Goal: Task Accomplishment & Management: Manage account settings

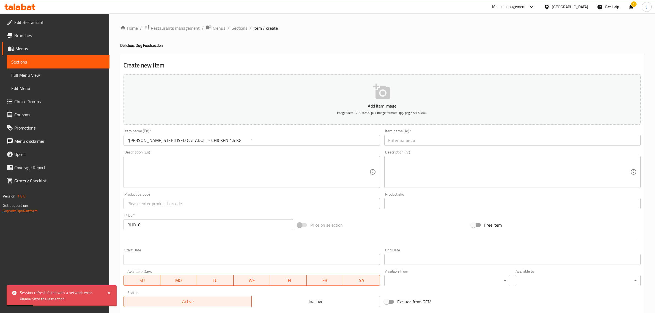
scroll to position [43, 0]
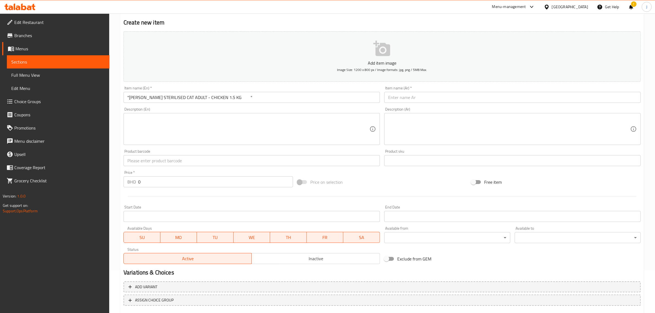
click at [234, 94] on input ""Hill's SP STERILISED CAT ADULT - CHICKEN 1.5 KG "" at bounding box center [252, 97] width 256 height 11
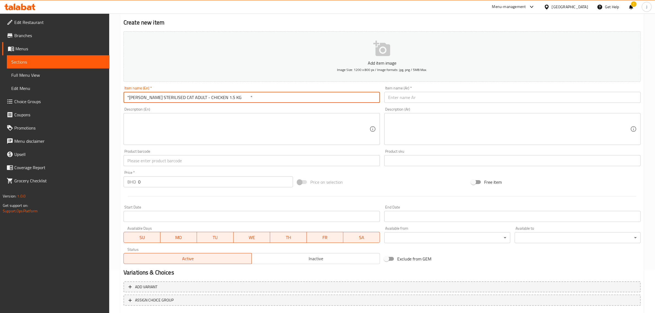
click at [234, 97] on input ""Hill's SP STERILISED CAT ADULT - CHICKEN 1.5 KG "" at bounding box center [252, 97] width 256 height 11
click at [127, 98] on input ""Hill's SP STERILISED CAT ADULT - CHICKEN 1.5 KG" at bounding box center [252, 97] width 256 height 11
click at [128, 98] on input ""Hill's SP STERILISED CAT ADULT - CHICKEN 1.5 KG" at bounding box center [252, 97] width 256 height 11
type input "[PERSON_NAME] STERILISED CAT ADULT - CHICKEN 1.5 KG"
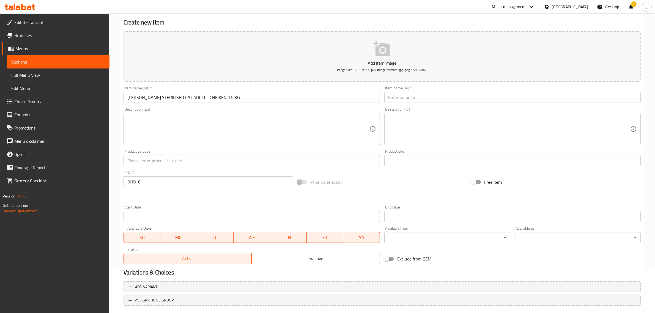
click at [449, 93] on input "text" at bounding box center [512, 97] width 256 height 11
paste input "طعام هيلز إس بي المعقم للقطط البالغة - دجاج 1.5 كجم"
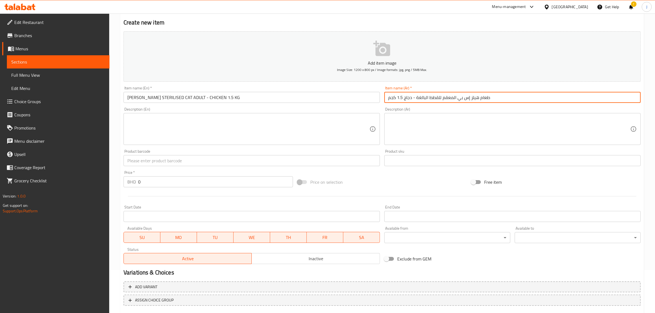
type input "طعام هيلز إس بي المعقم للقطط البالغة - دجاج 1.5 كجم"
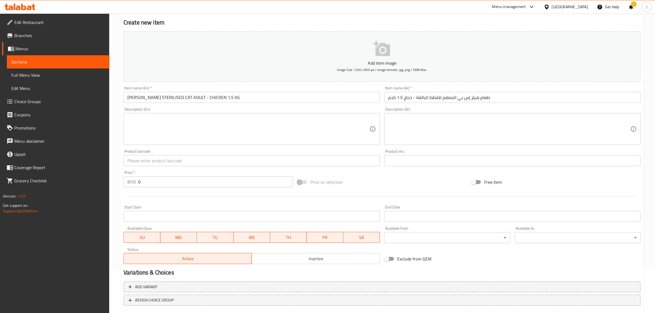
click at [154, 182] on div "Price   * BHD 0 Price *" at bounding box center [209, 179] width 170 height 17
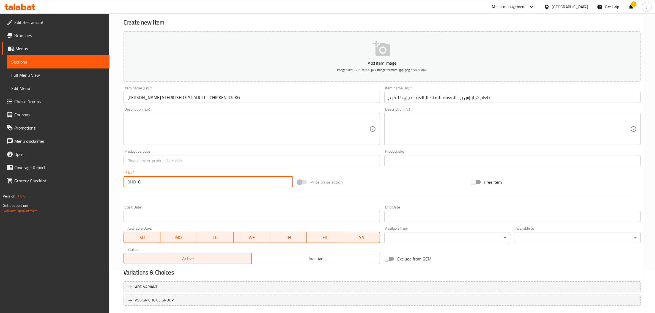
drag, startPoint x: 141, startPoint y: 182, endPoint x: 109, endPoint y: 177, distance: 32.1
click at [106, 179] on div "Edit Restaurant Branches Menus Sections Full Menu View Edit Menu Choice Groups …" at bounding box center [327, 158] width 655 height 375
paste input "11.95"
type input "11.950"
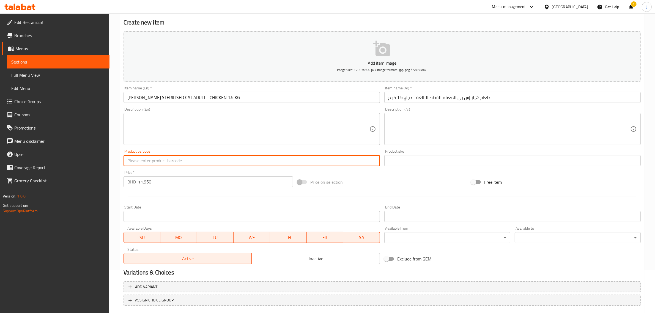
click at [201, 165] on input "text" at bounding box center [252, 160] width 256 height 11
paste input ""52742059532 ""
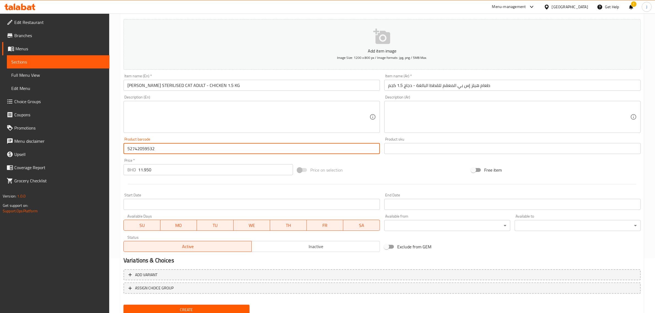
scroll to position [75, 0]
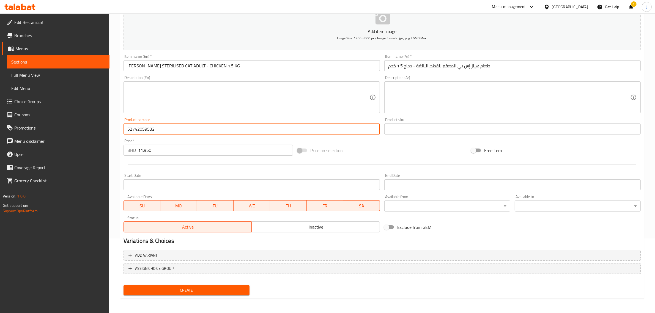
type input "52742059532"
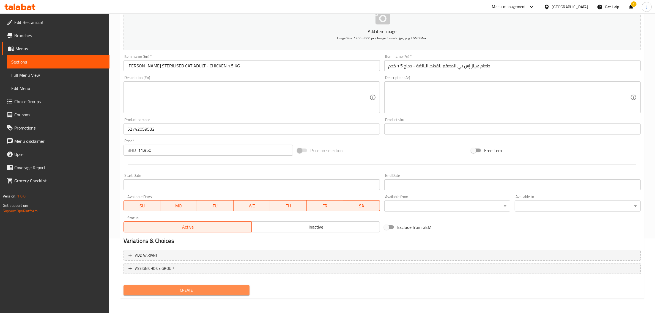
click at [191, 287] on span "Create" at bounding box center [186, 290] width 117 height 7
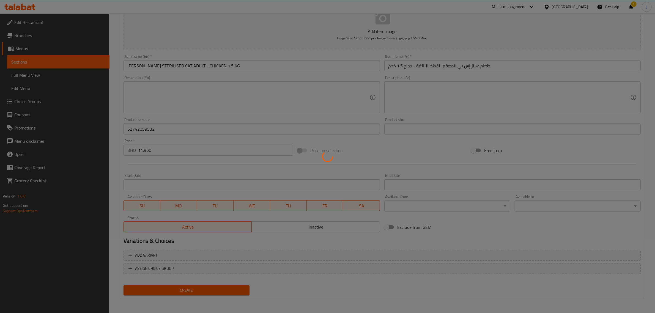
type input "0"
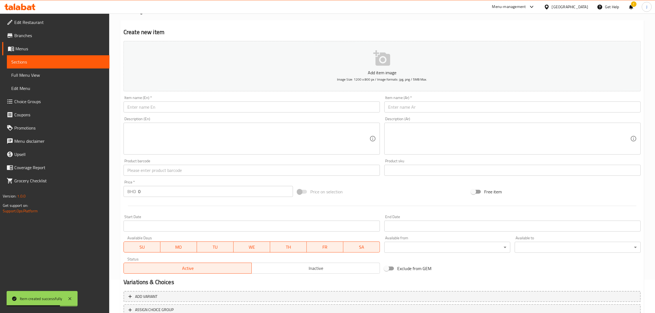
scroll to position [0, 0]
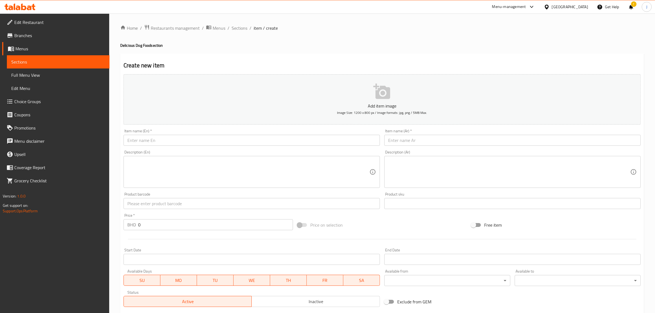
click at [155, 138] on input "text" at bounding box center [252, 140] width 256 height 11
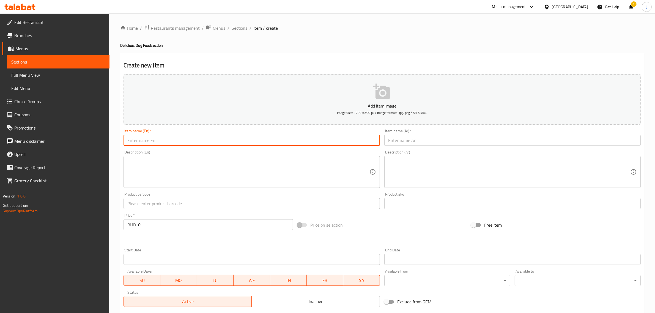
paste input ""Hills Science plan Hairball & Perfect Coat Adult Cat 1.5 KG ""
type input ""Hills Science plan Hairball & Perfect Coat Adult Cat 1.5 KG ""
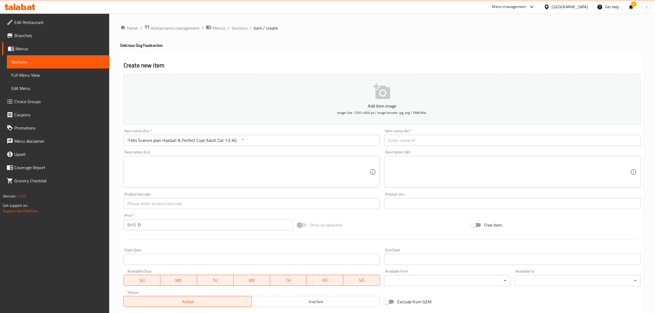
click at [251, 143] on input ""Hills Science plan Hairball & Perfect Coat Adult Cat 1.5 KG "" at bounding box center [252, 140] width 256 height 11
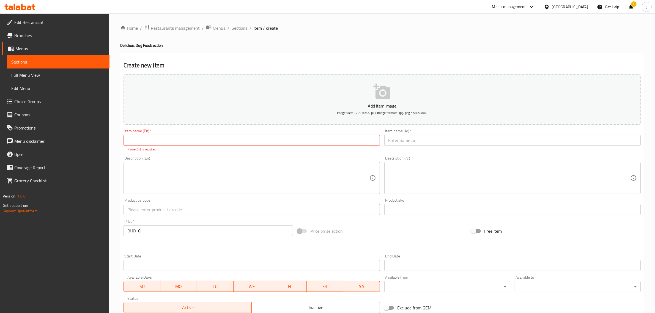
click at [236, 26] on span "Sections" at bounding box center [240, 28] width 16 height 7
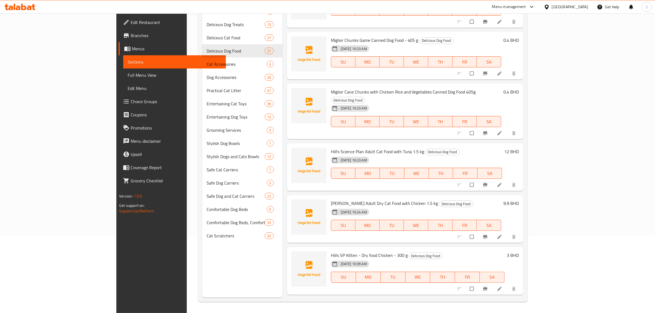
scroll to position [413, 0]
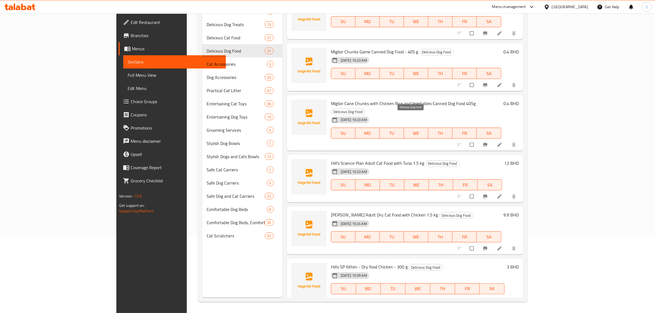
click at [426, 160] on span "Delicious Dog Food" at bounding box center [443, 163] width 34 height 6
click at [488, 166] on div "08-10-2025 10:23 AM SU MO TU WE TH FR SA" at bounding box center [417, 181] width 176 height 30
click at [502, 195] on icon at bounding box center [500, 197] width 4 height 4
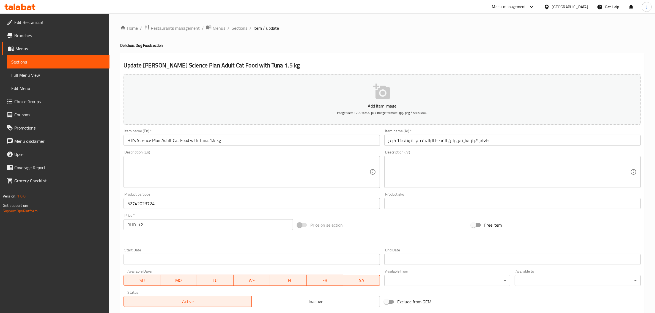
click at [237, 28] on span "Sections" at bounding box center [240, 28] width 16 height 7
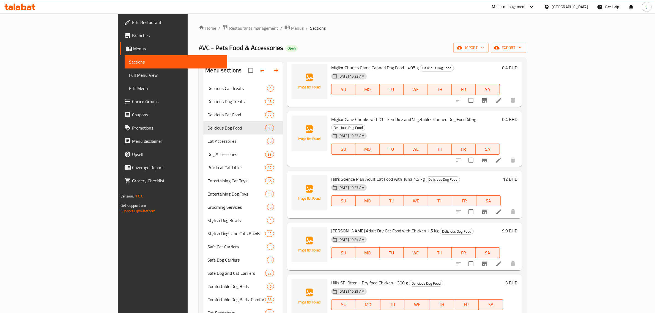
scroll to position [447, 0]
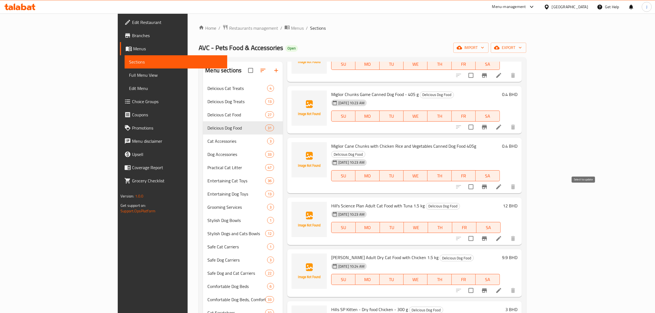
click at [477, 233] on input "checkbox" at bounding box center [471, 239] width 12 height 12
checkbox input "true"
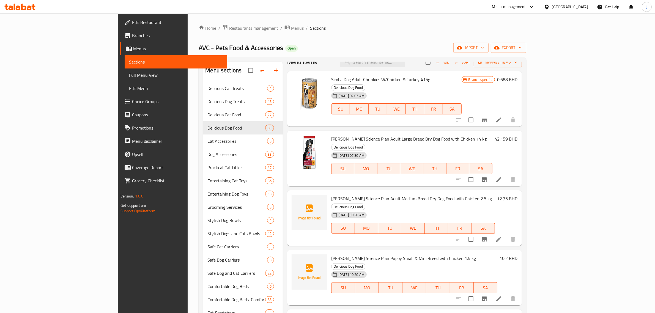
scroll to position [0, 0]
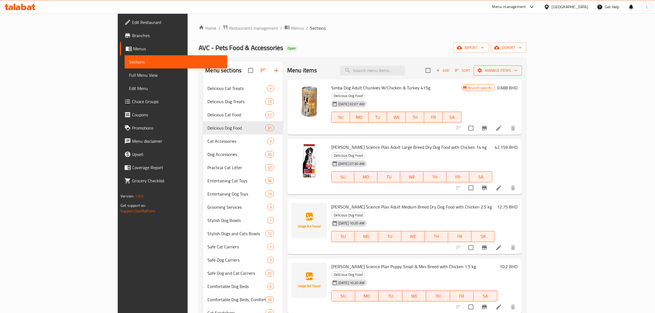
click at [518, 72] on span "Manage items" at bounding box center [497, 70] width 39 height 7
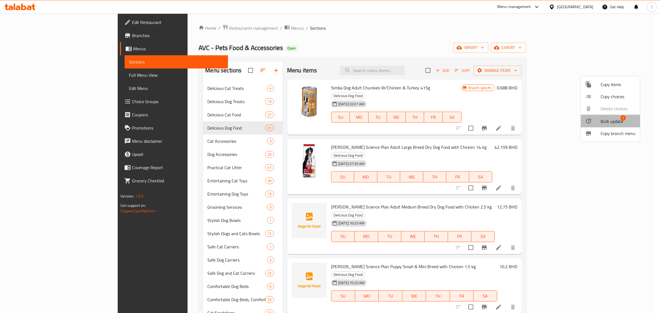
click at [607, 123] on span "Bulk update" at bounding box center [612, 121] width 23 height 7
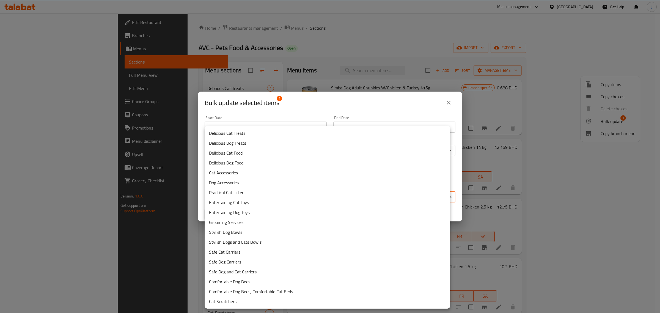
drag, startPoint x: 351, startPoint y: 196, endPoint x: 354, endPoint y: 195, distance: 3.0
click at [354, 195] on body "​ Menu-management Bahrain Get Help J Edit Restaurant Branches Menus Sections Fu…" at bounding box center [330, 163] width 660 height 300
click at [430, 10] on div at bounding box center [330, 156] width 660 height 313
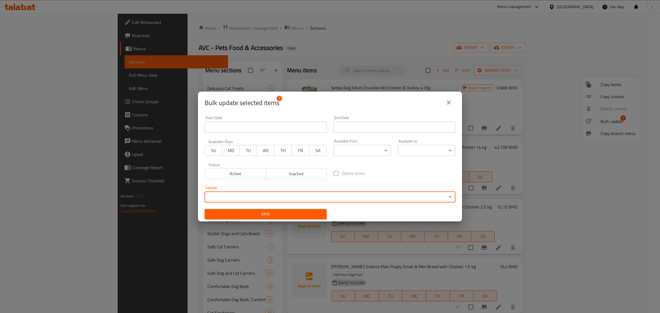
click at [450, 106] on button "close" at bounding box center [448, 102] width 13 height 13
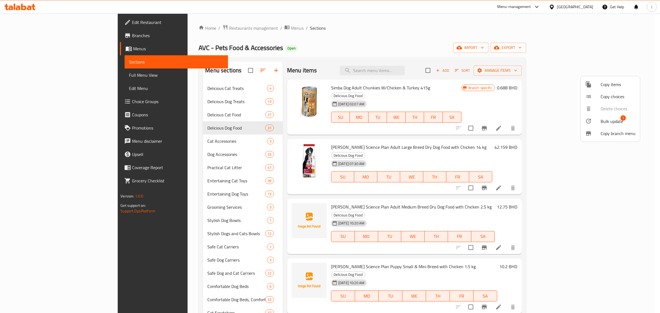
click at [514, 50] on div at bounding box center [330, 156] width 660 height 313
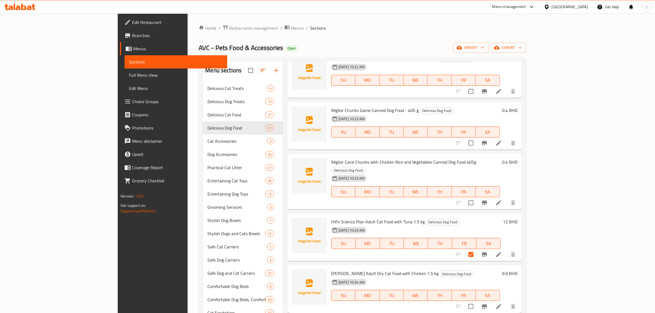
scroll to position [447, 0]
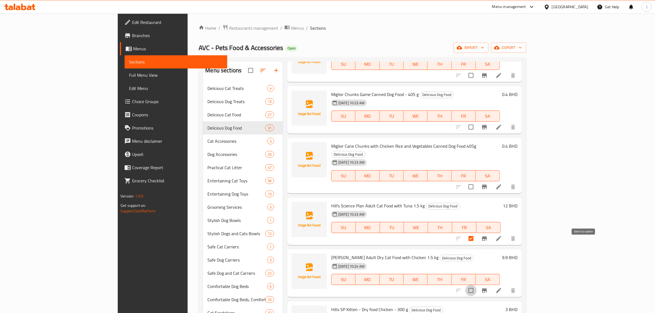
click at [477, 285] on input "checkbox" at bounding box center [471, 291] width 12 height 12
checkbox input "true"
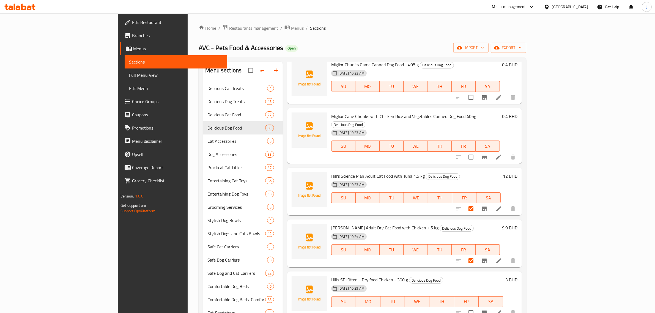
scroll to position [516, 0]
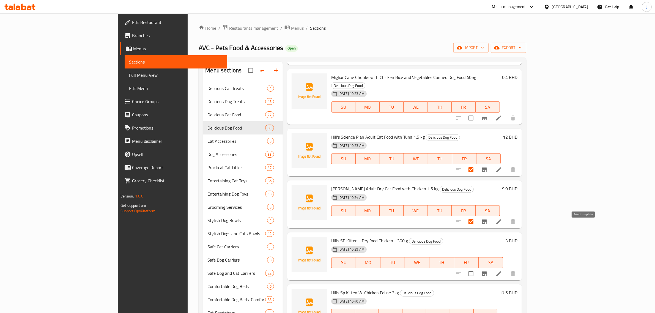
click at [477, 268] on input "checkbox" at bounding box center [471, 274] width 12 height 12
checkbox input "true"
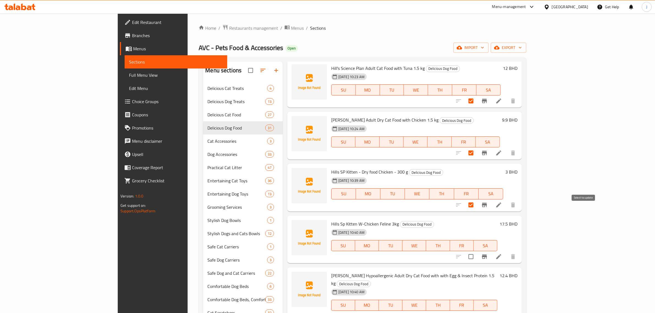
click at [477, 251] on input "checkbox" at bounding box center [471, 257] width 12 height 12
checkbox input "true"
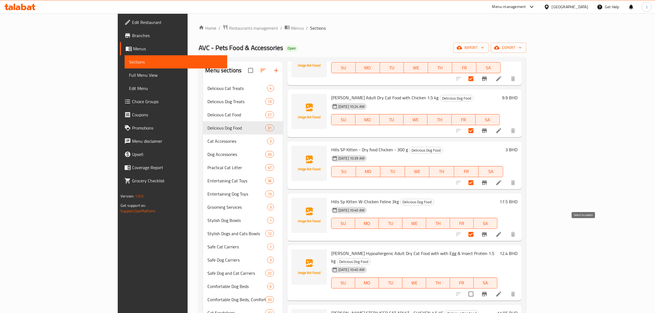
scroll to position [619, 0]
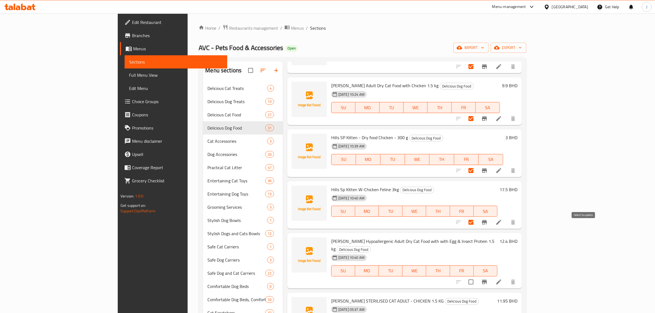
click at [477, 276] on input "checkbox" at bounding box center [471, 282] width 12 height 12
checkbox input "true"
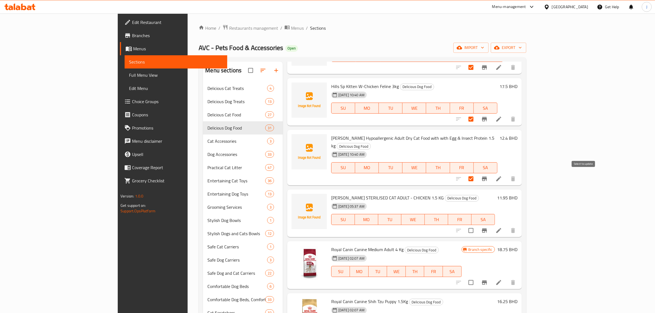
click at [477, 225] on input "checkbox" at bounding box center [471, 231] width 12 height 12
checkbox input "true"
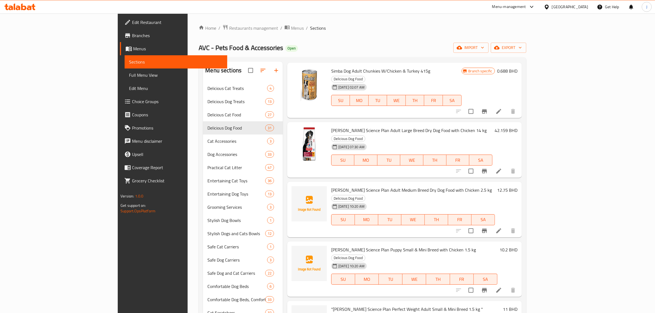
scroll to position [0, 0]
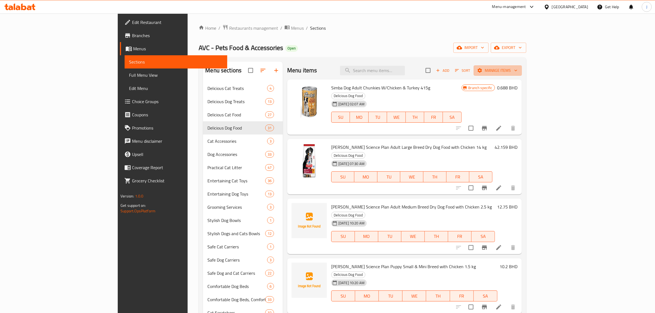
drag, startPoint x: 598, startPoint y: 73, endPoint x: 598, endPoint y: 76, distance: 2.9
click at [522, 76] on div "Add Sort Manage items" at bounding box center [474, 71] width 96 height 12
click at [518, 70] on span "Manage items" at bounding box center [497, 70] width 39 height 7
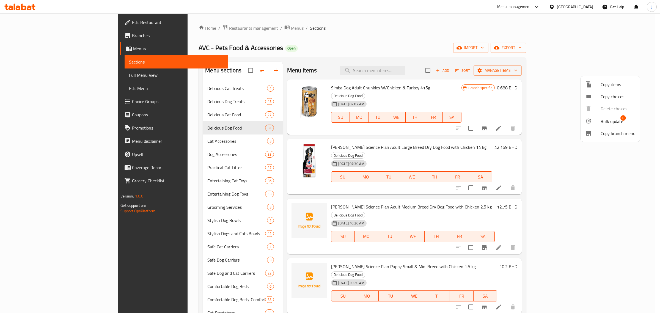
click at [610, 116] on li "Bulk update 6" at bounding box center [610, 121] width 59 height 13
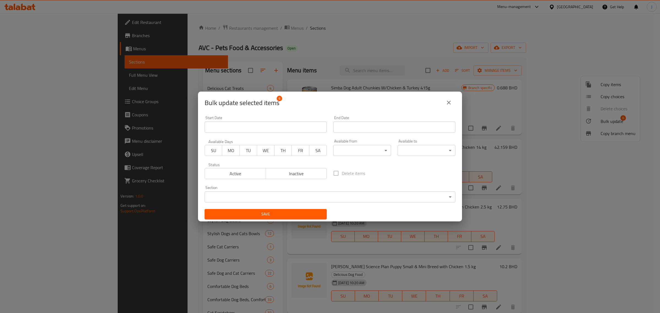
click at [340, 195] on body "​ Menu-management Bahrain Get Help J Edit Restaurant Branches Menus Sections Fu…" at bounding box center [330, 163] width 660 height 300
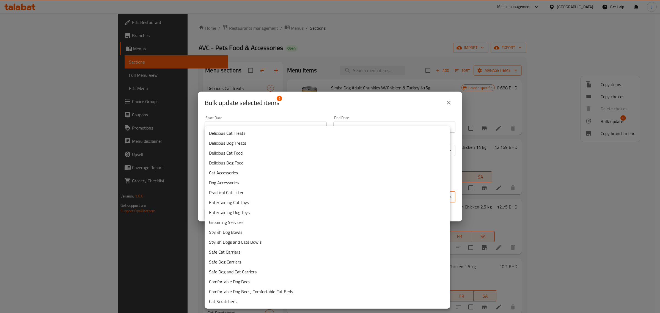
click at [231, 149] on li "Delicious Cat Food" at bounding box center [328, 153] width 246 height 10
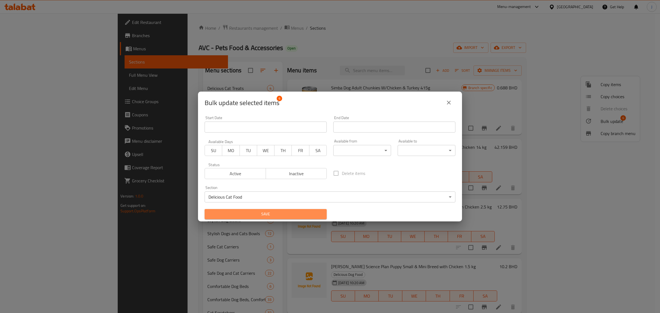
click at [285, 212] on span "Save" at bounding box center [265, 214] width 113 height 7
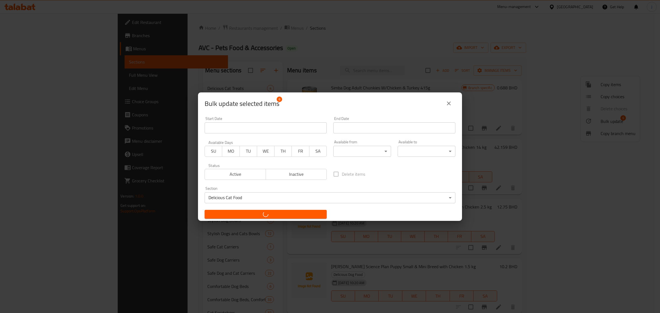
checkbox input "false"
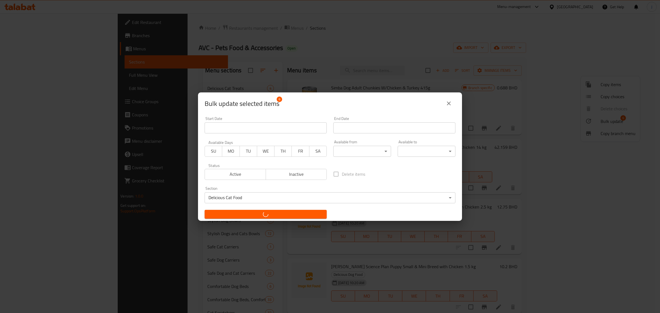
checkbox input "false"
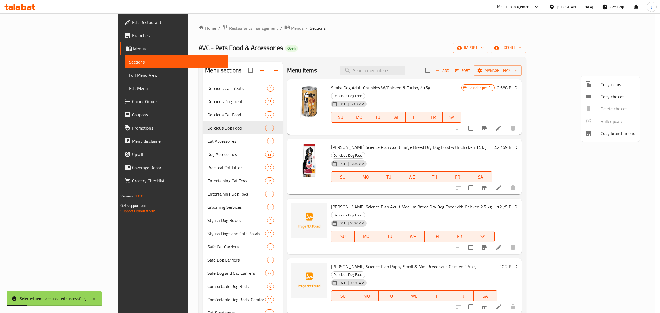
click at [167, 123] on div at bounding box center [330, 156] width 660 height 313
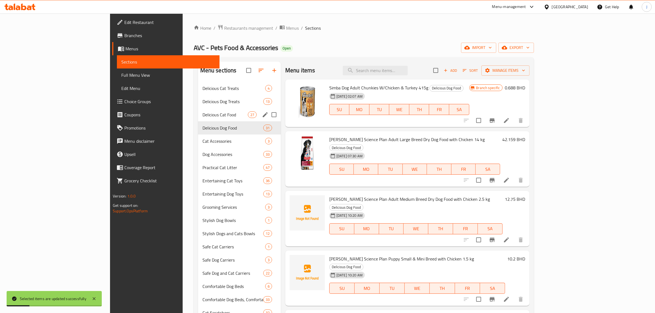
click at [203, 116] on span "Delicious Cat Food" at bounding box center [225, 114] width 45 height 7
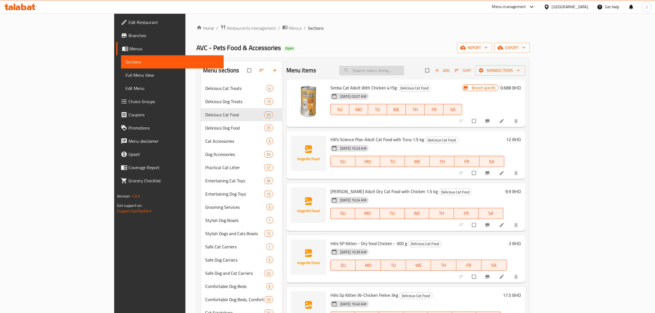
click at [397, 70] on input "search" at bounding box center [371, 71] width 65 height 10
paste input ""Hills Science plan Hairball & Perfect Coat Adult Cat 1.5 KG ""
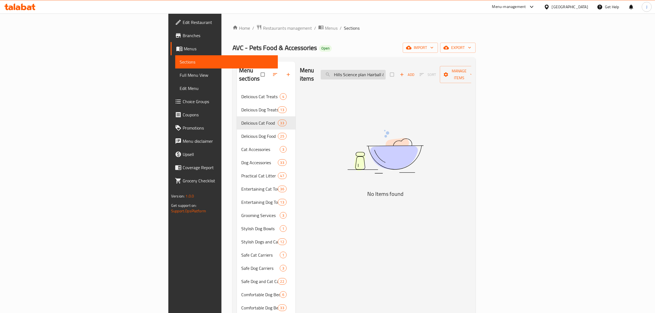
click at [386, 72] on input "Hills Science plan Hairball & Perfect Coat Adult Cat 1.5 KG" at bounding box center [353, 75] width 65 height 10
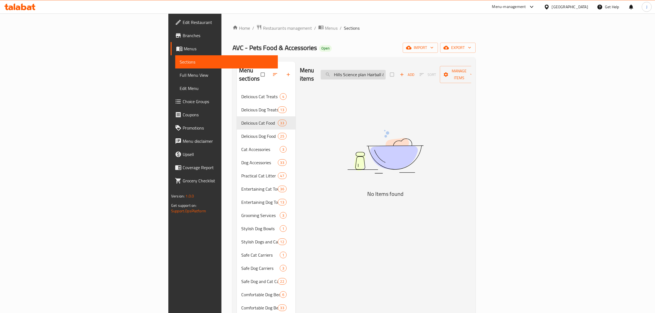
click at [386, 72] on input "Hills Science plan Hairball & Perfect Coat Adult Cat 1.5 KG" at bounding box center [353, 75] width 65 height 10
paste input "'s SP STERILISED CAT ADULT - CHICKEN 1.5 KG"
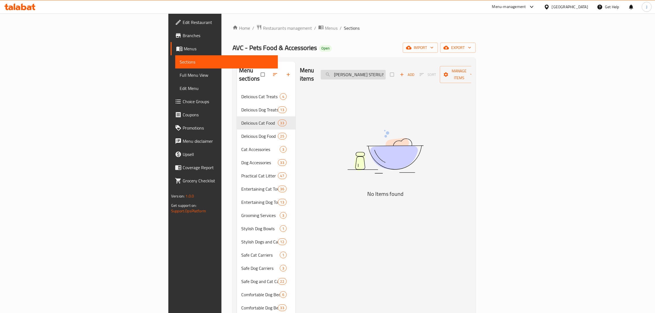
scroll to position [0, 51]
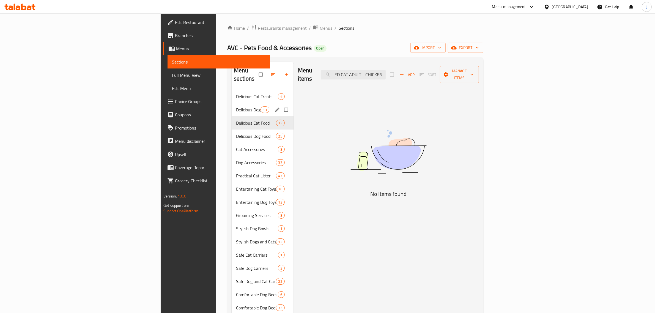
click at [236, 106] on span "Delicious Dog Treats" at bounding box center [248, 109] width 24 height 7
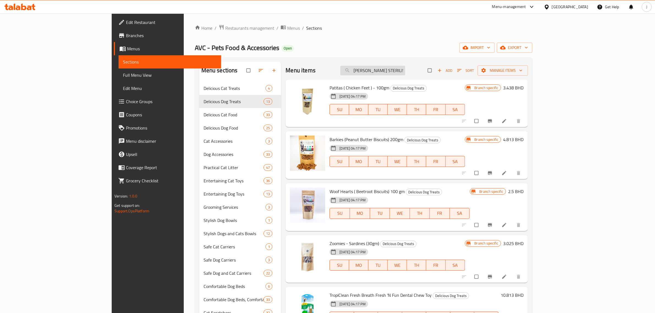
click at [405, 67] on input "[PERSON_NAME] STERILISED CAT ADULT - CHICKEN 1.5 KG" at bounding box center [372, 71] width 65 height 10
click at [405, 71] on input "[PERSON_NAME] STERILISED CAT ADULT - CHICKEN 1.5 KG" at bounding box center [372, 71] width 65 height 10
click at [405, 70] on input "[PERSON_NAME] STERILISED CAT ADULT - CHICKEN 1.5 KG" at bounding box center [372, 71] width 65 height 10
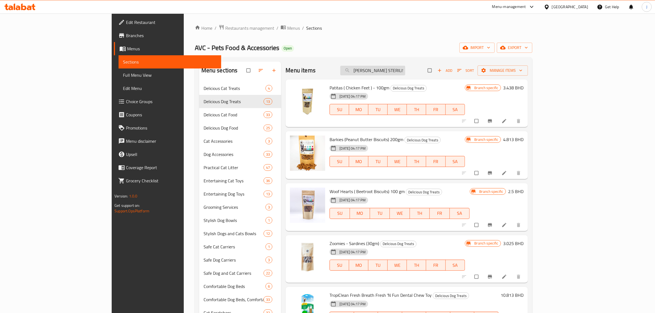
paste input "cience Plan Adult Cat Food with Tuna 1.5 kg"
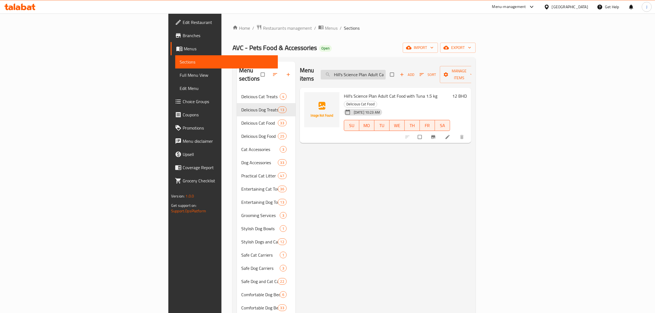
click at [386, 70] on input "Hill's Science Plan Adult Cat Food with Tuna 1.5 kg" at bounding box center [353, 75] width 65 height 10
paste input "Adult Dry Cat Food with Chicken"
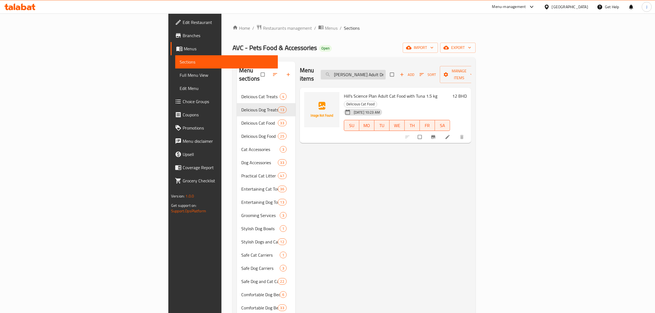
scroll to position [0, 32]
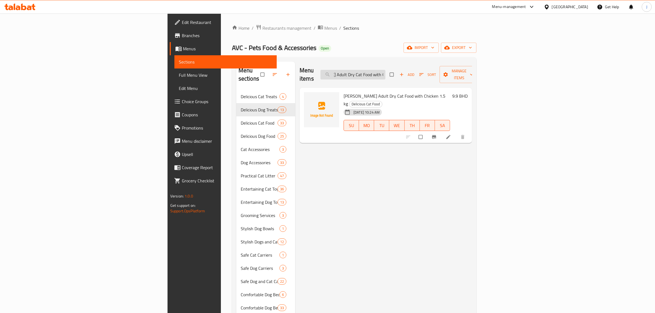
drag, startPoint x: 444, startPoint y: 70, endPoint x: 413, endPoint y: 72, distance: 31.2
click at [386, 72] on input "[PERSON_NAME] Adult Dry Cat Food with Chicken 1.5 kg" at bounding box center [353, 75] width 65 height 10
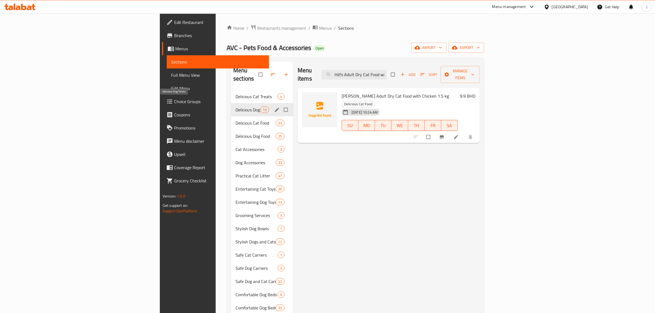
type input "Hill's Adult Dry Cat Food wi"
click at [231, 119] on div "Delicious Cat Food 33" at bounding box center [262, 122] width 62 height 13
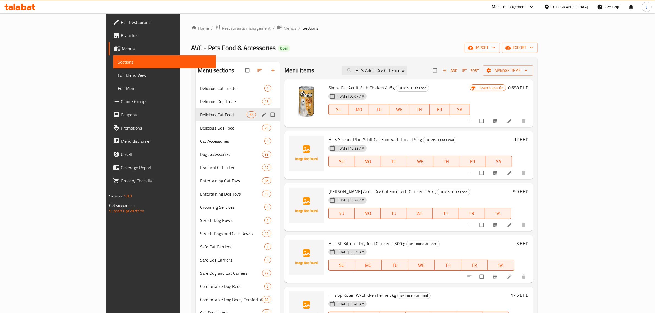
click at [200, 116] on span "Delicious Cat Food" at bounding box center [223, 114] width 47 height 7
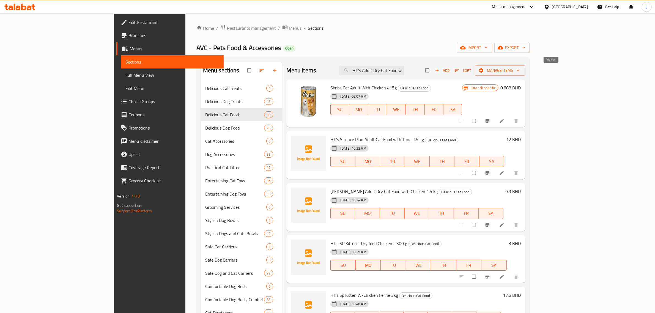
click at [451, 72] on button "Add" at bounding box center [443, 70] width 18 height 9
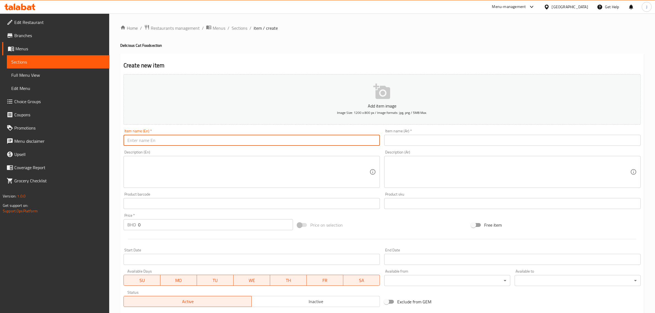
click at [335, 141] on input "text" at bounding box center [252, 140] width 256 height 11
paste input ""Hills Science plan Hairball & Perfect Coat Adult Cat 1.5 KG ""
click at [130, 141] on input ""Hills Science plan Hairball & Perfect Coat Adult Cat 1.5 KG" at bounding box center [252, 140] width 256 height 11
type input "Hills Science plan Hairball & Perfect Coat Adult Cat 1.5 KG"
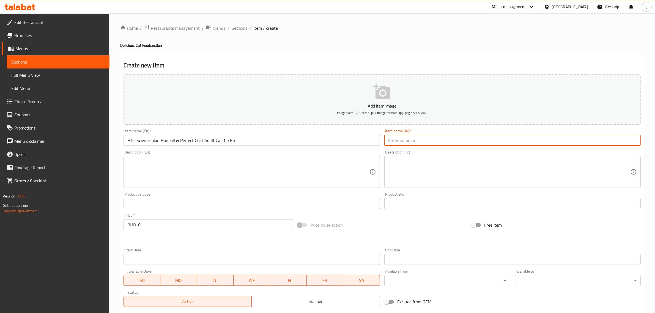
click at [414, 138] on input "text" at bounding box center [512, 140] width 256 height 11
paste input "خطة هيلز ساينس لتساقط الشعر وفروة الرأس المثالية للقطط البالغة 1.5 كجم"
type input "خطة هيلز ساينس لتساقط الشعر وفروة الرأس المثالية للقطط البالغة 1.5 كجم"
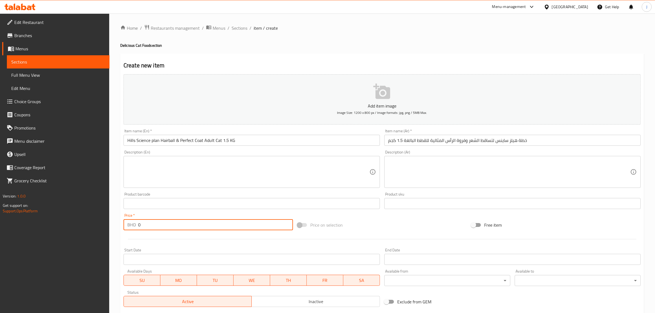
drag, startPoint x: 30, startPoint y: 215, endPoint x: 36, endPoint y: 211, distance: 7.2
click at [30, 215] on div "Edit Restaurant Branches Menus Sections Full Menu View Edit Menu Choice Groups …" at bounding box center [327, 200] width 655 height 375
paste input "14.00"
type input "14.000"
click at [179, 197] on div "Product barcode Product barcode" at bounding box center [252, 200] width 256 height 17
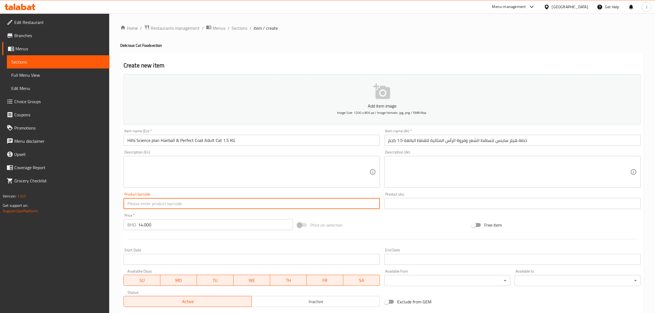
click at [175, 202] on input "text" at bounding box center [252, 203] width 256 height 11
paste input "52742069302"
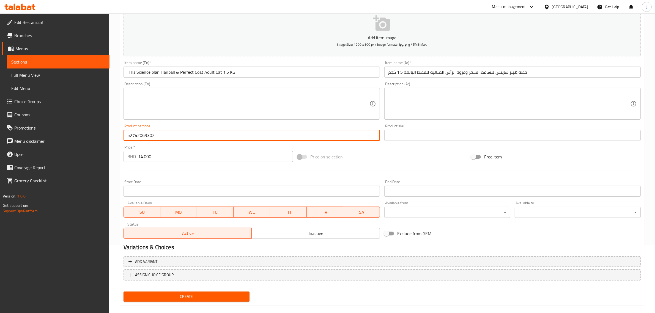
scroll to position [75, 0]
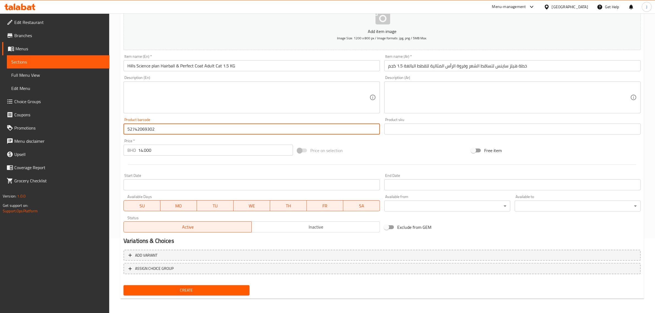
type input "52742069302"
click at [188, 289] on span "Create" at bounding box center [186, 290] width 117 height 7
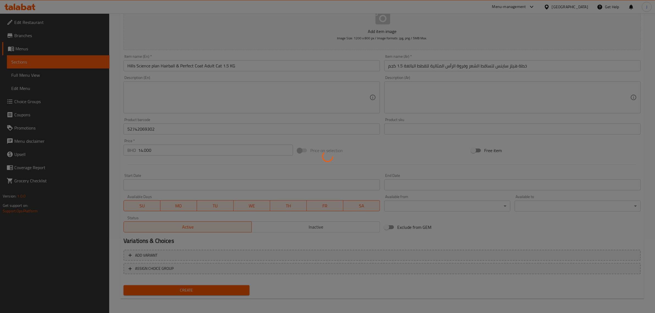
type input "0"
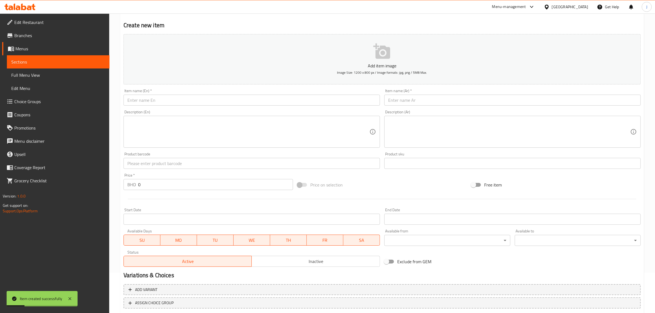
scroll to position [0, 0]
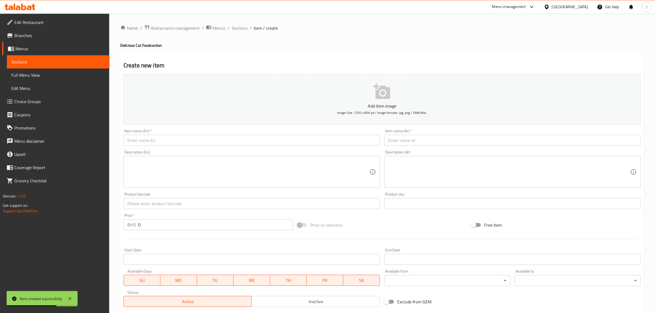
click at [240, 141] on input "text" at bounding box center [252, 140] width 256 height 11
paste input "Hills Science Plan Sensitive Stomach and Skin with Chicken Adult - 1.5 kg"
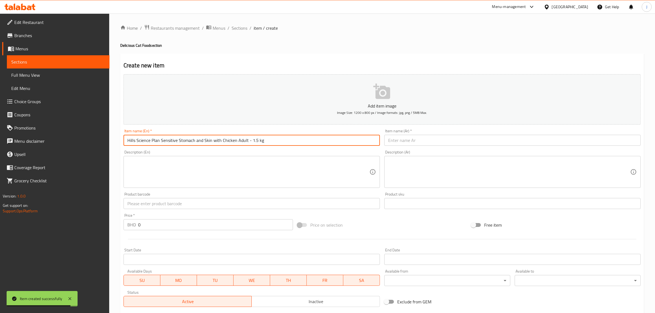
type input "Hills Science Plan Sensitive Stomach and Skin with Chicken Adult - 1.5 kg"
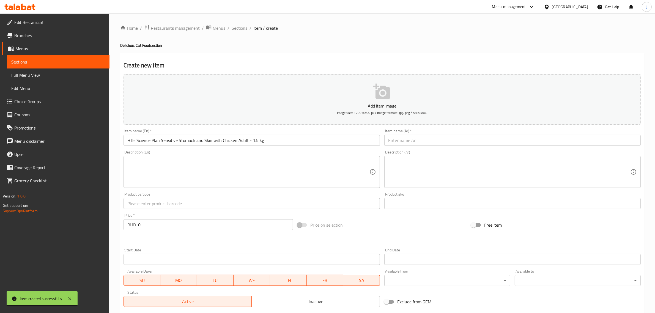
click at [449, 134] on div "Item name (Ar)   * Item name (Ar) *" at bounding box center [512, 137] width 256 height 17
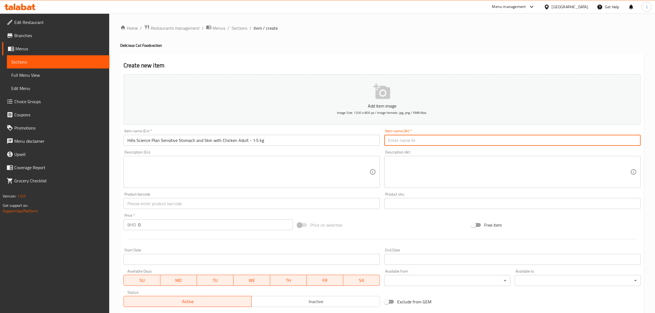
click at [445, 144] on input "text" at bounding box center [512, 140] width 256 height 11
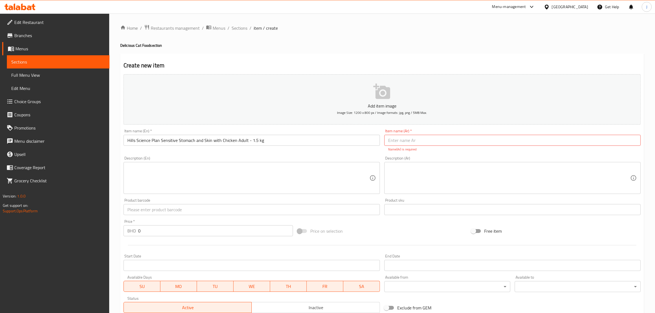
click at [400, 139] on input "text" at bounding box center [512, 140] width 256 height 11
paste input "هيلز ساينس بلان - طعام حساس للمعدة والجلد مع دجاج بالغ - 1.5 كجم"
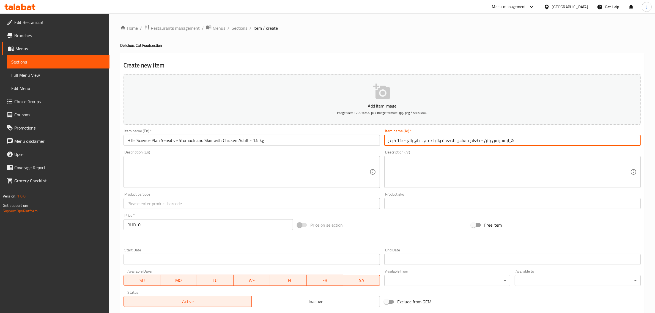
type input "هيلز ساينس بلان - طعام حساس للمعدة والجلد مع دجاج بالغ - 1.5 كجم"
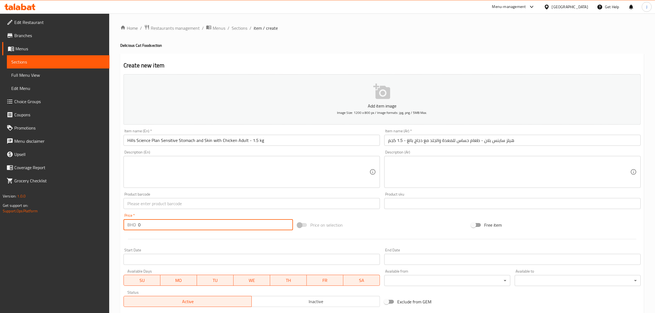
paste input "14.00"
drag, startPoint x: 154, startPoint y: 225, endPoint x: 42, endPoint y: 217, distance: 111.9
click at [38, 220] on div "Edit Restaurant Branches Menus Sections Full Menu View Edit Menu Choice Groups …" at bounding box center [327, 200] width 655 height 375
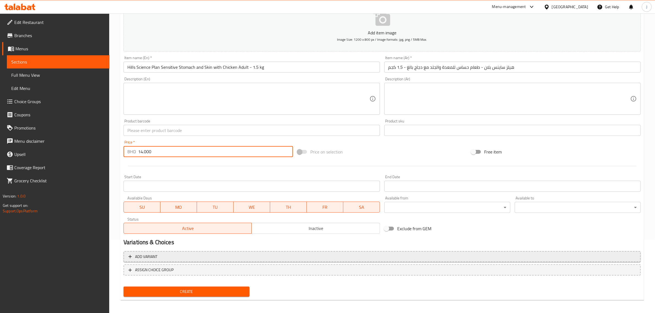
scroll to position [75, 0]
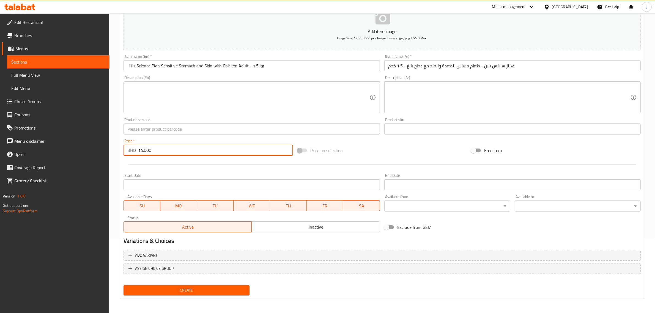
type input "14.000"
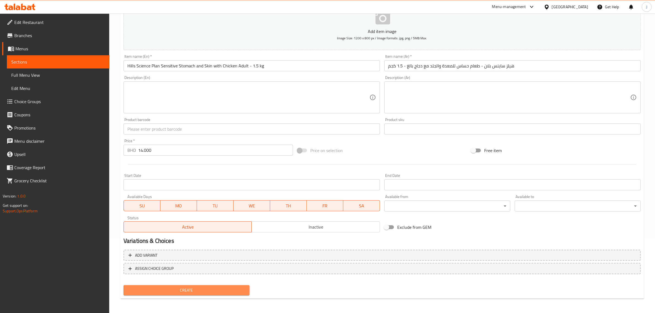
click at [195, 288] on span "Create" at bounding box center [186, 290] width 117 height 7
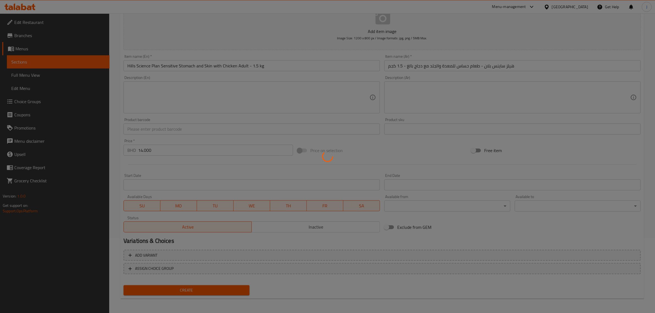
type input "0"
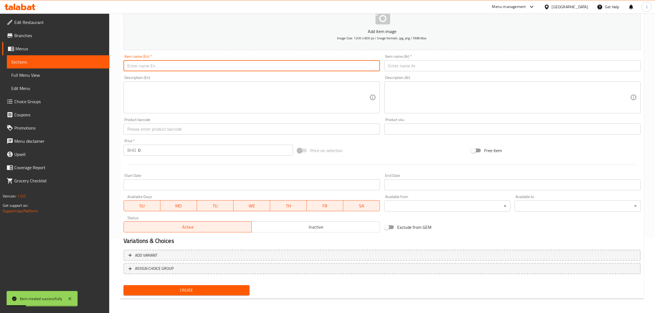
drag, startPoint x: 333, startPoint y: 67, endPoint x: 81, endPoint y: 76, distance: 252.2
click at [81, 76] on div "Edit Restaurant Branches Menus Sections Full Menu View Edit Menu Choice Groups …" at bounding box center [327, 126] width 655 height 375
paste input "[PERSON_NAME] Science Plan Adult Cat Wet Food with Ocean Fish Pouch 85 g"
type input "[PERSON_NAME] Science Plan Adult Cat Wet Food with Ocean Fish Pouch 85 g"
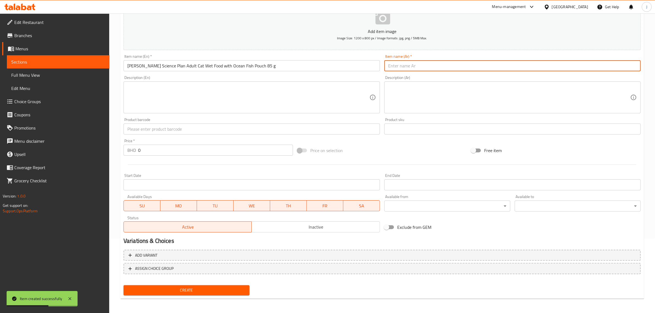
click at [477, 70] on input "text" at bounding box center [512, 65] width 256 height 11
paste input "طعام هيلز ساينس بلان للقطط البالغة الرطب مع كيس أسماك المحيط 85 جم"
type input "طعام هيلز ساينس بلان للقطط البالغة الرطب مع كيس أسماك المحيط 85 جم"
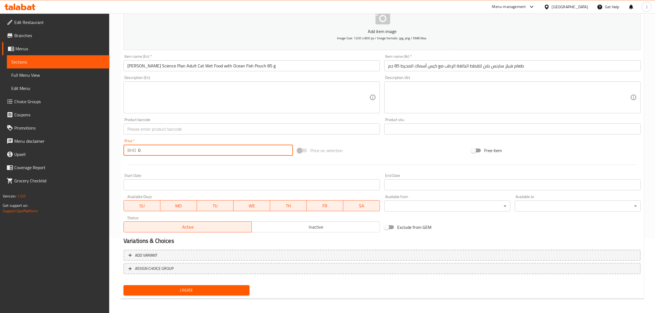
paste input ".800"
drag, startPoint x: 158, startPoint y: 151, endPoint x: 122, endPoint y: 151, distance: 36.3
click at [122, 151] on div "Price   * BHD 0.800 Price *" at bounding box center [208, 147] width 174 height 21
type input "0.800"
click at [206, 288] on span "Create" at bounding box center [186, 290] width 117 height 7
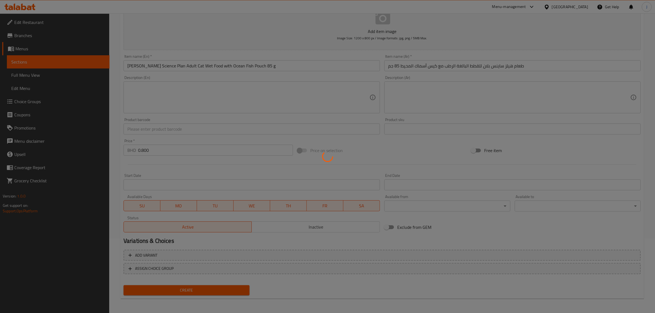
type input "0"
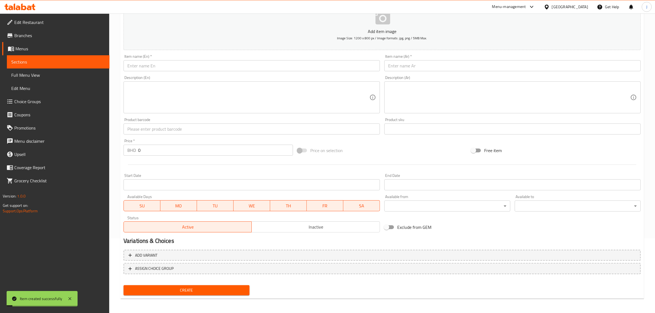
click at [284, 66] on input "text" at bounding box center [252, 65] width 256 height 11
paste input "Hill's Science Plan Adult Cat Wet Food with Chicken Pouch 85 g"
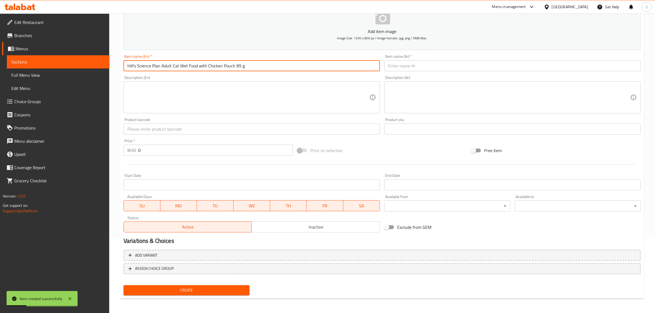
type input "Hill's Science Plan Adult Cat Wet Food with Chicken Pouch 85 g"
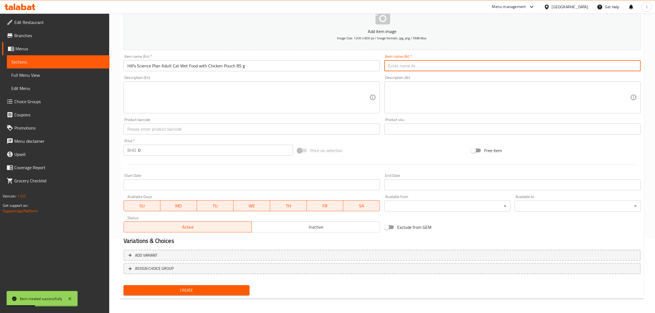
click at [485, 70] on input "text" at bounding box center [512, 65] width 256 height 11
paste input "طعام هيلز ساينس بلان للقطط البالغة الرطب مع كيس دجاج 85 جم"
type input "طعام هيلز ساينس بلان للقطط البالغة الرطب مع كيس دجاج 85 جم"
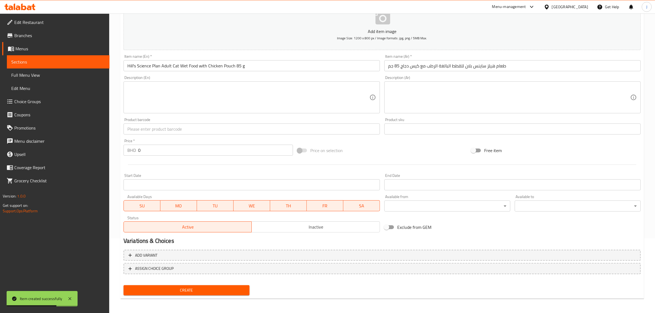
paste input ".800"
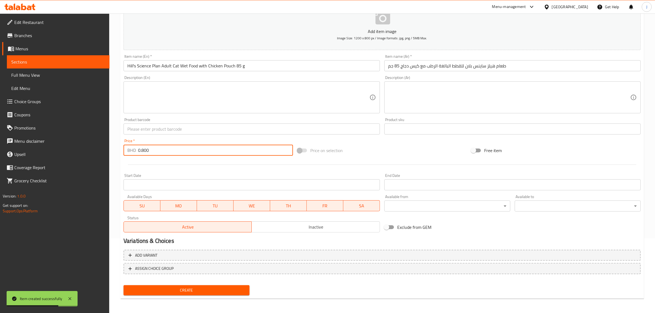
drag, startPoint x: 170, startPoint y: 148, endPoint x: 73, endPoint y: 150, distance: 96.3
click at [73, 150] on div "Edit Restaurant Branches Menus Sections Full Menu View Edit Menu Choice Groups …" at bounding box center [327, 126] width 655 height 375
type input "0.800"
click at [231, 289] on span "Create" at bounding box center [186, 290] width 117 height 7
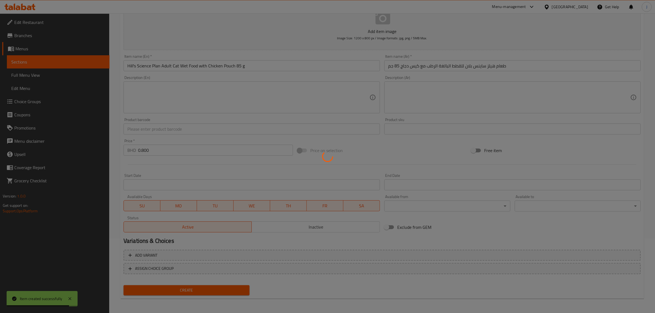
type input "0"
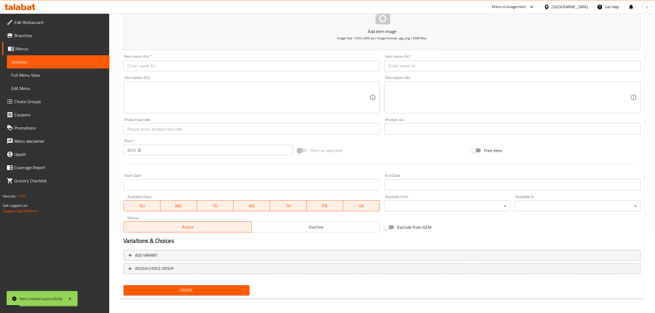
click at [193, 68] on input "text" at bounding box center [252, 65] width 256 height 11
paste input ""Hill's Science Plan Sterilised Adult Cat Food with Chicken Pouch 85 g ""
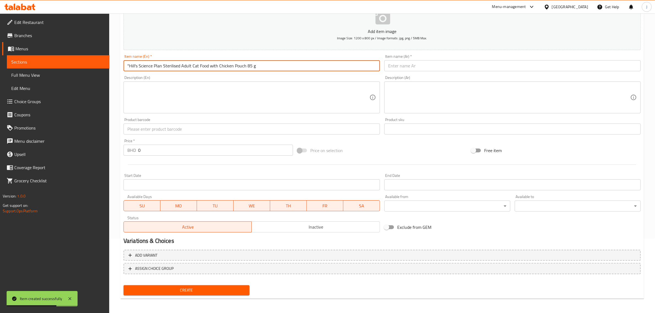
click at [129, 67] on input ""Hill's Science Plan Sterilised Adult Cat Food with Chicken Pouch 85 g" at bounding box center [252, 65] width 256 height 11
type input "Hill's Science Plan Sterilised Adult Cat Food with Chicken Pouch 85 g"
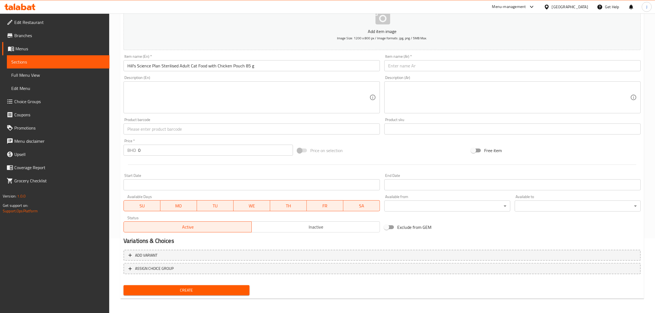
click at [434, 67] on input "text" at bounding box center [512, 65] width 256 height 11
paste input "طعام هيلز ساينس بلان للقطط البالغة المعقم مع كيس دجاج 85 جم"
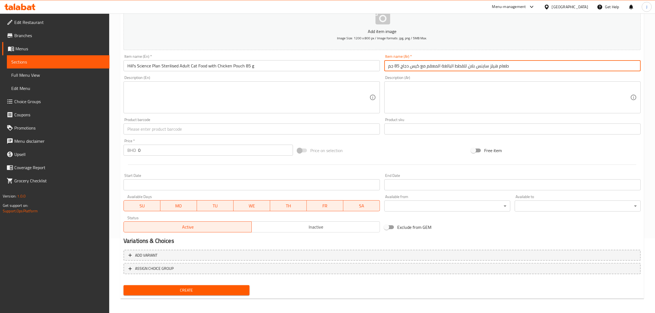
type input "طعام هيلز ساينس بلان للقطط البالغة المعقم مع كيس دجاج 85 جم"
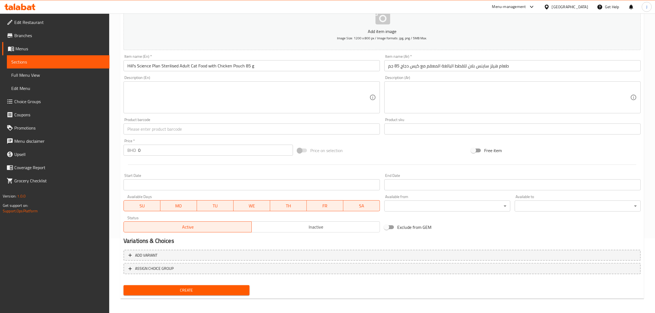
paste input ".840"
drag, startPoint x: 151, startPoint y: 149, endPoint x: 109, endPoint y: 149, distance: 41.8
click at [109, 149] on div "Edit Restaurant Branches Menus Sections Full Menu View Edit Menu Choice Groups …" at bounding box center [327, 126] width 655 height 375
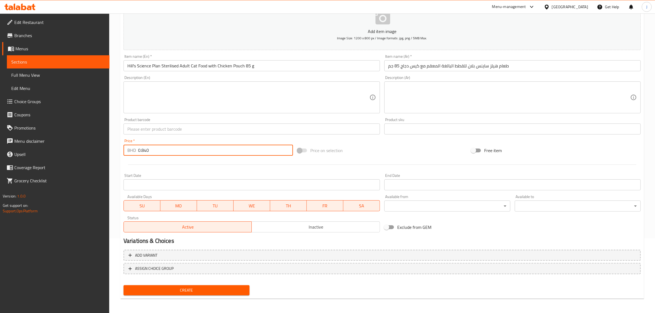
type input "0.840"
click at [189, 290] on span "Create" at bounding box center [186, 290] width 117 height 7
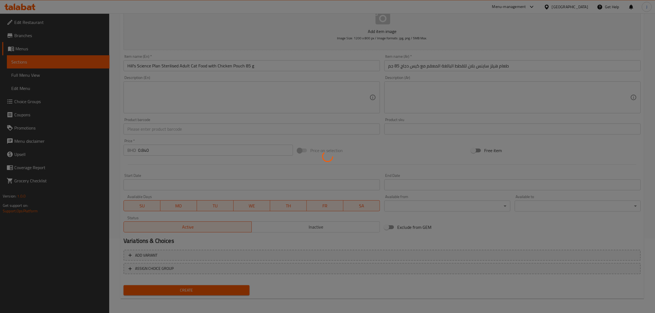
type input "0"
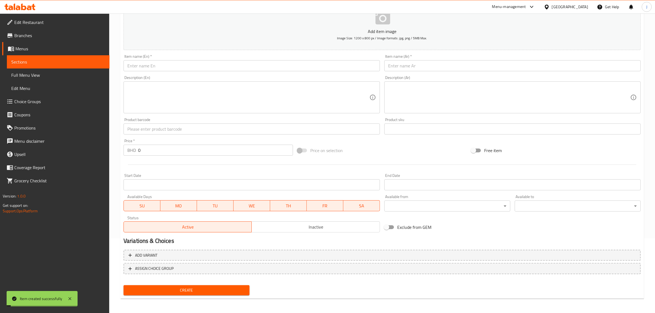
click at [255, 62] on input "text" at bounding box center [252, 65] width 256 height 11
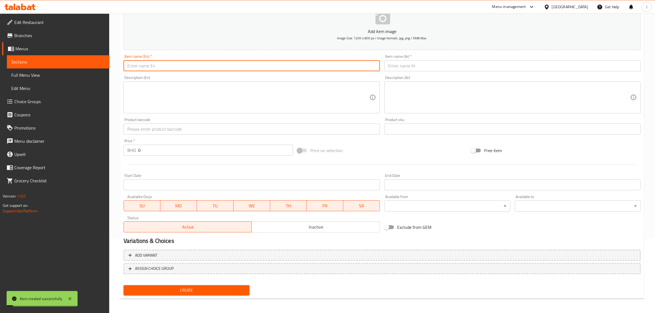
paste input ""Hills Science Plan Ocean Fish Wet Kitten Food - 85 g ""
click at [128, 67] on input ""Hills Science Plan Ocean Fish Wet Kitten Food - 85 g" at bounding box center [252, 65] width 256 height 11
click at [129, 67] on input ""Hills Science Plan Ocean Fish Wet Kitten Food - 85 g" at bounding box center [252, 65] width 256 height 11
type input "Hills Science Plan Ocean Fish Wet Kitten Food - 85 g"
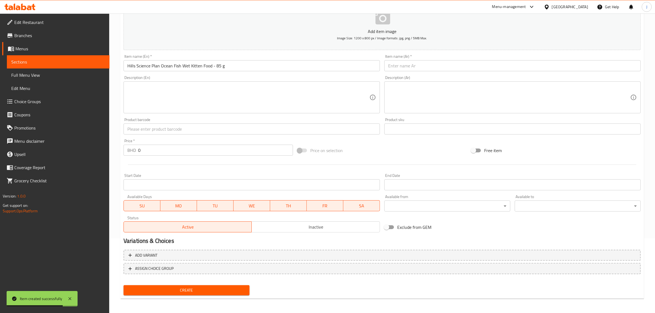
drag, startPoint x: 427, startPoint y: 54, endPoint x: 425, endPoint y: 60, distance: 6.6
click at [427, 54] on div "Item name (Ar)   * Item name (Ar) *" at bounding box center [512, 62] width 261 height 21
click at [424, 65] on input "text" at bounding box center [512, 65] width 256 height 11
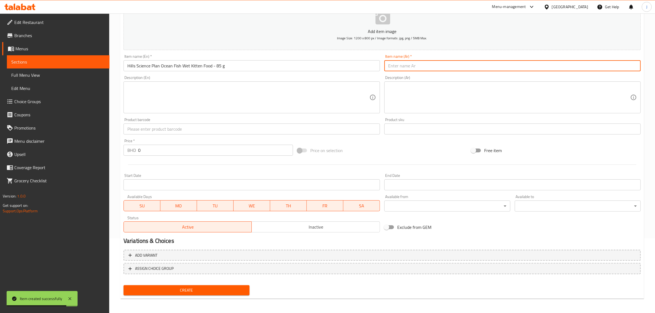
paste input "طعام هيلز ساينس بلان أوشن فيش الرطب للقطط الصغيرة - 85 جم"
type input "طعام هيلز ساينس بلان أوشن فيش الرطب للقطط الصغيرة - 85 جم"
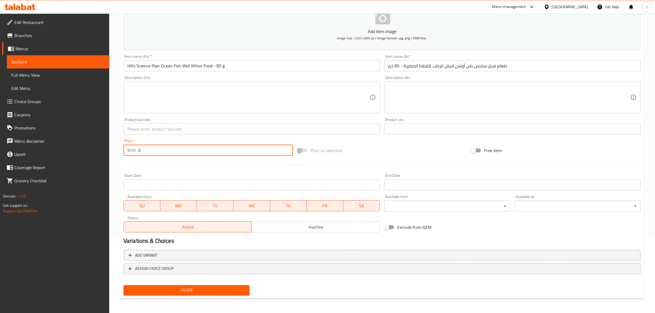
paste input ".800"
drag, startPoint x: 129, startPoint y: 153, endPoint x: 85, endPoint y: 150, distance: 44.1
click at [85, 150] on div "Edit Restaurant Branches Menus Sections Full Menu View Edit Menu Choice Groups …" at bounding box center [327, 126] width 655 height 375
type input "0.800"
click at [193, 289] on span "Create" at bounding box center [186, 290] width 117 height 7
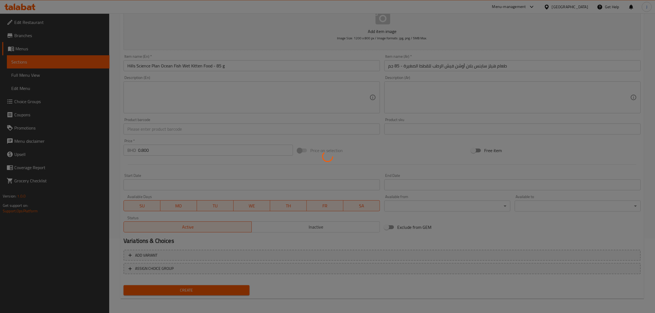
type input "0"
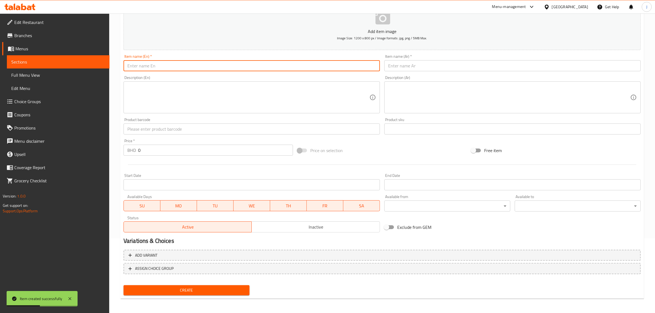
click at [203, 68] on input "text" at bounding box center [252, 65] width 256 height 11
paste input "Hills Science Plan Chicken Chunks and Gravy Kitten Food Pouch - 85 g"
type input "Hills Science Plan Chicken Chunks and Gravy Kitten Food Pouch - 85 g"
click at [410, 65] on input "text" at bounding box center [512, 65] width 256 height 11
paste input "كيس طعام للقطط الصغيرة من هيلز ساينس بلان، قطع دجاج ومرق، 85 جم"
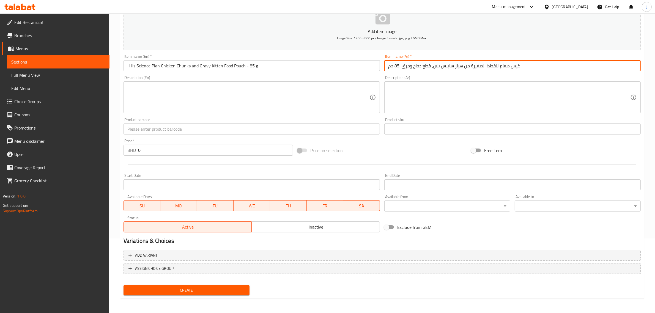
type input "كيس طعام للقطط الصغيرة من هيلز ساينس بلان، قطع دجاج ومرق، 85 جم"
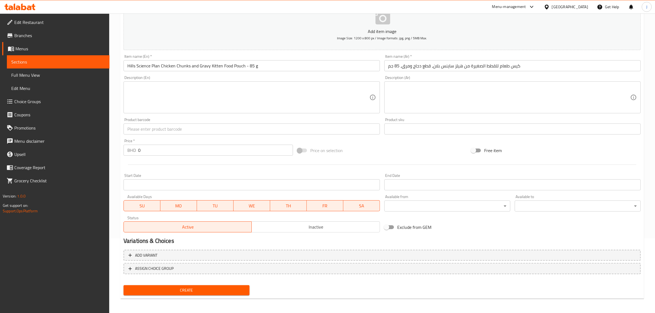
drag, startPoint x: 153, startPoint y: 144, endPoint x: 142, endPoint y: 149, distance: 12.3
click at [142, 149] on div "Price   * BHD 0 Price *" at bounding box center [209, 147] width 170 height 17
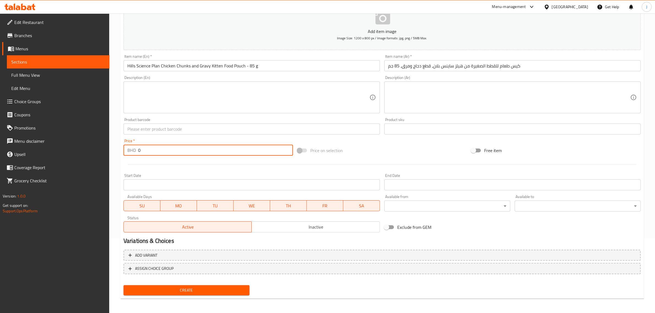
drag, startPoint x: 149, startPoint y: 149, endPoint x: 127, endPoint y: 149, distance: 22.0
click at [127, 149] on div "BHD 0 Price *" at bounding box center [209, 150] width 170 height 11
paste input ".800"
type input "0.800"
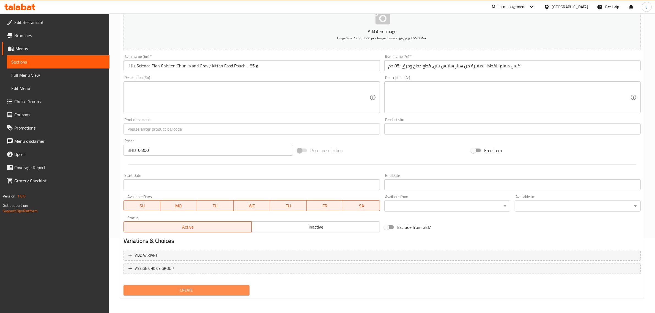
click at [191, 292] on span "Create" at bounding box center [186, 290] width 117 height 7
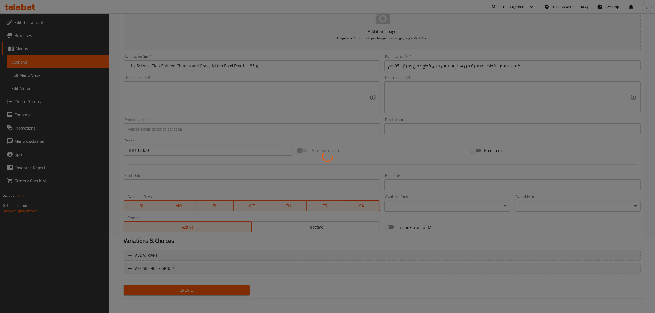
type input "0"
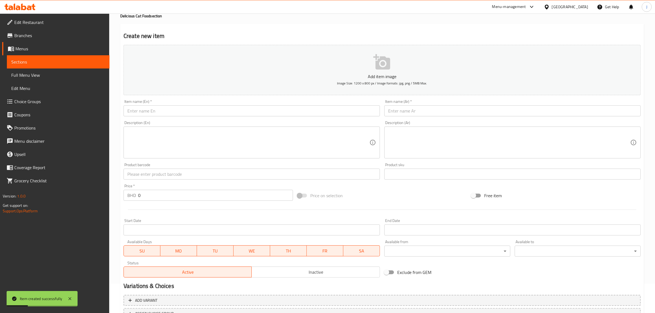
scroll to position [6, 0]
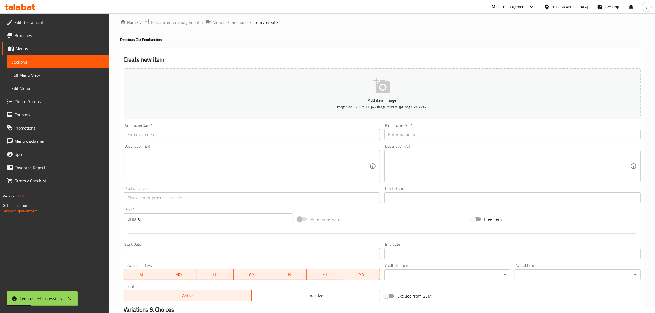
click at [232, 135] on input "text" at bounding box center [252, 134] width 256 height 11
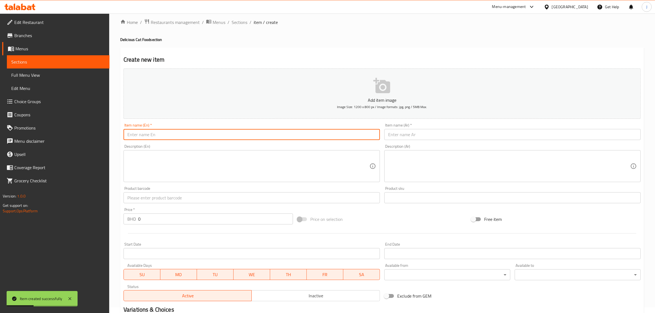
paste input ""Applaws Chicken Breast with Wild Rice in Broth Cat Food Pouch - 70g ""
click at [130, 135] on input ""Applaws Chicken Breast with Wild Rice in Broth Cat Food Pouch - 70g" at bounding box center [252, 134] width 256 height 11
type input "Applaws Chicken Breast with Wild Rice in Broth Cat Food Pouch - 70g"
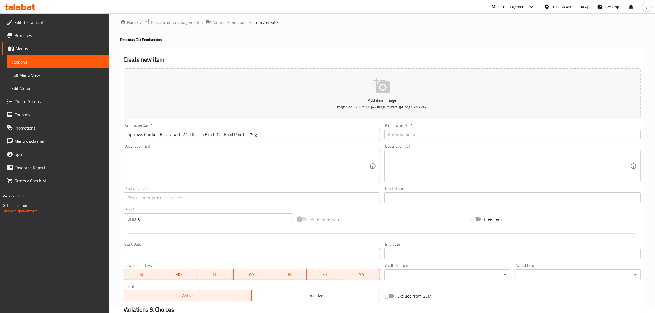
click at [400, 132] on input "text" at bounding box center [512, 134] width 256 height 11
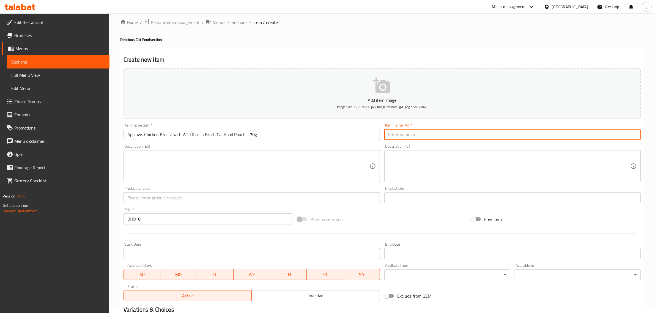
paste input "طعام القطط من أبلوز، صدور دجاج مع أرز بري في مرق، كيس - 70 جم"
type input "طعام القطط من أبلوز، صدور دجاج مع أرز بري في مرق، كيس - 70 جم"
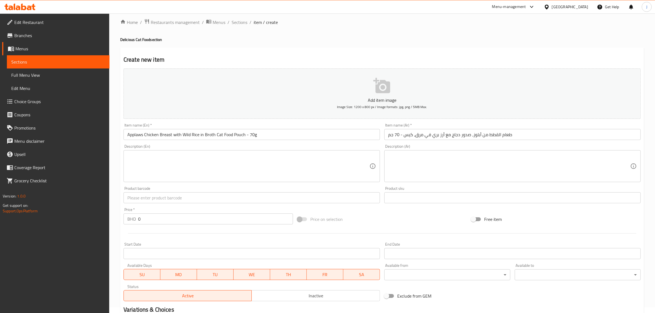
paste input "1.00"
drag, startPoint x: 127, startPoint y: 218, endPoint x: 123, endPoint y: 218, distance: 4.1
click at [124, 218] on div "BHD 0 Price *" at bounding box center [209, 219] width 170 height 11
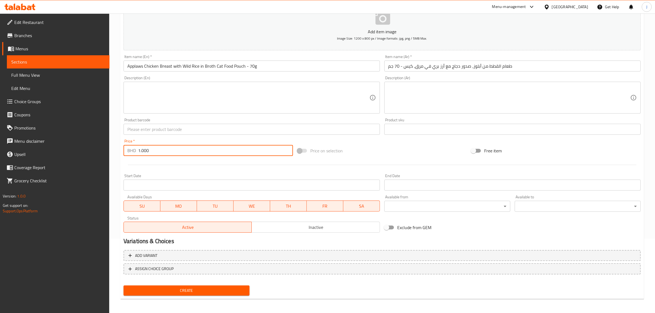
scroll to position [75, 0]
type input "1.000"
click at [198, 287] on span "Create" at bounding box center [186, 290] width 117 height 7
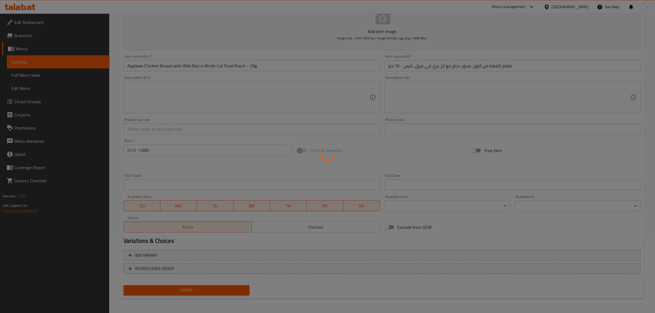
type input "0"
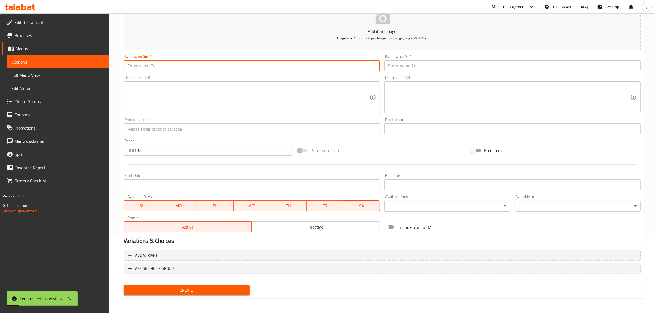
click at [255, 62] on input "text" at bounding box center [252, 65] width 256 height 11
paste input "Applaws Tuna Fillet with Seabream Cat Food Pouch - 70 g"
type input "Applaws Tuna Fillet with Seabream Cat Food Pouch - 70 g"
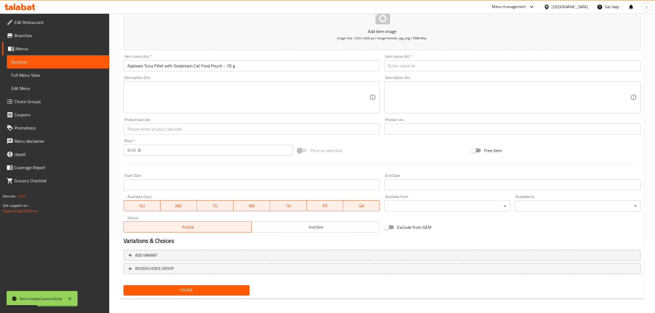
paste input "كيس طعام القطط من أبلوز مع فيليه التونة وسمك الدنيس - 70 جم"
click at [395, 68] on input "كيس طعام القطط من أبلوز مع فيليه التونة وسمك الدنيس - 70 جم" at bounding box center [512, 65] width 256 height 11
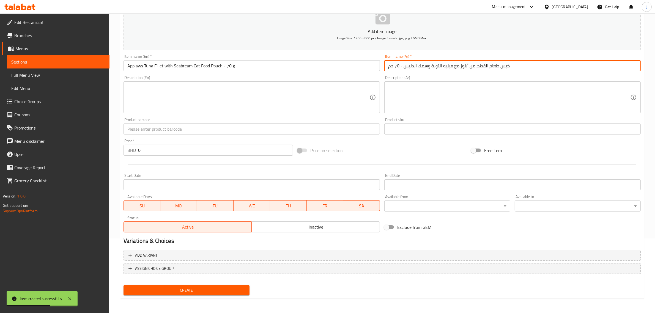
type input "كيس طعام القطط من أبلوز مع فيليه التونة وسمك الدنيس - 70 جم"
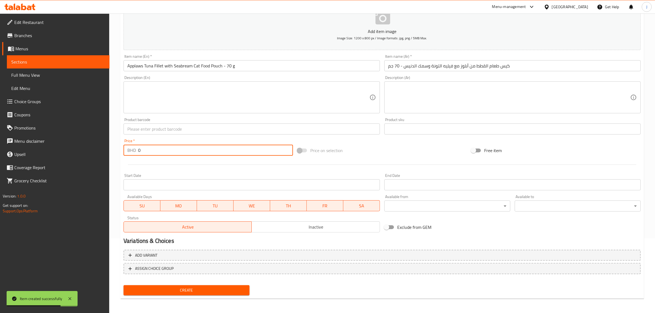
paste input "1.00"
drag, startPoint x: 173, startPoint y: 146, endPoint x: 104, endPoint y: 147, distance: 69.6
click at [104, 147] on div "Edit Restaurant Branches Menus Sections Full Menu View Edit Menu Choice Groups …" at bounding box center [327, 126] width 655 height 375
type input "1.000"
click at [239, 291] on span "Create" at bounding box center [186, 290] width 117 height 7
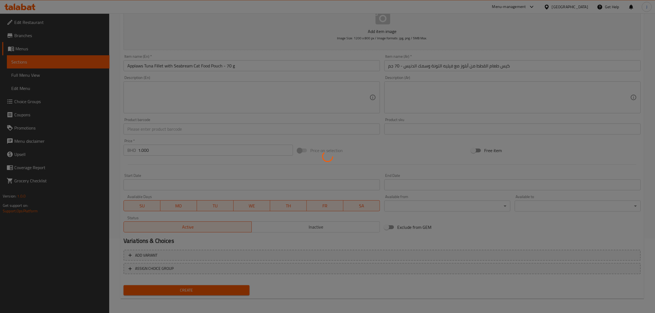
type input "0"
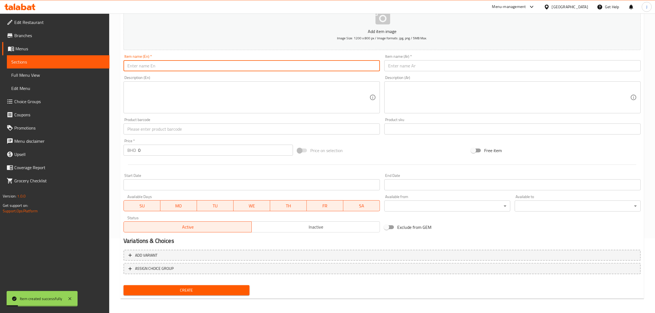
click at [285, 65] on input "text" at bounding box center [252, 65] width 256 height 11
paste input "Applaws Chicken Breast with Pumpkin Cat Food Pouch - 70 g"
type input "Applaws Chicken Breast with Pumpkin Cat Food Pouch - 70 g"
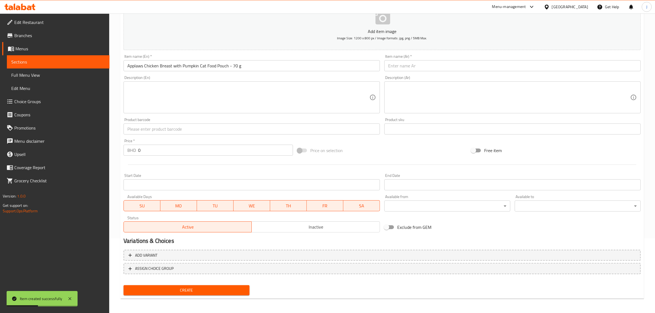
paste input "كيس طعام القطط من أبلوز، صدور دجاج مع اليقطين - 70 جم"
click at [419, 64] on input "text" at bounding box center [512, 65] width 256 height 11
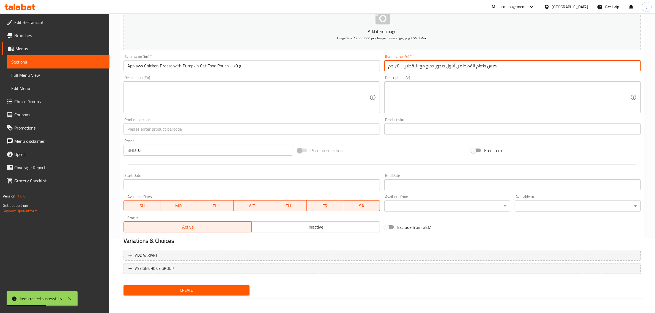
type input "كيس طعام القطط من أبلوز، صدور دجاج مع اليقطين - 70 جم"
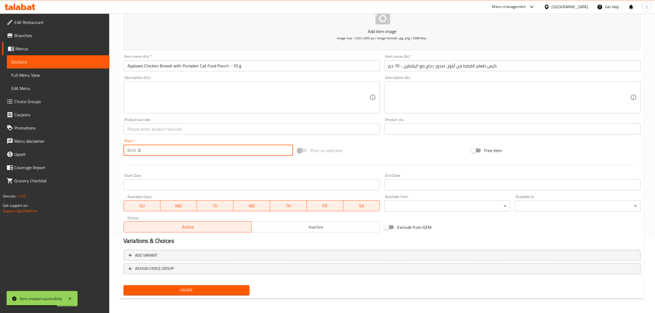
paste input "1.00"
drag, startPoint x: 193, startPoint y: 154, endPoint x: 34, endPoint y: 169, distance: 159.5
click at [34, 169] on div "Edit Restaurant Branches Menus Sections Full Menu View Edit Menu Choice Groups …" at bounding box center [327, 126] width 655 height 375
type input "1.000"
click at [198, 288] on span "Create" at bounding box center [186, 290] width 117 height 7
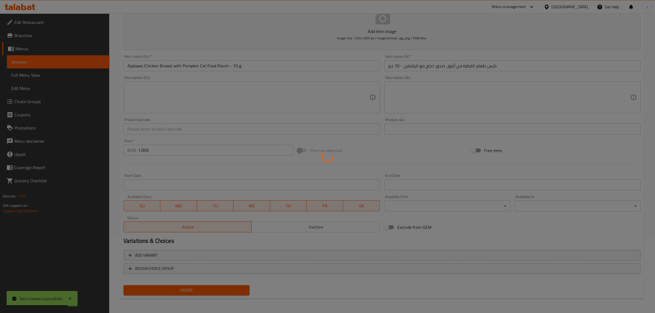
type input "0"
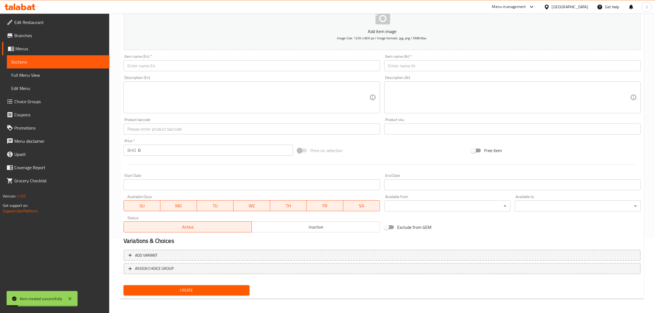
click at [287, 62] on input "text" at bounding box center [252, 65] width 256 height 11
paste input ""Applaws [PERSON_NAME] and Anchovy in Broth Cat Food Pouch - 70 g ""
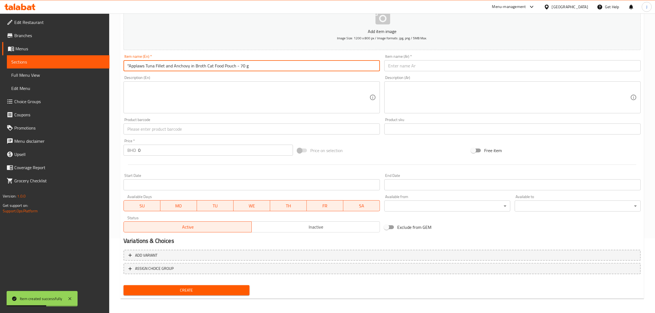
click at [130, 65] on input ""Applaws Tuna Fillet and Anchovy in Broth Cat Food Pouch - 70 g" at bounding box center [252, 65] width 256 height 11
type input "Applaws Tuna Fillet and Anchovy in Broth Cat Food Pouch - 70 g"
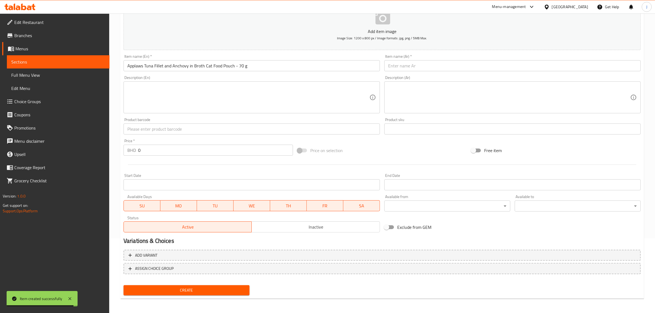
click at [418, 67] on input "text" at bounding box center [512, 65] width 256 height 11
paste input "طعام القطط من أبلوز، فيليه التونة والأنشوجة في مرق - 70 جم"
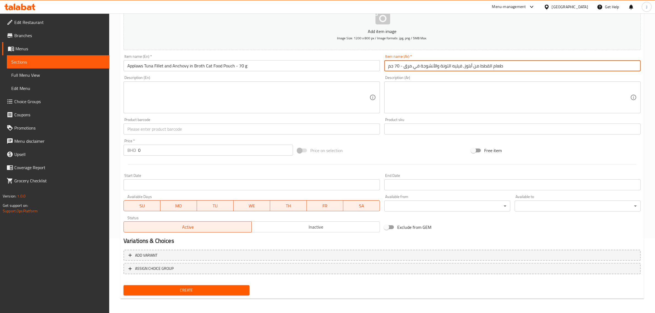
type input "طعام القطط من أبلوز، فيليه التونة والأنشوجة في مرق - 70 جم"
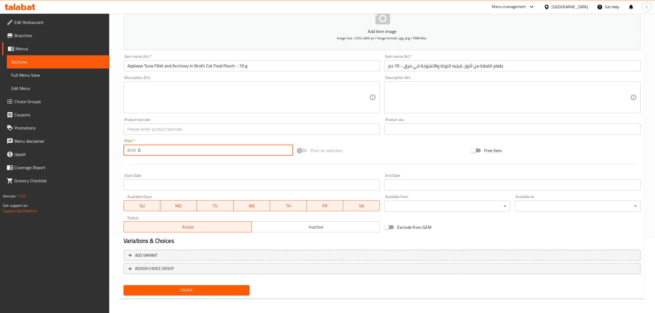
paste input "1.00"
drag, startPoint x: 177, startPoint y: 152, endPoint x: 83, endPoint y: 146, distance: 93.7
click at [83, 146] on div "Edit Restaurant Branches Menus Sections Full Menu View Edit Menu Choice Groups …" at bounding box center [327, 126] width 655 height 375
type input "1.000"
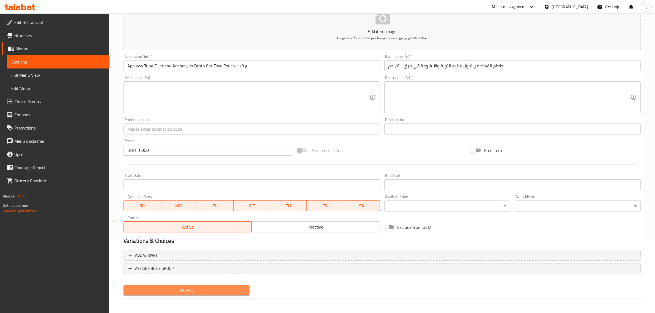
click at [174, 292] on span "Create" at bounding box center [186, 290] width 117 height 7
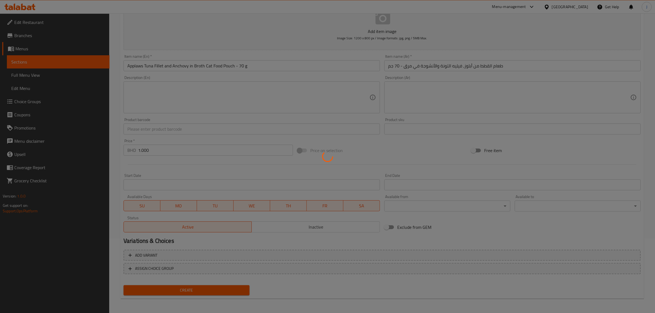
type input "0"
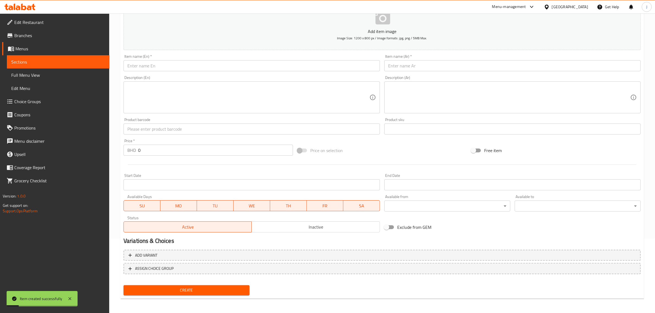
click at [174, 66] on input "text" at bounding box center [252, 65] width 256 height 11
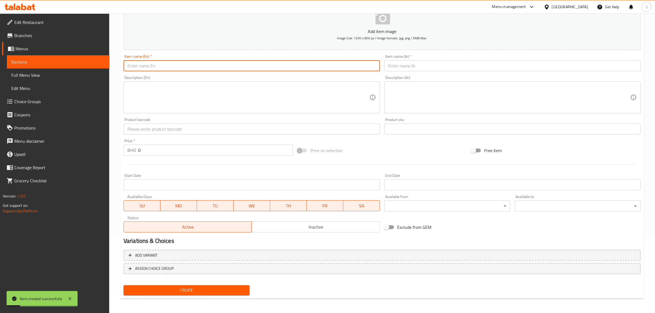
paste input "Applaws Chicken Breast with Beef in Jelly Cat Food Pouch - 70g"
type input "Applaws Chicken Breast with Beef in Jelly Cat Food Pouch - 70g"
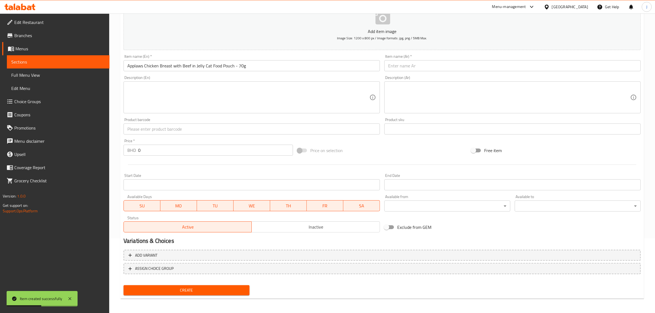
click at [424, 66] on input "text" at bounding box center [512, 65] width 256 height 11
paste input "طعام القطط من أبلوز، صدور دجاج مع لحم بقري في جيلي، كيس - 70 جم"
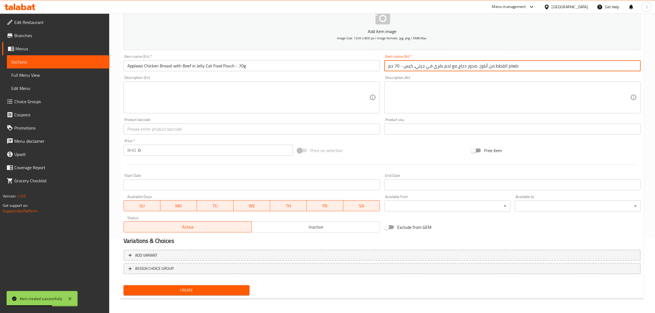
type input "طعام القطط من أبلوز، صدور دجاج مع لحم بقري في جيلي، كيس - 70 جم"
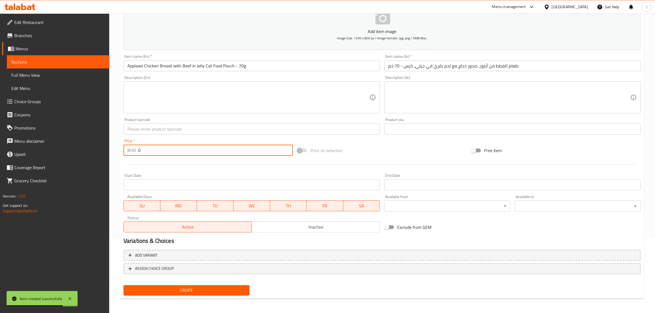
paste input "1.00"
drag, startPoint x: 149, startPoint y: 147, endPoint x: 73, endPoint y: 145, distance: 75.4
click at [73, 145] on div "Edit Restaurant Branches Menus Sections Full Menu View Edit Menu Choice Groups …" at bounding box center [327, 126] width 655 height 375
type input "1.000"
click at [171, 287] on span "Create" at bounding box center [186, 290] width 117 height 7
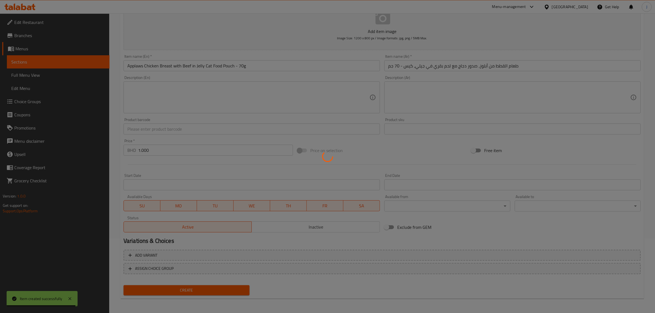
type input "0"
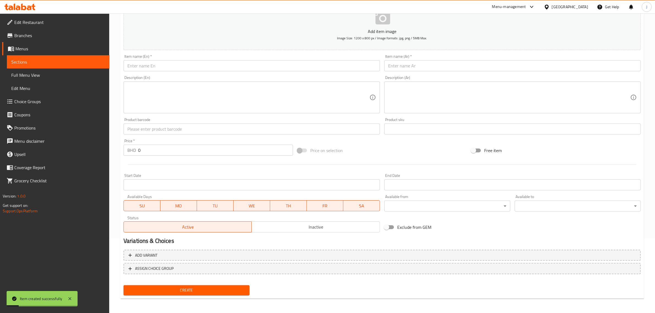
click at [185, 60] on input "text" at bounding box center [252, 65] width 256 height 11
paste input "Applaws Chicken Breast with Asparagus in Broth Cat Food Pouch - 70g"
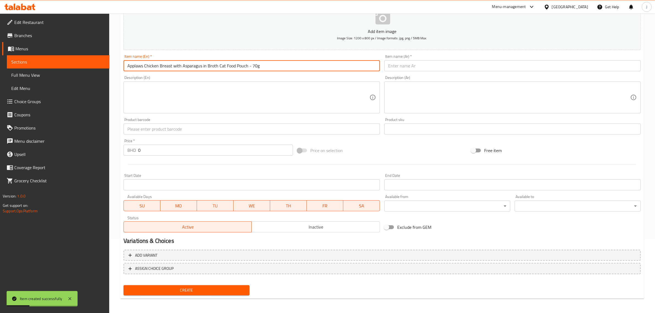
type input "Applaws Chicken Breast with Asparagus in Broth Cat Food Pouch - 70g"
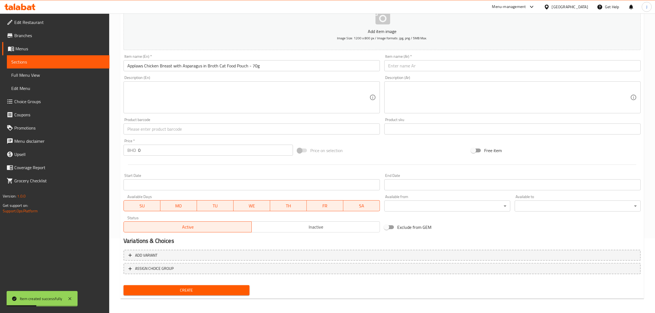
drag, startPoint x: 486, startPoint y: 74, endPoint x: 486, endPoint y: 71, distance: 3.6
click at [486, 73] on div "Description (Ar) Description (Ar)" at bounding box center [512, 94] width 261 height 42
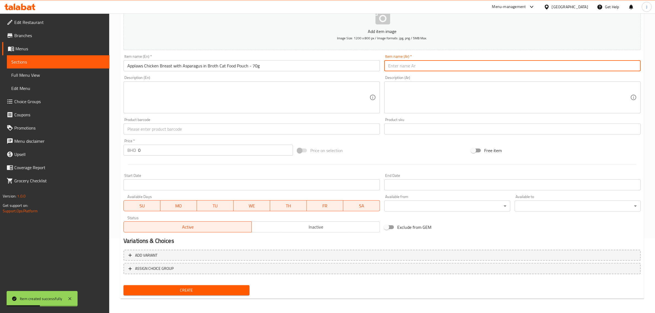
click at [485, 66] on input "text" at bounding box center [512, 65] width 256 height 11
paste input "طعام القطط من أبلوز، صدور دجاج مع الهليون في مرق - 70 جم"
type input "طعام القطط من أبلوز، صدور دجاج مع الهليون في مرق - 70 جم"
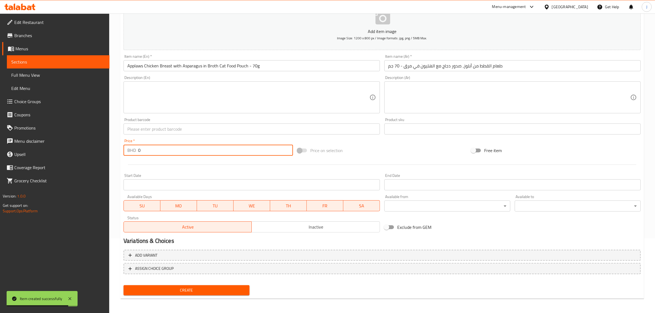
paste input "1.00"
drag, startPoint x: 148, startPoint y: 152, endPoint x: 62, endPoint y: 144, distance: 85.7
click at [62, 144] on div "Edit Restaurant Branches Menus Sections Full Menu View Edit Menu Choice Groups …" at bounding box center [327, 126] width 655 height 375
type input "1.000"
click at [172, 287] on span "Create" at bounding box center [186, 290] width 117 height 7
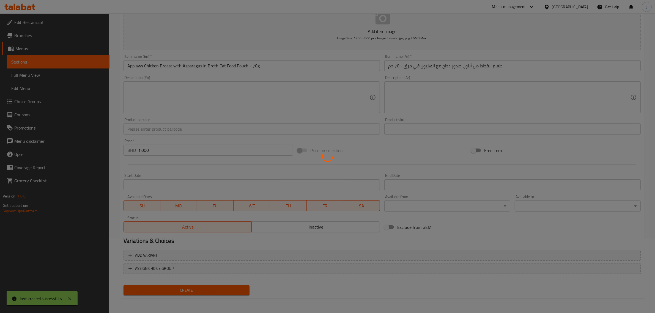
type input "0"
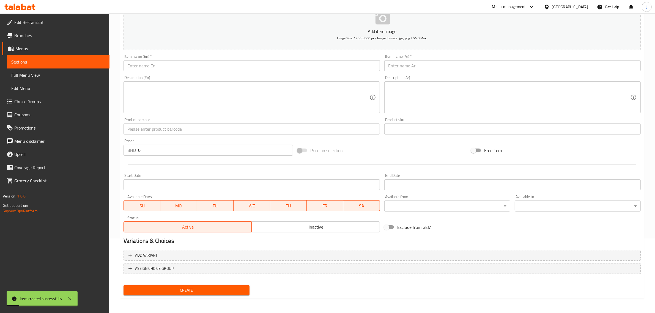
click at [261, 61] on input "text" at bounding box center [252, 65] width 256 height 11
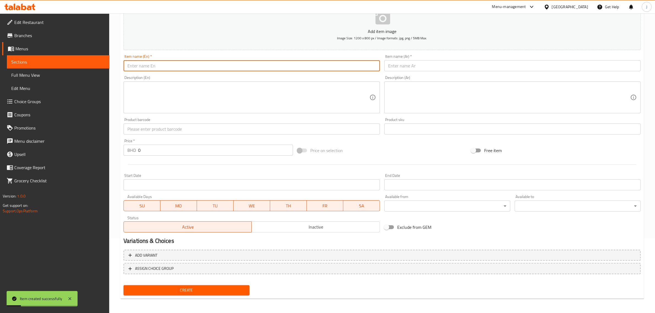
paste input ""Applaws Tuna Fillet with Prawn in Broth Canned Cat Food - 70 g ""
click at [129, 66] on input ""Applaws Tuna Fillet with Prawn in Broth Canned Cat Food - 70 g" at bounding box center [252, 65] width 256 height 11
type input "Applaws Tuna Fillet with Prawn in Broth Canned Cat Food - 70 g"
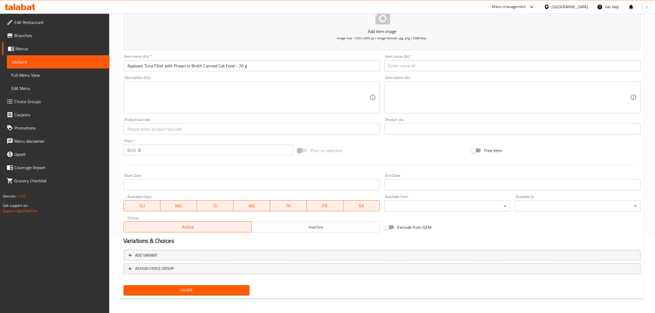
click at [404, 62] on input "text" at bounding box center [512, 65] width 256 height 11
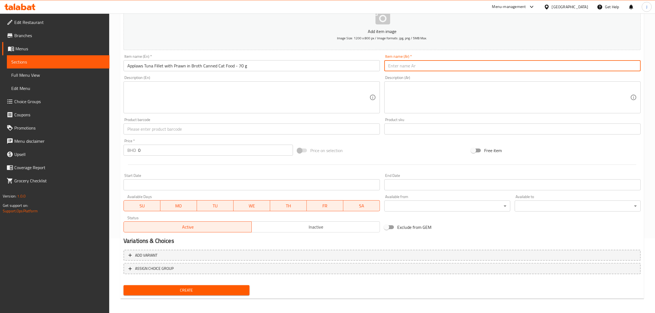
paste input "طعام القطط المعلب من أبلوز، فيليه التونة مع الروبيان في مرق - 70 جم"
type input "طعام القطط المعلب من أبلوز، فيليه التونة مع الروبيان في مرق - 70 جم"
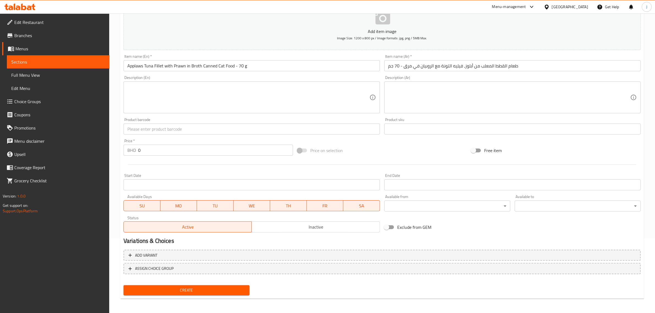
paste input "1.10"
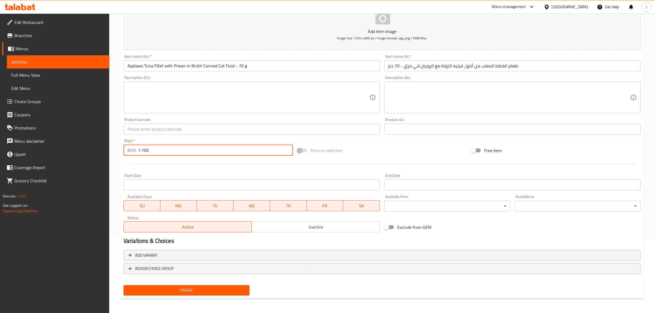
drag, startPoint x: 154, startPoint y: 153, endPoint x: 80, endPoint y: 157, distance: 73.6
click at [80, 157] on div "Edit Restaurant Branches Menus Sections Full Menu View Edit Menu Choice Groups …" at bounding box center [327, 126] width 655 height 375
type input "1.100"
click at [195, 287] on span "Create" at bounding box center [186, 290] width 117 height 7
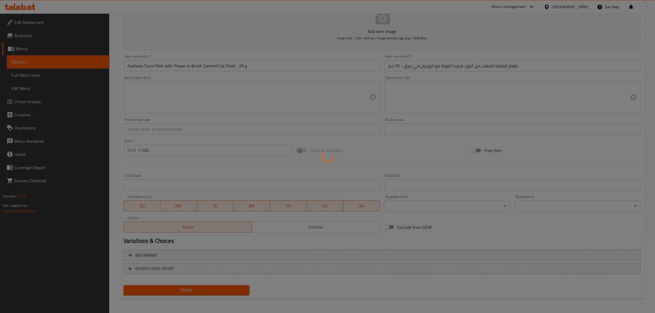
type input "0"
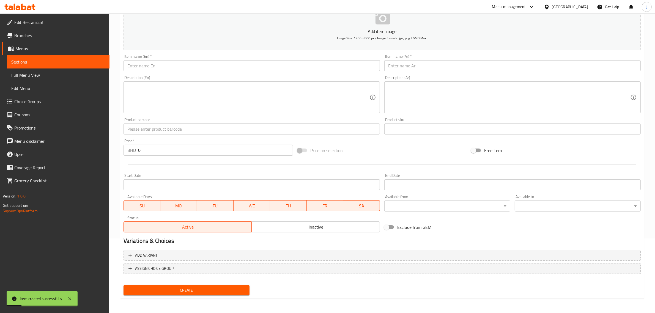
click at [175, 64] on input "text" at bounding box center [252, 65] width 256 height 11
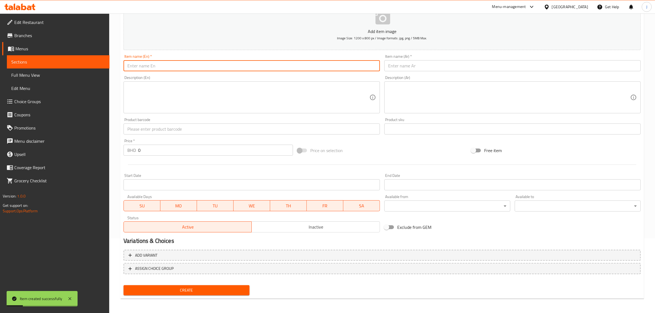
paste input "Applaws Chicken Breast with Cheese in Broth Canned Cat Food - 70 g"
type input "Applaws Chicken Breast with Cheese in Broth Canned Cat Food - 70 g"
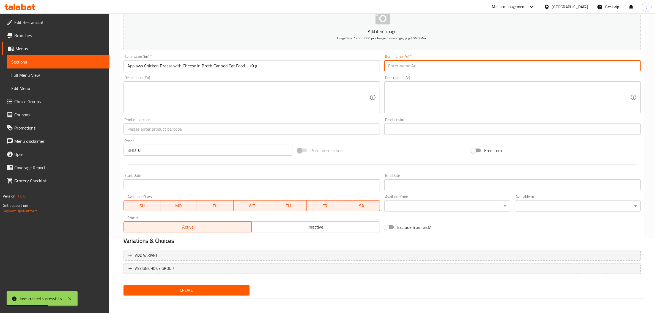
click at [483, 62] on input "text" at bounding box center [512, 65] width 256 height 11
paste input "طعام القطط المعلب من أبلوز صدور الدجاج مع الجبن في مرق - 70 جم"
type input "طعام القطط المعلب من أبلوز صدور الدجاج مع الجبن في مرق - 70 جم"
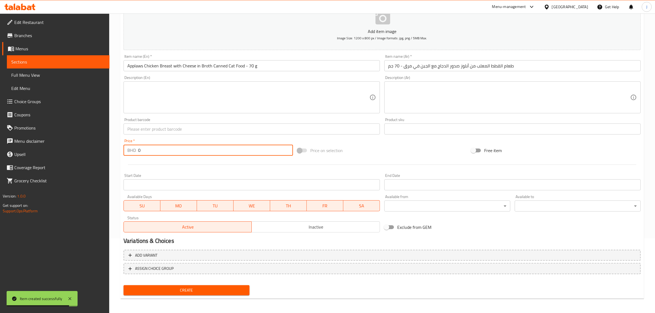
drag, startPoint x: 149, startPoint y: 147, endPoint x: 120, endPoint y: 149, distance: 28.7
click at [120, 149] on div "Create new item Add item image Image Size: 1200 x 800 px / Image formats: jpg, …" at bounding box center [382, 139] width 524 height 320
paste input "1.10"
type input "1.100"
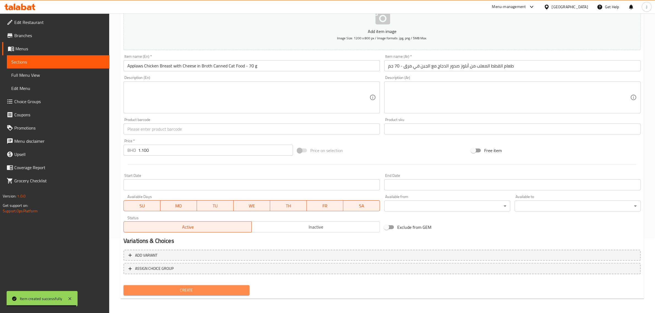
click at [200, 292] on span "Create" at bounding box center [186, 290] width 117 height 7
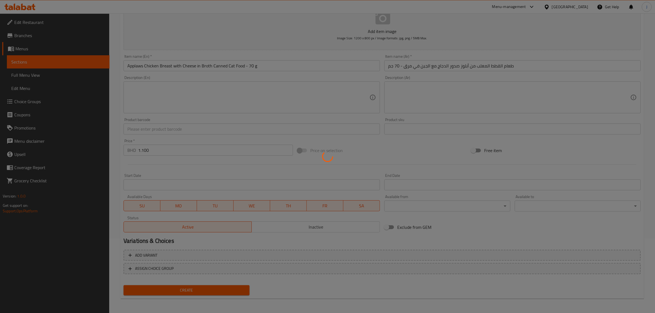
type input "0"
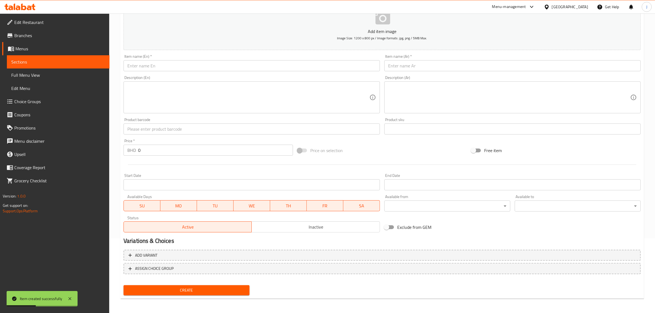
click at [169, 68] on input "text" at bounding box center [252, 65] width 256 height 11
paste input "Applaws Chicken Breast in Broth Canned Cat Food - 70g"
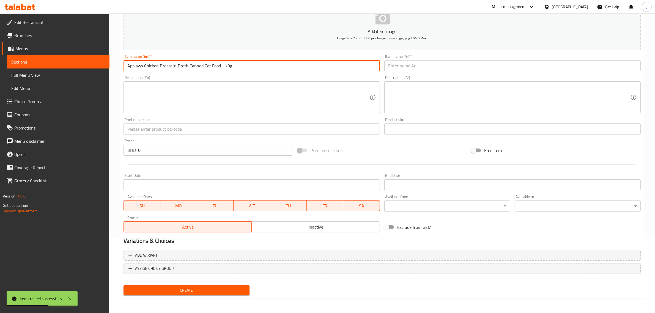
type input "Applaws Chicken Breast in Broth Canned Cat Food - 70g"
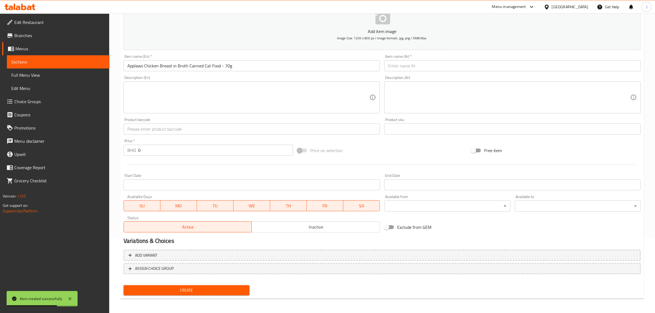
click at [422, 67] on input "text" at bounding box center [512, 65] width 256 height 11
paste input "طعام القطط المعلب من صدور الدجاج في مرق أبلوز - 70 جم"
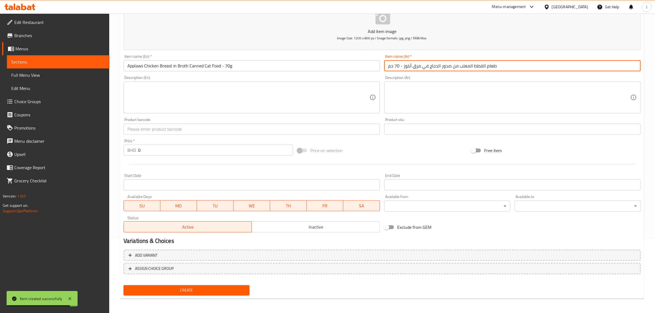
type input "طعام القطط المعلب من صدور الدجاج في مرق أبلوز - 70 جم"
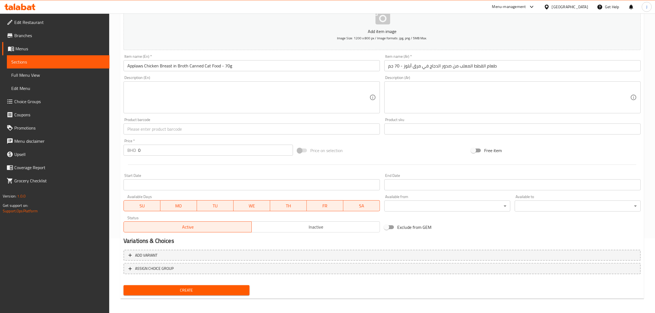
paste input "1.100"
click at [147, 152] on input "01.100" at bounding box center [215, 150] width 155 height 11
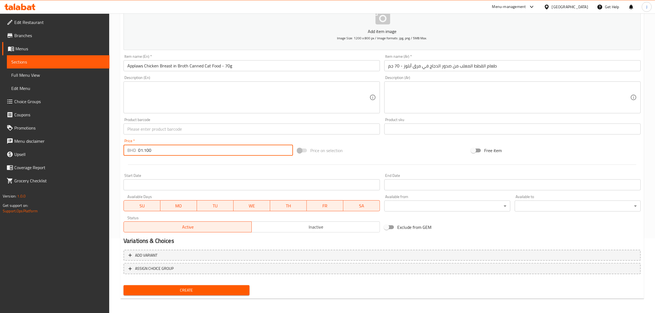
click at [169, 149] on input "01.100" at bounding box center [215, 150] width 155 height 11
drag, startPoint x: 169, startPoint y: 149, endPoint x: 130, endPoint y: 149, distance: 39.4
click at [130, 149] on div "BHD 01.100 Price *" at bounding box center [209, 150] width 170 height 11
paste input "number"
type input "1.100"
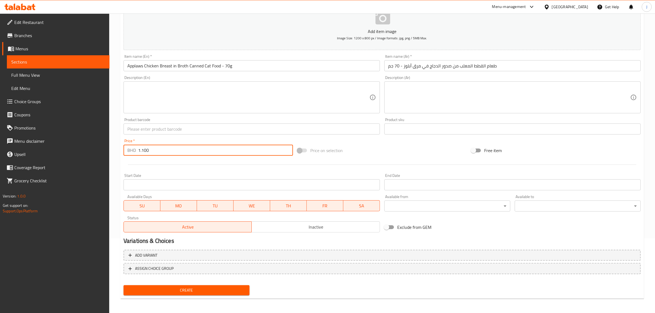
click at [250, 288] on div "Create" at bounding box center [186, 290] width 130 height 15
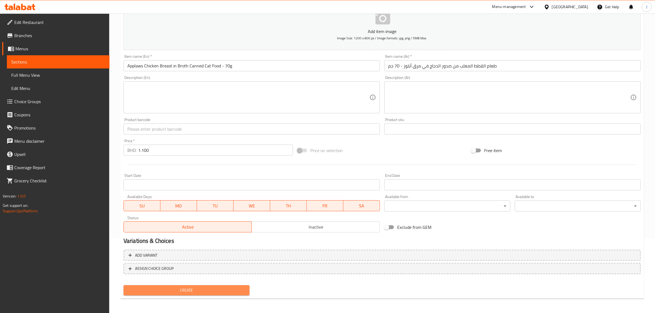
click at [239, 290] on span "Create" at bounding box center [186, 290] width 117 height 7
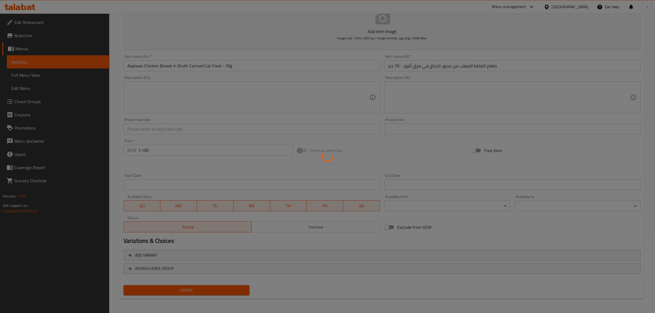
type input "0"
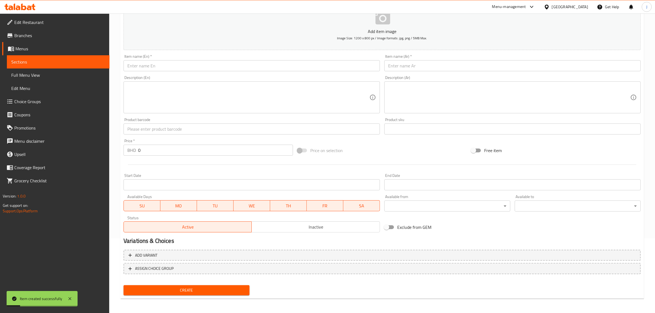
click at [160, 69] on input "text" at bounding box center [252, 65] width 256 height 11
paste input ""Applaws Chicken Breast with Duck in Broth Canned Cat Food - 70 g ""
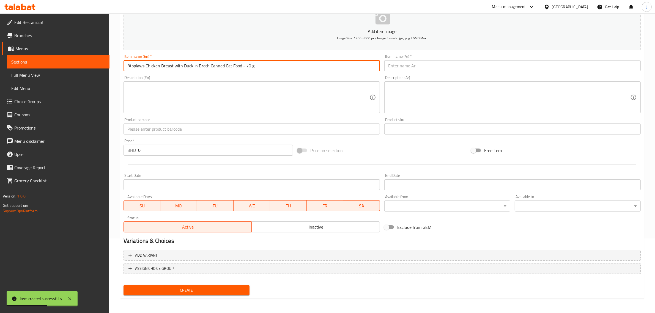
click at [129, 67] on input ""Applaws Chicken Breast with Duck in Broth Canned Cat Food - 70 g" at bounding box center [252, 65] width 256 height 11
type input "Applaws Chicken Breast with Duck in Broth Canned Cat Food - 70 g"
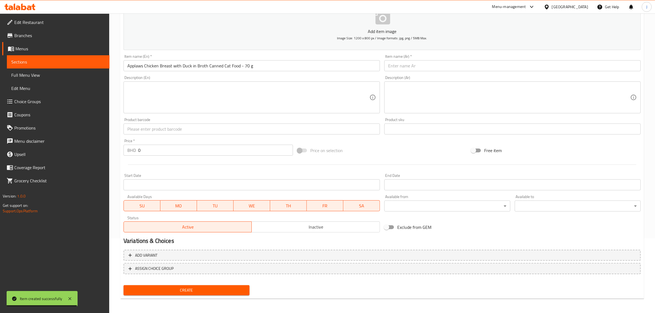
click at [438, 67] on input "text" at bounding box center [512, 65] width 256 height 11
paste input "طعام القطط المعلب من أبلوز، صدور دجاج مع مرق البط - 70 جم"
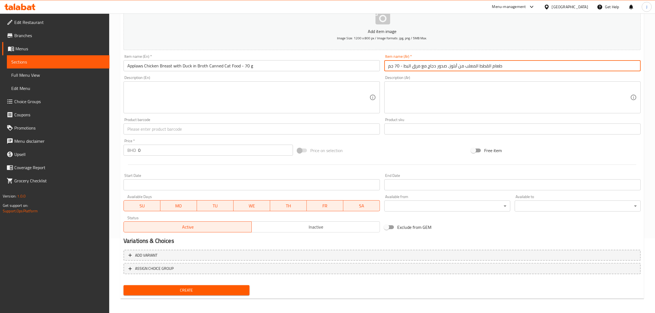
type input "طعام القطط المعلب من أبلوز، صدور دجاج مع مرق البط - 70 جم"
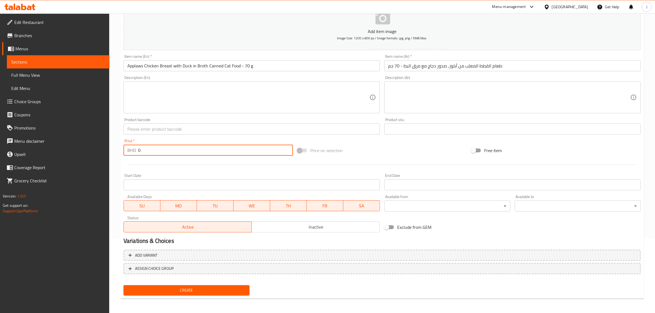
paste input "1.10"
drag, startPoint x: 151, startPoint y: 148, endPoint x: 116, endPoint y: 154, distance: 35.2
click at [116, 154] on div "Home / Restaurants management / Menus / Sections / item / create Delicious Cat …" at bounding box center [382, 126] width 546 height 375
type input "1.100"
click at [169, 289] on span "Create" at bounding box center [186, 290] width 117 height 7
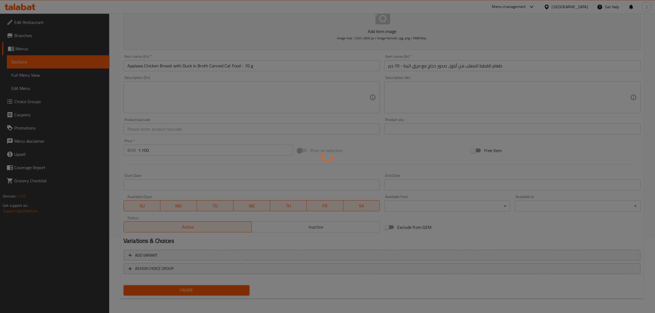
type input "0"
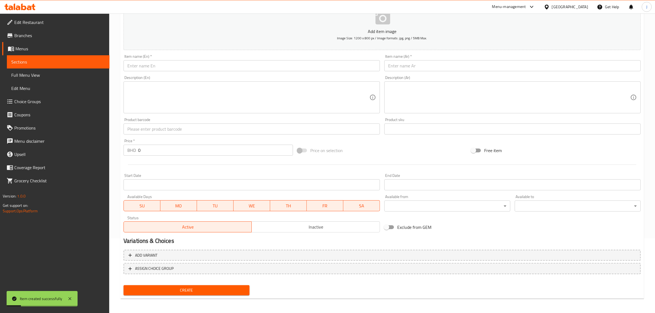
click at [263, 66] on input "text" at bounding box center [252, 65] width 256 height 11
paste input ""Applaws Chicken Breast and Pumpkin in Broth Canned Cat Food - 70 g ""
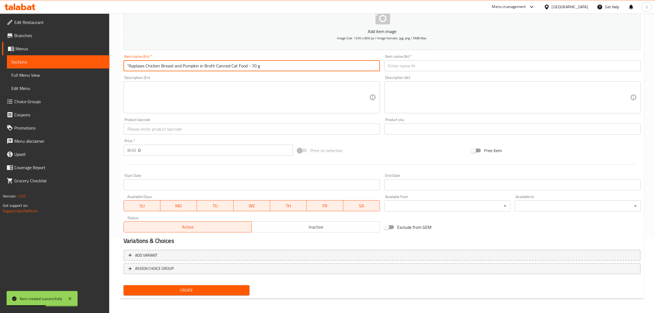
click at [130, 67] on input ""Applaws Chicken Breast and Pumpkin in Broth Canned Cat Food - 70 g" at bounding box center [252, 65] width 256 height 11
type input "Applaws Chicken Breast and Pumpkin in Broth Canned Cat Food - 70 g"
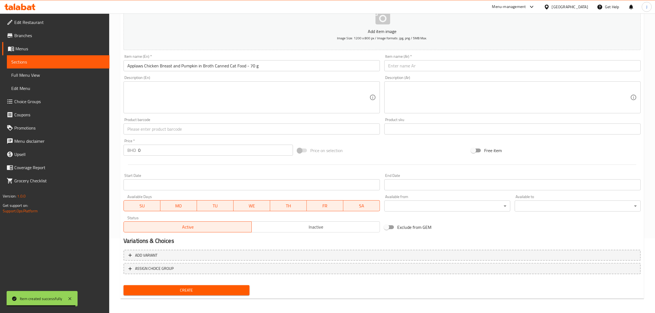
click at [469, 67] on input "text" at bounding box center [512, 65] width 256 height 11
paste input "طعام القطط المعلب من أبلوز، صدور الدجاج واليقطين في مرق - 70 جم"
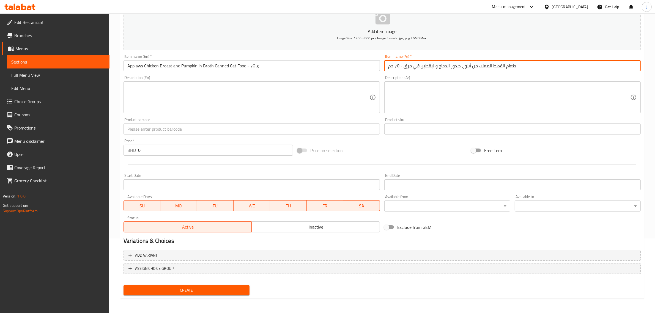
type input "طعام القطط المعلب من أبلوز، صدور الدجاج واليقطين في مرق - 70 جم"
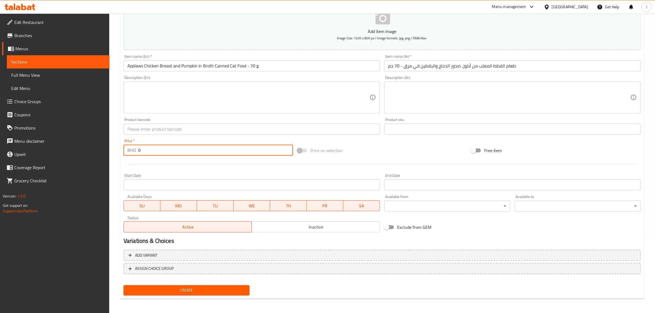
paste input "1.10"
drag, startPoint x: 152, startPoint y: 149, endPoint x: 114, endPoint y: 147, distance: 37.2
click at [114, 147] on div "Home / Restaurants management / Menus / Sections / item / create Delicious Cat …" at bounding box center [382, 126] width 546 height 375
type input "1.100"
click at [172, 292] on span "Create" at bounding box center [186, 290] width 117 height 7
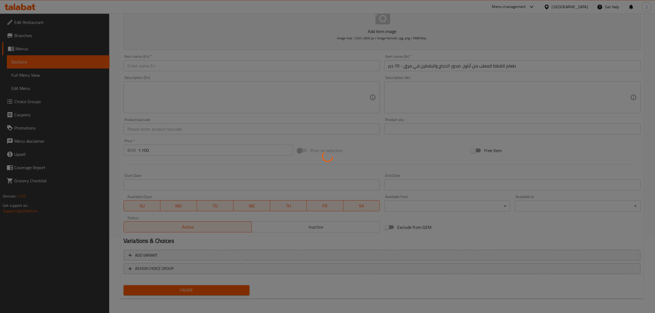
type input "0"
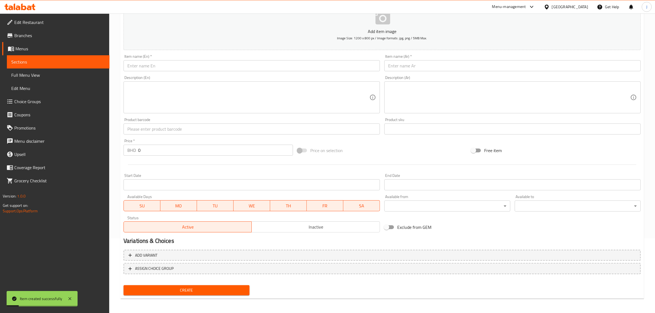
click at [176, 67] on input "text" at bounding box center [252, 65] width 256 height 11
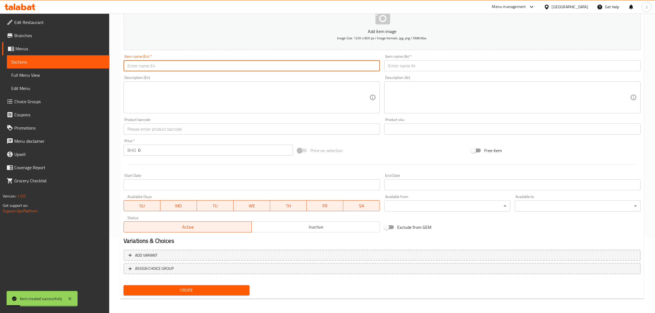
paste input "Applaws Tuna Fillet with Cheese in Broth Canned Cat Food - 70g"
type input "Applaws Tuna Fillet with Cheese in Broth Canned Cat Food - 70g"
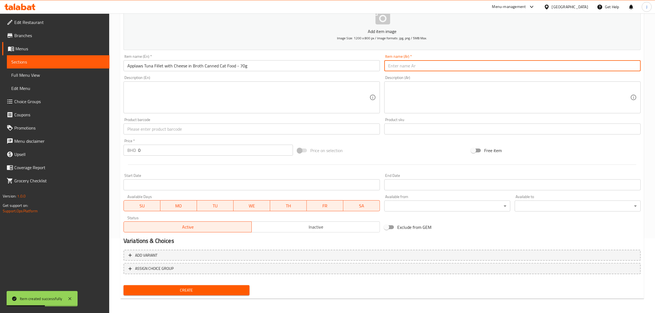
click at [440, 68] on input "text" at bounding box center [512, 65] width 256 height 11
paste input "طعام القطط المعلب من أبلوز، فيليه التونة مع الجبن في مرق - 70 غرام"
type input "طعام القطط المعلب من أبلوز، فيليه التونة مع الجبن في مرق - 70 غرام"
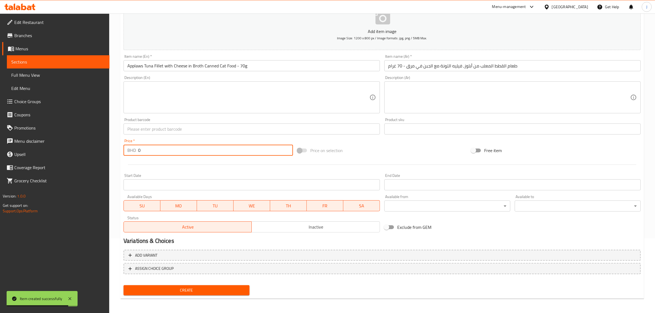
paste input "1.10"
drag, startPoint x: 144, startPoint y: 149, endPoint x: 129, endPoint y: 143, distance: 15.9
click at [129, 143] on div "Price   * BHD 1.100 Price *" at bounding box center [209, 147] width 170 height 17
type input "1.100"
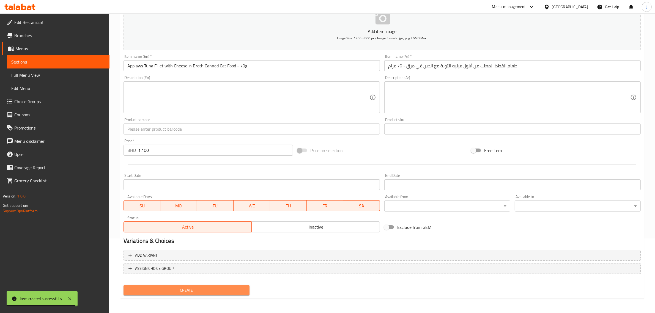
click at [190, 289] on span "Create" at bounding box center [186, 290] width 117 height 7
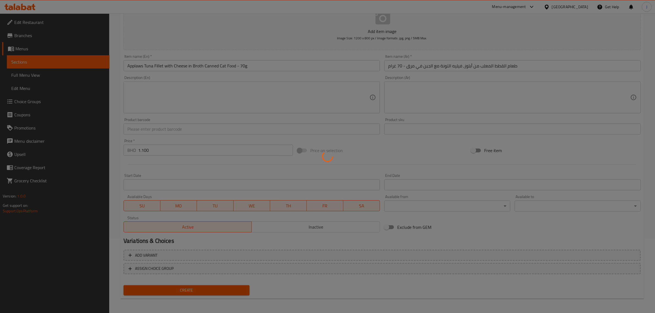
type input "0"
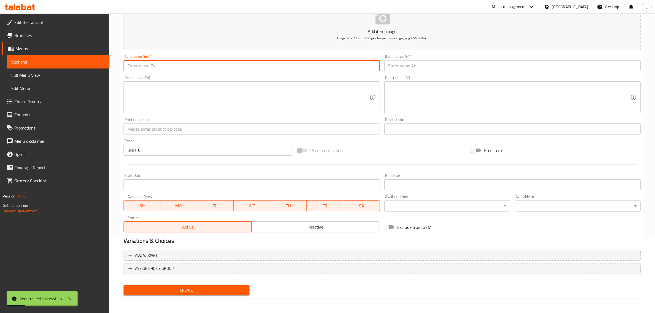
drag, startPoint x: 204, startPoint y: 65, endPoint x: 34, endPoint y: 65, distance: 170.1
click at [34, 65] on div "Edit Restaurant Branches Menus Sections Full Menu View Edit Menu Choice Groups …" at bounding box center [327, 126] width 655 height 375
paste input "Applaws Chicken in Jelly Canned Kitten Food - 70g"
type input "Applaws Chicken in Jelly Canned Kitten Food - 70g"
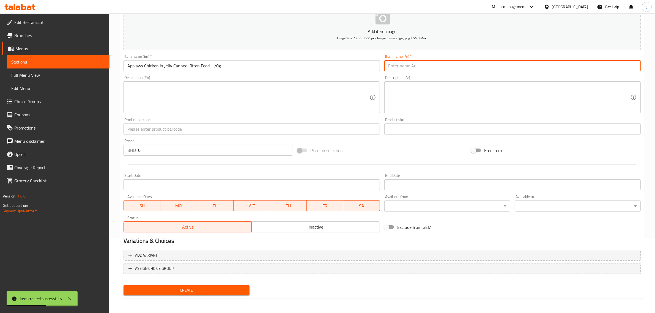
click at [456, 65] on input "text" at bounding box center [512, 65] width 256 height 11
paste input "طعام القطط المعلب من أبلوز بنكهة الدجاج في الجيلي - 70 غرام"
type input "طعام القطط المعلب من أبلوز بنكهة الدجاج في الجيلي - 70 غرام"
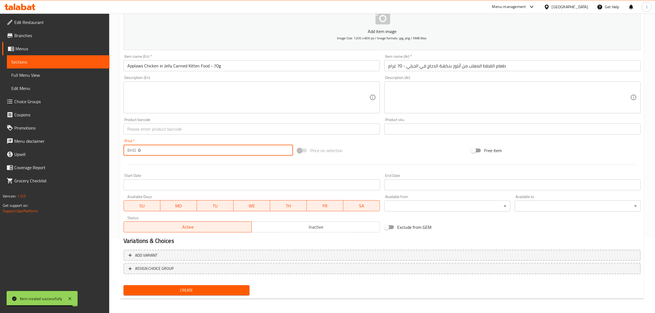
drag, startPoint x: 160, startPoint y: 146, endPoint x: 85, endPoint y: 144, distance: 74.6
click at [77, 146] on div "Edit Restaurant Branches Menus Sections Full Menu View Edit Menu Choice Groups …" at bounding box center [327, 126] width 655 height 375
paste input "1.10"
type input "1.100"
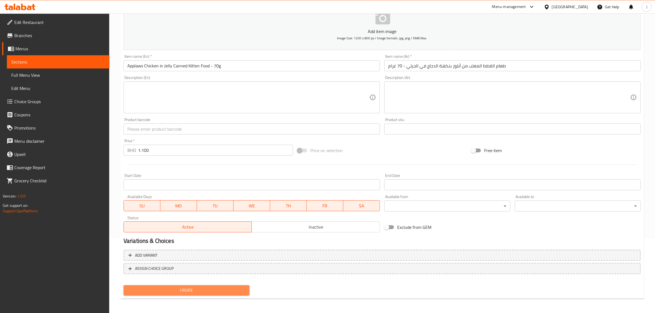
click at [211, 287] on span "Create" at bounding box center [186, 290] width 117 height 7
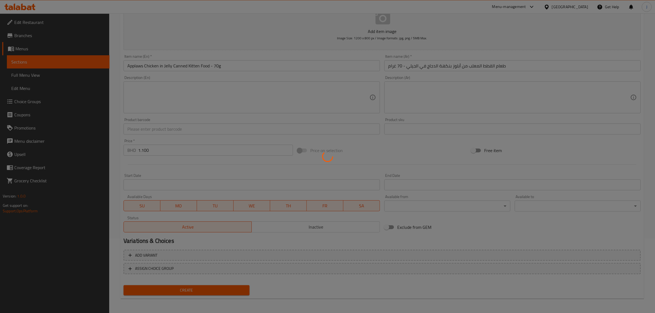
type input "0"
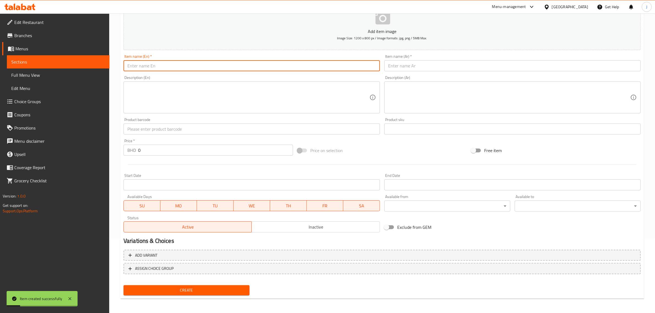
click at [151, 66] on input "text" at bounding box center [252, 65] width 256 height 11
paste input ""Applaws Tuna Fillet in Jelly Canned Kitten Food - 70g ""
click at [130, 68] on input ""Applaws Tuna Fillet in Jelly Canned Kitten Food - 70g" at bounding box center [252, 65] width 256 height 11
type input "Applaws Tuna Fillet in Jelly Canned Kitten Food - 70g"
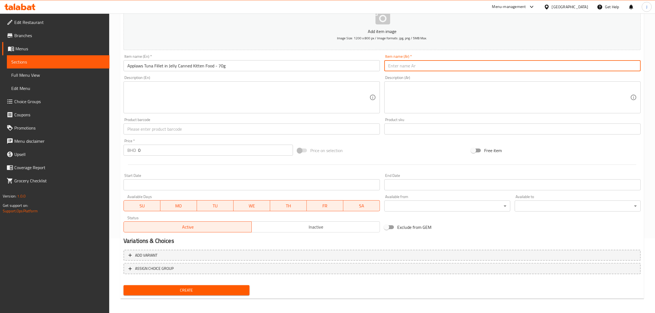
click at [426, 64] on input "text" at bounding box center [512, 65] width 256 height 11
paste input ""ابلاوز فيليه التونة في الجيلي طعام القطط المعلب - 70 جم ""
click at [387, 66] on input ""ابلاوز فيليه التونة في الجيلي طعام القطط المعلب - 70 جم" at bounding box center [512, 65] width 256 height 11
click at [388, 65] on input ""ابلاوز فيليه التونة في الجيلي طعام القطط المعلب - 70 جم" at bounding box center [512, 65] width 256 height 11
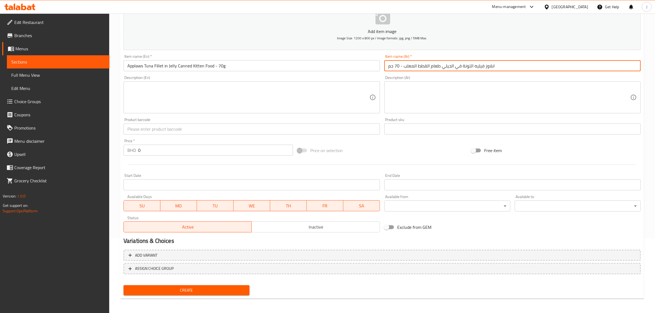
type input "ابلاوز فيليه التونة في الجيلي طعام القطط المعلب - 70 جم"
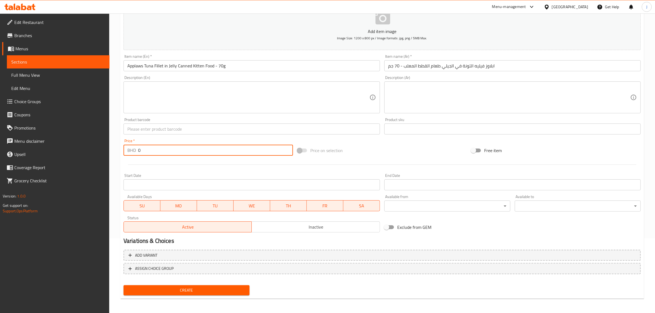
paste input "1.10"
drag, startPoint x: 163, startPoint y: 152, endPoint x: 128, endPoint y: 152, distance: 35.0
click at [128, 152] on div "BHD 1.100 Price *" at bounding box center [209, 150] width 170 height 11
type input "1.100"
click at [199, 293] on span "Create" at bounding box center [186, 290] width 117 height 7
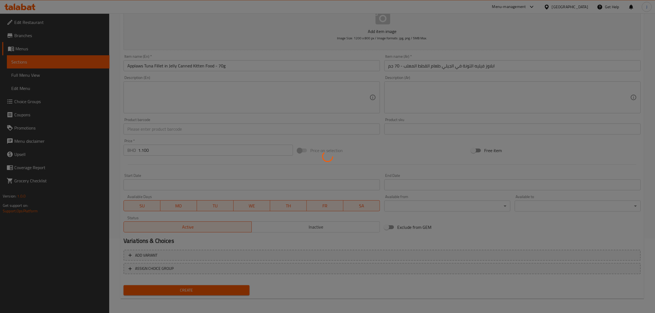
type input "0"
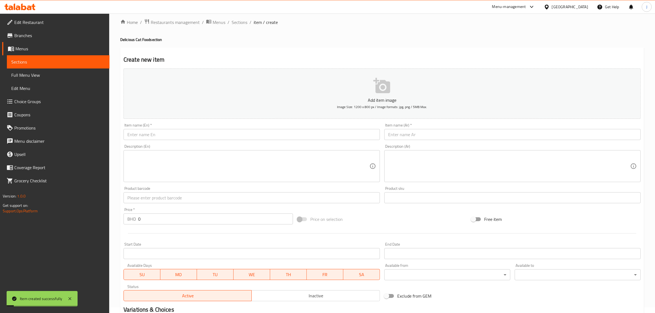
scroll to position [0, 0]
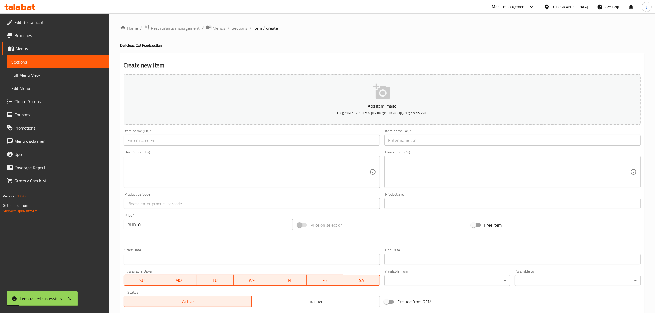
click at [237, 26] on span "Sections" at bounding box center [240, 28] width 16 height 7
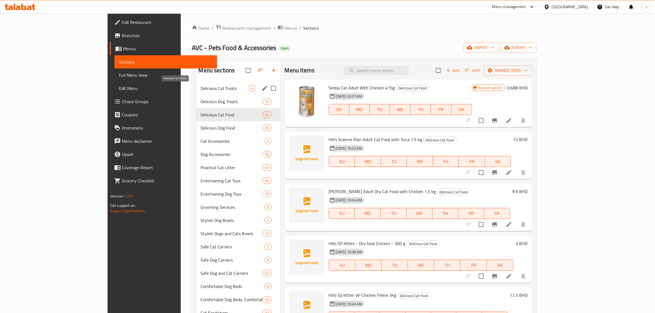
click at [201, 85] on span "Delicious Cat Treats" at bounding box center [225, 88] width 48 height 7
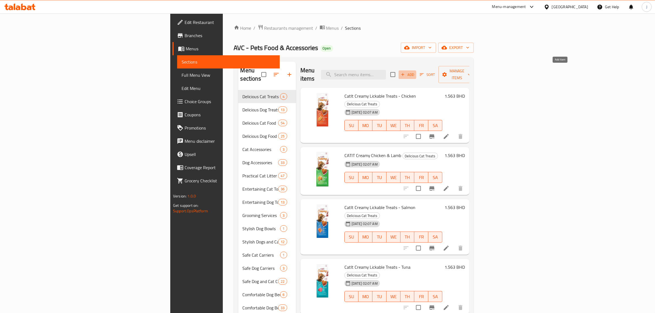
click at [415, 72] on span "Add" at bounding box center [407, 75] width 15 height 6
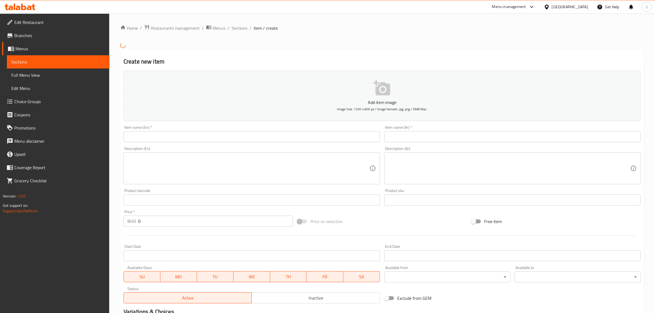
click at [216, 139] on input "text" at bounding box center [252, 136] width 256 height 11
paste input "Miglior [PERSON_NAME] Croquettes Chicken Cat Treats - 400 g"
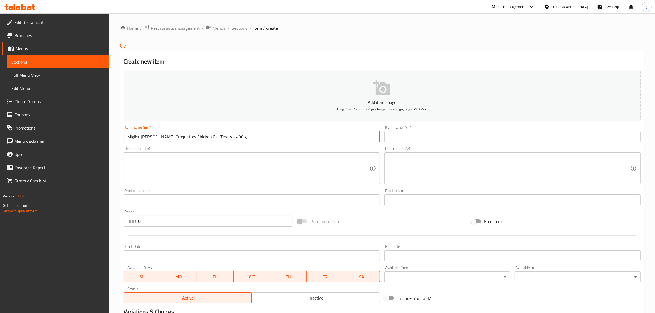
type input "Miglior [PERSON_NAME] Croquettes Chicken Cat Treats - 400 g"
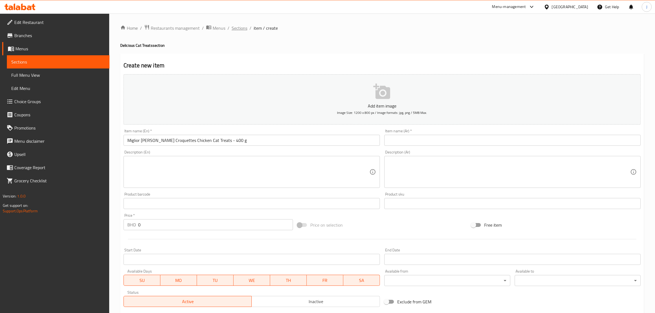
click at [242, 25] on span "Sections" at bounding box center [240, 28] width 16 height 7
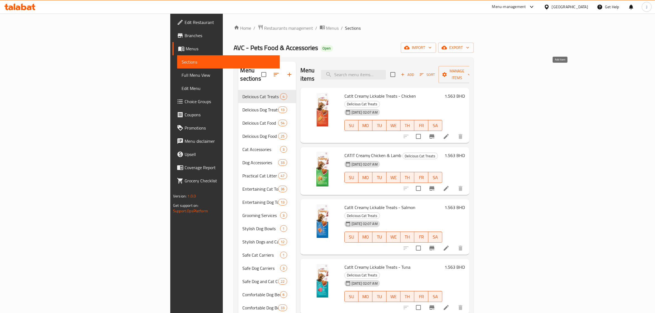
click at [415, 72] on span "Add" at bounding box center [407, 75] width 15 height 6
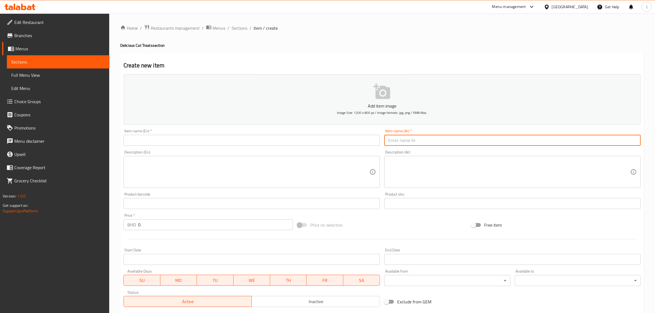
click at [414, 139] on input "text" at bounding box center [512, 140] width 256 height 11
paste input "كروكيت دجاج للقطط - 400 غرام"
type input "كروكيت دجاج للقطط - 400 غرام"
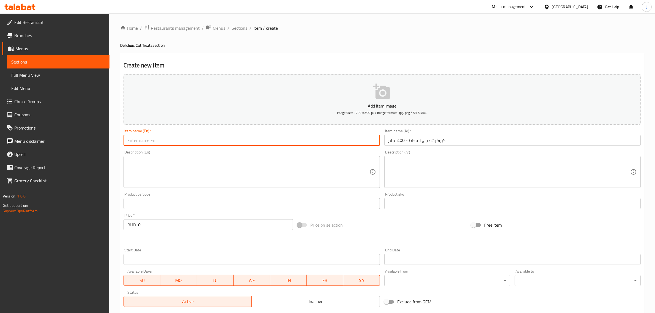
click at [224, 139] on input "text" at bounding box center [252, 140] width 256 height 11
paste input "Miglior [PERSON_NAME] Croquettes Chicken Cat Treats - 400 g"
type input "Miglior [PERSON_NAME] Croquettes Chicken Cat Treats - 400 g"
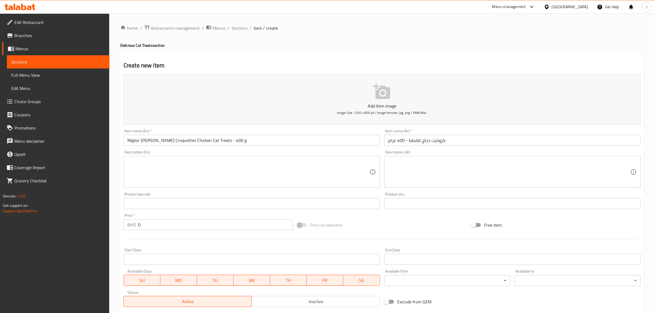
paste input ".650"
drag, startPoint x: 146, startPoint y: 225, endPoint x: 121, endPoint y: 221, distance: 25.9
click at [121, 221] on div "Create new item Add item image Image Size: 1200 x 800 px / Image formats: jpg, …" at bounding box center [382, 213] width 524 height 320
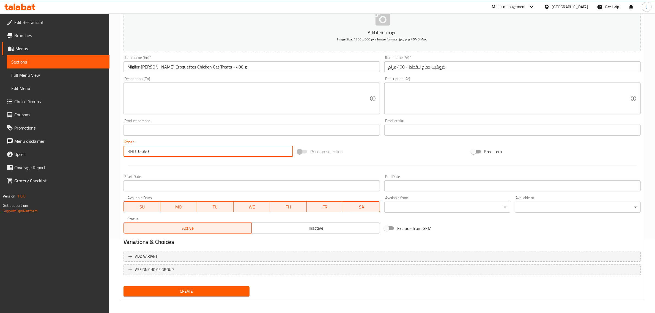
scroll to position [75, 0]
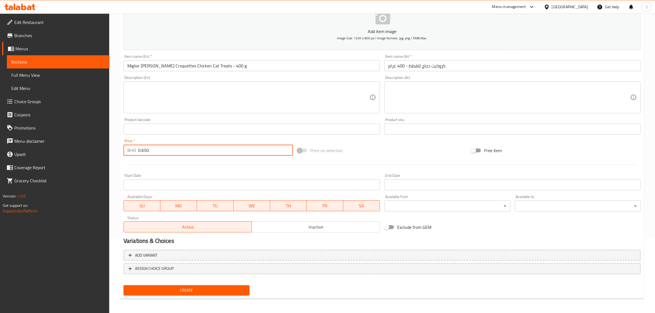
type input "0.650"
click at [187, 289] on span "Create" at bounding box center [186, 290] width 117 height 7
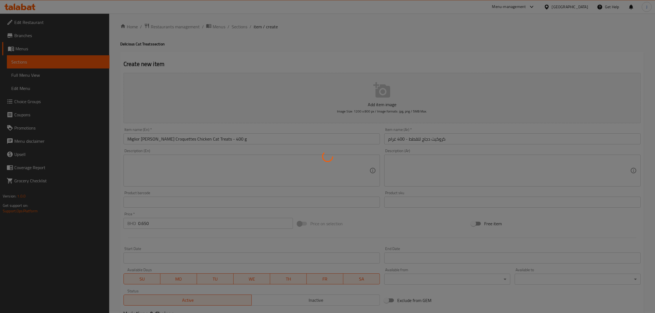
scroll to position [0, 0]
type input "0"
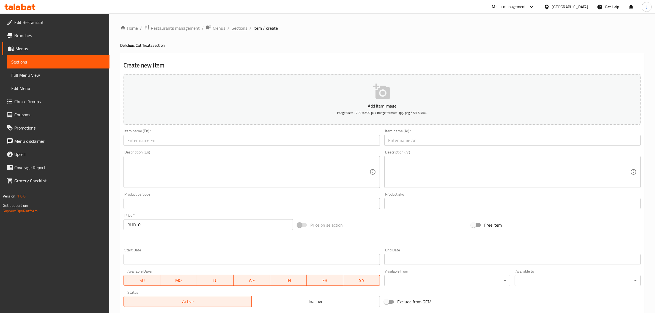
click at [236, 28] on span "Sections" at bounding box center [240, 28] width 16 height 7
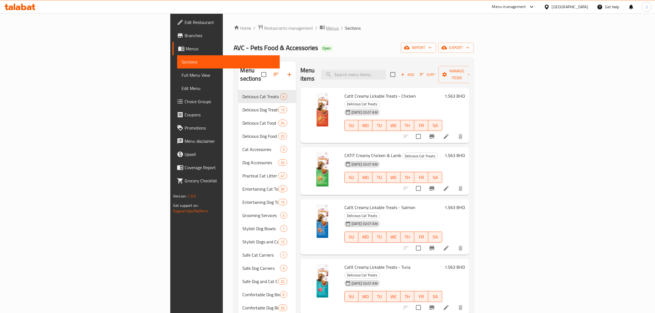
click at [326, 28] on span "Menus" at bounding box center [332, 28] width 13 height 7
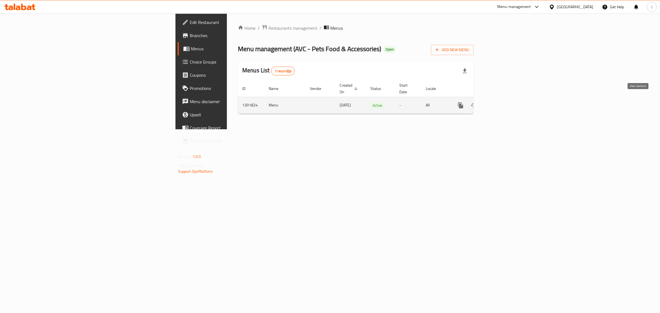
click at [504, 102] on icon "enhanced table" at bounding box center [500, 105] width 7 height 7
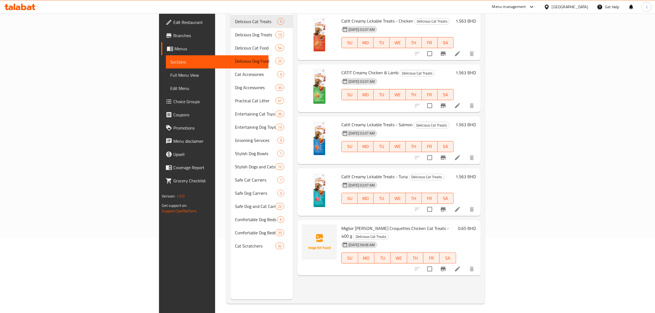
scroll to position [77, 0]
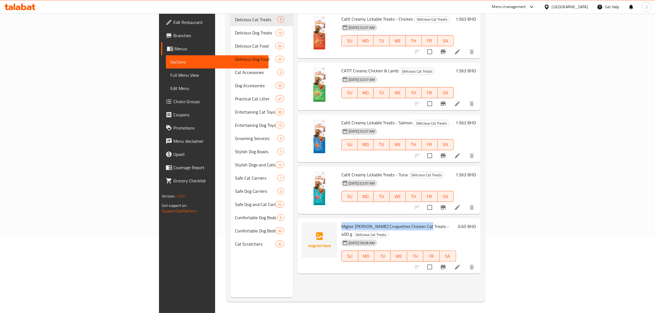
drag, startPoint x: 302, startPoint y: 218, endPoint x: 383, endPoint y: 214, distance: 81.3
click at [383, 222] on span "Miglior [PERSON_NAME] Croquettes Chicken Cat Treats - 400 g" at bounding box center [395, 230] width 108 height 16
copy span "Miglior [PERSON_NAME] Croquettes Chicken Cat Treats"
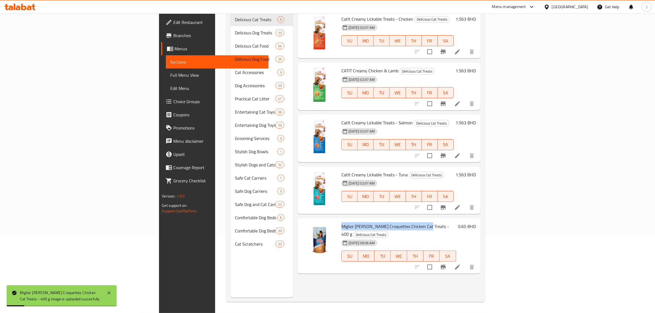
scroll to position [43, 0]
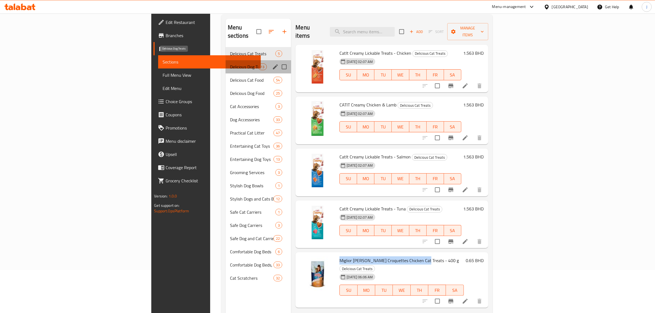
click at [230, 64] on span "Delicious Dog Treats" at bounding box center [244, 67] width 28 height 7
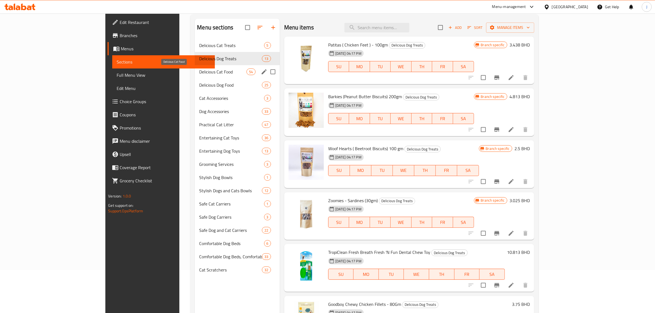
click at [199, 75] on span "Delicious Cat Food" at bounding box center [222, 72] width 47 height 7
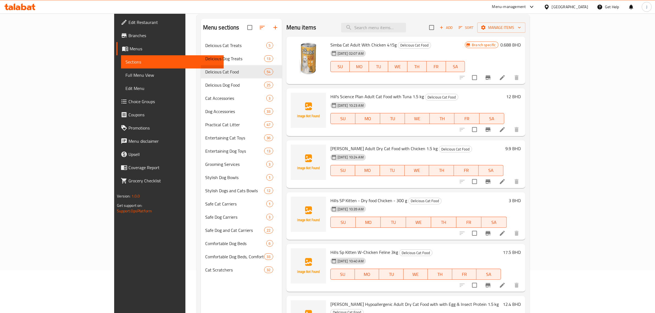
click at [330, 96] on span "Hill's Science Plan Adult Cat Food with Tuna 1.5 kg" at bounding box center [377, 96] width 94 height 8
drag, startPoint x: 303, startPoint y: 96, endPoint x: 393, endPoint y: 95, distance: 90.8
click at [393, 95] on span "Hill's Science Plan Adult Cat Food with Tuna 1.5 kg" at bounding box center [377, 96] width 94 height 8
copy h6 "Hill's Science Plan Adult Cat Food with Tuna 1.5 kg"
click at [330, 149] on span "[PERSON_NAME] Adult Dry Cat Food with Chicken 1.5 kg" at bounding box center [383, 148] width 107 height 8
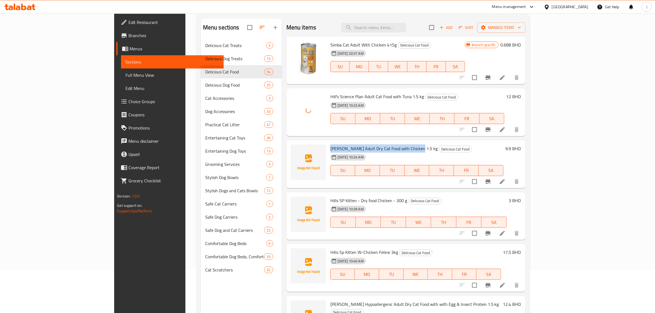
drag, startPoint x: 305, startPoint y: 149, endPoint x: 380, endPoint y: 149, distance: 74.3
click at [380, 149] on span "[PERSON_NAME] Adult Dry Cat Food with Chicken 1.5 kg" at bounding box center [383, 148] width 107 height 8
copy span "[PERSON_NAME] Adult Dry Cat Food with Chicken 1.5 kg"
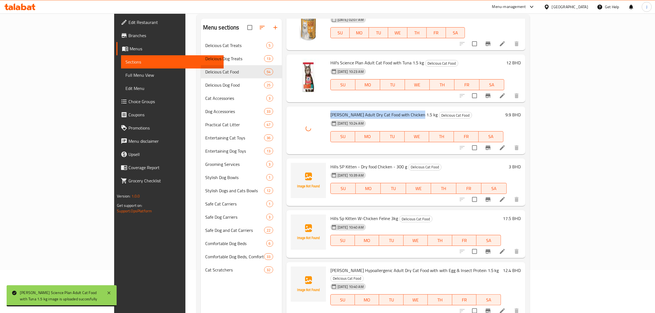
scroll to position [34, 0]
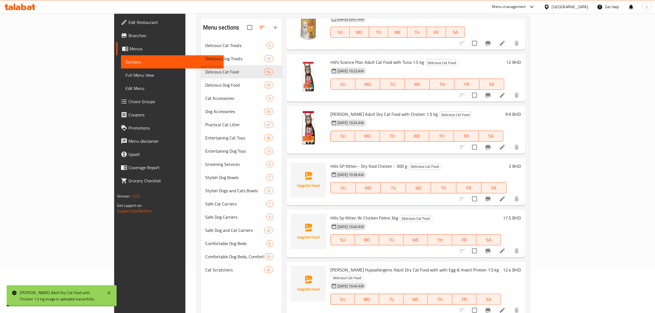
click at [330, 167] on span "Hills SP Kitten - Dry food Chicken - 300 g" at bounding box center [368, 166] width 77 height 8
drag, startPoint x: 305, startPoint y: 167, endPoint x: 376, endPoint y: 166, distance: 70.7
click at [376, 166] on span "Hills SP Kitten - Dry food Chicken - 300 g" at bounding box center [368, 166] width 77 height 8
copy h6 "Hills SP Kitten - Dry food Chicken - 300 g"
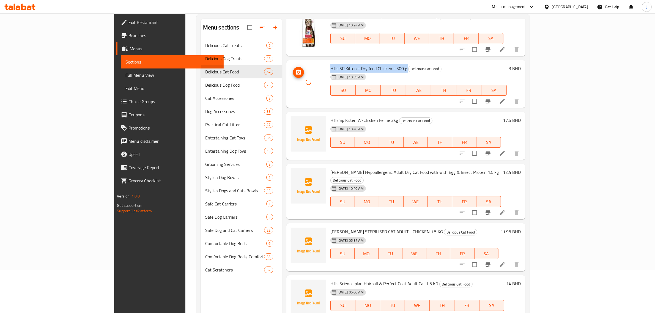
scroll to position [138, 0]
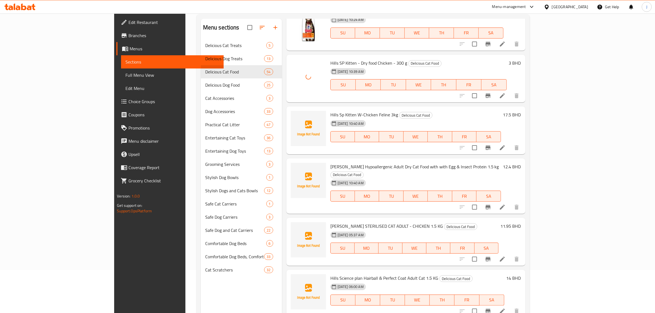
click at [330, 114] on span "Hills Sp Kitten W-Chicken Feline 3kg" at bounding box center [364, 115] width 68 height 8
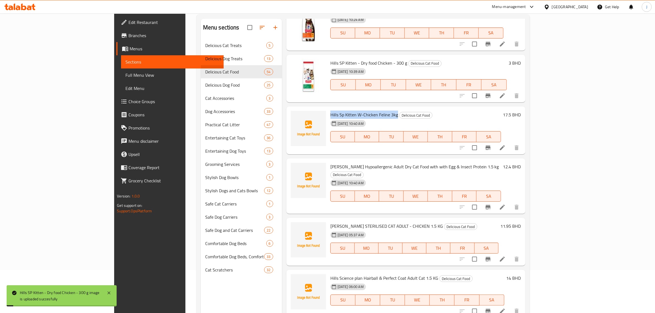
drag, startPoint x: 304, startPoint y: 114, endPoint x: 366, endPoint y: 113, distance: 62.2
click at [366, 113] on span "Hills Sp Kitten W-Chicken Feline 3kg" at bounding box center [364, 115] width 68 height 8
copy span "Hills Sp Kitten W-Chicken Feline 3kg"
click at [330, 167] on span "[PERSON_NAME] Hypoallergenic Adult Dry Cat Food with with Egg & Insect Protein …" at bounding box center [414, 167] width 169 height 8
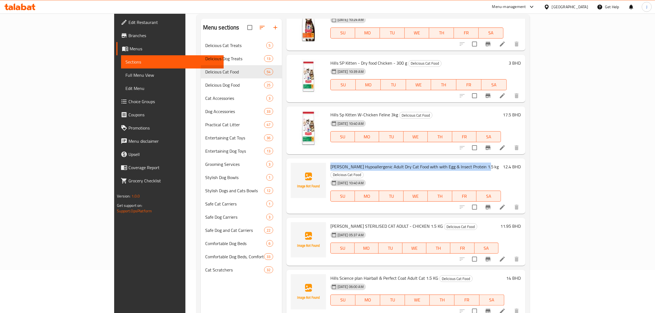
drag, startPoint x: 303, startPoint y: 167, endPoint x: 446, endPoint y: 168, distance: 142.8
click at [446, 168] on span "[PERSON_NAME] Hypoallergenic Adult Dry Cat Food with with Egg & Insect Protein …" at bounding box center [414, 167] width 169 height 8
copy span "[PERSON_NAME] Hypoallergenic Adult Dry Cat Food with with Egg & Insect Protein …"
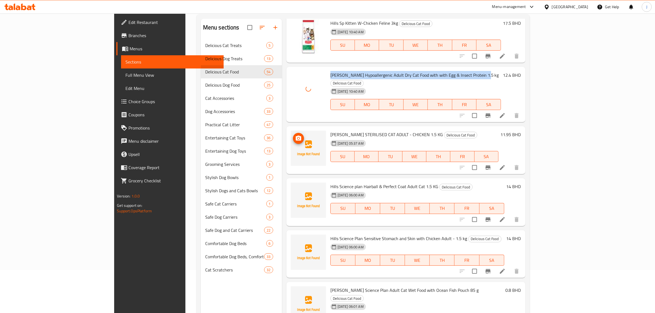
scroll to position [241, 0]
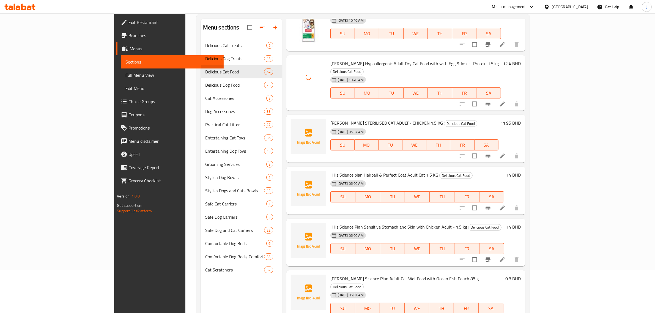
click at [330, 119] on span "[PERSON_NAME] STERILISED CAT ADULT - CHICKEN 1.5 KG" at bounding box center [386, 123] width 113 height 8
drag, startPoint x: 303, startPoint y: 114, endPoint x: 358, endPoint y: 111, distance: 55.7
click at [358, 117] on div "[PERSON_NAME] STERILISED CAT ADULT - CHICKEN 1.5 KG Delicious Cat Food [DATE] 0…" at bounding box center [414, 138] width 173 height 43
copy span "[PERSON_NAME] STERILISED CAT ADULT"
click at [330, 171] on span "Hills Science plan Hairball & Perfect Coat Adult Cat 1.5 KG" at bounding box center [384, 175] width 108 height 8
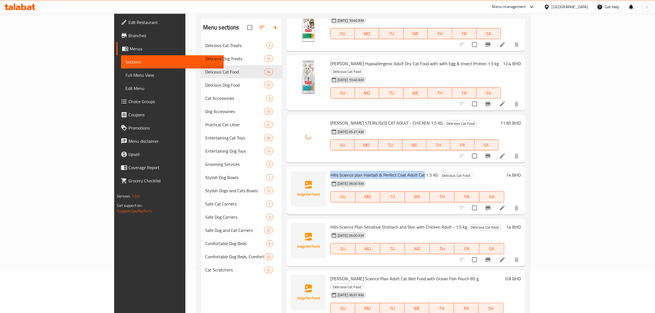
drag, startPoint x: 305, startPoint y: 167, endPoint x: 393, endPoint y: 166, distance: 88.3
click at [393, 171] on span "Hills Science plan Hairball & Perfect Coat Adult Cat 1.5 KG" at bounding box center [384, 175] width 108 height 8
copy span "Hills Science plan Hairball & Perfect Coat Adult Cat"
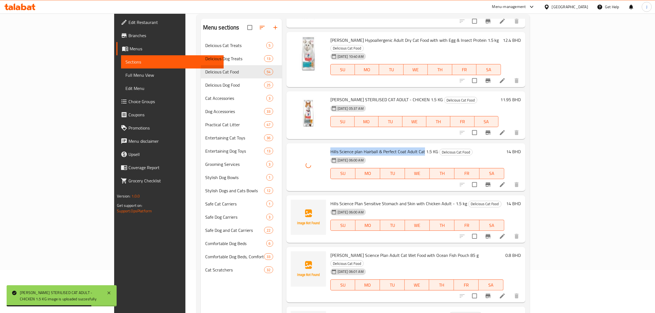
scroll to position [275, 0]
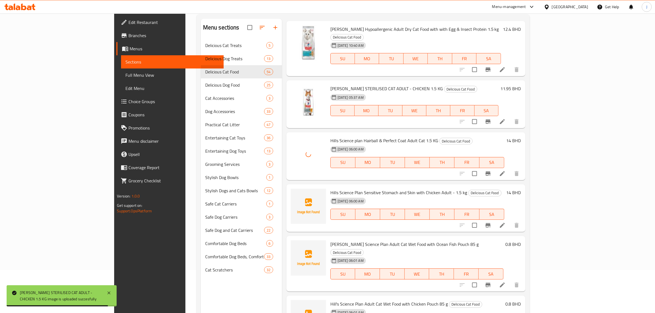
click at [328, 187] on div "Hills Science Plan Sensitive Stomach and Skin with Chicken Adult - 1.5 kg Delic…" at bounding box center [417, 208] width 178 height 43
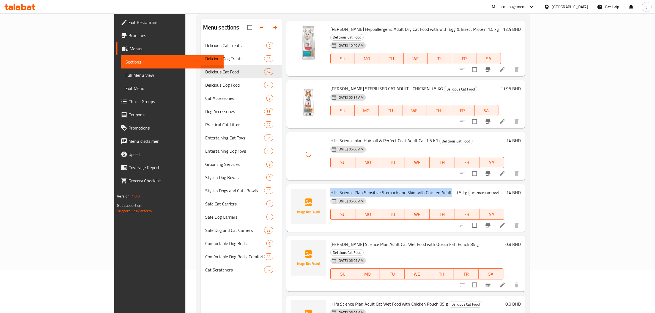
drag, startPoint x: 301, startPoint y: 184, endPoint x: 415, endPoint y: 184, distance: 113.9
click at [415, 187] on div "Hills Science Plan Sensitive Stomach and Skin with Chicken Adult - 1.5 kg Delic…" at bounding box center [417, 208] width 178 height 43
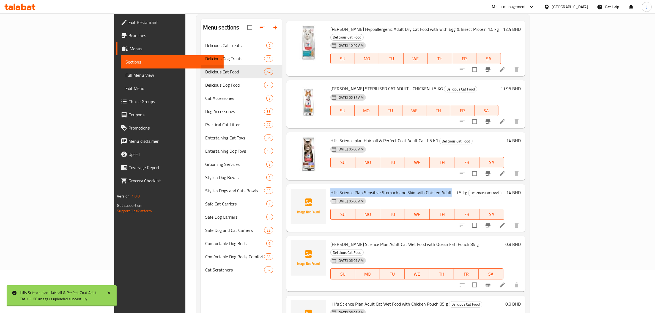
copy span "Hills Science Plan Sensitive Stomach and Skin with Chicken Adult"
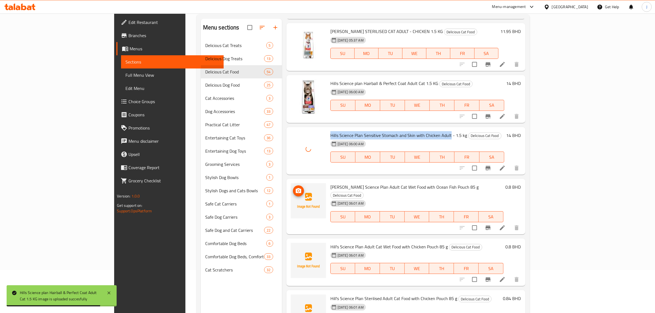
scroll to position [344, 0]
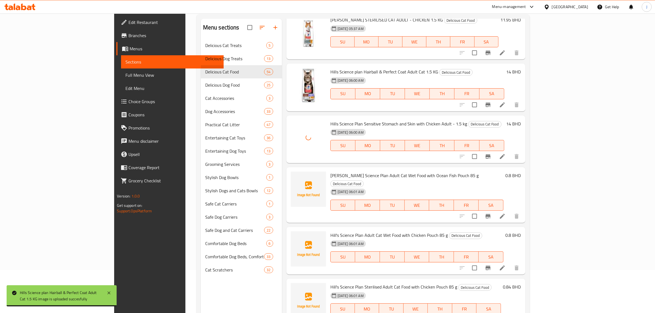
click at [330, 171] on span "[PERSON_NAME] Science Plan Adult Cat Wet Food with Ocean Fish Pouch 85 g" at bounding box center [404, 175] width 148 height 8
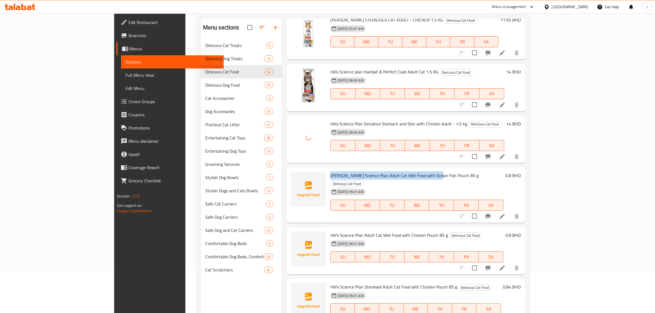
drag, startPoint x: 303, startPoint y: 166, endPoint x: 397, endPoint y: 163, distance: 93.3
click at [397, 170] on div "Hill's Science Plan Adult Cat Wet Food with Ocean Fish Pouch 85 g Delicious Cat…" at bounding box center [416, 195] width 177 height 51
copy span "[PERSON_NAME] Science Plan Adult Cat Wet Food with Ocean Fish"
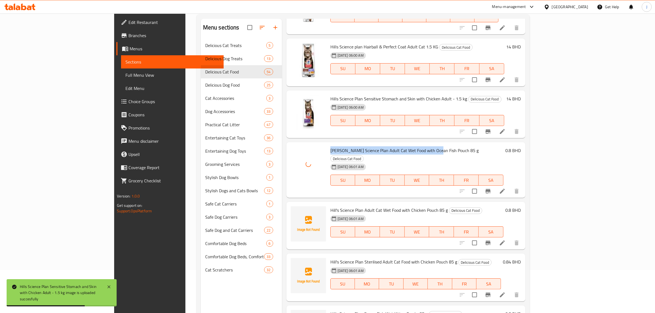
scroll to position [378, 0]
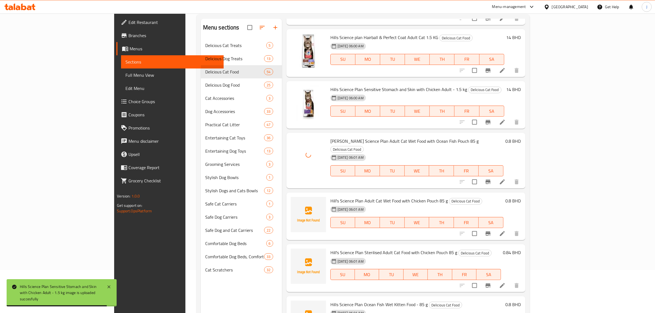
click at [330, 197] on span "Hill's Science Plan Adult Cat Wet Food with Chicken Pouch 85 g" at bounding box center [388, 201] width 117 height 8
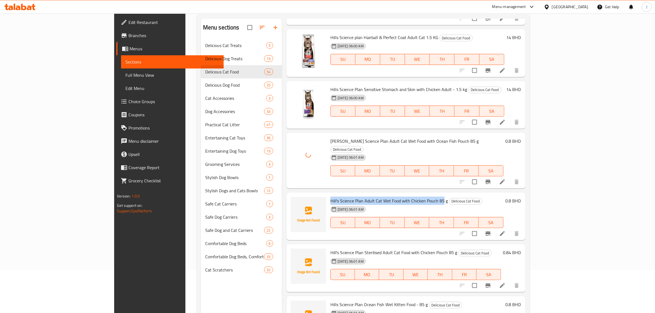
drag, startPoint x: 305, startPoint y: 183, endPoint x: 411, endPoint y: 182, distance: 106.0
click at [411, 197] on span "Hill's Science Plan Adult Cat Wet Food with Chicken Pouch 85 g" at bounding box center [388, 201] width 117 height 8
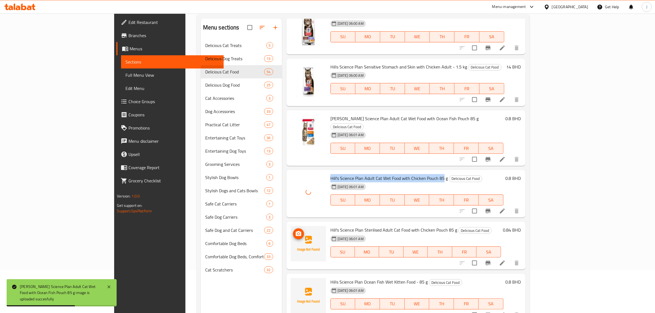
scroll to position [447, 0]
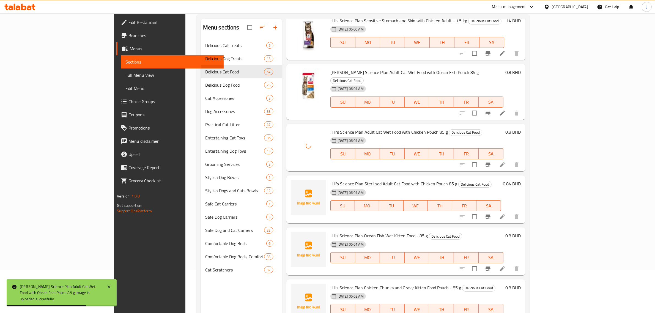
click at [330, 180] on span "Hill's Science Plan Sterilised Adult Cat Food with Chicken Pouch 85 g" at bounding box center [393, 184] width 127 height 8
drag, startPoint x: 303, startPoint y: 170, endPoint x: 416, endPoint y: 166, distance: 113.4
click at [416, 180] on span "Hill's Science Plan Sterilised Adult Cat Food with Chicken Pouch 85 g" at bounding box center [393, 184] width 127 height 8
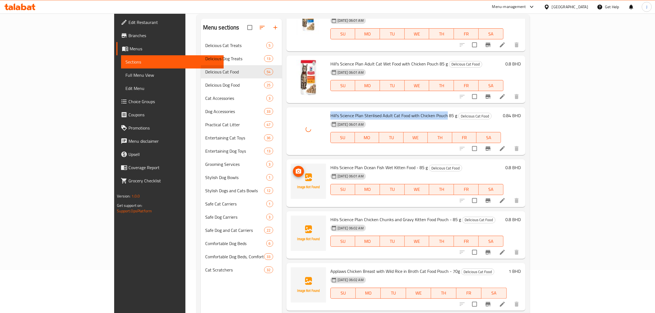
scroll to position [516, 0]
click at [330, 163] on span "Hills Science Plan Ocean Fish Wet Kitten Food - 85 g" at bounding box center [378, 167] width 97 height 8
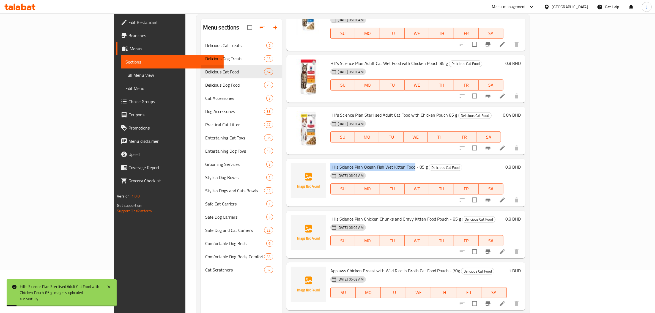
drag, startPoint x: 303, startPoint y: 150, endPoint x: 384, endPoint y: 146, distance: 81.6
click at [384, 161] on div "Hills Science Plan Ocean Fish Wet Kitten Food - 85 g Delicious Cat Food [DATE] …" at bounding box center [416, 182] width 177 height 43
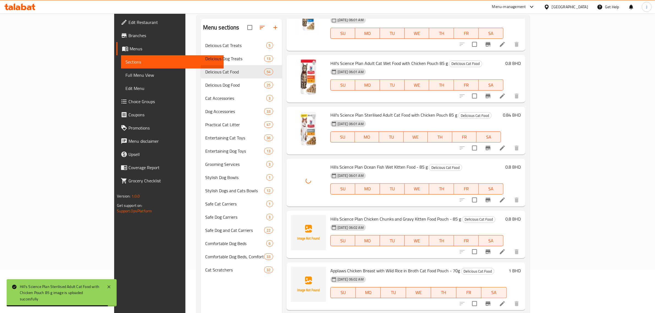
click at [328, 213] on div "Hills Science Plan Chicken Chunks and Gravy Kitten Food Pouch - 85 g Delicious …" at bounding box center [416, 234] width 177 height 43
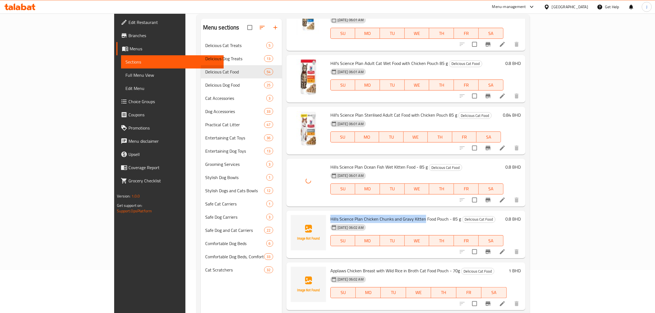
drag, startPoint x: 300, startPoint y: 204, endPoint x: 393, endPoint y: 200, distance: 93.1
click at [393, 213] on div "Hills Science Plan Chicken Chunks and Gravy Kitten Food Pouch - 85 g Delicious …" at bounding box center [416, 234] width 177 height 43
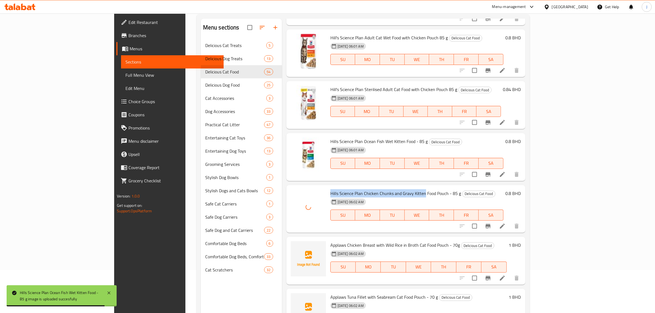
scroll to position [585, 0]
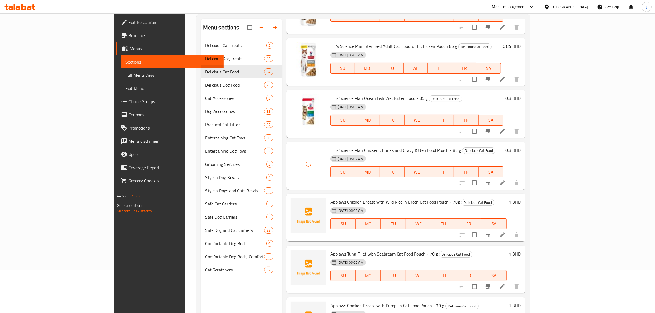
click at [330, 198] on span "Applaws Chicken Breast with Wild Rice in Broth Cat Food Pouch - 70g" at bounding box center [395, 202] width 130 height 8
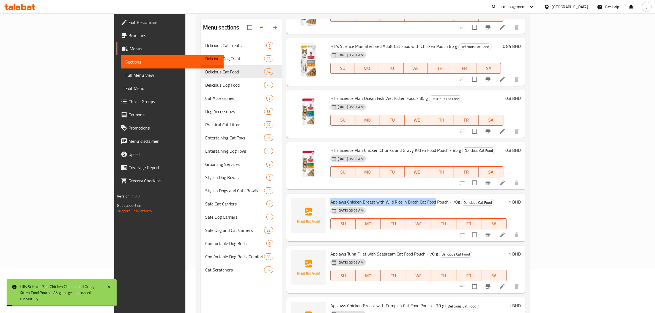
drag, startPoint x: 305, startPoint y: 188, endPoint x: 400, endPoint y: 178, distance: 95.4
click at [400, 178] on div "Menu items Add Sort Manage items Simba Cat Adult With Chicken 415g Delicious Ca…" at bounding box center [404, 175] width 244 height 313
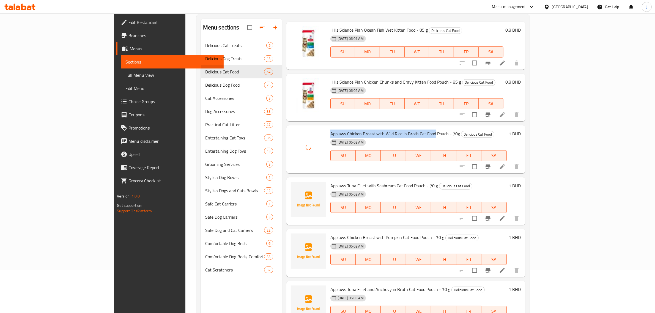
scroll to position [654, 0]
click at [328, 188] on div "[DATE] 06:02 AM" at bounding box center [350, 193] width 45 height 11
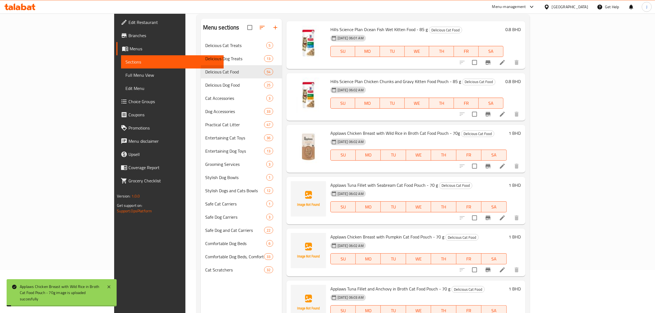
click at [330, 181] on span "Applaws Tuna Fillet with Seabream Cat Food Pouch - 70 g" at bounding box center [384, 185] width 108 height 8
drag, startPoint x: 304, startPoint y: 170, endPoint x: 385, endPoint y: 168, distance: 80.9
click at [385, 181] on span "Applaws Tuna Fillet with Seabream Cat Food Pouch - 70 g" at bounding box center [384, 185] width 108 height 8
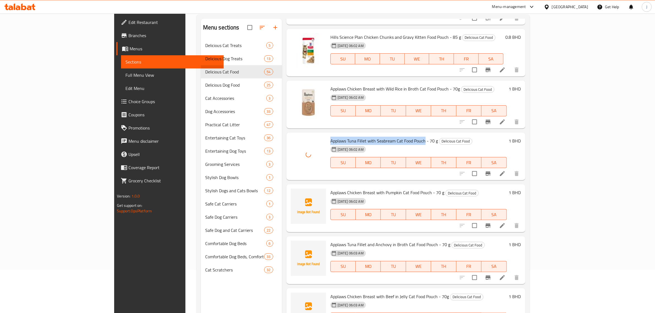
scroll to position [757, 0]
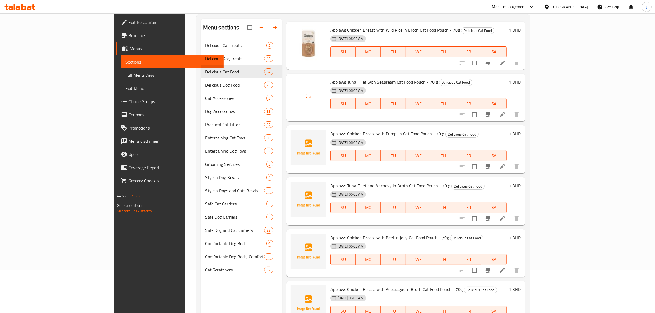
click at [330, 130] on span "Applaws Chicken Breast with Pumpkin Cat Food Pouch - 70 g" at bounding box center [387, 134] width 114 height 8
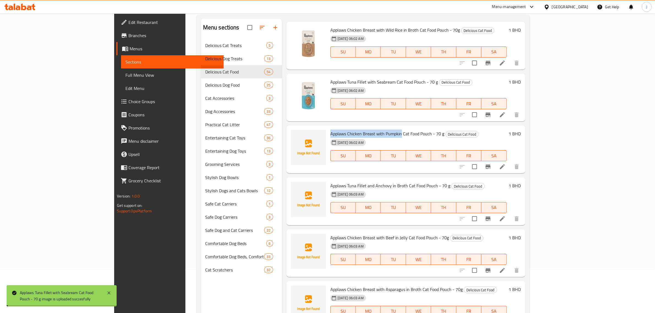
drag, startPoint x: 304, startPoint y: 116, endPoint x: 366, endPoint y: 114, distance: 62.5
click at [366, 130] on span "Applaws Chicken Breast with Pumpkin Cat Food Pouch - 70 g" at bounding box center [387, 134] width 114 height 8
click at [330, 182] on span "Applaws Tuna Fillet and Anchovy in Broth Cat Food Pouch - 70 g" at bounding box center [390, 186] width 120 height 8
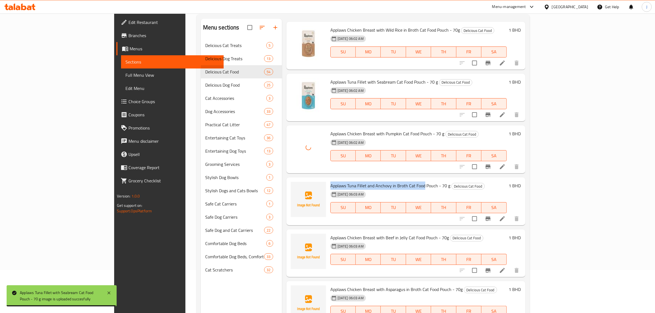
drag, startPoint x: 302, startPoint y: 169, endPoint x: 387, endPoint y: 169, distance: 84.8
click at [387, 182] on span "Applaws Tuna Fillet and Anchovy in Broth Cat Food Pouch - 70 g" at bounding box center [390, 186] width 120 height 8
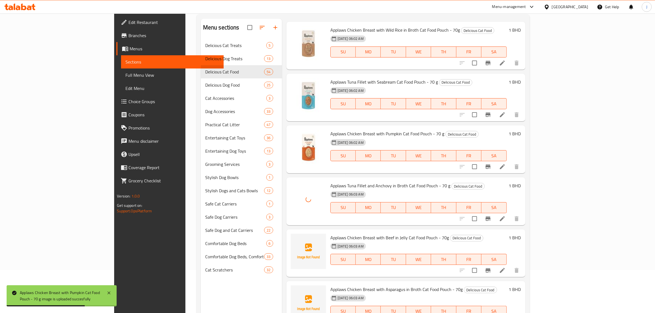
click at [330, 234] on span "Applaws Chicken Breast with Beef in Jelly Cat Food Pouch - 70g" at bounding box center [389, 238] width 119 height 8
drag, startPoint x: 306, startPoint y: 220, endPoint x: 392, endPoint y: 221, distance: 85.3
click at [392, 234] on span "Applaws Chicken Breast with Beef in Jelly Cat Food Pouch - 70g" at bounding box center [389, 238] width 119 height 8
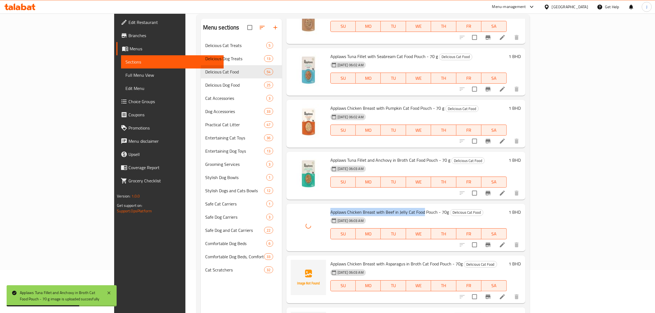
scroll to position [860, 0]
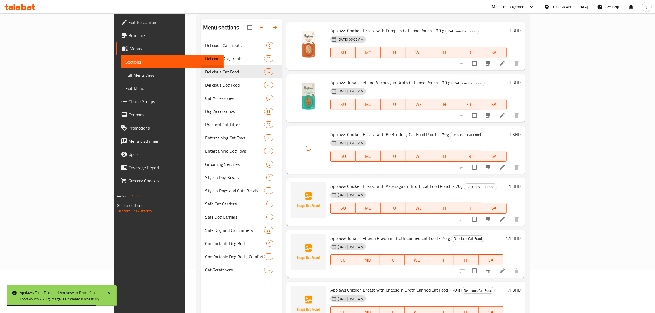
click at [330, 182] on span "Applaws Chicken Breast with Asparagus in Broth Cat Food Pouch - 70g" at bounding box center [396, 186] width 132 height 8
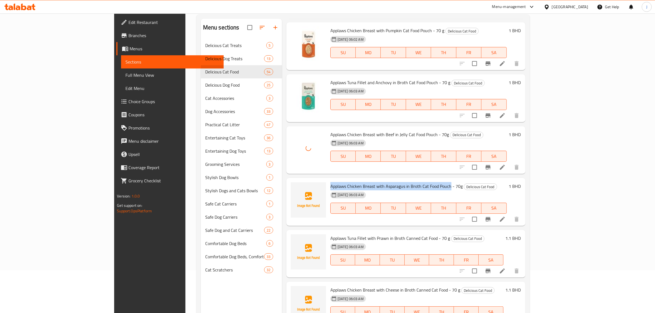
drag, startPoint x: 306, startPoint y: 172, endPoint x: 412, endPoint y: 165, distance: 106.1
click at [412, 180] on div "Applaws Chicken Breast with Asparagus in Broth Cat Food Pouch - 70g Delicious C…" at bounding box center [418, 201] width 181 height 43
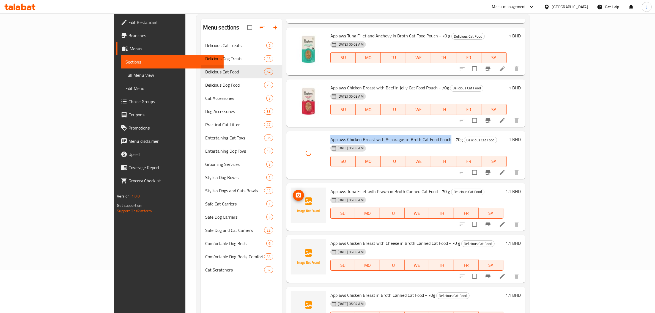
scroll to position [963, 0]
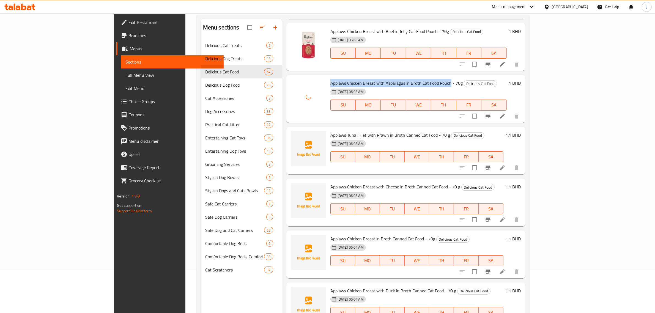
click at [330, 131] on span "Applaws Tuna Fillet with Prawn in Broth Canned Cat Food - 70 g" at bounding box center [390, 135] width 120 height 8
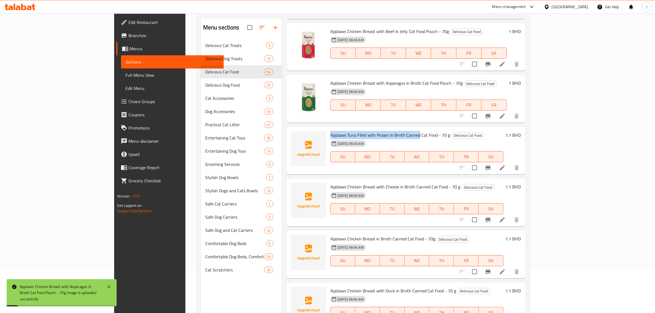
drag, startPoint x: 304, startPoint y: 120, endPoint x: 387, endPoint y: 110, distance: 83.9
click at [387, 110] on div "Menu items Add Sort Manage items Simba Cat Adult With Chicken 415g Delicious Ca…" at bounding box center [404, 175] width 244 height 313
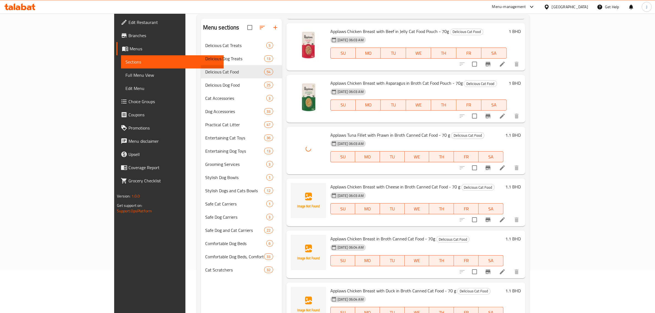
click at [330, 183] on span "Applaws Chicken Breast with Cheese in Broth Canned Cat Food - 70 g" at bounding box center [395, 187] width 130 height 8
drag, startPoint x: 302, startPoint y: 169, endPoint x: 414, endPoint y: 172, distance: 112.9
click at [414, 183] on span "Applaws Chicken Breast with Cheese in Broth Canned Cat Food - 70 g" at bounding box center [395, 187] width 130 height 8
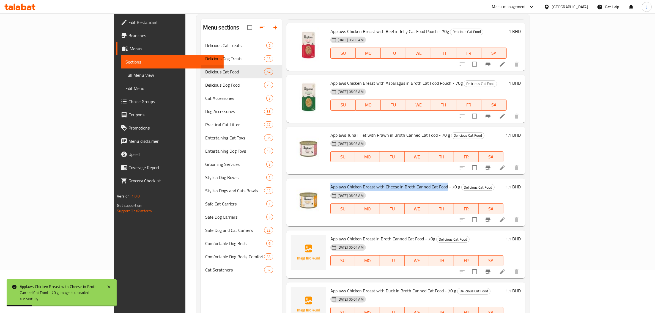
scroll to position [1032, 0]
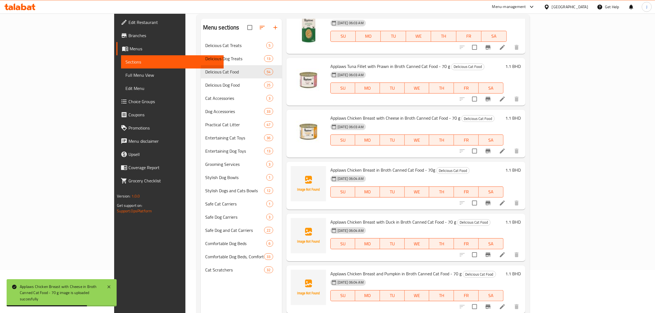
click at [330, 166] on span "Applaws Chicken Breast in Broth Canned Cat Food - 70g" at bounding box center [382, 170] width 105 height 8
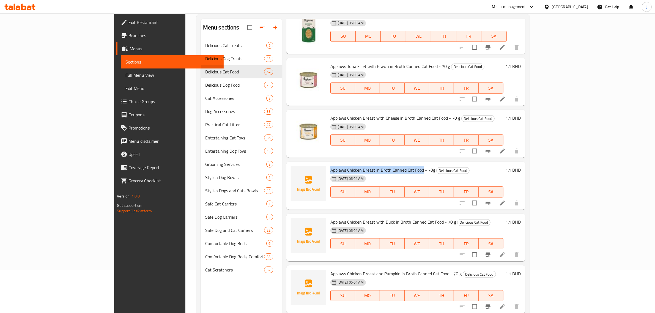
drag, startPoint x: 305, startPoint y: 155, endPoint x: 389, endPoint y: 153, distance: 83.7
click at [389, 166] on span "Applaws Chicken Breast in Broth Canned Cat Food - 70g" at bounding box center [382, 170] width 105 height 8
click at [330, 218] on span "Applaws Chicken Breast with Duck in Broth Canned Cat Food - 70 g" at bounding box center [393, 222] width 126 height 8
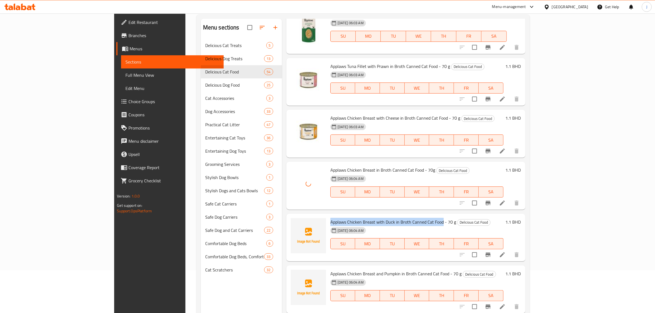
drag, startPoint x: 303, startPoint y: 204, endPoint x: 406, endPoint y: 204, distance: 102.9
click at [406, 218] on span "Applaws Chicken Breast with Duck in Broth Canned Cat Food - 70 g" at bounding box center [393, 222] width 126 height 8
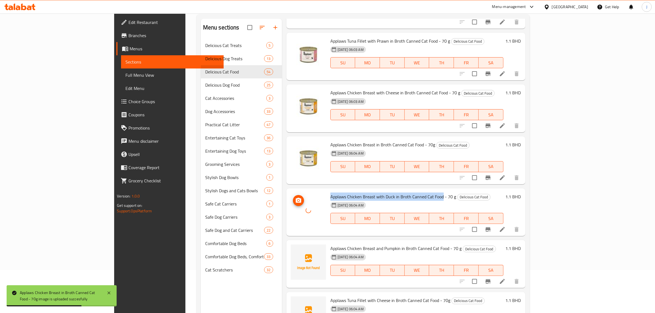
scroll to position [1101, 0]
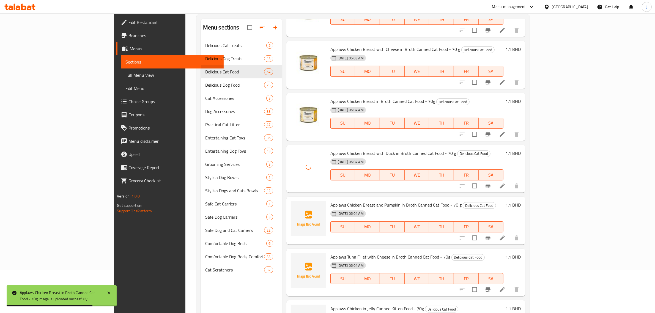
click at [330, 201] on span "Applaws Chicken Breast and Pumpkin in Broth Canned Cat Food - 70 g" at bounding box center [395, 205] width 131 height 8
drag, startPoint x: 310, startPoint y: 186, endPoint x: 375, endPoint y: 184, distance: 64.7
click at [375, 199] on div "Applaws Chicken Breast and Pumpkin in Broth Canned Cat Food - 70 g Delicious Ca…" at bounding box center [416, 220] width 177 height 43
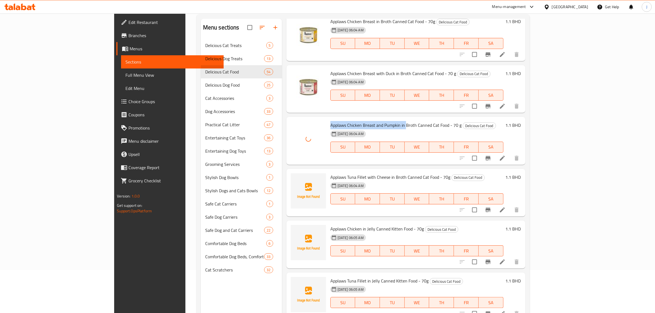
scroll to position [1204, 0]
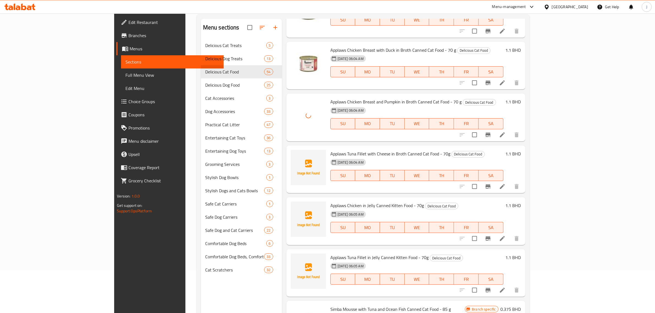
click at [328, 148] on div "Applaws Tuna Fillet with Cheese in Broth Canned Cat Food - 70g Delicious Cat Fo…" at bounding box center [416, 169] width 177 height 43
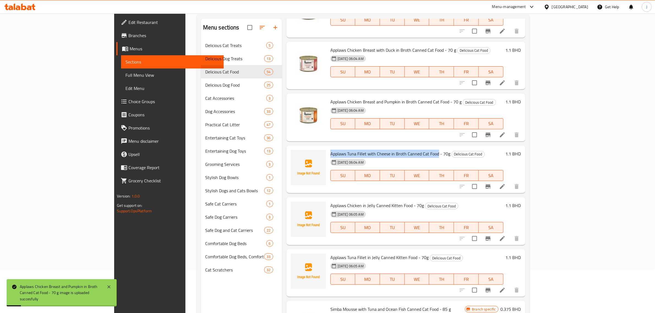
drag, startPoint x: 301, startPoint y: 135, endPoint x: 405, endPoint y: 138, distance: 103.5
click at [405, 148] on div "Applaws Tuna Fillet with Cheese in Broth Canned Cat Food - 70g Delicious Cat Fo…" at bounding box center [416, 169] width 177 height 43
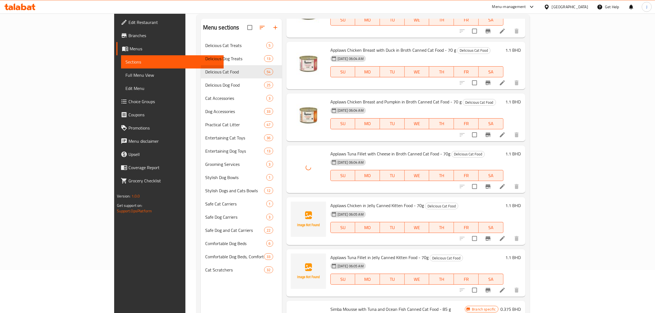
click at [330, 201] on span "Applaws Chicken in Jelly Canned Kitten Food - 70g" at bounding box center [377, 205] width 94 height 8
drag, startPoint x: 356, startPoint y: 190, endPoint x: 381, endPoint y: 188, distance: 25.7
click at [381, 201] on span "Applaws Chicken in Jelly Canned Kitten Food - 70g" at bounding box center [377, 205] width 94 height 8
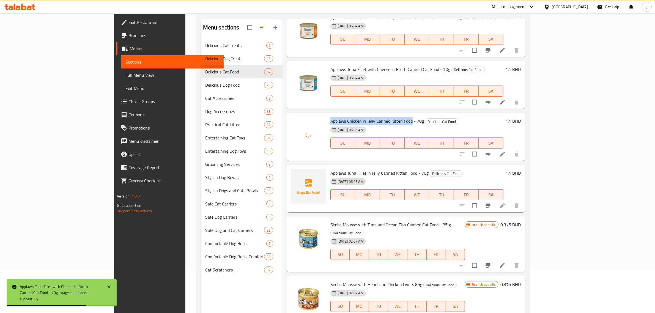
scroll to position [1307, 0]
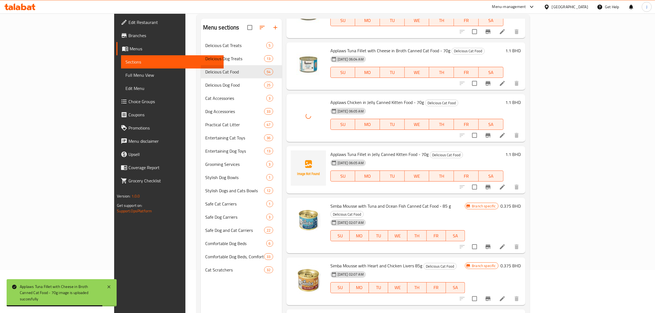
click at [330, 150] on span "Applaws Tuna Fillet in Jelly Canned Kitten Food - 70g" at bounding box center [379, 154] width 98 height 8
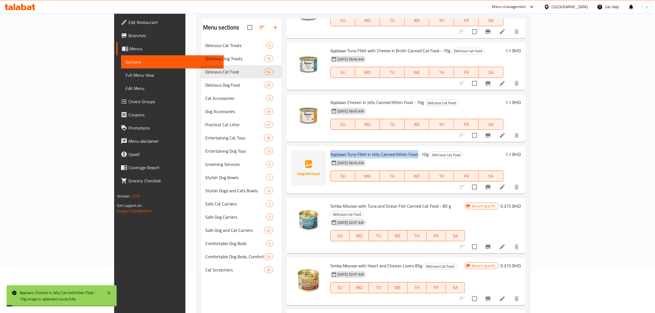
drag, startPoint x: 304, startPoint y: 137, endPoint x: 387, endPoint y: 141, distance: 83.2
click at [387, 150] on span "Applaws Tuna Fillet in Jelly Canned Kitten Food - 70g" at bounding box center [379, 154] width 98 height 8
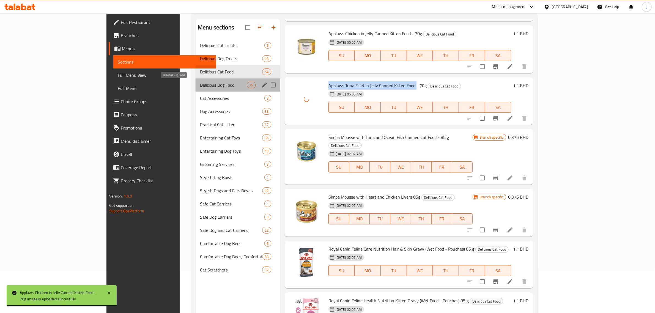
click at [200, 84] on span "Delicious Dog Food" at bounding box center [223, 85] width 47 height 7
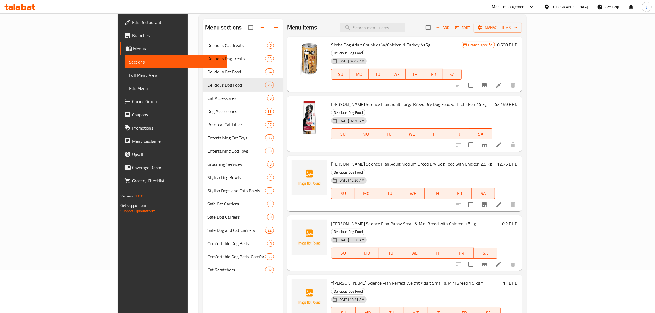
click at [331, 100] on span "[PERSON_NAME] Science Plan Adult Large Breed Dry Dog Food with Chicken 14 kg" at bounding box center [408, 104] width 155 height 8
drag, startPoint x: 303, startPoint y: 97, endPoint x: 417, endPoint y: 93, distance: 114.3
click at [417, 100] on span "[PERSON_NAME] Science Plan Adult Large Breed Dry Dog Food with Chicken 14 kg" at bounding box center [408, 104] width 155 height 8
click at [331, 160] on span "[PERSON_NAME] Science Plan Adult Medium Breed Dry Dog Food with Chicken 2.5 kg" at bounding box center [411, 164] width 161 height 8
drag, startPoint x: 304, startPoint y: 147, endPoint x: 423, endPoint y: 147, distance: 119.7
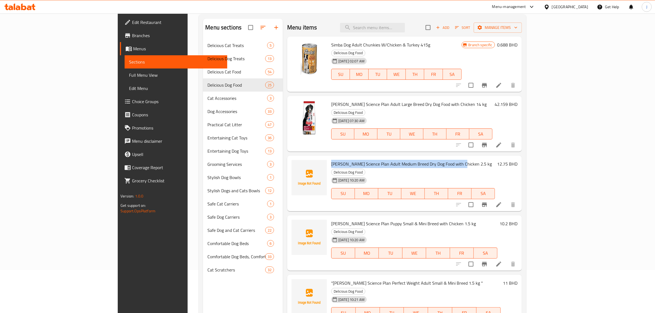
click at [423, 160] on span "[PERSON_NAME] Science Plan Adult Medium Breed Dry Dog Food with Chicken 2.5 kg" at bounding box center [411, 164] width 161 height 8
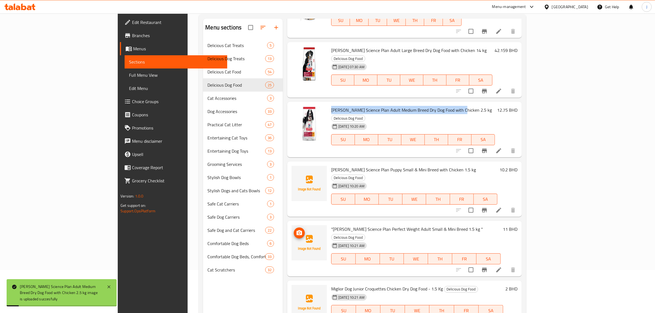
scroll to position [34, 0]
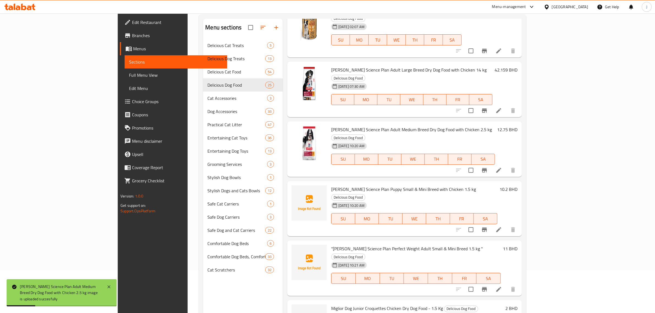
click at [329, 183] on div "Hill's Science Plan Puppy Small & Mini Breed with Chicken 1.5 kg Delicious Dog …" at bounding box center [414, 208] width 171 height 51
drag, startPoint x: 304, startPoint y: 162, endPoint x: 414, endPoint y: 164, distance: 110.9
click at [414, 183] on div "Hill's Science Plan Puppy Small & Mini Breed with Chicken 1.5 kg Delicious Dog …" at bounding box center [414, 208] width 171 height 51
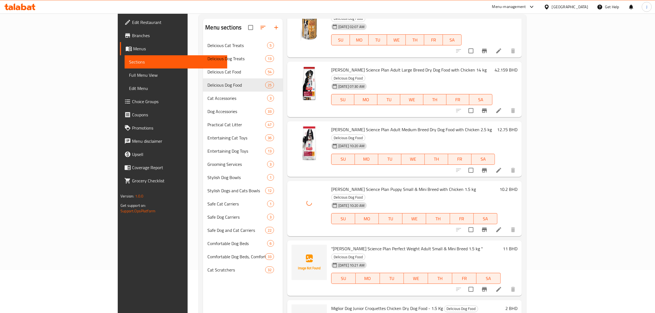
click at [331, 245] on span ""[PERSON_NAME] Science Plan Perfect Weight Adult Small & Mini Breed 1.5 kg "" at bounding box center [407, 249] width 152 height 8
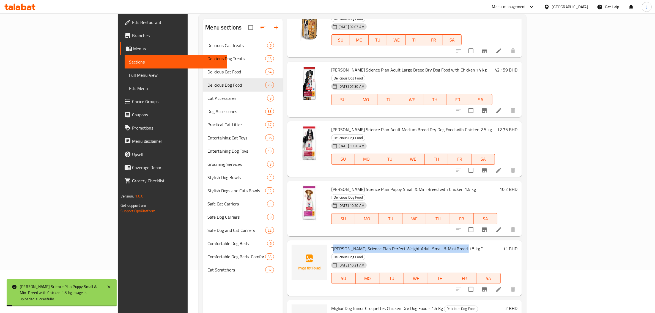
drag, startPoint x: 303, startPoint y: 219, endPoint x: 423, endPoint y: 218, distance: 120.0
click at [423, 245] on span ""[PERSON_NAME] Science Plan Perfect Weight Adult Small & Mini Breed 1.5 kg "" at bounding box center [407, 249] width 152 height 8
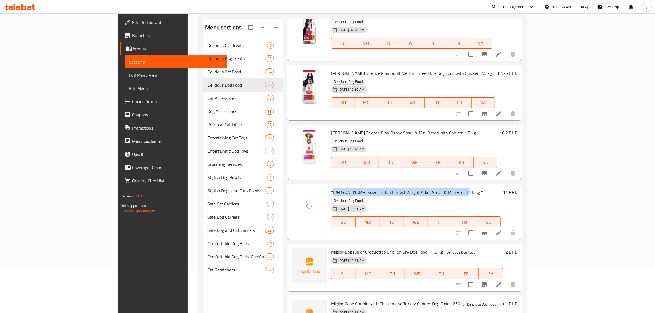
scroll to position [103, 0]
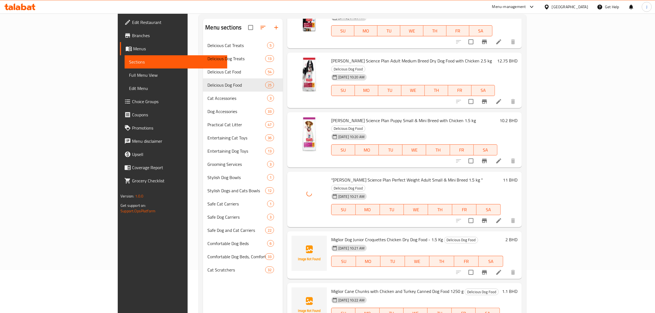
click at [331, 236] on span "Miglior Dog Junior Croquettes Chicken Dry Dog Food - 1.5 Kg" at bounding box center [387, 240] width 112 height 8
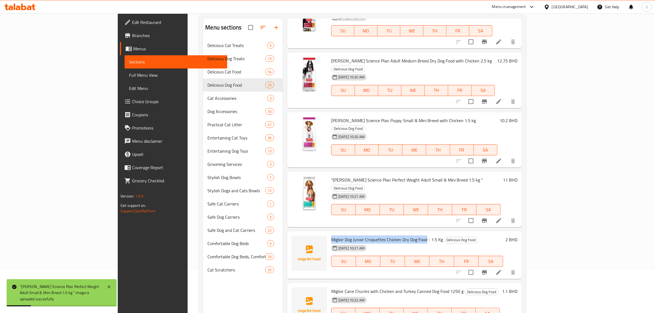
drag, startPoint x: 306, startPoint y: 201, endPoint x: 390, endPoint y: 201, distance: 83.9
click at [390, 236] on span "Miglior Dog Junior Croquettes Chicken Dry Dog Food - 1.5 Kg" at bounding box center [387, 240] width 112 height 8
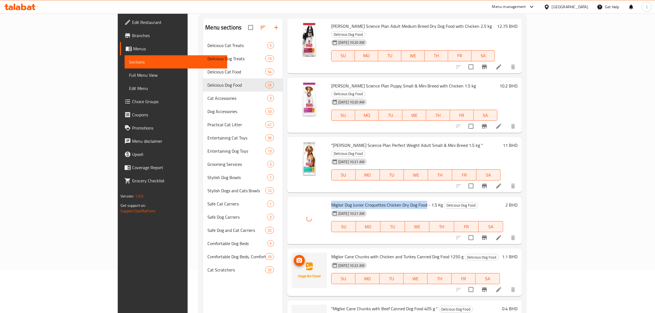
scroll to position [206, 0]
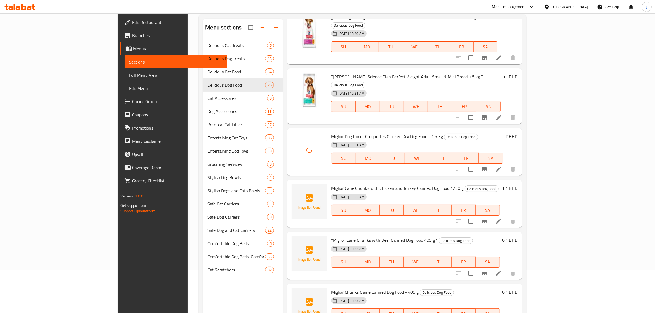
click at [331, 184] on span "Miglior Cane Chunks with Chicken and Turkey Canned Dog Food 1250 g" at bounding box center [397, 188] width 132 height 8
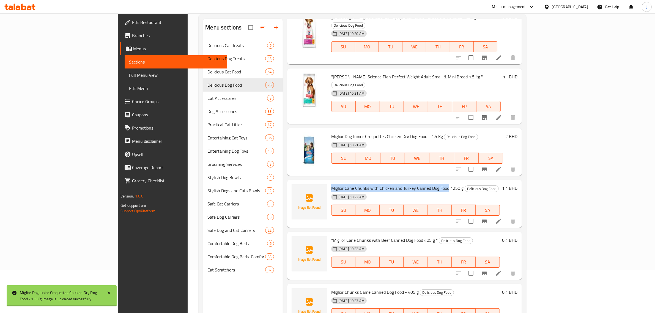
drag, startPoint x: 315, startPoint y: 149, endPoint x: 413, endPoint y: 145, distance: 98.6
click at [413, 182] on div "Miglior Cane Chunks with Chicken and Turkey Canned Dog Food 1250 g Delicious Do…" at bounding box center [415, 203] width 173 height 43
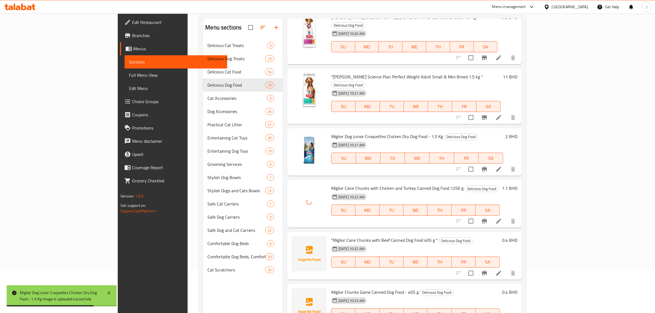
click at [331, 236] on span ""Miglior Cane Chunks with Beef Canned Dog Food 405 g "" at bounding box center [384, 240] width 106 height 8
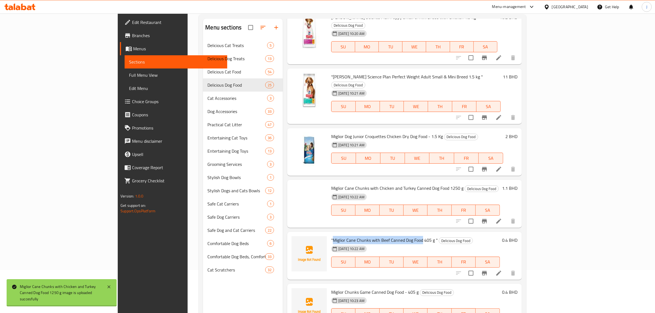
drag, startPoint x: 310, startPoint y: 200, endPoint x: 389, endPoint y: 198, distance: 78.7
click at [389, 236] on span ""Miglior Cane Chunks with Beef Canned Dog Food 405 g "" at bounding box center [384, 240] width 106 height 8
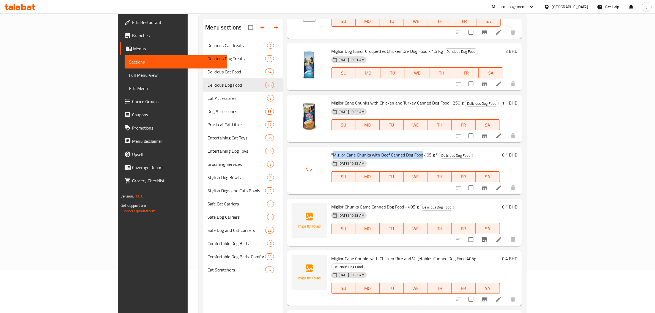
scroll to position [310, 0]
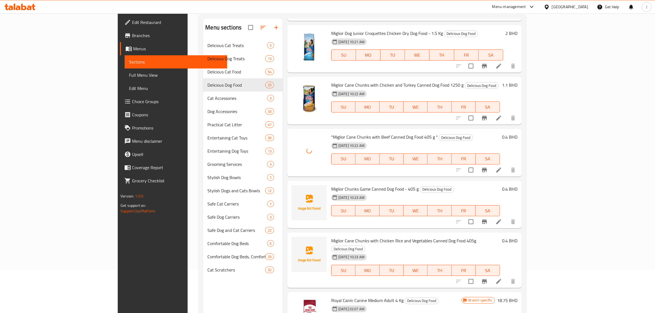
click at [331, 185] on span "Miglior Chunks Game Canned Dog Food - 405 g" at bounding box center [375, 189] width 88 height 8
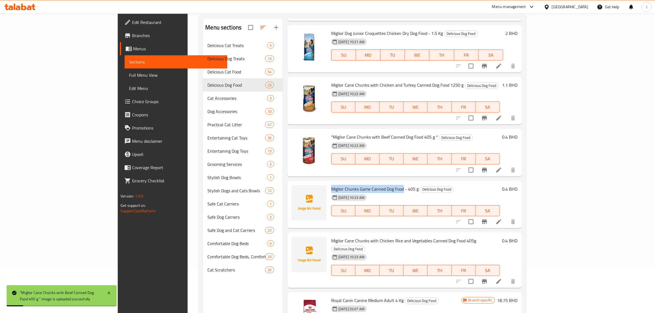
drag, startPoint x: 305, startPoint y: 152, endPoint x: 368, endPoint y: 150, distance: 63.3
click at [368, 185] on span "Miglior Chunks Game Canned Dog Food - 405 g" at bounding box center [375, 189] width 88 height 8
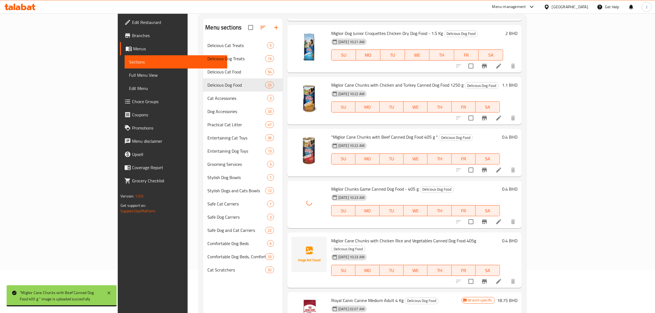
click at [331, 237] on span "Miglior Cane Chunks with Chicken Rice and Vegetables Canned Dog Food 405g" at bounding box center [403, 241] width 145 height 8
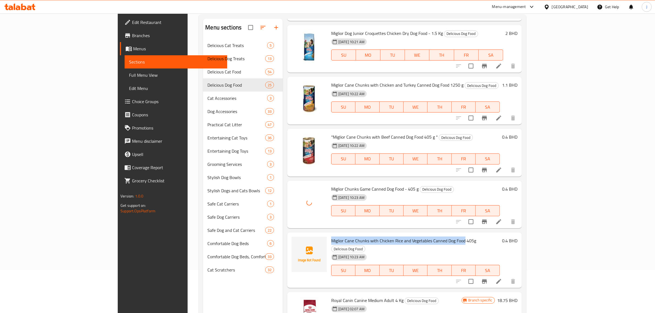
drag, startPoint x: 310, startPoint y: 202, endPoint x: 431, endPoint y: 194, distance: 120.5
click at [431, 233] on div "Miglior Cane Chunks with Chicken Rice and Vegetables Canned Dog Food 405g Delic…" at bounding box center [404, 261] width 235 height 56
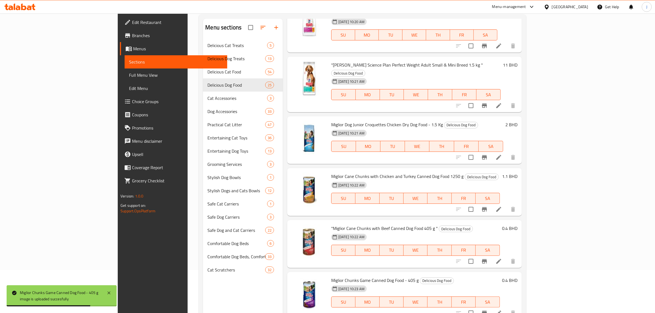
scroll to position [241, 0]
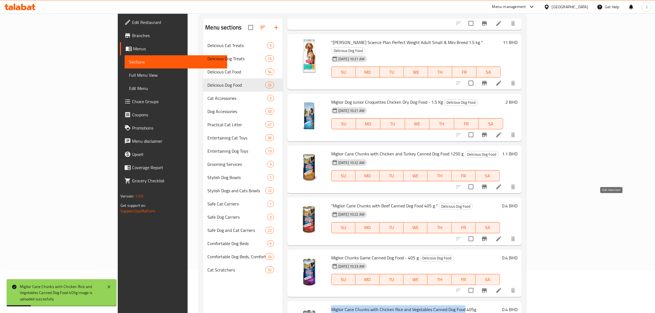
click at [501, 236] on icon at bounding box center [498, 238] width 5 height 5
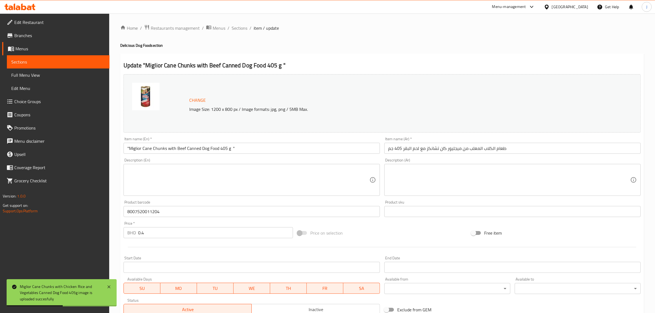
click at [240, 149] on input ""Miglior Cane Chunks with Beef Canned Dog Food 405 g "" at bounding box center [252, 148] width 256 height 11
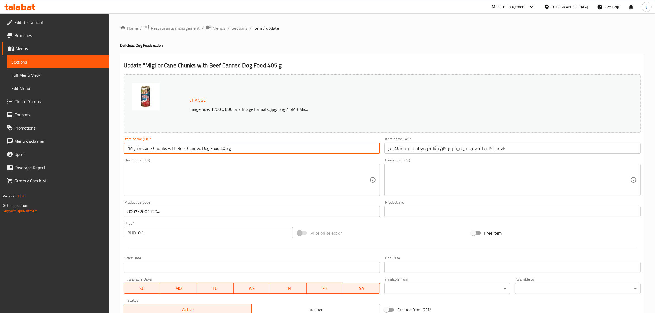
click at [131, 150] on input ""Miglior Cane Chunks with Beef Canned Dog Food 405 g" at bounding box center [252, 148] width 256 height 11
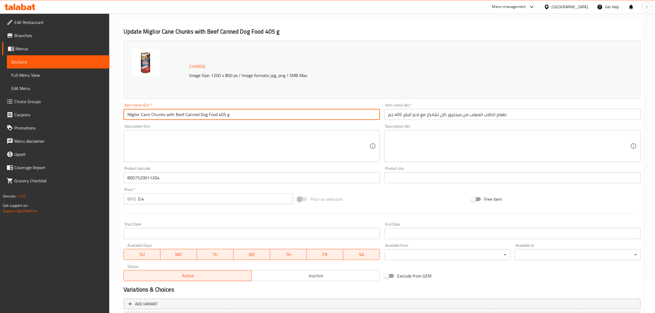
scroll to position [83, 0]
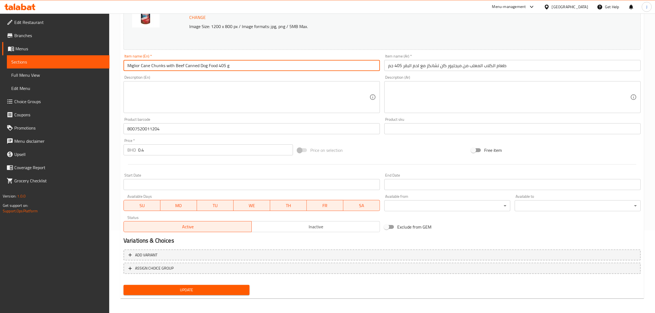
type input "Miglior Cane Chunks with Beef Canned Dog Food 405 g"
click at [144, 290] on span "Update" at bounding box center [186, 290] width 117 height 7
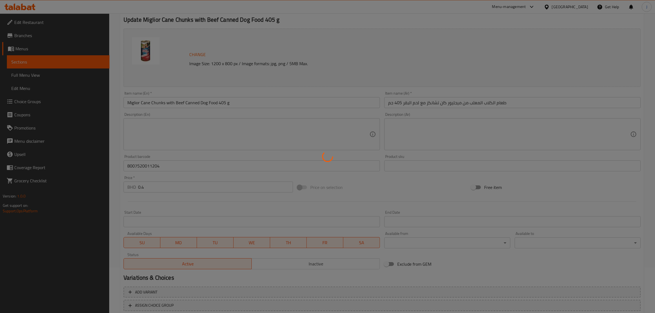
scroll to position [0, 0]
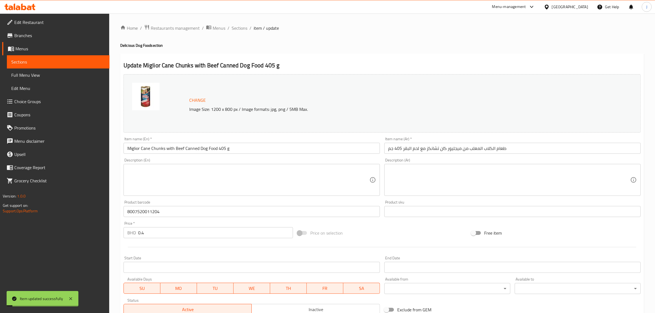
click at [239, 21] on div "Home / Restaurants management / Menus / Sections / item / update Delicious Dog …" at bounding box center [382, 204] width 546 height 383
click at [238, 25] on span "Sections" at bounding box center [240, 28] width 16 height 7
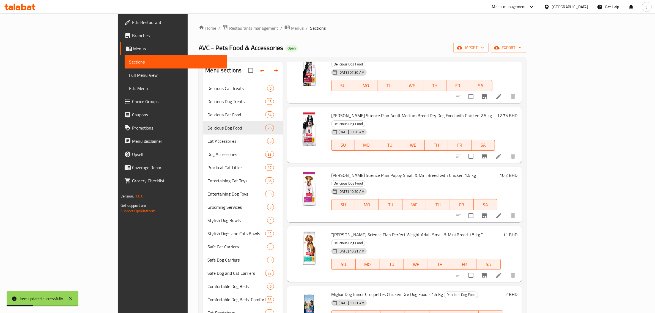
scroll to position [103, 0]
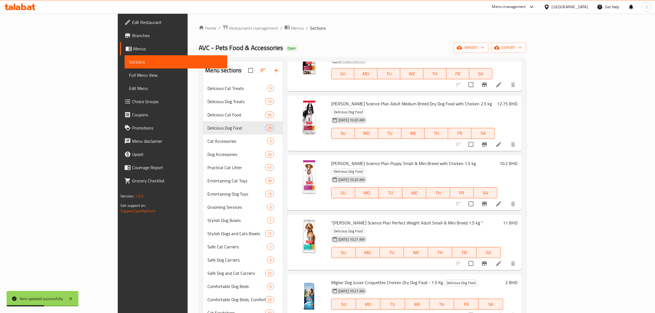
click at [502, 260] on icon at bounding box center [499, 263] width 7 height 7
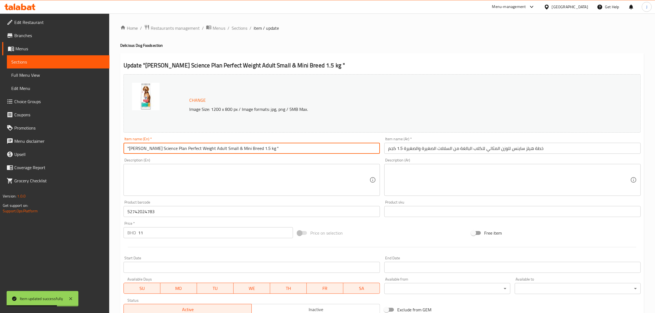
click at [270, 148] on input ""[PERSON_NAME] Science Plan Perfect Weight Adult Small & Mini Breed 1.5 kg "" at bounding box center [252, 148] width 256 height 11
click at [129, 149] on input ""[PERSON_NAME] Science Plan Perfect Weight Adult Small & Mini Breed 1.5 kg" at bounding box center [252, 148] width 256 height 11
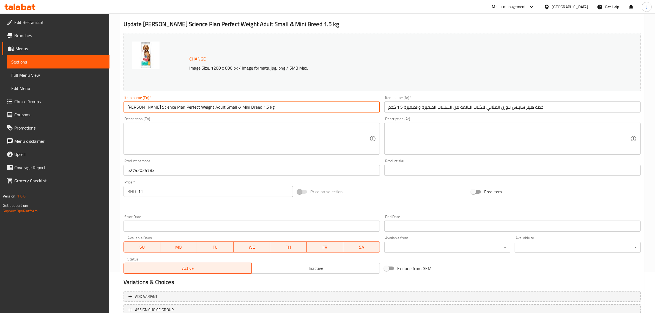
scroll to position [83, 0]
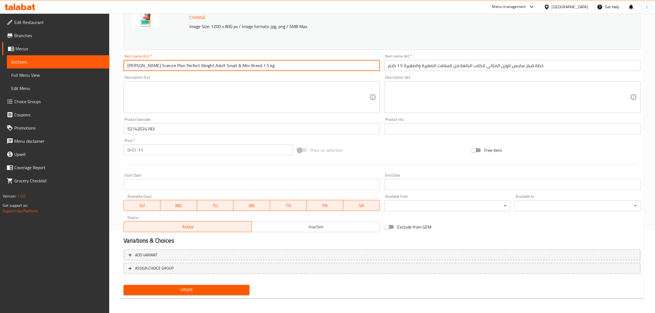
type input "[PERSON_NAME] Science Plan Perfect Weight Adult Small & Mini Breed 1.5 kg"
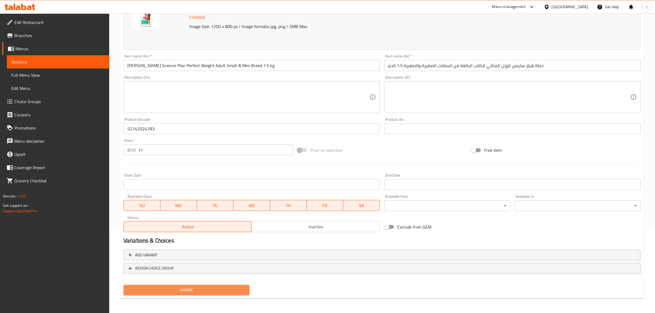
click at [173, 285] on button "Update" at bounding box center [187, 290] width 126 height 10
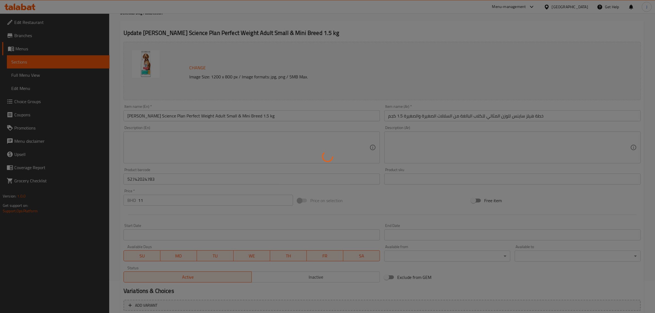
scroll to position [0, 0]
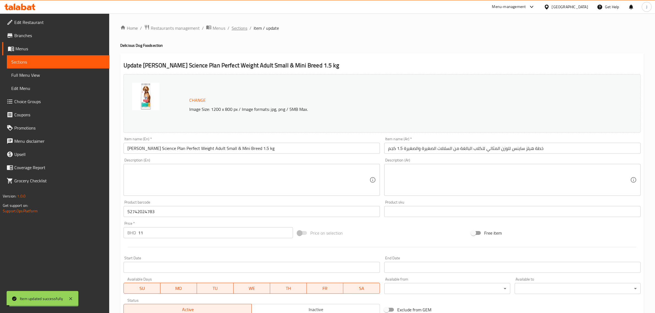
click at [240, 25] on span "Sections" at bounding box center [240, 28] width 16 height 7
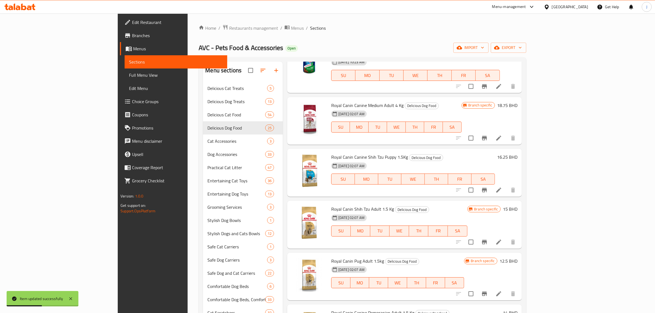
scroll to position [550, 0]
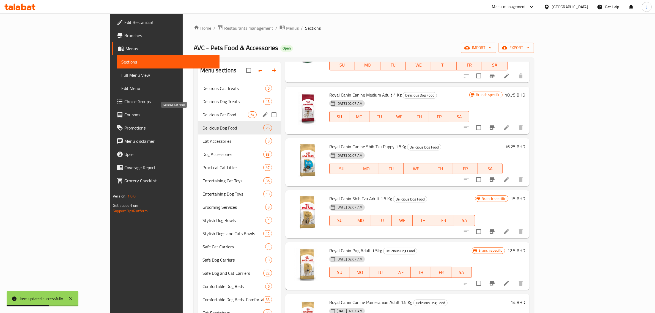
click at [203, 112] on span "Delicious Cat Food" at bounding box center [225, 114] width 45 height 7
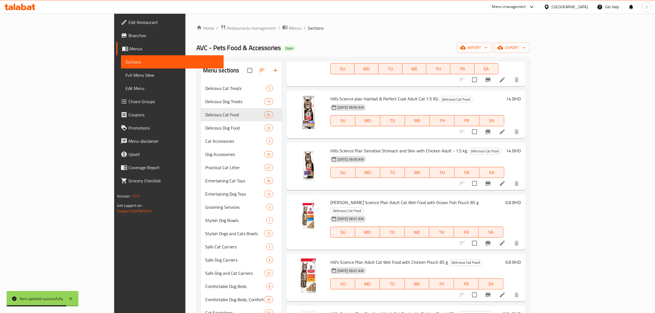
scroll to position [344, 0]
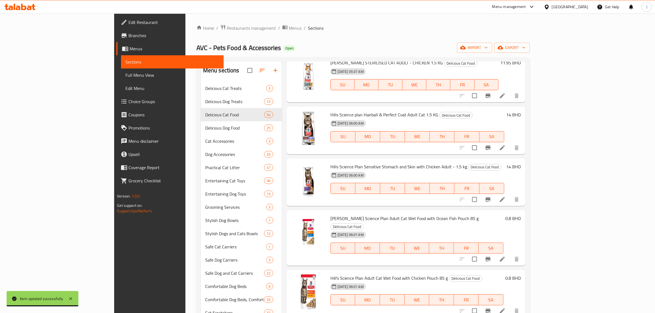
click at [510, 195] on li at bounding box center [502, 200] width 15 height 10
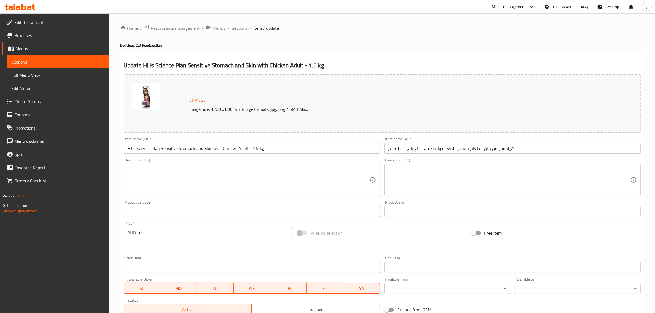
click at [133, 149] on input "Hills Science Plan Sensitive Stomach and Skin with Chicken Adult - 1.5 kg" at bounding box center [252, 148] width 256 height 11
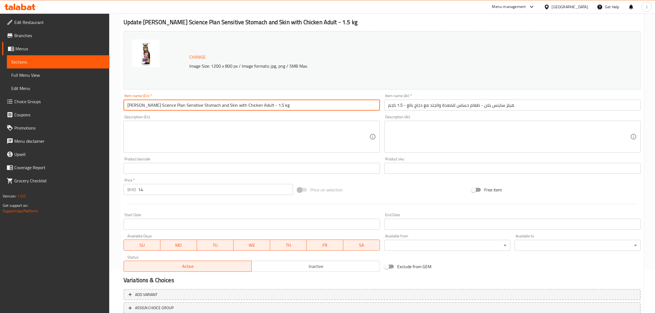
scroll to position [83, 0]
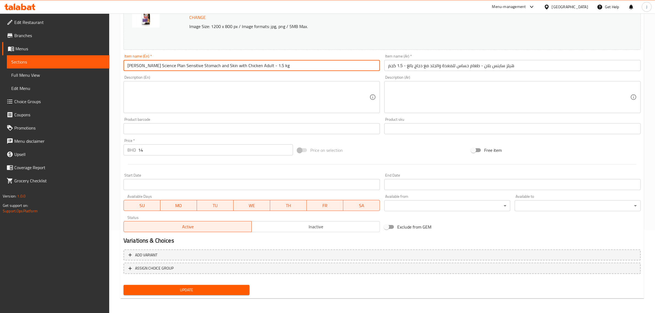
type input "[PERSON_NAME] Science Plan Sensitive Stomach and Skin with Chicken Adult - 1.5 …"
click at [188, 287] on span "Update" at bounding box center [186, 290] width 117 height 7
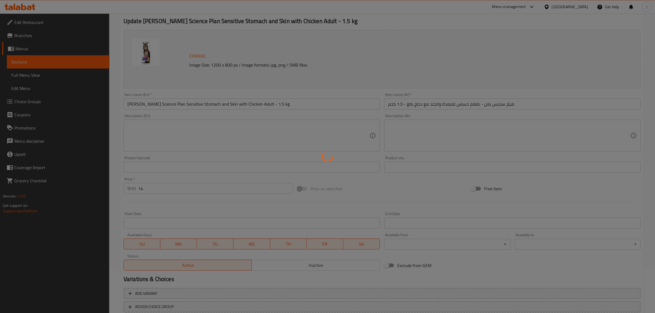
scroll to position [0, 0]
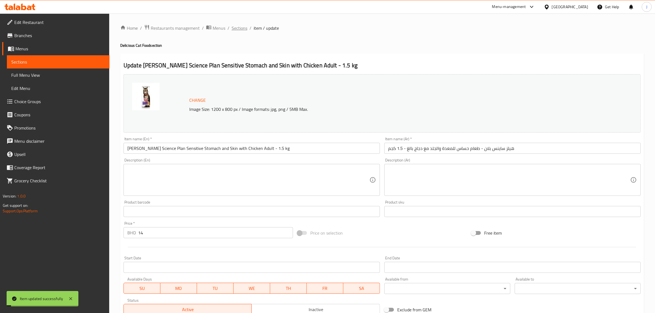
click at [241, 25] on span "Sections" at bounding box center [240, 28] width 16 height 7
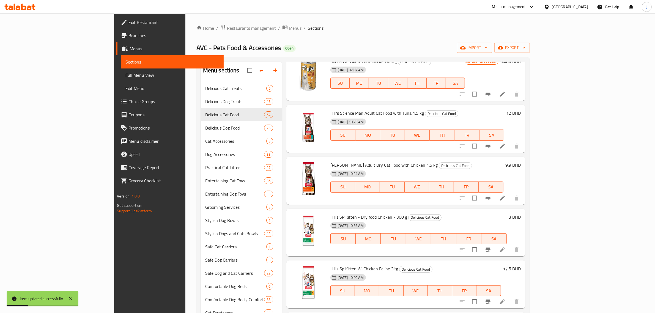
scroll to position [69, 0]
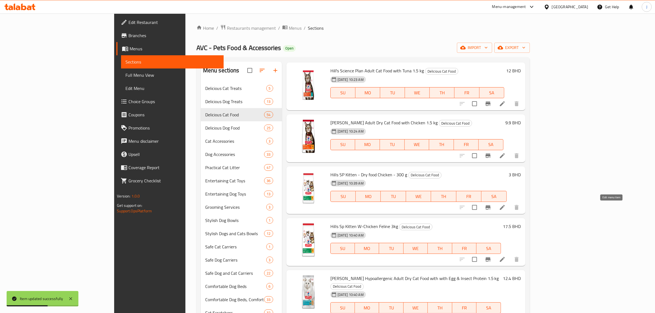
click at [506, 204] on icon at bounding box center [502, 207] width 7 height 7
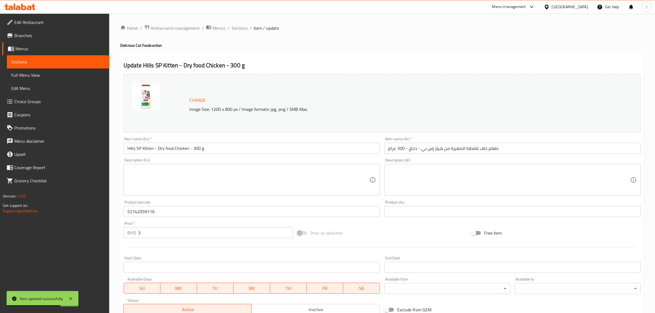
click at [133, 149] on input "Hills SP Kitten - Dry food Chicken - 300 g" at bounding box center [252, 148] width 256 height 11
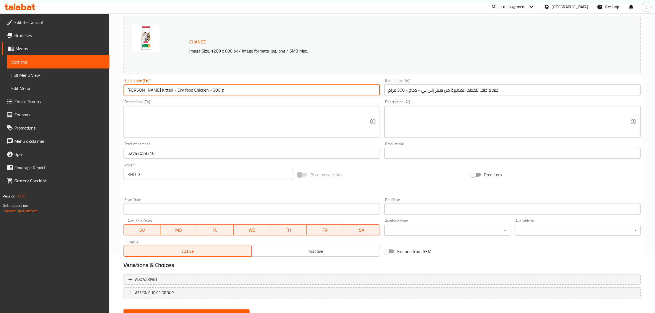
scroll to position [83, 0]
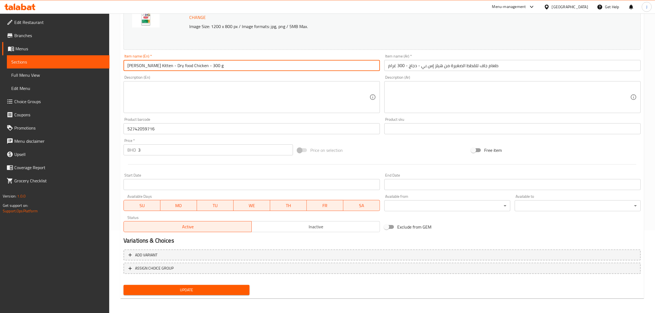
type input "[PERSON_NAME] Kitten - Dry food Chicken - 300 g"
click at [158, 290] on span "Update" at bounding box center [186, 290] width 117 height 7
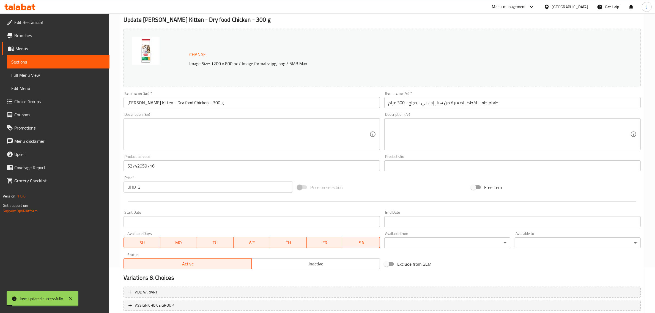
scroll to position [0, 0]
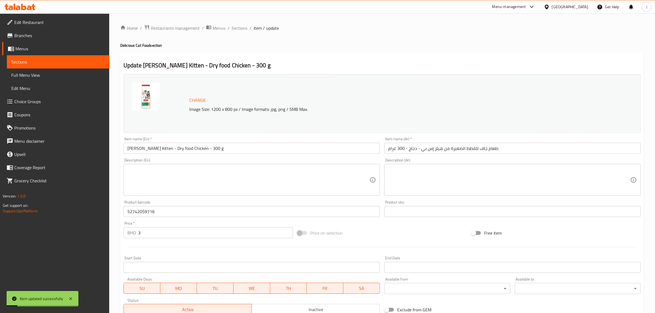
click at [241, 28] on span "Sections" at bounding box center [240, 28] width 16 height 7
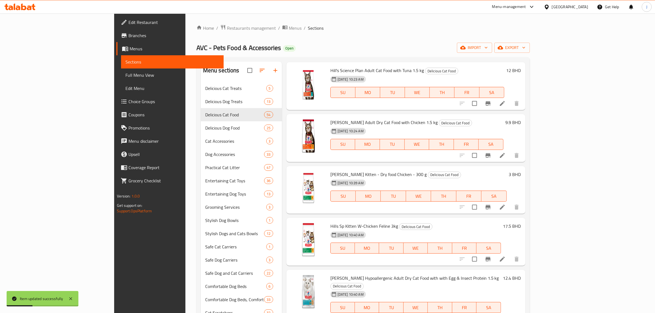
scroll to position [103, 0]
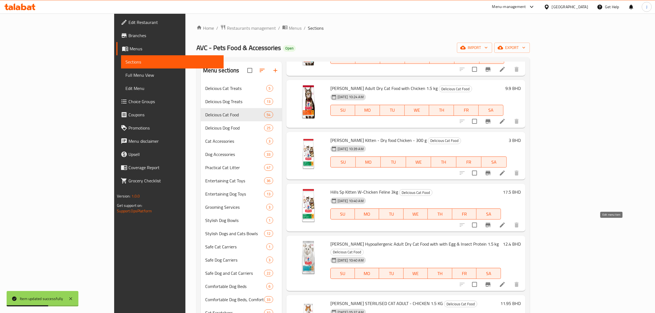
click at [506, 223] on icon at bounding box center [502, 225] width 7 height 7
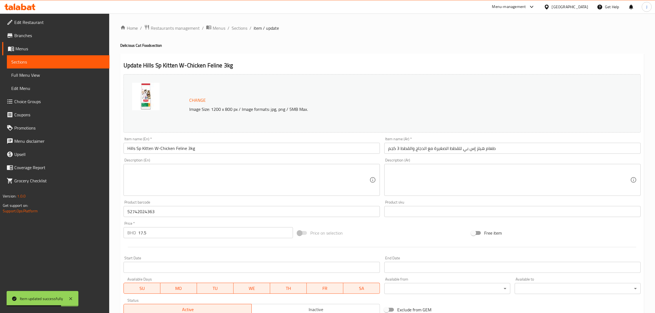
click at [135, 151] on input "Hills Sp Kitten W-Chicken Feline 3kg" at bounding box center [252, 148] width 256 height 11
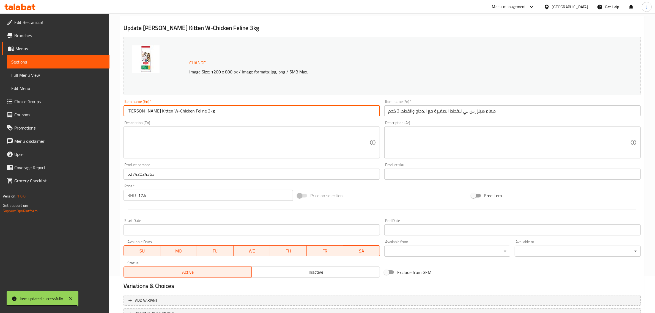
scroll to position [83, 0]
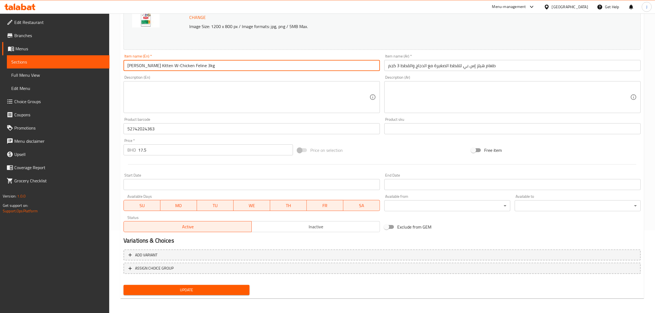
type input "[PERSON_NAME] Kitten W-Chicken Feline 3kg"
click at [211, 288] on span "Update" at bounding box center [186, 290] width 117 height 7
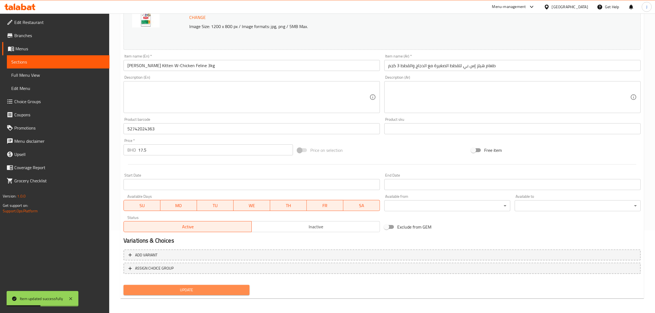
click at [176, 287] on span "Update" at bounding box center [186, 290] width 117 height 7
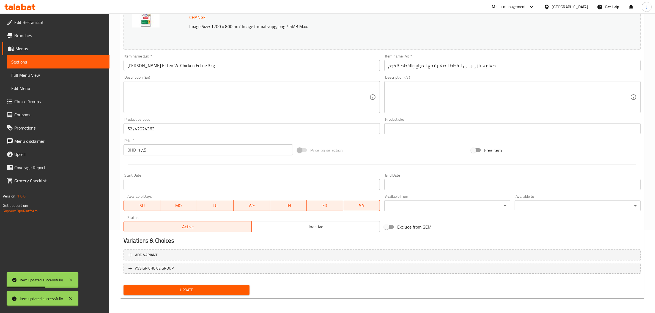
scroll to position [0, 0]
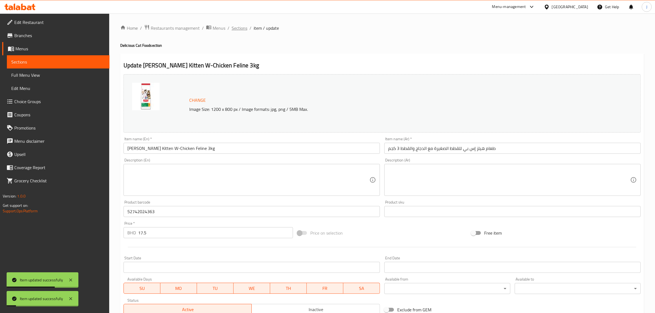
click at [241, 26] on span "Sections" at bounding box center [240, 28] width 16 height 7
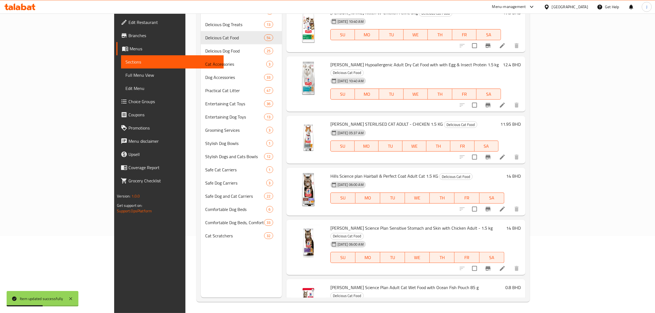
scroll to position [206, 0]
click at [506, 205] on icon at bounding box center [502, 208] width 7 height 7
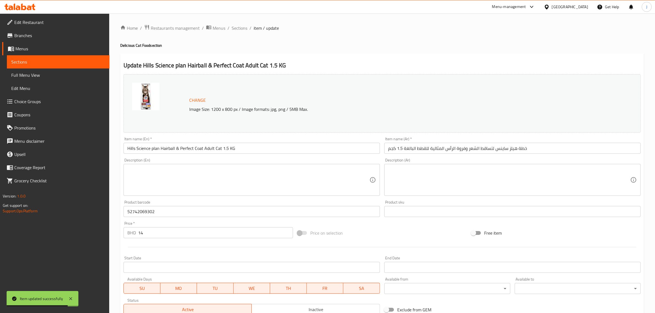
click at [133, 151] on input "Hills Science plan Hairball & Perfect Coat Adult Cat 1.5 KG" at bounding box center [252, 148] width 256 height 11
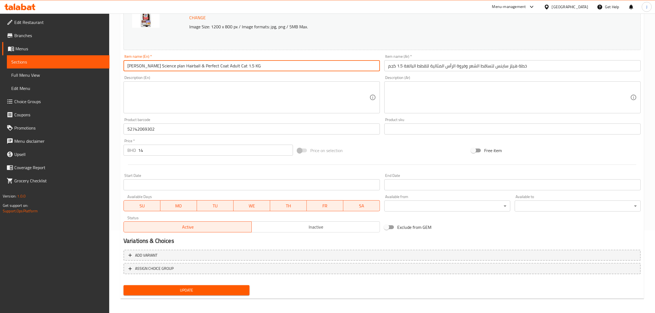
scroll to position [83, 0]
type input "[PERSON_NAME] Science plan Hairball & Perfect Coat Adult Cat 1.5 KG"
click at [224, 288] on span "Update" at bounding box center [186, 290] width 117 height 7
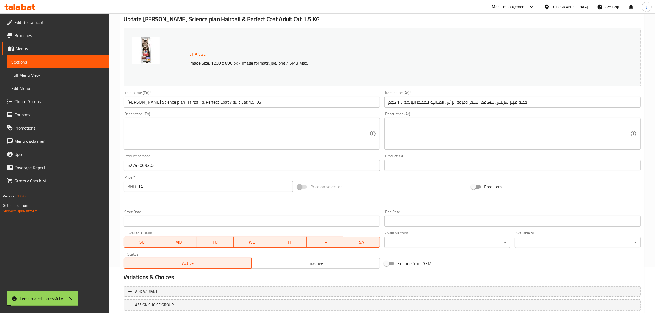
scroll to position [0, 0]
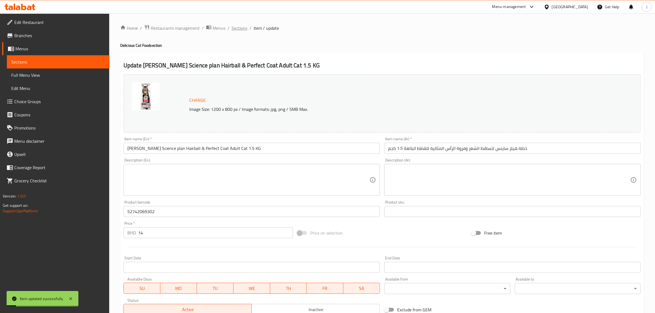
click at [238, 28] on span "Sections" at bounding box center [240, 28] width 16 height 7
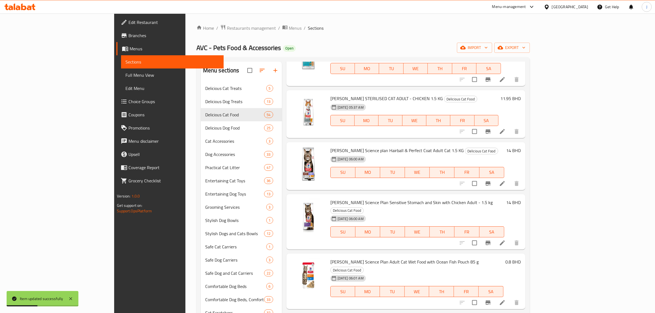
scroll to position [310, 0]
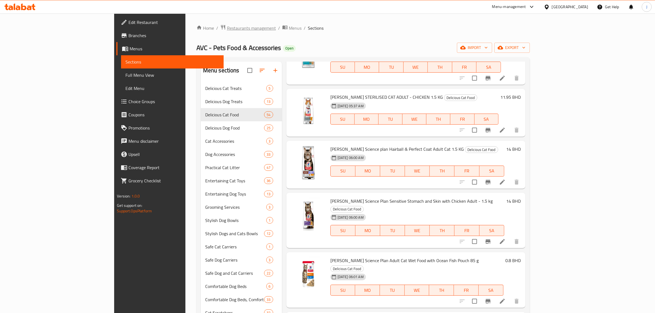
click at [227, 25] on span "Restaurants management" at bounding box center [251, 28] width 49 height 7
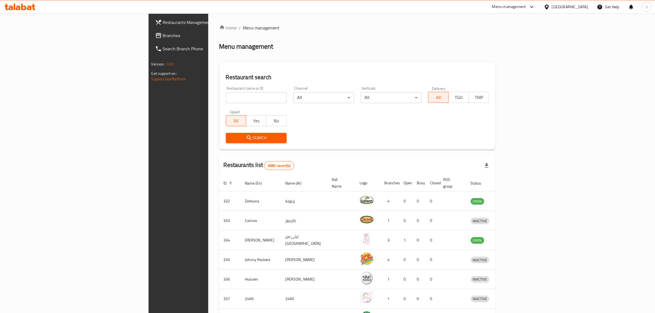
click at [226, 97] on input "search" at bounding box center [256, 97] width 61 height 11
type input "my toys"
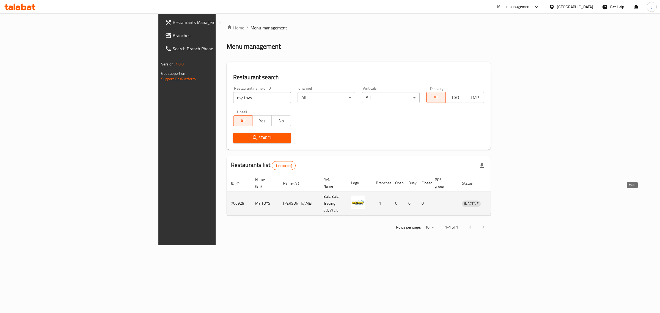
click at [499, 200] on icon "enhanced table" at bounding box center [495, 203] width 7 height 7
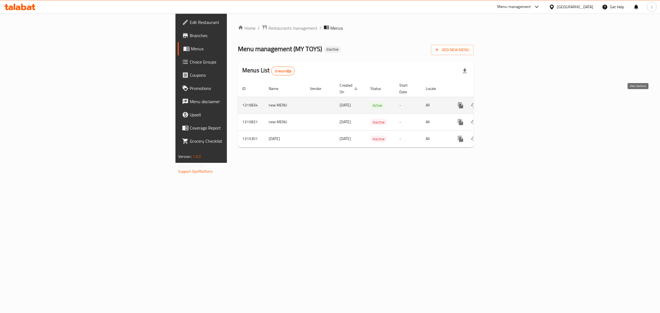
click at [504, 102] on icon "enhanced table" at bounding box center [500, 105] width 7 height 7
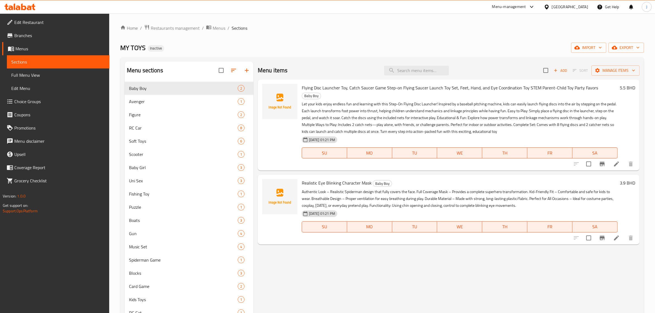
click at [306, 86] on span "Flying Disc Launcher Toy, Catch Saucer Game Step-on Flying Saucer Launch Toy Se…" at bounding box center [450, 88] width 296 height 8
drag, startPoint x: 334, startPoint y: 86, endPoint x: 344, endPoint y: 87, distance: 10.2
click at [344, 87] on span "Flying Disc Launcher Toy, Catch Saucer Game Step-on Flying Saucer Launch Toy Se…" at bounding box center [450, 88] width 296 height 8
click at [306, 179] on span "Realistic Eye Blinking Character Mask" at bounding box center [337, 183] width 70 height 8
drag, startPoint x: 306, startPoint y: 175, endPoint x: 351, endPoint y: 171, distance: 45.0
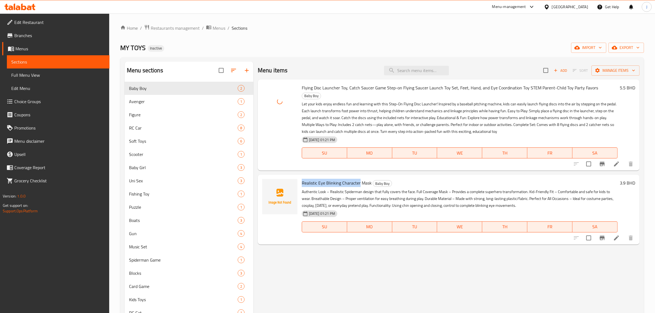
click at [351, 177] on div "Realistic Eye Blinking Character Mask Baby Boy Authentic Look – Realistic Spide…" at bounding box center [460, 209] width 320 height 65
click at [150, 103] on span "Avenger" at bounding box center [175, 101] width 93 height 7
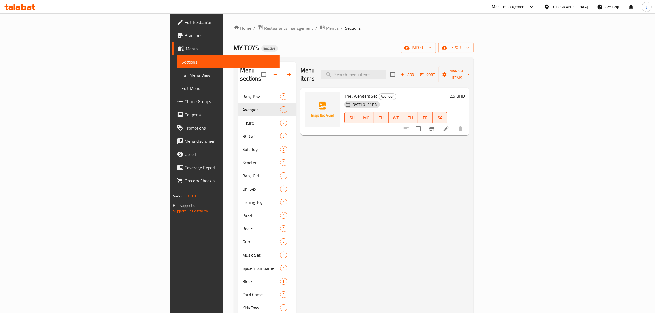
click at [345, 92] on span "The Avengers Set" at bounding box center [361, 96] width 33 height 8
drag, startPoint x: 304, startPoint y: 86, endPoint x: 332, endPoint y: 90, distance: 28.3
click at [345, 92] on span "The Avengers Set" at bounding box center [361, 96] width 33 height 8
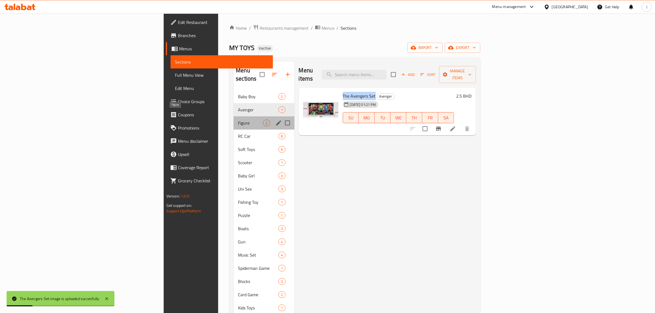
click at [238, 120] on span "Figure" at bounding box center [250, 123] width 25 height 7
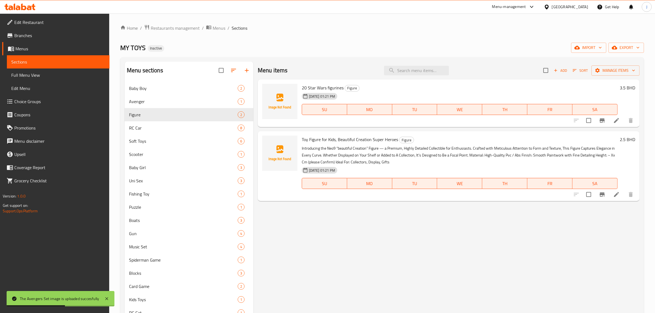
click at [305, 91] on span "20 Star Wars figurines" at bounding box center [323, 88] width 42 height 8
drag, startPoint x: 305, startPoint y: 91, endPoint x: 337, endPoint y: 86, distance: 33.2
click at [337, 86] on span "20 Star Wars figurines" at bounding box center [323, 88] width 42 height 8
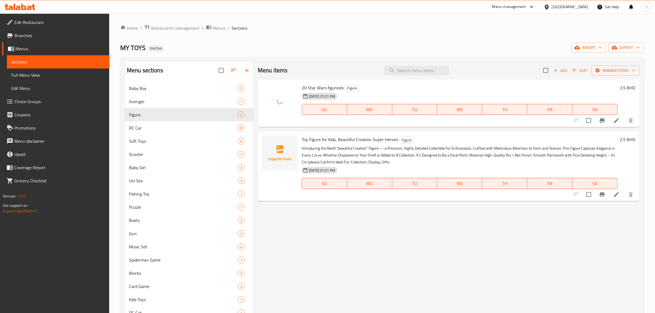
click at [305, 135] on span "Toy Figure for Kids, Beautiful Creation Super Heroes" at bounding box center [350, 139] width 96 height 8
drag, startPoint x: 305, startPoint y: 135, endPoint x: 392, endPoint y: 131, distance: 87.9
click at [392, 131] on div "Toy Figure for Kids, Beautiful Creation Super Heroes Figure Introducing the Neo…" at bounding box center [449, 166] width 382 height 70
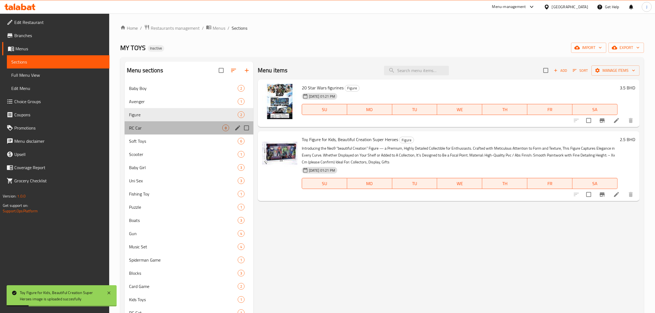
click at [143, 123] on div "RC Car 8" at bounding box center [189, 127] width 129 height 13
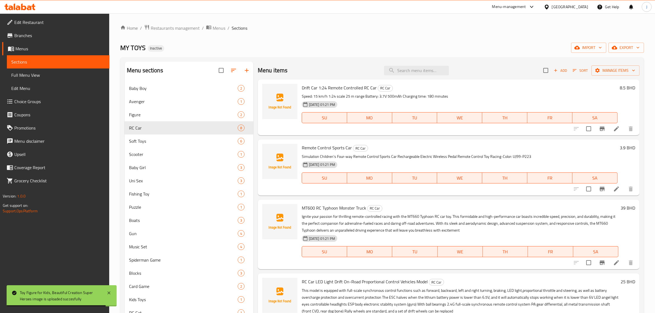
click at [299, 88] on div at bounding box center [280, 107] width 40 height 51
click at [305, 88] on span "Drift Car 1:24 Remote Controlled RC Car" at bounding box center [339, 88] width 75 height 8
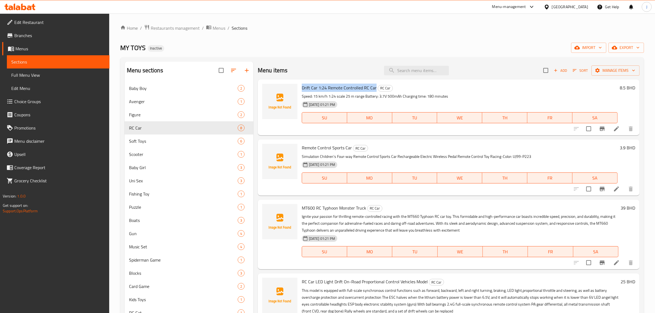
drag, startPoint x: 305, startPoint y: 88, endPoint x: 373, endPoint y: 86, distance: 67.4
click at [373, 86] on span "Drift Car 1:24 Remote Controlled RC Car" at bounding box center [339, 88] width 75 height 8
click at [301, 149] on div "Remote Control Sports Car RC Car Simulation Children's Four-way Remote Control …" at bounding box center [460, 167] width 320 height 51
drag, startPoint x: 301, startPoint y: 149, endPoint x: 348, endPoint y: 148, distance: 47.6
click at [348, 148] on div "Remote Control Sports Car RC Car Simulation Children's Four-way Remote Control …" at bounding box center [460, 167] width 320 height 51
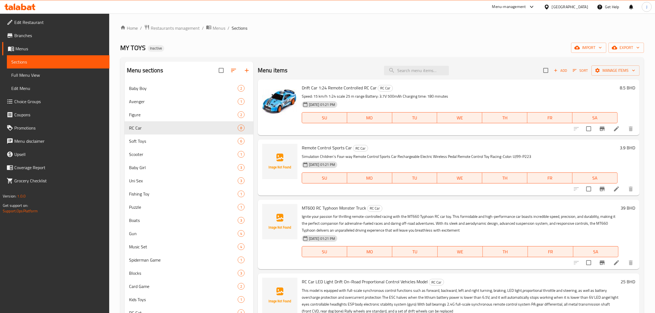
click at [303, 210] on span "MT600 RC Typhoon Monster Truck" at bounding box center [334, 208] width 64 height 8
drag, startPoint x: 303, startPoint y: 210, endPoint x: 362, endPoint y: 201, distance: 59.5
click at [362, 201] on div "MT600 RC Typhoon Monster Truck RC Car Ignite your passion for thrilling remote-…" at bounding box center [449, 235] width 382 height 70
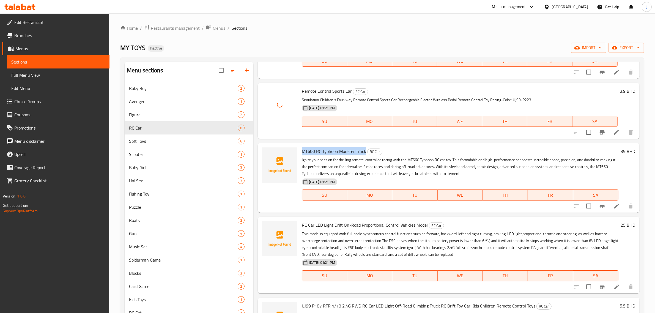
scroll to position [69, 0]
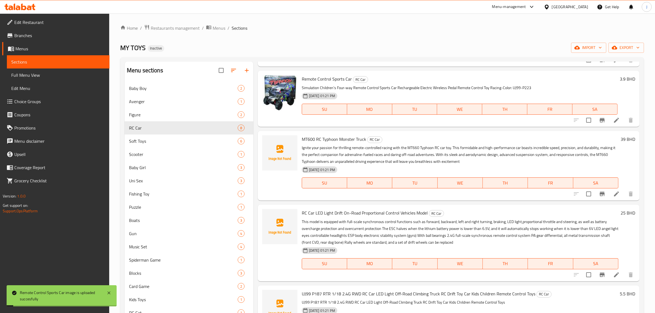
click at [302, 211] on span "RC Car LED Light Drift On-Road Proportional Control Vehicles Model" at bounding box center [365, 213] width 126 height 8
drag, startPoint x: 302, startPoint y: 211, endPoint x: 418, endPoint y: 210, distance: 115.9
click at [418, 210] on span "RC Car LED Light Drift On-Road Proportional Control Vehicles Model" at bounding box center [365, 213] width 126 height 8
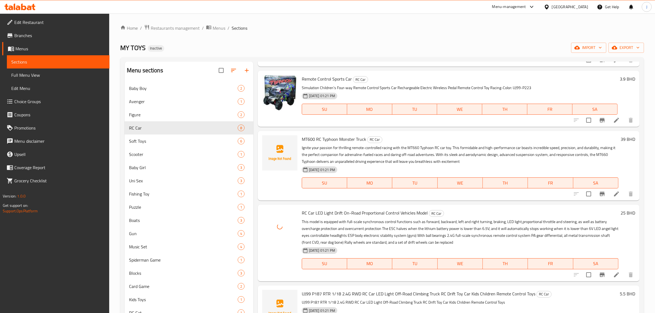
click at [310, 139] on span "MT600 RC Typhoon Monster Truck" at bounding box center [334, 139] width 64 height 8
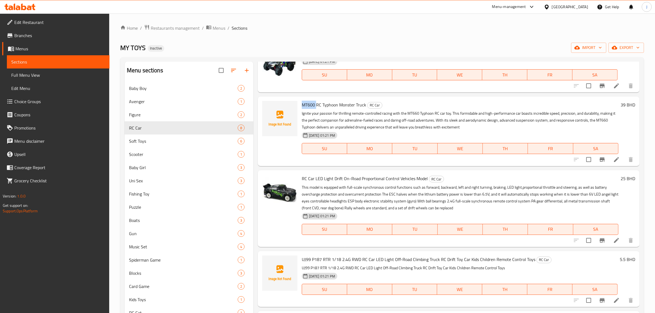
click at [307, 103] on span "MT600 RC Typhoon Monster Truck" at bounding box center [334, 105] width 64 height 8
drag, startPoint x: 307, startPoint y: 103, endPoint x: 357, endPoint y: 103, distance: 49.8
click at [357, 103] on span "MT600 RC Typhoon Monster Truck" at bounding box center [334, 105] width 64 height 8
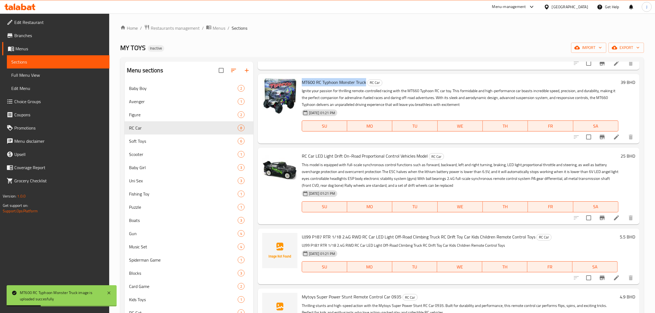
scroll to position [138, 0]
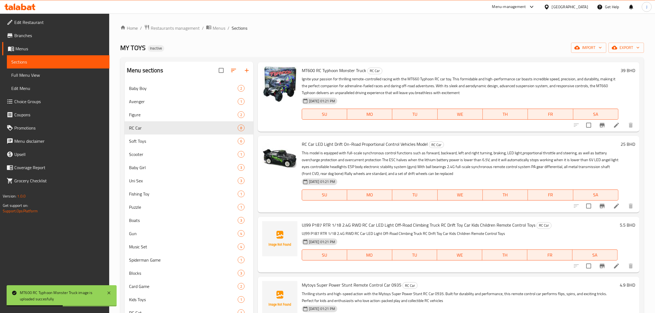
click at [303, 223] on span "UJ99 P187 RTR 1/18 2.4G RWD RC Car LED Light Off-Road Climbing Truck RC Drift T…" at bounding box center [419, 225] width 234 height 8
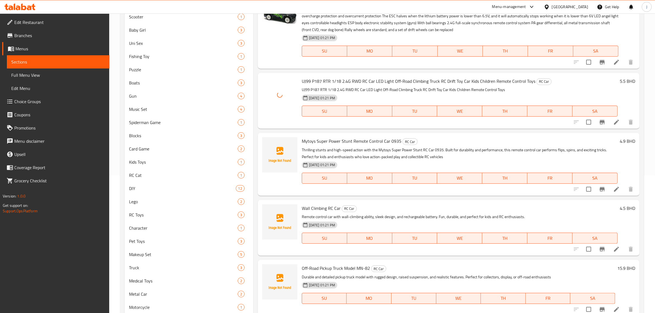
click at [394, 140] on span "Mytoys Super Power Stunt Remote Control Car 0935" at bounding box center [352, 141] width 100 height 8
click at [302, 206] on span "Wall Climbing RC Car" at bounding box center [321, 208] width 39 height 8
drag, startPoint x: 302, startPoint y: 206, endPoint x: 339, endPoint y: 209, distance: 36.7
click at [339, 209] on span "Wall Climbing RC Car" at bounding box center [321, 208] width 39 height 8
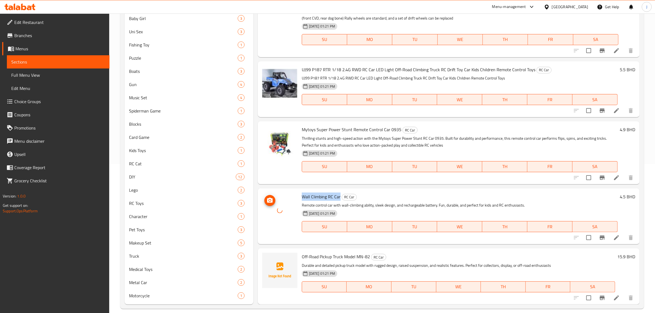
scroll to position [155, 0]
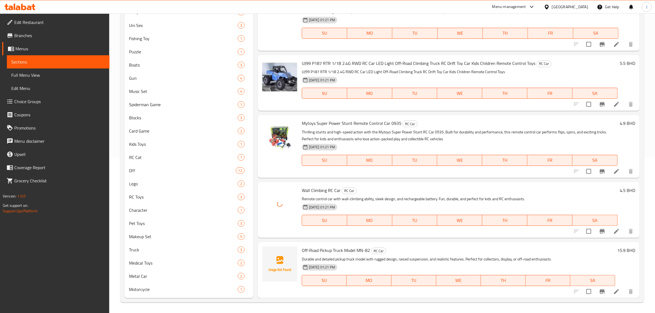
click at [304, 252] on span "Off-Road Pickup Truck Model MN-82" at bounding box center [336, 250] width 68 height 8
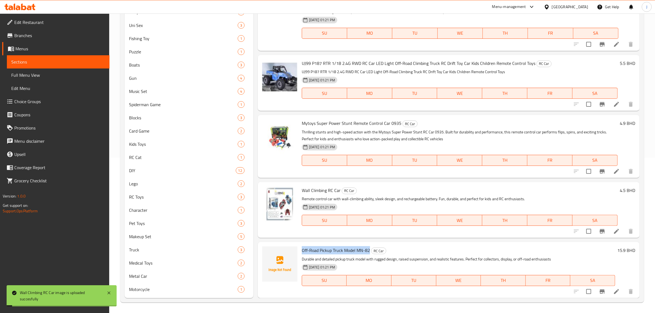
drag, startPoint x: 307, startPoint y: 251, endPoint x: 368, endPoint y: 249, distance: 60.6
click at [368, 249] on span "Off-Road Pickup Truck Model MN-82" at bounding box center [336, 250] width 68 height 8
click at [356, 251] on span "Off-Road Pickup Truck Model MN-82" at bounding box center [336, 250] width 68 height 8
drag, startPoint x: 356, startPoint y: 251, endPoint x: 365, endPoint y: 251, distance: 9.4
click at [365, 251] on span "Off-Road Pickup Truck Model MN-82" at bounding box center [336, 250] width 68 height 8
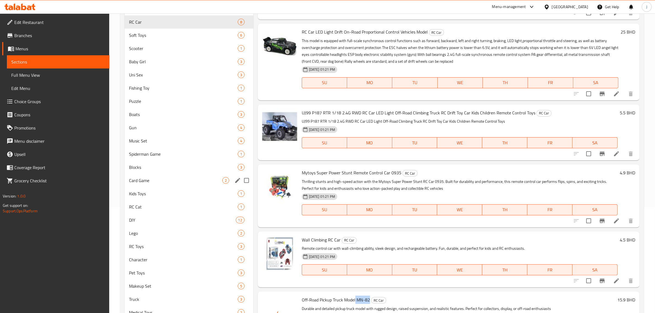
scroll to position [87, 0]
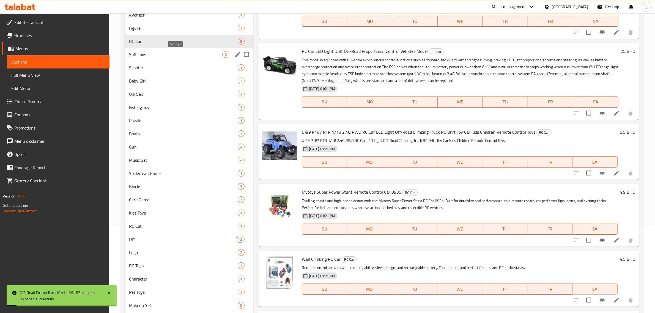
click at [150, 56] on span "Soft Toys" at bounding box center [175, 54] width 93 height 7
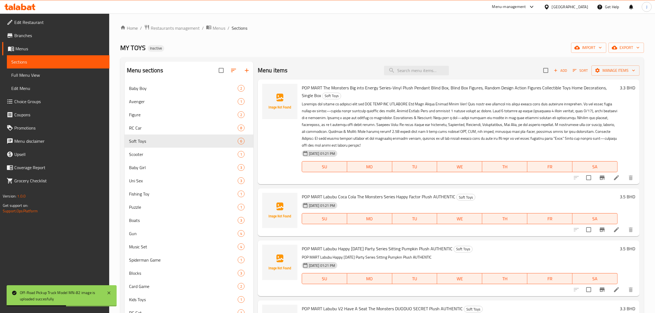
click at [304, 87] on span "POP MART The Monsters Big into Energy Series-Vinyl Plush Pendant Blind Box, Bli…" at bounding box center [454, 92] width 305 height 16
drag, startPoint x: 304, startPoint y: 87, endPoint x: 417, endPoint y: 86, distance: 113.9
click at [417, 86] on span "POP MART The Monsters Big into Energy Series-Vinyl Plush Pendant Blind Box, Bli…" at bounding box center [454, 92] width 305 height 16
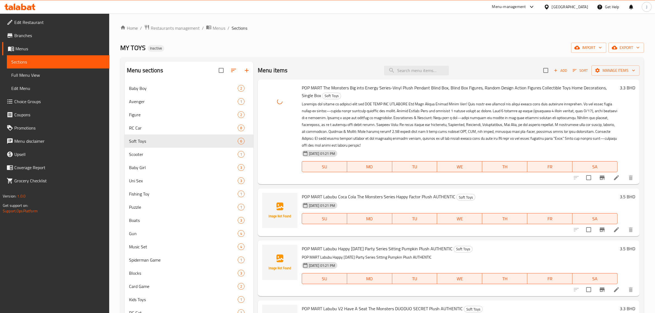
click at [306, 196] on span "POP MART Labubu Coca Cola The Monsters Series Happy Factor Plush AUTHENTIC" at bounding box center [379, 197] width 154 height 8
drag, startPoint x: 306, startPoint y: 196, endPoint x: 387, endPoint y: 197, distance: 80.6
click at [387, 197] on span "POP MART Labubu Coca Cola The Monsters Series Happy Factor Plush AUTHENTIC" at bounding box center [379, 197] width 154 height 8
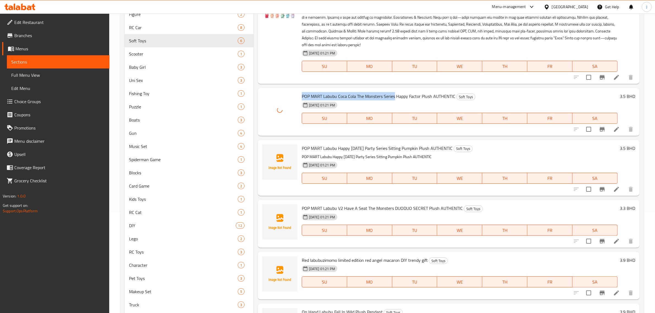
scroll to position [103, 0]
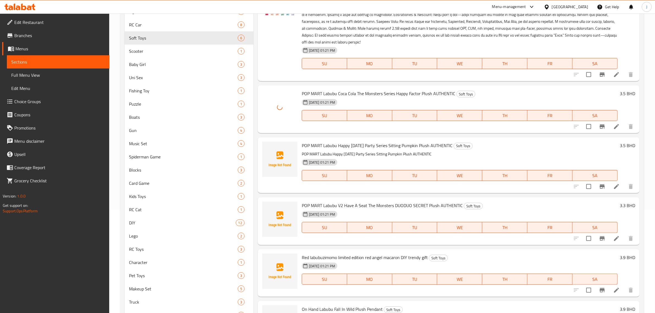
click at [304, 144] on span "POP MART Labubu Happy [DATE] Party Series Sitting Pumpkin Plush AUTHENTIC" at bounding box center [377, 145] width 151 height 8
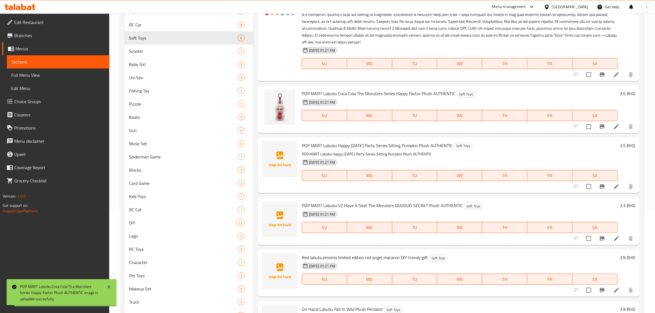
drag, startPoint x: 304, startPoint y: 144, endPoint x: 457, endPoint y: 143, distance: 153.6
click at [453, 143] on span "POP MART Labubu Happy [DATE] Party Series Sitting Pumpkin Plush AUTHENTIC" at bounding box center [377, 145] width 151 height 8
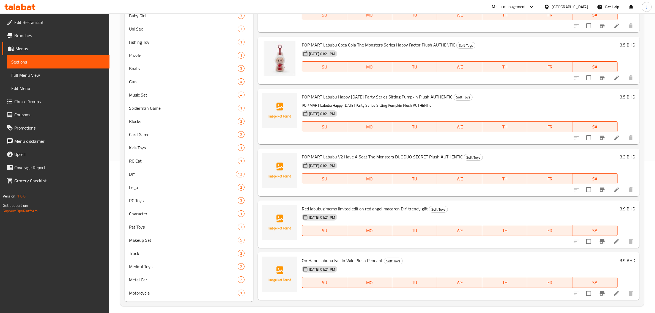
scroll to position [86, 0]
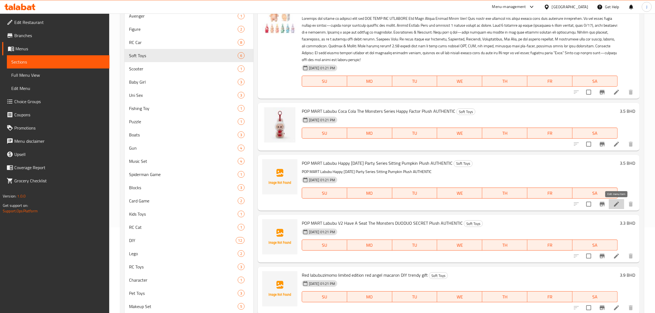
click at [614, 204] on icon at bounding box center [616, 204] width 7 height 7
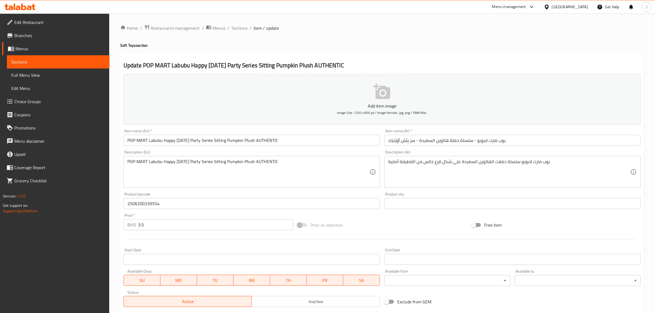
click at [142, 205] on input "2506200339554" at bounding box center [252, 203] width 256 height 11
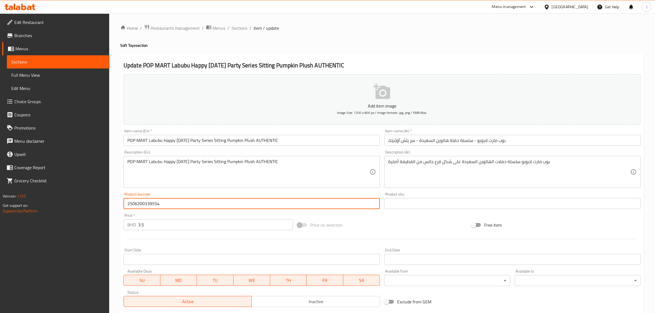
click at [142, 205] on input "2506200339554" at bounding box center [252, 203] width 256 height 11
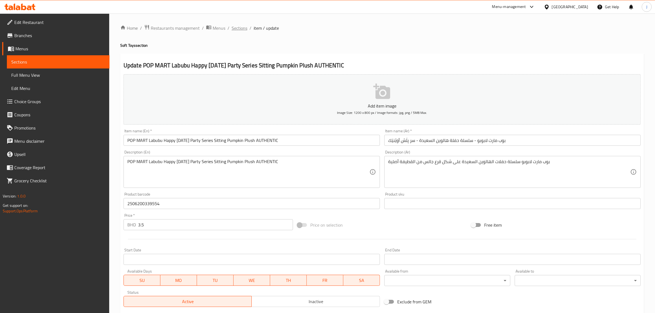
click at [235, 28] on span "Sections" at bounding box center [240, 28] width 16 height 7
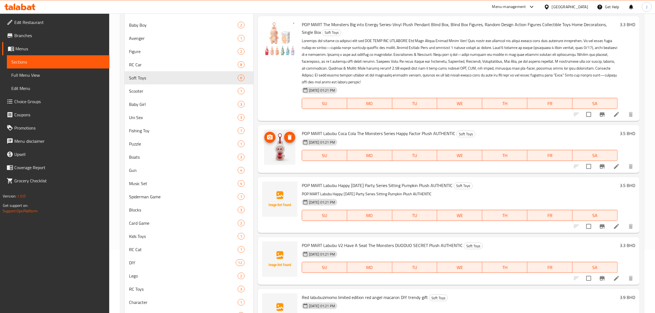
scroll to position [103, 0]
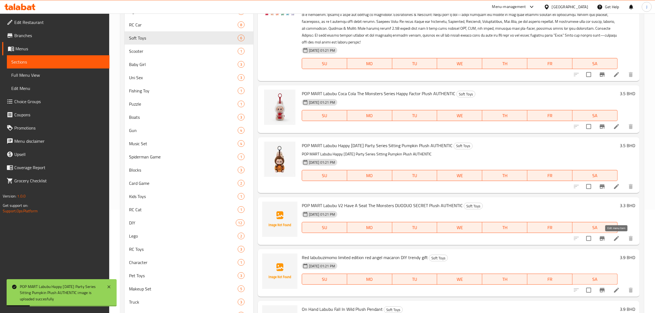
click at [619, 237] on icon at bounding box center [616, 238] width 7 height 7
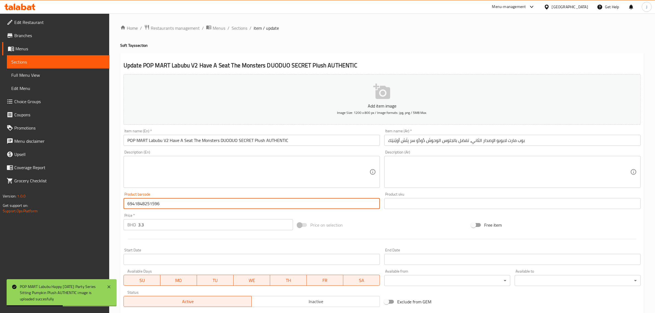
click at [147, 201] on input "6941848251596" at bounding box center [252, 203] width 256 height 11
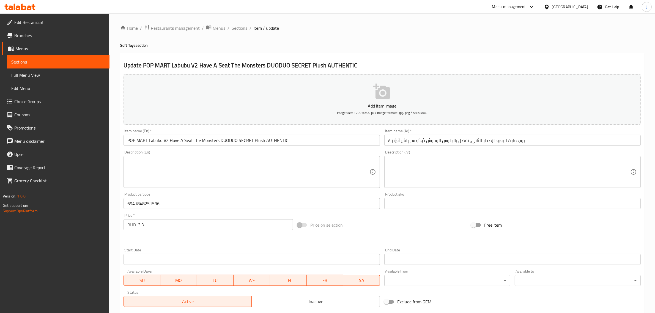
click at [238, 26] on span "Sections" at bounding box center [240, 28] width 16 height 7
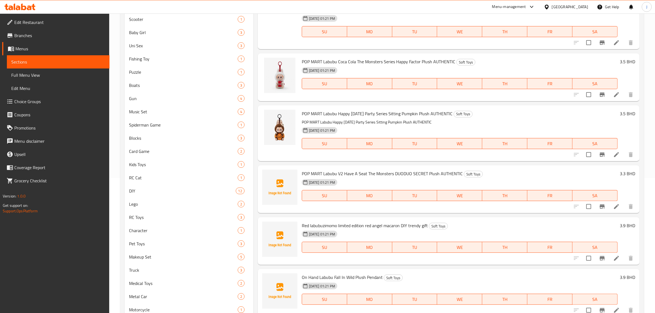
scroll to position [138, 0]
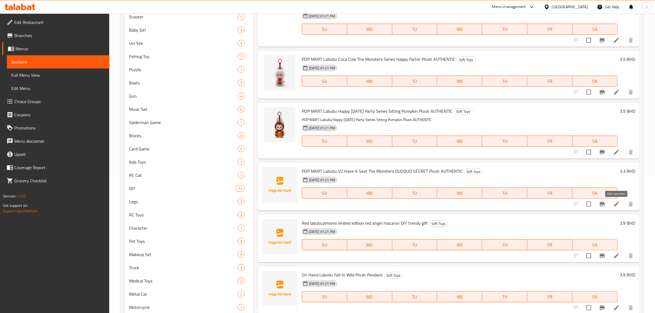
click at [618, 201] on icon at bounding box center [616, 204] width 7 height 7
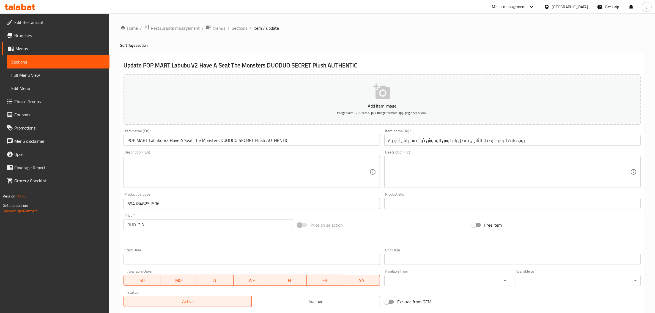
click at [154, 199] on input "6941848251596" at bounding box center [252, 203] width 256 height 11
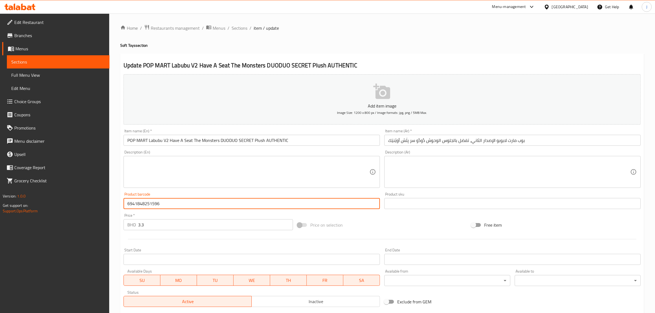
click at [154, 199] on input "6941848251596" at bounding box center [252, 203] width 256 height 11
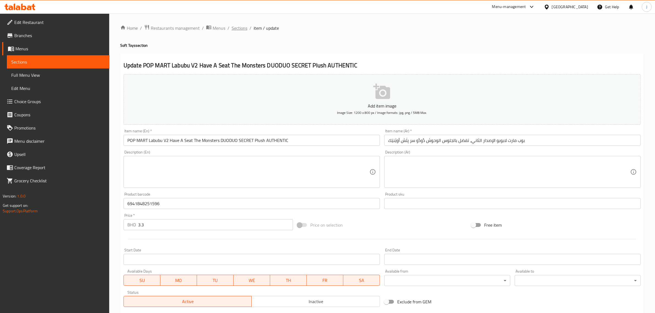
drag, startPoint x: 242, startPoint y: 29, endPoint x: 239, endPoint y: 34, distance: 5.7
click at [241, 30] on span "Sections" at bounding box center [240, 28] width 16 height 7
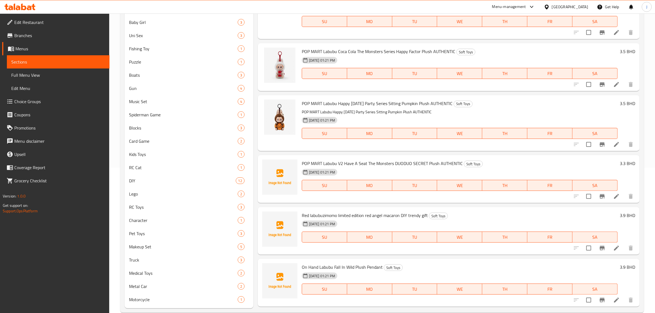
scroll to position [155, 0]
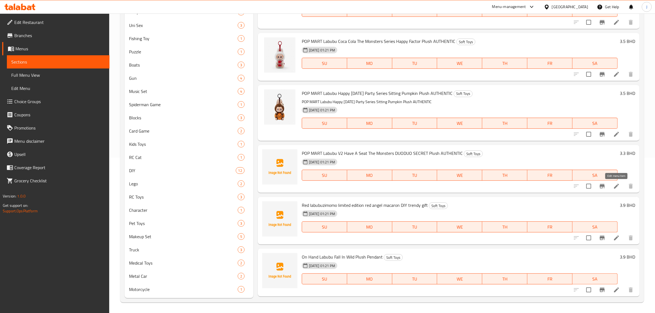
click at [615, 184] on icon at bounding box center [616, 186] width 7 height 7
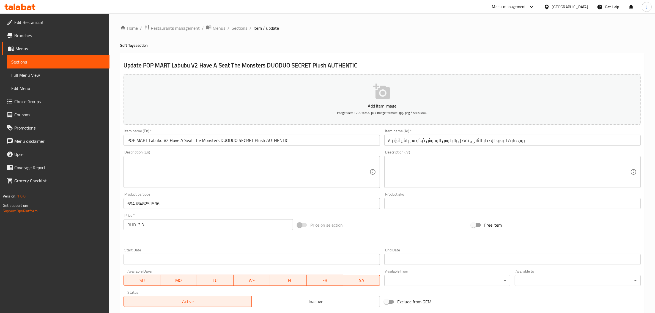
click at [134, 204] on input "6941848251596" at bounding box center [252, 203] width 256 height 11
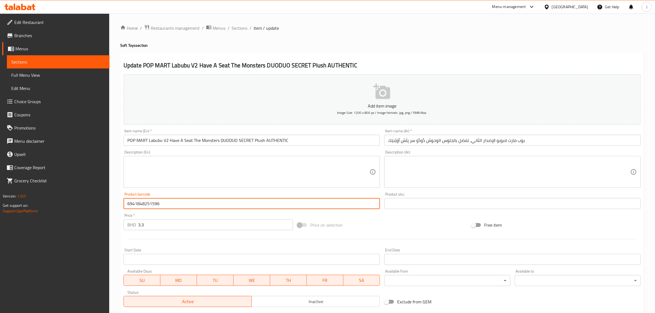
click at [134, 204] on input "6941848251596" at bounding box center [252, 203] width 256 height 11
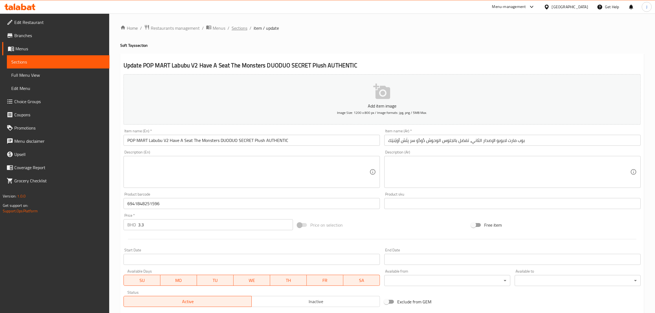
click at [240, 28] on span "Sections" at bounding box center [240, 28] width 16 height 7
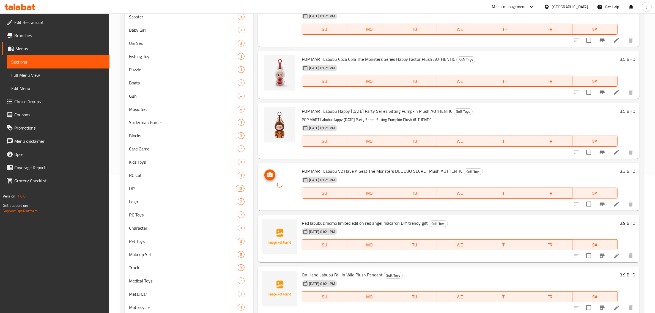
scroll to position [155, 0]
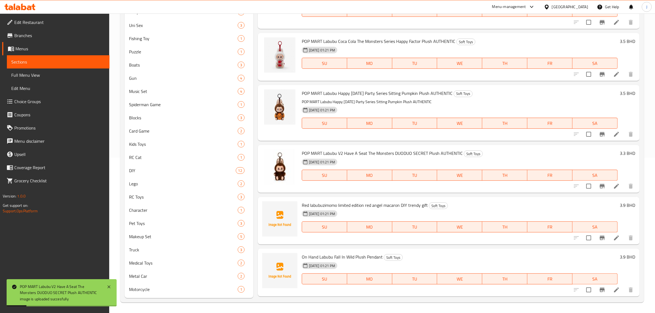
click at [304, 204] on span "Red labubuzimomo limited edition red angel macaron DIY trendy gift" at bounding box center [365, 205] width 126 height 8
drag, startPoint x: 304, startPoint y: 204, endPoint x: 346, endPoint y: 201, distance: 42.2
click at [347, 202] on span "Red labubuzimomo limited edition red angel macaron DIY trendy gift" at bounding box center [365, 205] width 126 height 8
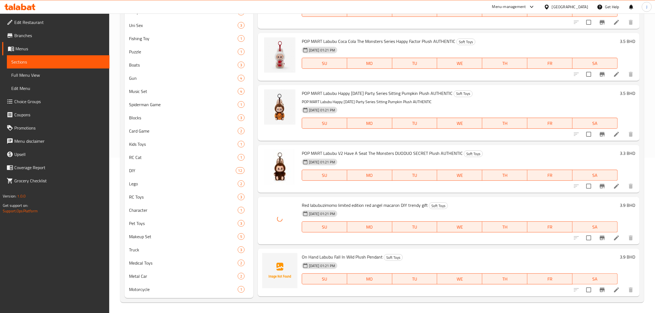
click at [302, 256] on span "On Hand Labubu Fall In Wild Plush Pendant" at bounding box center [342, 257] width 81 height 8
drag, startPoint x: 302, startPoint y: 256, endPoint x: 361, endPoint y: 255, distance: 58.9
click at [361, 255] on span "On Hand Labubu Fall In Wild Plush Pendant" at bounding box center [342, 257] width 81 height 8
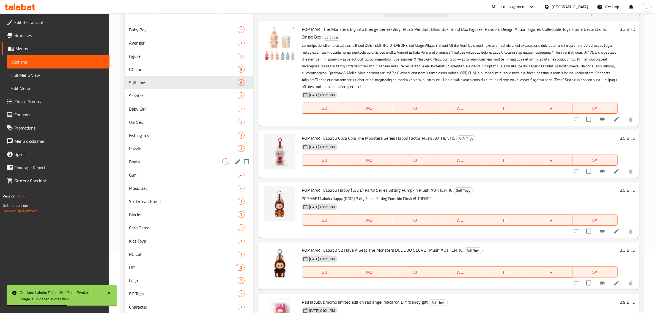
scroll to position [52, 0]
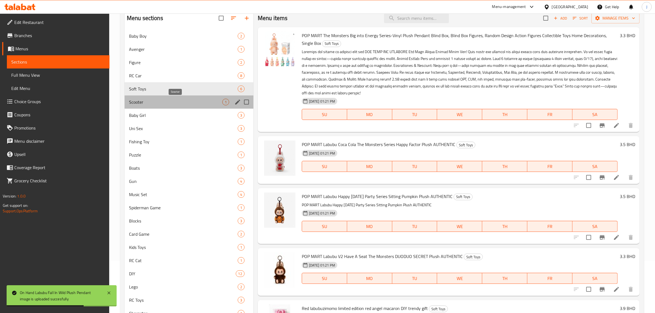
click at [149, 101] on span "Scooter" at bounding box center [175, 102] width 93 height 7
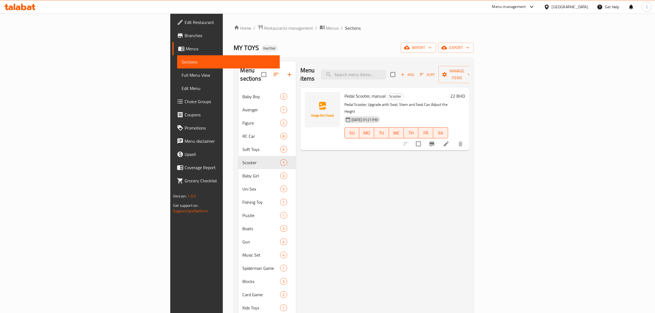
click at [345, 92] on span "Pedal Scooter, manual" at bounding box center [366, 96] width 42 height 8
drag, startPoint x: 306, startPoint y: 89, endPoint x: 334, endPoint y: 85, distance: 27.4
click at [345, 92] on span "Pedal Scooter, manual" at bounding box center [366, 96] width 42 height 8
click at [449, 141] on icon at bounding box center [446, 143] width 5 height 5
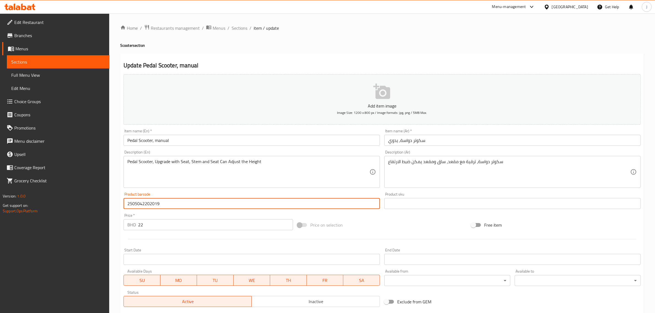
drag, startPoint x: 163, startPoint y: 204, endPoint x: 84, endPoint y: 214, distance: 79.6
click at [84, 215] on div "Edit Restaurant Branches Menus Sections Full Menu View Edit Menu Choice Groups …" at bounding box center [327, 200] width 655 height 375
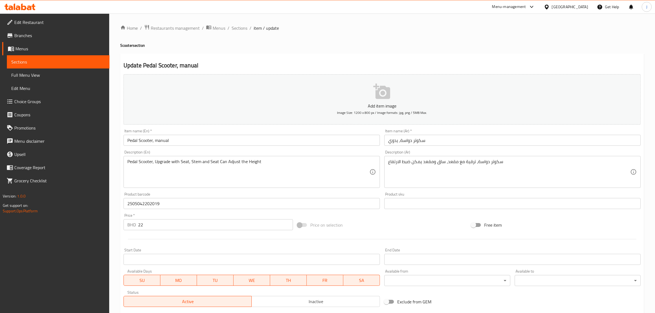
click at [168, 237] on div at bounding box center [382, 239] width 522 height 13
click at [146, 204] on input "2505042202019" at bounding box center [252, 203] width 256 height 11
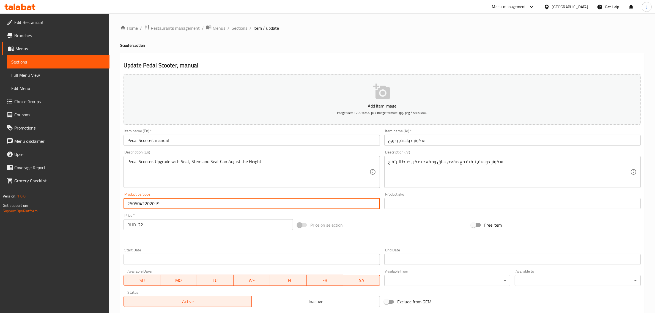
click at [146, 204] on input "2505042202019" at bounding box center [252, 203] width 256 height 11
click at [243, 28] on span "Sections" at bounding box center [240, 28] width 16 height 7
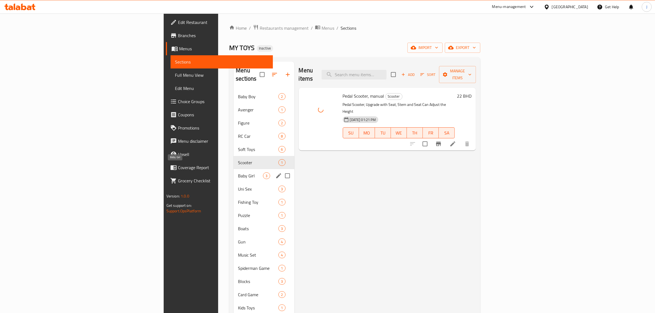
click at [238, 173] on span "Baby Girl" at bounding box center [250, 176] width 25 height 7
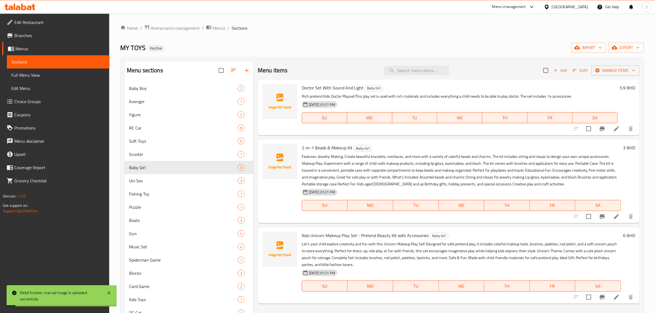
click at [307, 87] on span "Doctor Set With Sound And Light" at bounding box center [333, 88] width 62 height 8
drag, startPoint x: 307, startPoint y: 87, endPoint x: 354, endPoint y: 89, distance: 46.8
click at [354, 89] on span "Doctor Set With Sound And Light" at bounding box center [333, 88] width 62 height 8
drag, startPoint x: 302, startPoint y: 148, endPoint x: 352, endPoint y: 149, distance: 49.8
click at [352, 149] on h6 "2-in-1 Beads & Makeup Kit Baby Girl" at bounding box center [461, 148] width 319 height 8
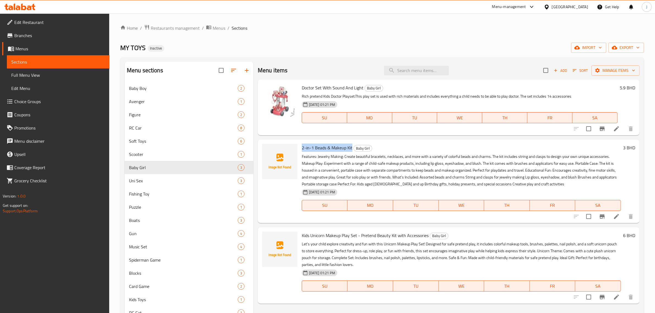
click at [616, 217] on icon at bounding box center [616, 216] width 5 height 5
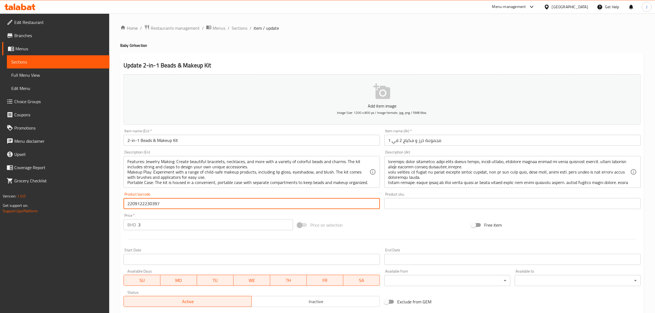
click at [140, 206] on input "2209122230397" at bounding box center [252, 203] width 256 height 11
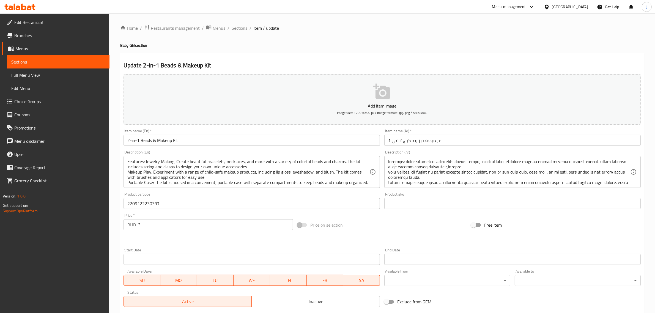
click at [243, 25] on span "Sections" at bounding box center [240, 28] width 16 height 7
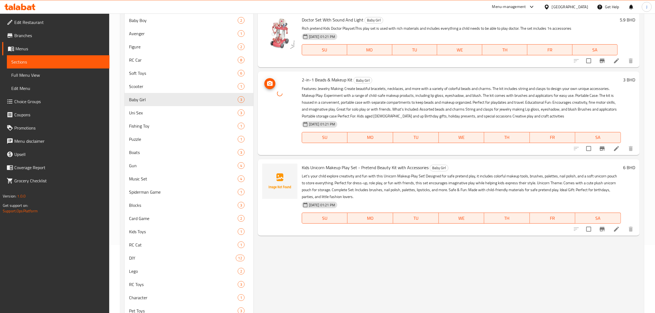
scroll to position [69, 0]
click at [306, 167] on span "Kids Unicorn Makeup Play Set - Pretend Beauty Kit with Accessories" at bounding box center [365, 167] width 127 height 8
drag, startPoint x: 306, startPoint y: 167, endPoint x: 355, endPoint y: 168, distance: 49.5
click at [355, 168] on span "Kids Unicorn Makeup Play Set - Pretend Beauty Kit with Accessories" at bounding box center [365, 167] width 127 height 8
click at [167, 108] on div "Uni Sex 3" at bounding box center [189, 111] width 129 height 13
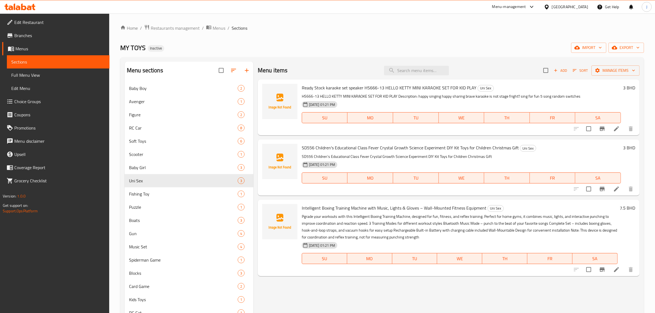
click at [306, 89] on span "Ready Stock karaoke set speaker HS666-13 HELLO KETTY MINI KARAOKE SET FOR KID P…" at bounding box center [389, 88] width 175 height 8
drag, startPoint x: 306, startPoint y: 89, endPoint x: 373, endPoint y: 87, distance: 67.4
click at [373, 87] on span "Ready Stock karaoke set speaker HS666-13 HELLO KETTY MINI KARAOKE SET FOR KID P…" at bounding box center [389, 88] width 175 height 8
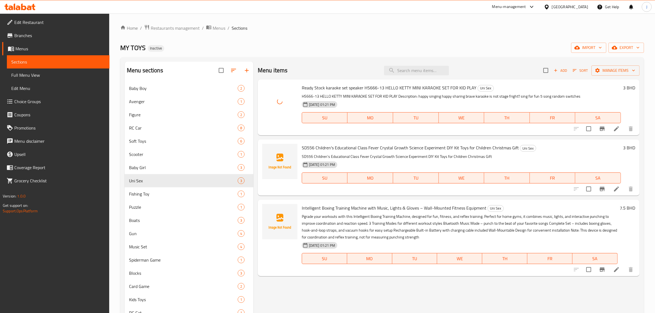
click at [303, 149] on span "SD556 Children's Educational Class Fever Crystal Growth Science Experiment DIY …" at bounding box center [410, 148] width 217 height 8
click at [306, 208] on span "Intelligent Boxing Training Machine with Music, Lights & Gloves – Wall-Mounted …" at bounding box center [394, 208] width 185 height 8
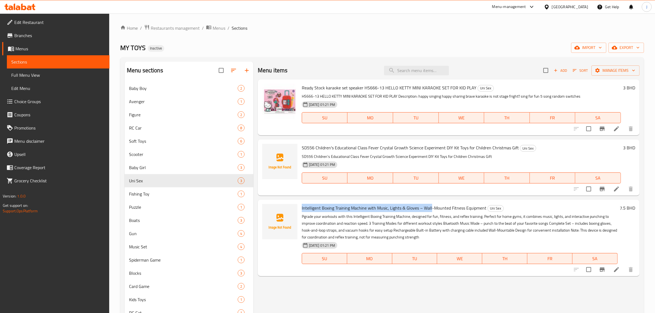
drag, startPoint x: 306, startPoint y: 208, endPoint x: 424, endPoint y: 207, distance: 118.1
click at [424, 207] on span "Intelligent Boxing Training Machine with Music, Lights & Gloves – Wall-Mounted …" at bounding box center [394, 208] width 185 height 8
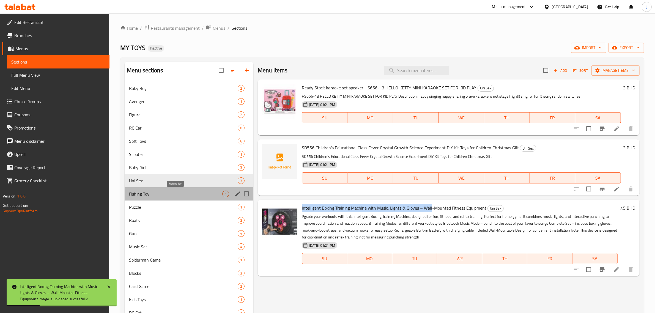
click at [149, 193] on span "Fishing Toy" at bounding box center [175, 194] width 93 height 7
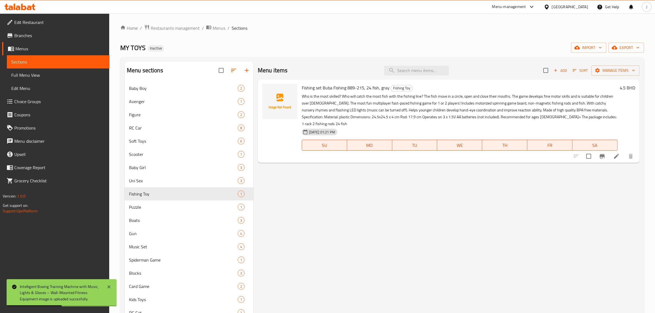
click at [310, 86] on span "Fishing set Buba Fishing 889-215, 24 fish, gray" at bounding box center [346, 88] width 88 height 8
drag, startPoint x: 310, startPoint y: 86, endPoint x: 341, endPoint y: 87, distance: 31.1
click at [339, 87] on span "Fishing set Buba Fishing 889-215, 24 fish, gray" at bounding box center [346, 88] width 88 height 8
click at [351, 87] on span "Fishing set Buba Fishing 889-215, 24 fish, gray" at bounding box center [346, 88] width 88 height 8
drag, startPoint x: 358, startPoint y: 88, endPoint x: 361, endPoint y: 88, distance: 3.0
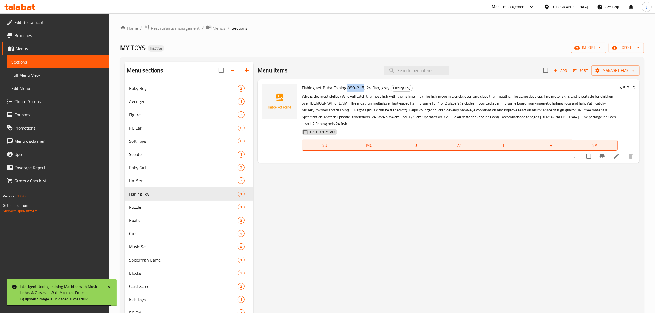
click at [361, 88] on span "Fishing set Buba Fishing 889-215, 24 fish, gray" at bounding box center [346, 88] width 88 height 8
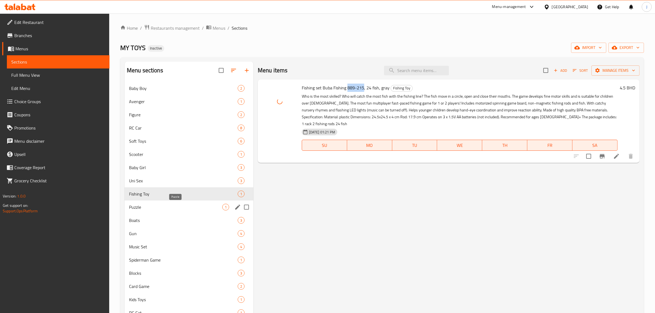
click at [139, 208] on span "Puzzle" at bounding box center [175, 207] width 93 height 7
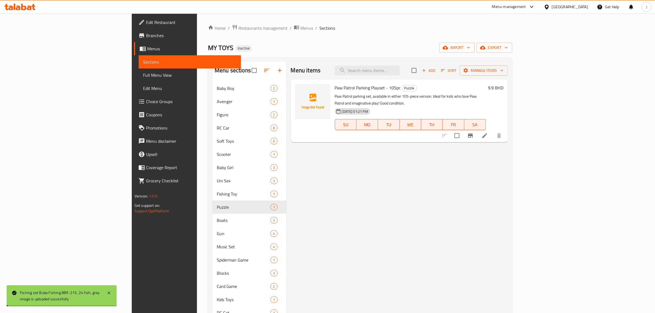
click at [359, 89] on span "Paw Patrol Parking Playset - 105pc" at bounding box center [368, 88] width 66 height 8
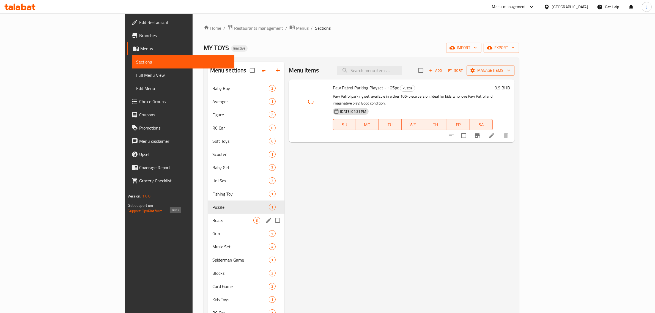
click at [212, 222] on span "Boats" at bounding box center [232, 220] width 41 height 7
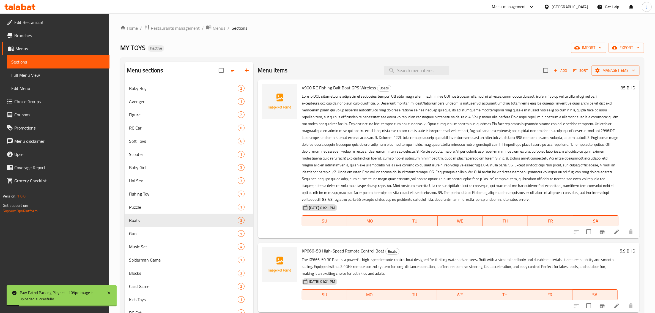
click at [307, 91] on span "V900 RC Fishing Bait Boat GPS Wireless" at bounding box center [339, 88] width 74 height 8
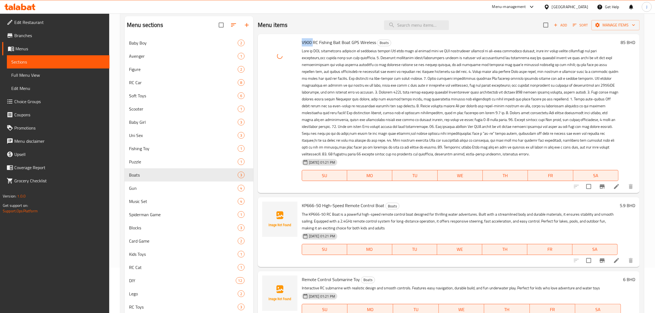
scroll to position [138, 0]
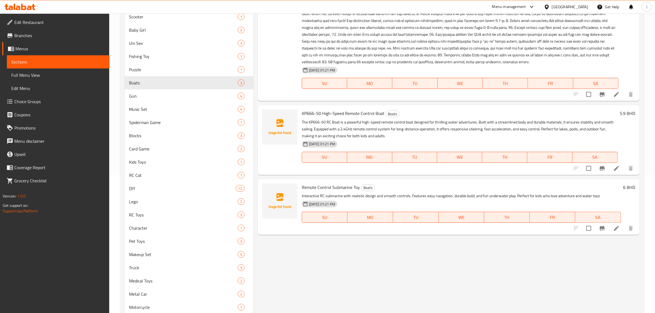
click at [310, 113] on span "KP666-50 High-Speed Remote Control Boat" at bounding box center [343, 113] width 83 height 8
drag, startPoint x: 310, startPoint y: 113, endPoint x: 318, endPoint y: 113, distance: 8.0
click at [318, 113] on span "KP666-50 High-Speed Remote Control Boat" at bounding box center [343, 113] width 83 height 8
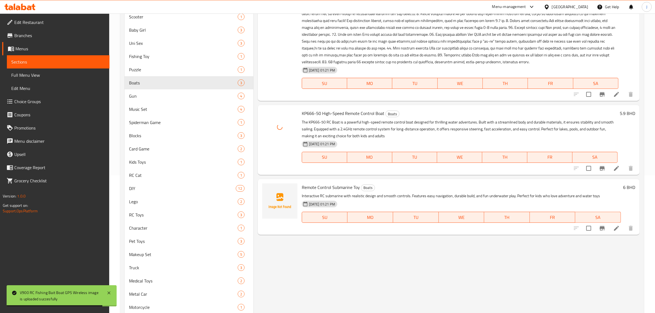
click at [308, 188] on span "Remote Control Submarine Toy" at bounding box center [331, 187] width 58 height 8
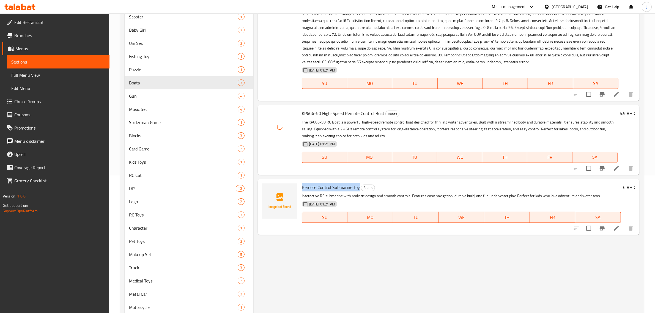
drag, startPoint x: 308, startPoint y: 188, endPoint x: 354, endPoint y: 187, distance: 45.7
click at [354, 187] on span "Remote Control Submarine Toy" at bounding box center [331, 187] width 58 height 8
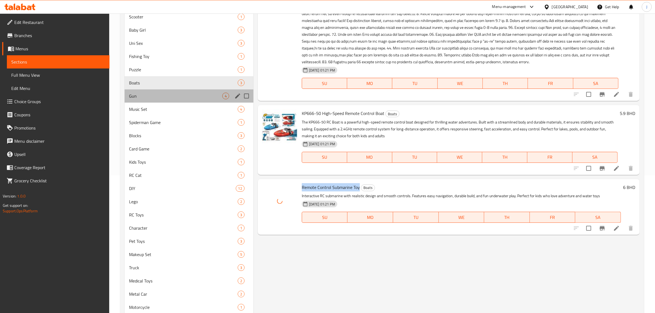
click at [160, 91] on div "Gun 4" at bounding box center [189, 95] width 129 height 13
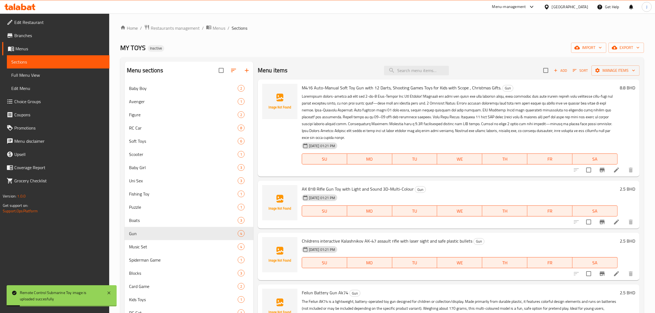
click at [307, 85] on span "M416 Auto-Manual Soft Toy Gun with 12 Darts, Shooting Games Toys for Kids with …" at bounding box center [401, 88] width 199 height 8
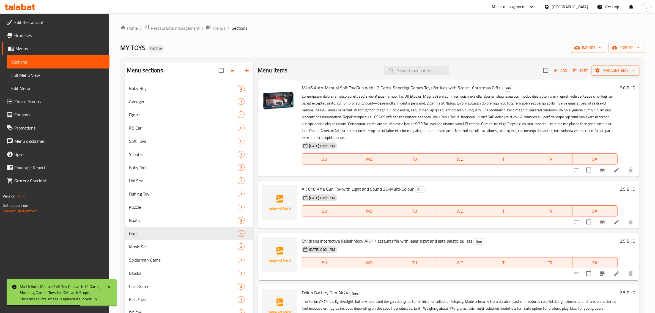
click at [302, 190] on span "AK 818 Rifle Gun Toy with Light and Sound 3D-Multi-Colour" at bounding box center [358, 189] width 112 height 8
drag, startPoint x: 302, startPoint y: 190, endPoint x: 311, endPoint y: 190, distance: 8.8
click at [311, 190] on span "AK 818 Rifle Gun Toy with Light and Sound 3D-Multi-Colour" at bounding box center [358, 189] width 112 height 8
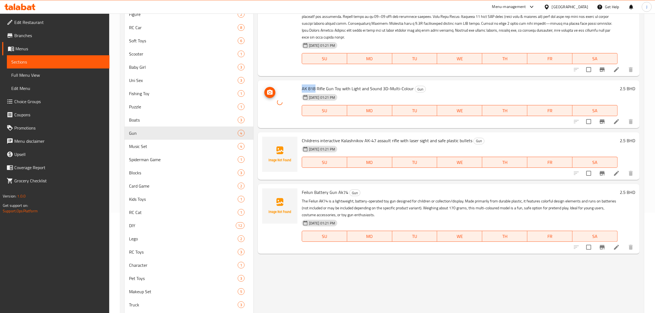
scroll to position [103, 0]
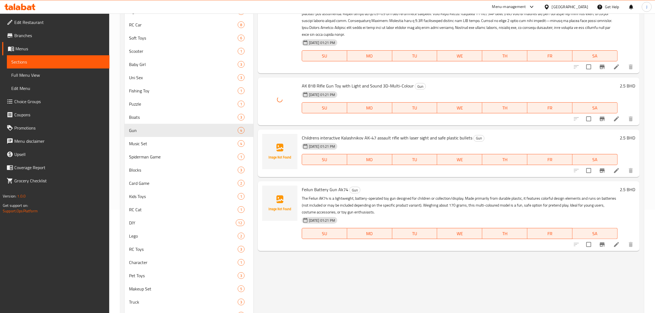
click at [306, 138] on span "Childrens interactive Kalashnikov AK-47 assault rifle with laser sight and safe…" at bounding box center [387, 138] width 171 height 8
drag, startPoint x: 306, startPoint y: 138, endPoint x: 366, endPoint y: 138, distance: 59.7
click at [366, 138] on span "Childrens interactive Kalashnikov AK-47 assault rifle with laser sight and safe…" at bounding box center [387, 138] width 171 height 8
click at [304, 188] on span "Feilun Battery Gun Ak74" at bounding box center [325, 189] width 47 height 8
drag, startPoint x: 304, startPoint y: 188, endPoint x: 340, endPoint y: 189, distance: 36.0
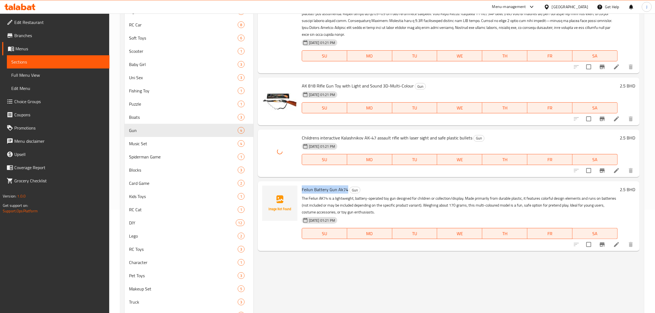
click at [340, 189] on span "Feilun Battery Gun Ak74" at bounding box center [325, 189] width 47 height 8
click at [341, 190] on span "Feilun Battery Gun Ak74" at bounding box center [325, 189] width 47 height 8
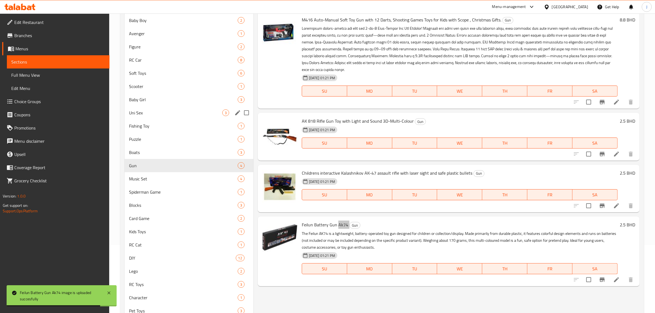
scroll to position [69, 0]
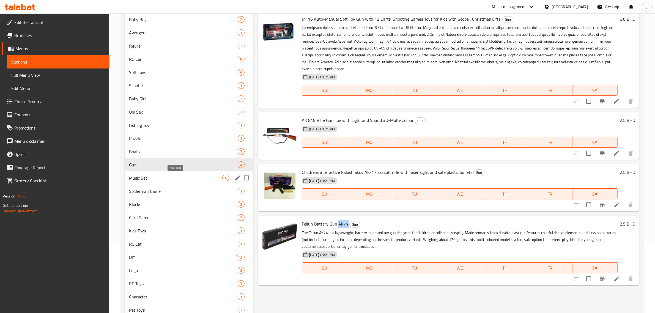
click at [153, 178] on span "Music Set" at bounding box center [175, 178] width 93 height 7
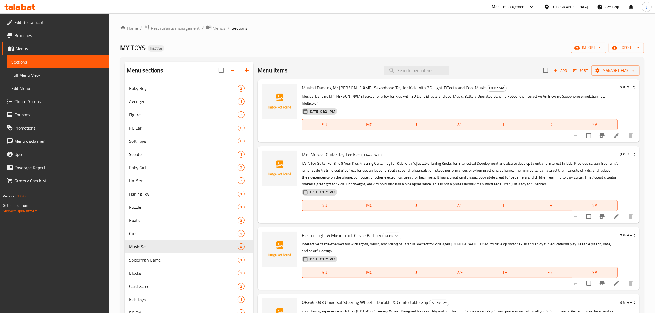
click at [304, 89] on span "Musical Dancing Mr [PERSON_NAME] Saxophone Toy for Kids with 3D Light Effects a…" at bounding box center [394, 88] width 184 height 8
drag, startPoint x: 304, startPoint y: 89, endPoint x: 411, endPoint y: 81, distance: 108.1
click at [411, 81] on div "Musical Dancing Mr [PERSON_NAME] Saxophone Toy for Kids with 3D Light Effects a…" at bounding box center [449, 111] width 382 height 63
click at [304, 151] on span "Mini Musical Guitar Toy For Kids" at bounding box center [331, 155] width 59 height 8
drag, startPoint x: 304, startPoint y: 146, endPoint x: 356, endPoint y: 144, distance: 51.5
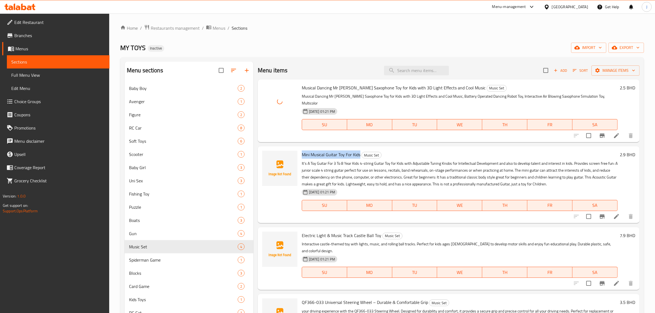
click at [356, 151] on span "Mini Musical Guitar Toy For Kids" at bounding box center [331, 155] width 59 height 8
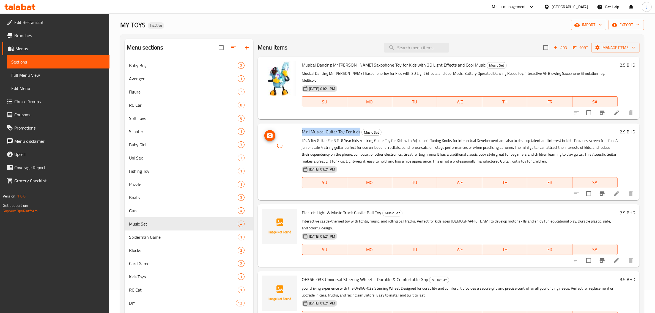
scroll to position [69, 0]
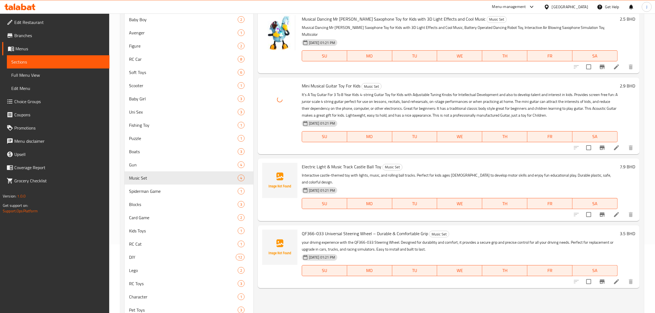
click at [300, 161] on div "Electric Light & Music Track Castle Ball Toy Music Set Interactive castle-theme…" at bounding box center [460, 190] width 320 height 58
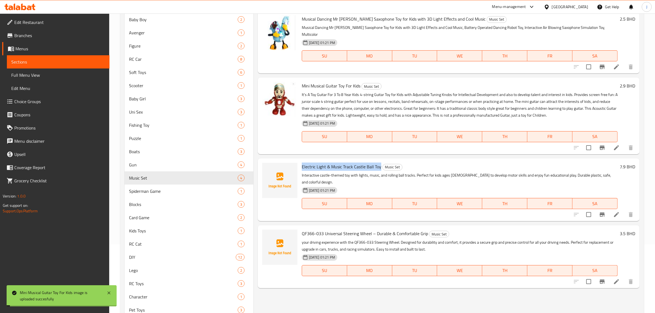
drag, startPoint x: 301, startPoint y: 160, endPoint x: 378, endPoint y: 159, distance: 77.1
click at [378, 161] on div "Electric Light & Music Track Castle Ball Toy Music Set Interactive castle-theme…" at bounding box center [460, 190] width 320 height 58
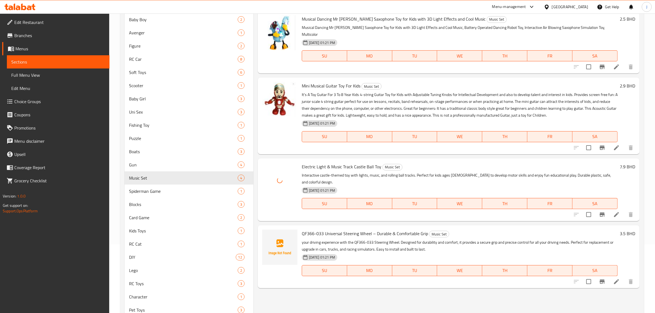
click at [306, 229] on span "QF366-033 Universal Steering Wheel – Durable & Comfortable Grip" at bounding box center [365, 233] width 126 height 8
drag, startPoint x: 306, startPoint y: 221, endPoint x: 316, endPoint y: 222, distance: 10.5
click at [316, 229] on span "QF366-033 Universal Steering Wheel – Durable & Comfortable Grip" at bounding box center [365, 233] width 126 height 8
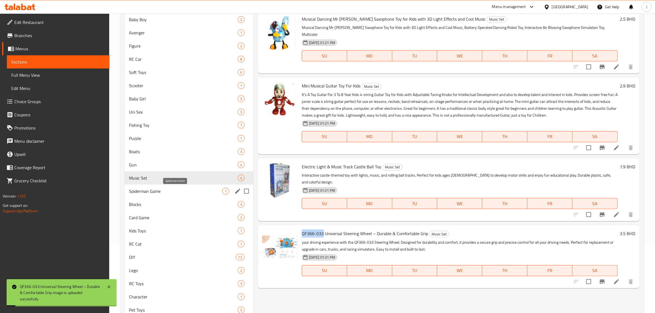
click at [163, 188] on span "Spiderman Game" at bounding box center [175, 191] width 93 height 7
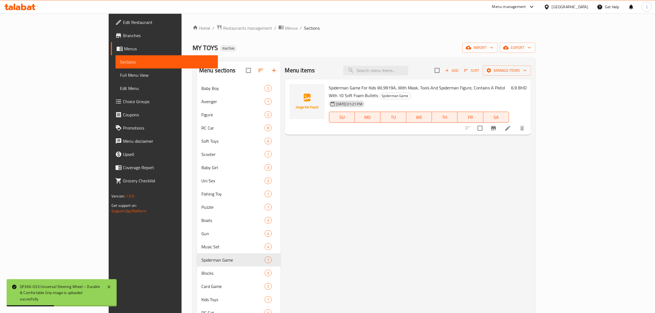
click at [329, 87] on span "Spiderman Game For Kids WL9919A, With Mask, Tools And Spiderman Figure, Contain…" at bounding box center [417, 92] width 176 height 16
click at [357, 87] on span "Spiderman Game For Kids WL9919A, With Mask, Tools And Spiderman Figure, Contain…" at bounding box center [417, 92] width 176 height 16
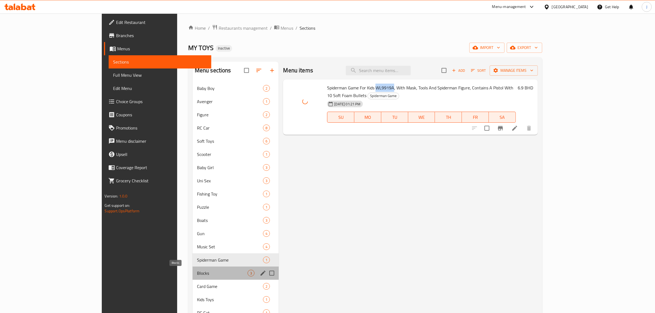
click at [197, 271] on span "Blocks" at bounding box center [222, 273] width 51 height 7
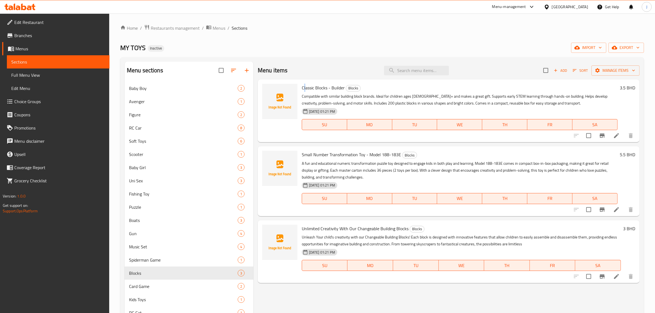
click at [306, 88] on span "Classic Blocks - Builder" at bounding box center [323, 88] width 43 height 8
click at [301, 87] on div "Classic Blocks - Builder Blocks Compatible with similar building block brands. …" at bounding box center [460, 111] width 320 height 58
click at [303, 88] on span "Classic Blocks - Builder" at bounding box center [323, 88] width 43 height 8
click at [304, 88] on span "Classic Blocks - Builder" at bounding box center [323, 88] width 43 height 8
drag, startPoint x: 304, startPoint y: 88, endPoint x: 335, endPoint y: 86, distance: 31.2
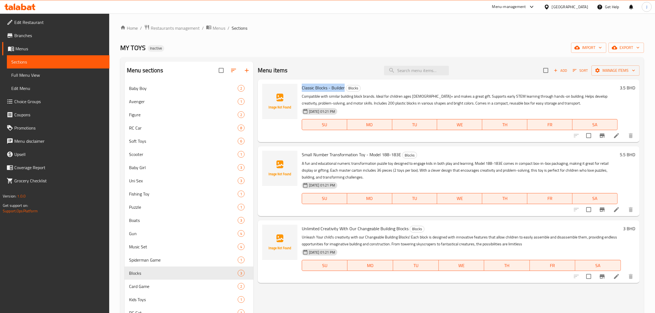
click at [335, 86] on span "Classic Blocks - Builder" at bounding box center [323, 88] width 43 height 8
click at [304, 152] on span "Small Number Transformation Toy - Model 188-183E" at bounding box center [351, 155] width 99 height 8
drag, startPoint x: 304, startPoint y: 152, endPoint x: 399, endPoint y: 151, distance: 94.7
click at [400, 151] on span "Small Number Transformation Toy - Model 188-183E" at bounding box center [351, 155] width 99 height 8
click at [375, 155] on span "Small Number Transformation Toy - Model 188-183E" at bounding box center [351, 155] width 99 height 8
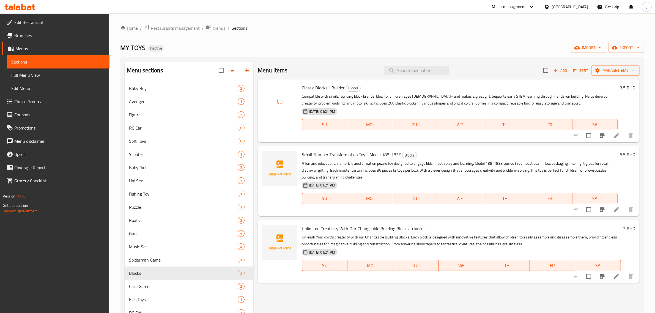
click at [382, 154] on span "Small Number Transformation Toy - Model 188-183E" at bounding box center [351, 155] width 99 height 8
drag, startPoint x: 393, startPoint y: 155, endPoint x: 398, endPoint y: 154, distance: 5.5
click at [398, 154] on span "Small Number Transformation Toy - Model 188-183E" at bounding box center [351, 155] width 99 height 8
click at [302, 229] on span "Unlimited Creativity With Our Changeable Building Blocks" at bounding box center [355, 229] width 107 height 8
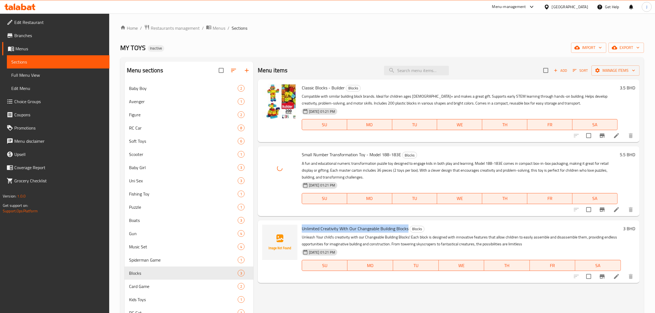
drag, startPoint x: 302, startPoint y: 229, endPoint x: 402, endPoint y: 231, distance: 100.5
click at [402, 231] on span "Unlimited Creativity With Our Changeable Building Blocks" at bounding box center [355, 229] width 107 height 8
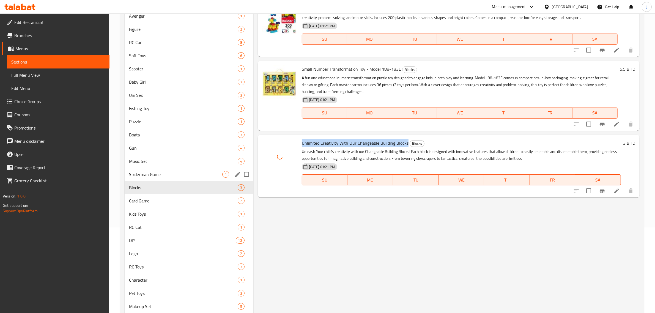
scroll to position [103, 0]
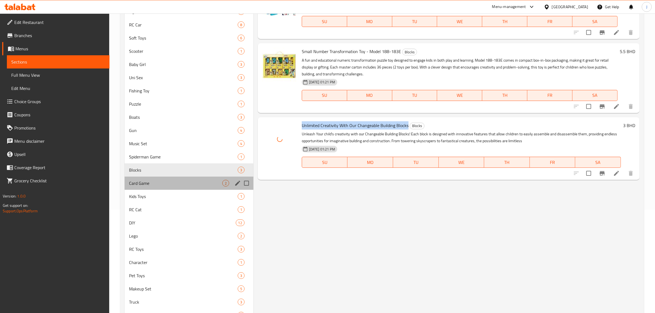
click at [212, 179] on div "Card Game 2" at bounding box center [189, 183] width 129 height 13
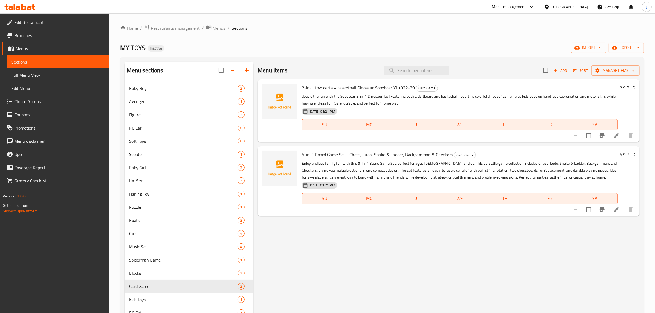
click at [393, 89] on span "2-in-1 toy: darts + basketball Dinosaur Sobebear YL1022-39" at bounding box center [358, 88] width 113 height 8
drag, startPoint x: 393, startPoint y: 89, endPoint x: 413, endPoint y: 90, distance: 19.3
click at [413, 90] on span "2-in-1 toy: darts + basketball Dinosaur Sobebear YL1022-39" at bounding box center [358, 88] width 113 height 8
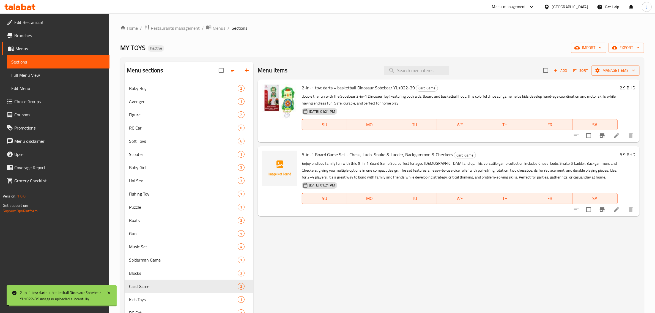
click at [301, 155] on div "5-in-1 Board Game Set - Chess, Ludo, Snake & Ladder, Backgammon & Checkers Card…" at bounding box center [460, 181] width 320 height 65
drag, startPoint x: 303, startPoint y: 155, endPoint x: 391, endPoint y: 151, distance: 88.2
click at [391, 151] on div "5-in-1 Board Game Set - Chess, Ludo, Snake & Ladder, Backgammon & Checkers Card…" at bounding box center [460, 181] width 320 height 65
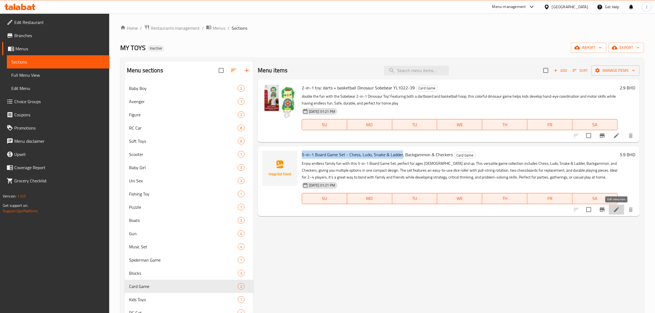
click at [619, 211] on icon at bounding box center [616, 209] width 7 height 7
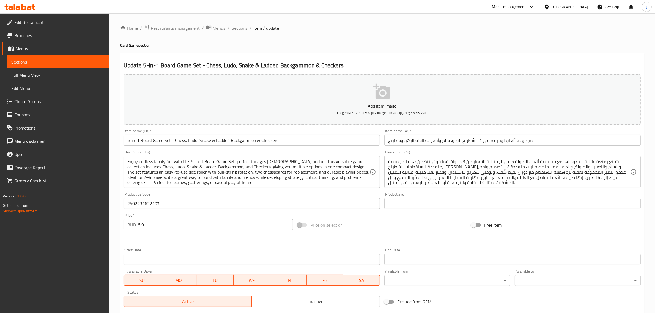
click at [150, 204] on input "2502231632107" at bounding box center [252, 203] width 256 height 11
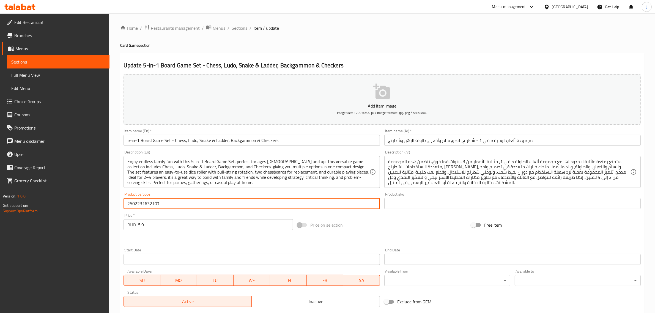
click at [150, 204] on input "2502231632107" at bounding box center [252, 203] width 256 height 11
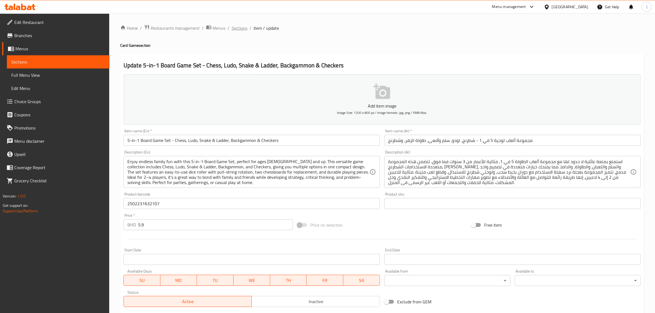
click at [240, 31] on span "Sections" at bounding box center [240, 28] width 16 height 7
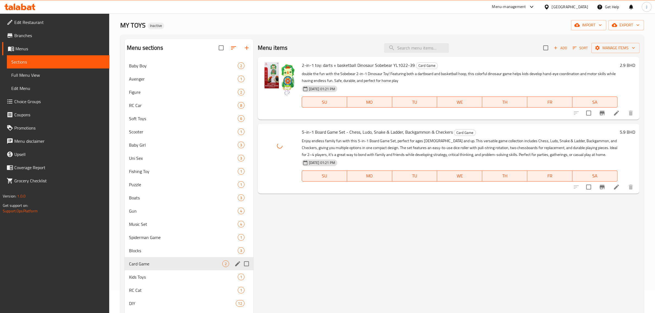
scroll to position [69, 0]
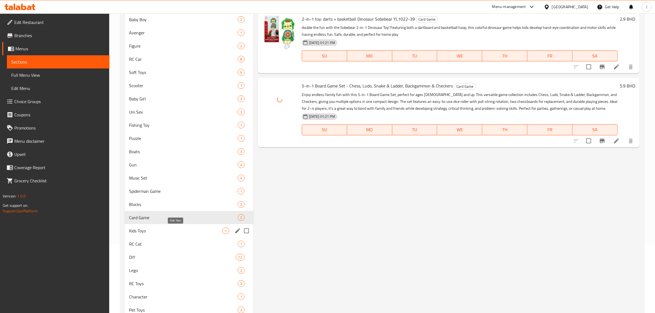
click at [214, 229] on span "Kids Toys" at bounding box center [175, 231] width 93 height 7
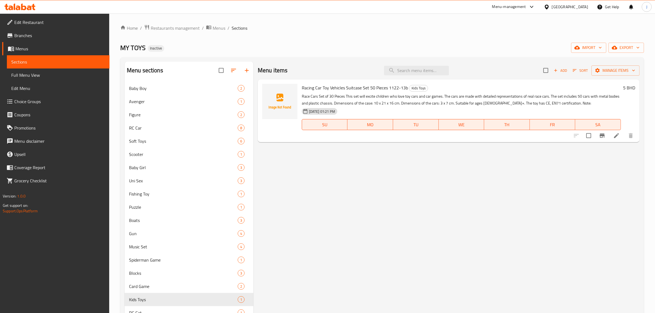
click at [391, 88] on span "Racing Car Toy Vehicles Suitcase Set 50 Pieces 1122-13b" at bounding box center [355, 88] width 106 height 8
drag, startPoint x: 391, startPoint y: 88, endPoint x: 403, endPoint y: 89, distance: 11.8
click at [403, 89] on span "Racing Car Toy Vehicles Suitcase Set 50 Pieces 1122-13b" at bounding box center [355, 88] width 106 height 8
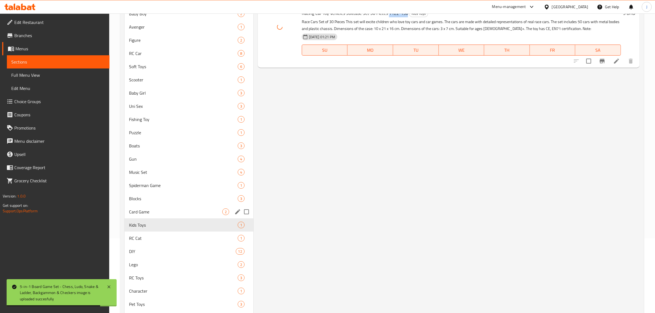
scroll to position [103, 0]
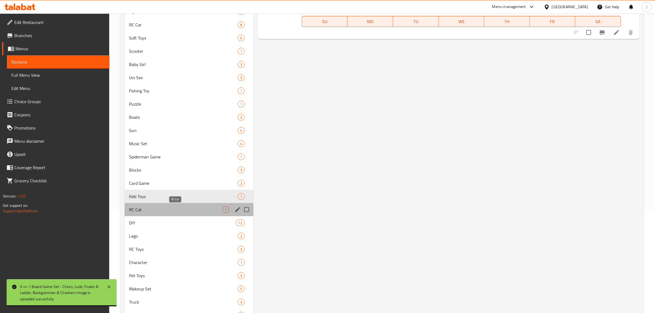
click at [205, 207] on span "RC Cat" at bounding box center [175, 209] width 93 height 7
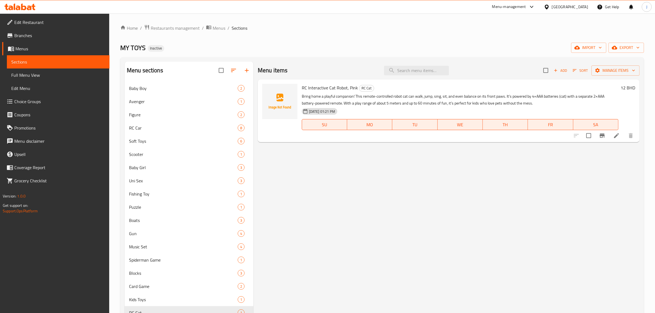
click at [302, 89] on span "RC Interactive Cat Robot, Pink" at bounding box center [330, 88] width 56 height 8
drag, startPoint x: 302, startPoint y: 89, endPoint x: 354, endPoint y: 87, distance: 52.3
click at [354, 87] on span "RC Interactive Cat Robot, Pink" at bounding box center [330, 88] width 56 height 8
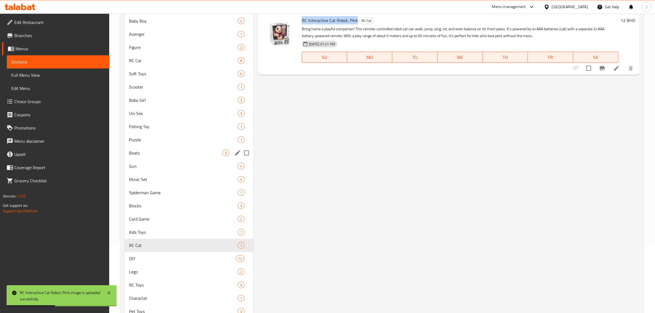
scroll to position [121, 0]
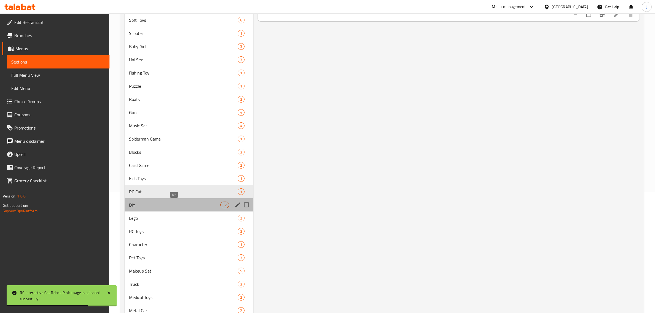
click at [161, 208] on span "DIY" at bounding box center [174, 205] width 91 height 7
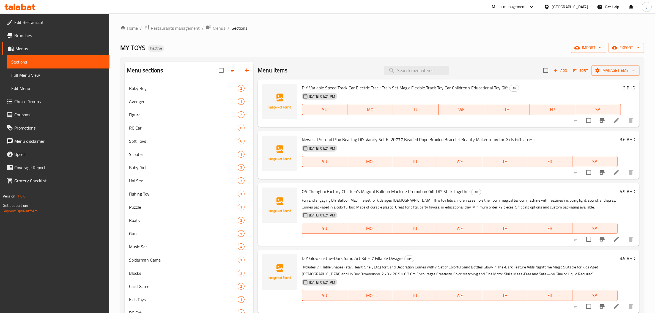
click at [303, 88] on span "DIY Variable Speed Track Car Electric Track Train Set Magic Flexible Track Toy …" at bounding box center [405, 88] width 206 height 8
drag, startPoint x: 303, startPoint y: 88, endPoint x: 493, endPoint y: 86, distance: 189.9
click at [493, 86] on span "DIY Variable Speed Track Car Electric Track Train Set Magic Flexible Track Toy …" at bounding box center [405, 88] width 206 height 8
click at [308, 140] on span "Newest Pretend Play Beading DIY Vanity Set KL20777 Beaded Rope Braided Bracelet…" at bounding box center [413, 139] width 222 height 8
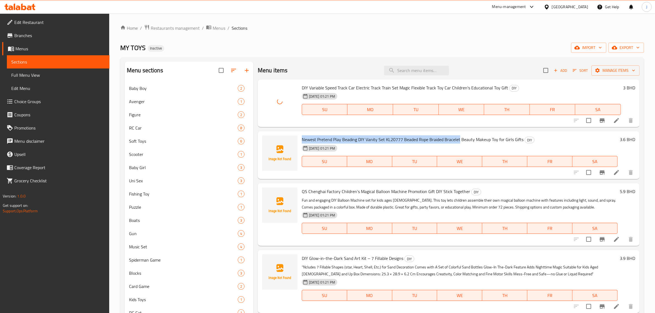
drag, startPoint x: 308, startPoint y: 140, endPoint x: 433, endPoint y: 138, distance: 124.4
click at [435, 140] on span "Newest Pretend Play Beading DIY Vanity Set KL20777 Beaded Rope Braided Bracelet…" at bounding box center [413, 139] width 222 height 8
click at [390, 138] on span "Newest Pretend Play Beading DIY Vanity Set KL20777 Beaded Rope Braided Bracelet…" at bounding box center [413, 139] width 222 height 8
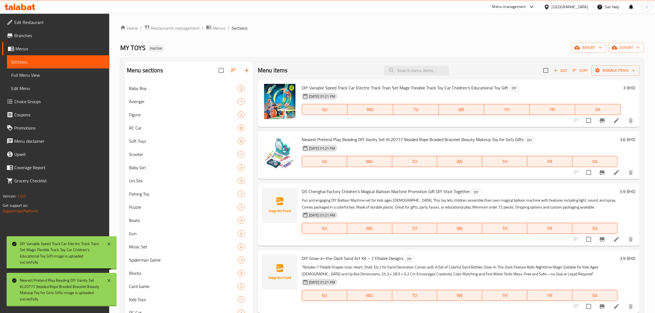
click at [303, 191] on span "QS Chenghai Factory Children’s Magical Balloon Machine Promotion Gift DIY Stick…" at bounding box center [386, 191] width 168 height 8
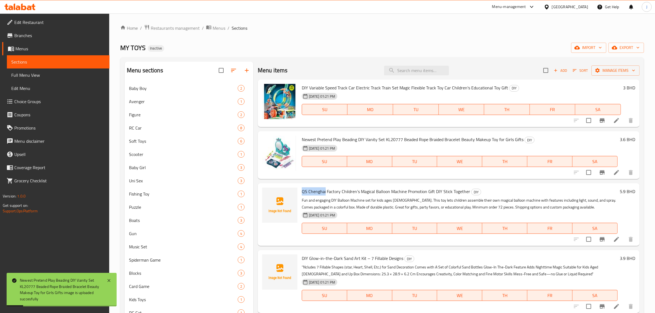
drag, startPoint x: 303, startPoint y: 191, endPoint x: 324, endPoint y: 190, distance: 20.7
click at [324, 190] on span "QS Chenghai Factory Children’s Magical Balloon Machine Promotion Gift DIY Stick…" at bounding box center [386, 191] width 168 height 8
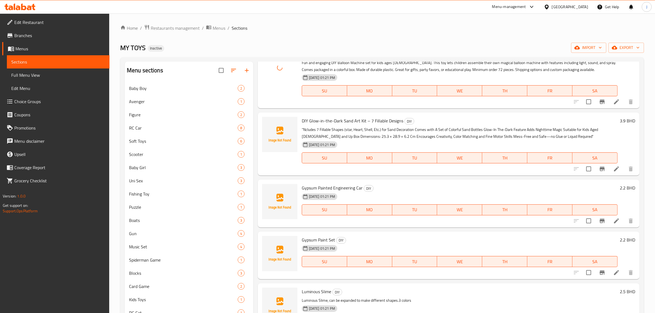
scroll to position [103, 0]
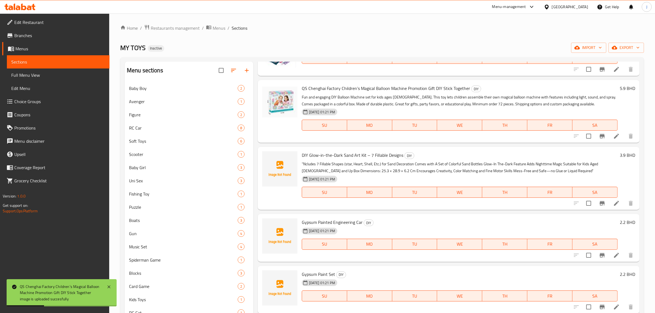
click at [305, 156] on span "DIY Glow-in-the-Dark Sand Art Kit – 7 Fillable Designs" at bounding box center [353, 155] width 102 height 8
drag, startPoint x: 305, startPoint y: 156, endPoint x: 341, endPoint y: 155, distance: 36.1
click at [341, 155] on span "DIY Glow-in-the-Dark Sand Art Kit – 7 Fillable Designs" at bounding box center [353, 155] width 102 height 8
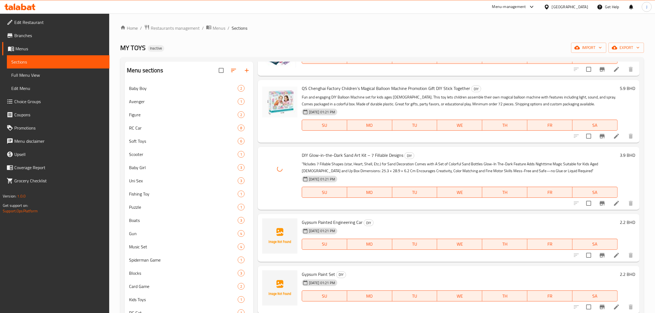
click at [303, 222] on span "Gypsum Painted Engineering Car" at bounding box center [332, 222] width 61 height 8
drag, startPoint x: 303, startPoint y: 222, endPoint x: 359, endPoint y: 222, distance: 55.3
click at [359, 222] on span "Gypsum Painted Engineering Car" at bounding box center [332, 222] width 61 height 8
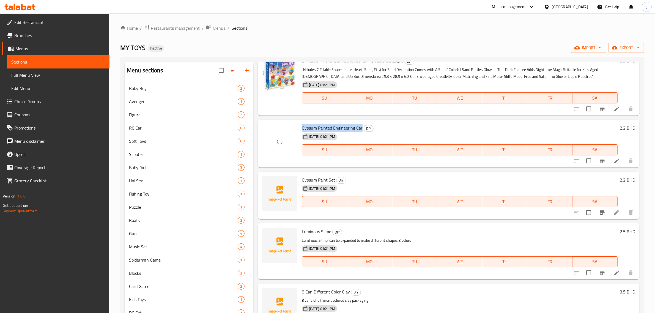
scroll to position [206, 0]
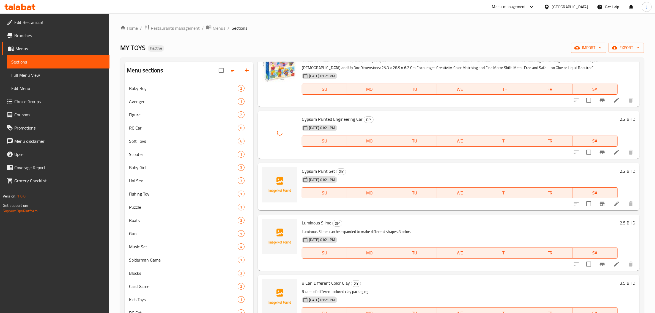
click at [305, 168] on span "Gypsum Paint Set" at bounding box center [318, 171] width 33 height 8
drag, startPoint x: 305, startPoint y: 168, endPoint x: 332, endPoint y: 170, distance: 27.3
click at [332, 170] on span "Gypsum Paint Set" at bounding box center [318, 171] width 33 height 8
click at [306, 223] on span "Luminous Slime" at bounding box center [316, 223] width 29 height 8
drag, startPoint x: 306, startPoint y: 223, endPoint x: 323, endPoint y: 223, distance: 16.5
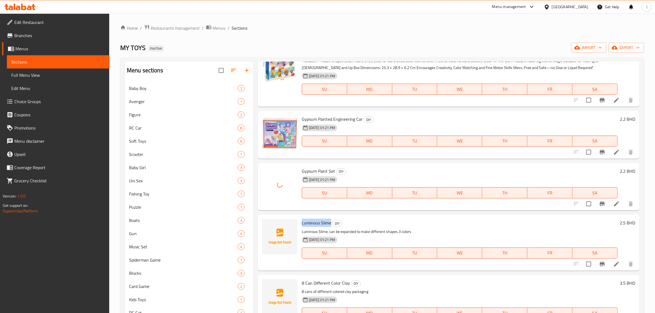
click at [323, 223] on span "Luminous Slime" at bounding box center [316, 223] width 29 height 8
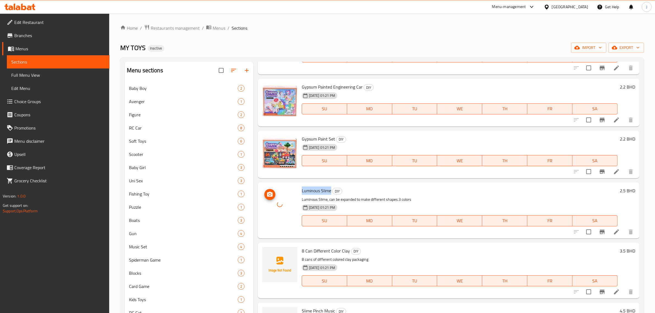
scroll to position [331, 0]
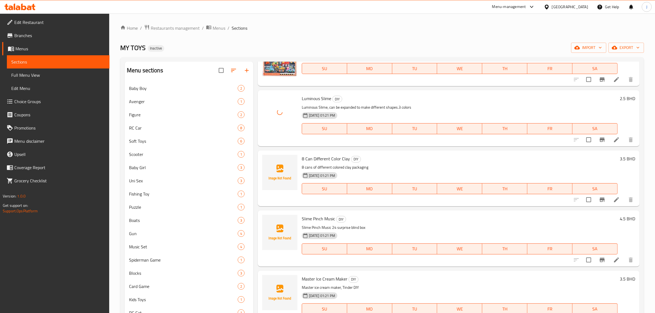
click at [301, 159] on div "8 Can Different Color Clay DIY 8 cans of different colored clay packaging [DATE…" at bounding box center [460, 178] width 320 height 51
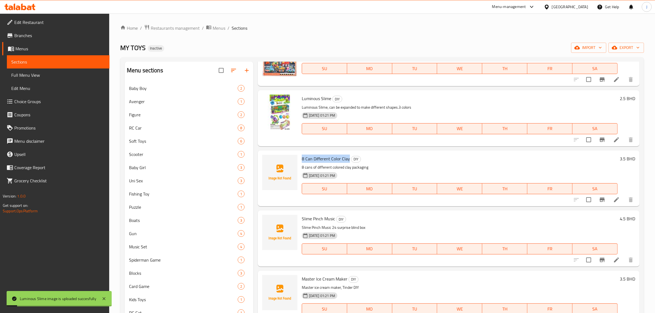
drag, startPoint x: 301, startPoint y: 159, endPoint x: 343, endPoint y: 161, distance: 41.9
click at [343, 162] on div "8 Can Different Color Clay DIY 8 cans of different colored clay packaging [DATE…" at bounding box center [460, 178] width 320 height 51
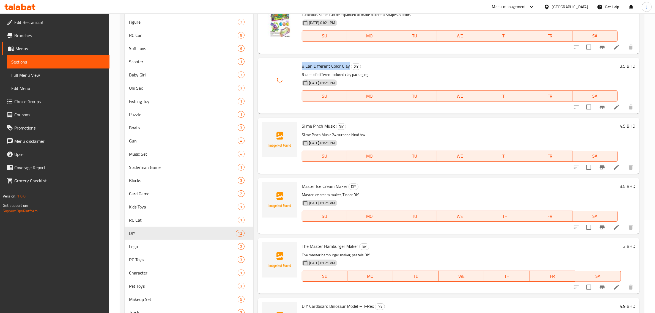
scroll to position [103, 0]
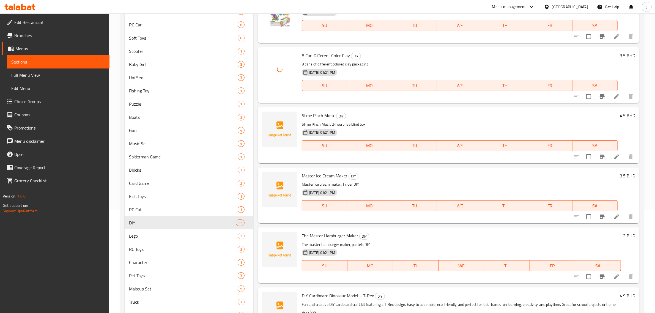
click at [304, 116] on span "Slime Pinch Music" at bounding box center [318, 115] width 33 height 8
drag, startPoint x: 304, startPoint y: 116, endPoint x: 328, endPoint y: 114, distance: 23.5
click at [328, 114] on span "Slime Pinch Music" at bounding box center [318, 115] width 33 height 8
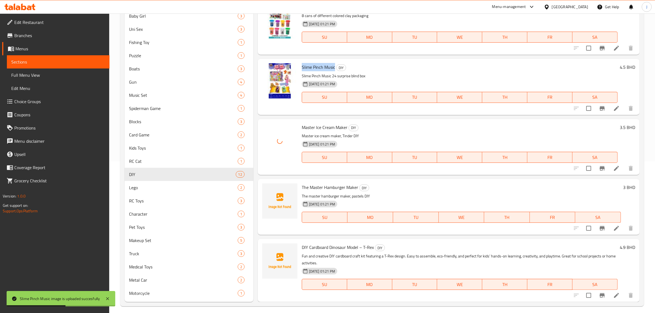
scroll to position [155, 0]
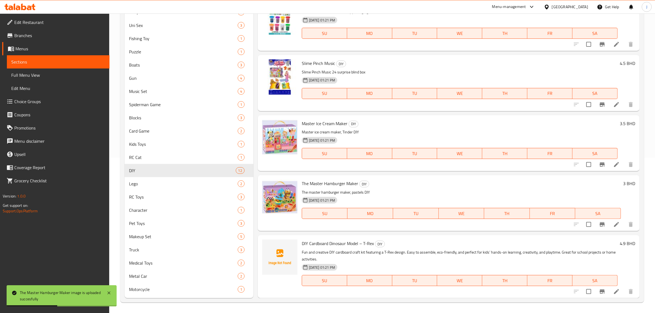
click at [303, 244] on span "DIY Cardboard Dinosaur Model – T-Rex" at bounding box center [338, 243] width 72 height 8
drag, startPoint x: 303, startPoint y: 244, endPoint x: 356, endPoint y: 242, distance: 52.3
click at [356, 242] on span "DIY Cardboard Dinosaur Model – T-Rex" at bounding box center [338, 243] width 72 height 8
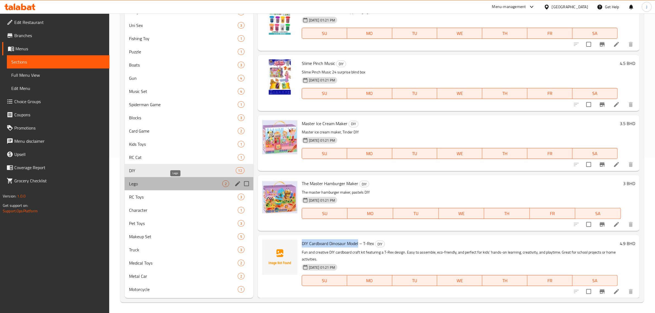
click at [129, 183] on span "Lego" at bounding box center [175, 184] width 93 height 7
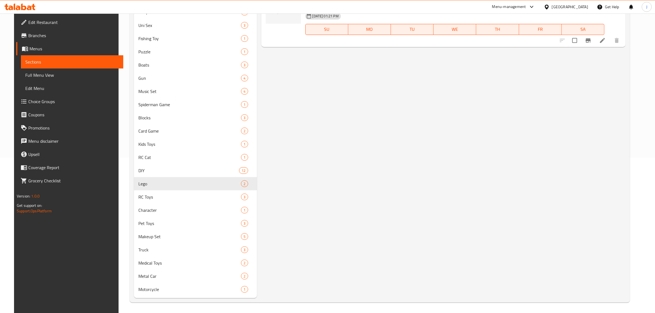
scroll to position [18, 0]
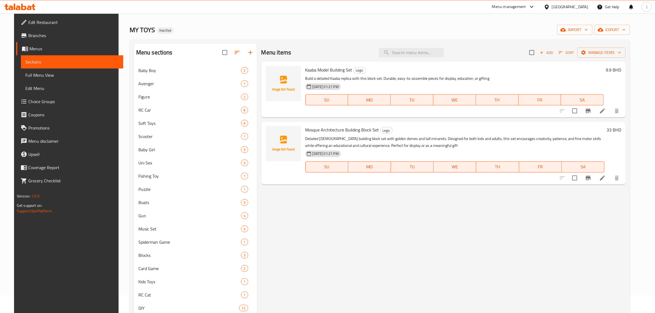
click at [308, 72] on span "Kaaba Model Building Set" at bounding box center [328, 70] width 47 height 8
drag, startPoint x: 308, startPoint y: 72, endPoint x: 343, endPoint y: 69, distance: 35.3
click at [343, 69] on span "Kaaba Model Building Set" at bounding box center [328, 70] width 47 height 8
click at [308, 133] on span "Mosque Architecture Building Block Set" at bounding box center [342, 130] width 74 height 8
drag, startPoint x: 308, startPoint y: 133, endPoint x: 363, endPoint y: 123, distance: 55.7
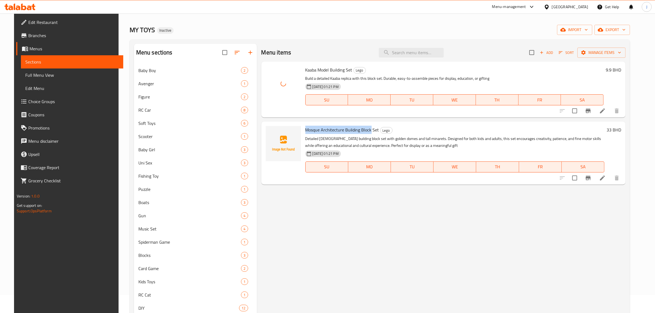
click at [363, 123] on div "[DEMOGRAPHIC_DATA] Architecture Building Block Set Lego Detailed [DEMOGRAPHIC_D…" at bounding box center [443, 153] width 365 height 63
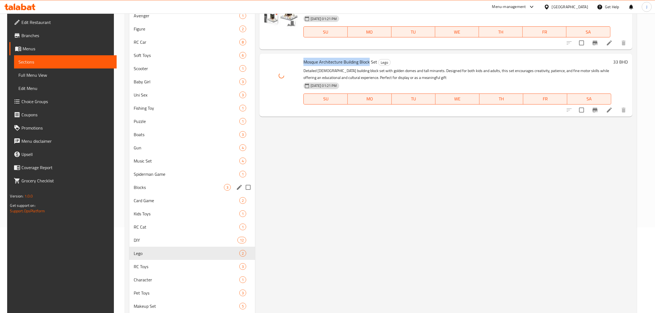
scroll to position [87, 0]
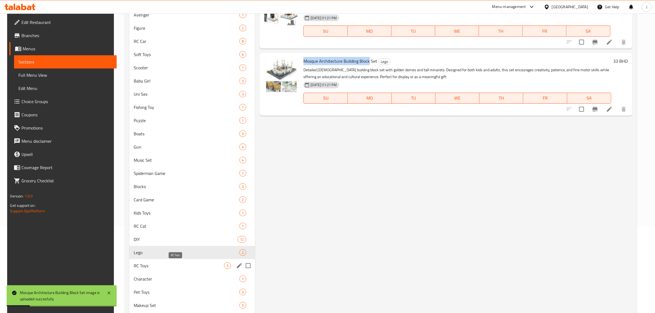
click at [163, 265] on span "RC Toys" at bounding box center [179, 266] width 90 height 7
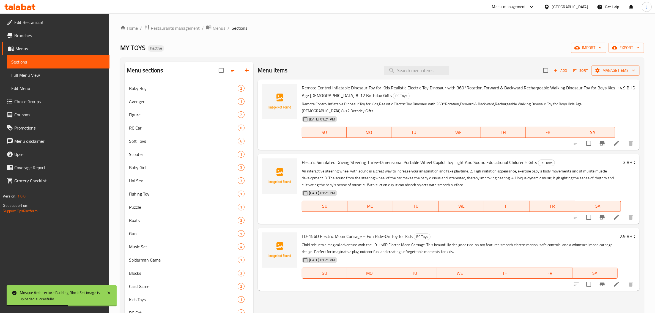
click at [305, 87] on span "Remote Control Inflatable Dinosaur Toy for Kids,Realistic Electric Toy Dinosaur…" at bounding box center [458, 92] width 313 height 16
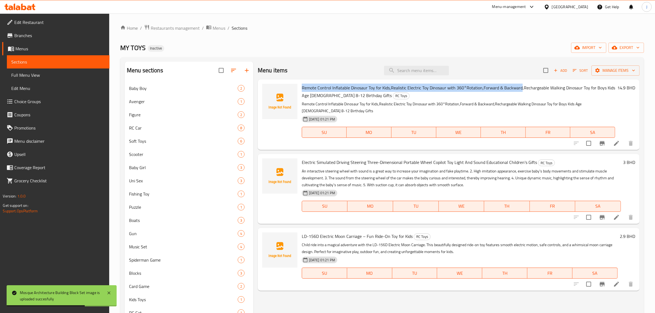
drag, startPoint x: 305, startPoint y: 87, endPoint x: 511, endPoint y: 90, distance: 205.8
click at [511, 90] on span "Remote Control Inflatable Dinosaur Toy for Kids,Realistic Electric Toy Dinosaur…" at bounding box center [458, 92] width 313 height 16
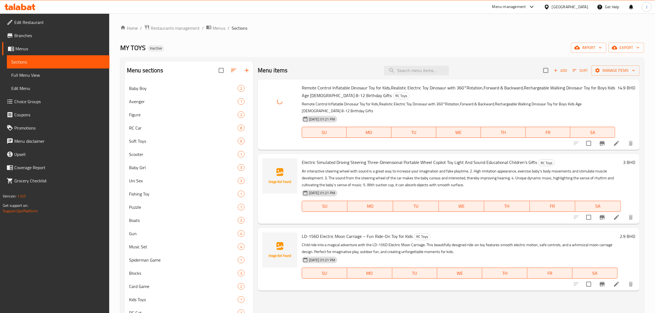
click at [300, 161] on div "Electric Simulated Driving Steering Three-Dimensional Portable Wheel Copilot To…" at bounding box center [462, 188] width 324 height 65
drag, startPoint x: 299, startPoint y: 161, endPoint x: 493, endPoint y: 164, distance: 193.7
click at [493, 164] on div "Electric Simulated Driving Steering Three-Dimensional Portable Wheel Copilot To…" at bounding box center [462, 188] width 324 height 65
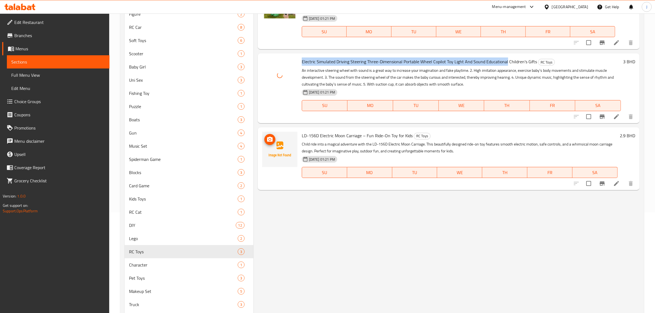
scroll to position [103, 0]
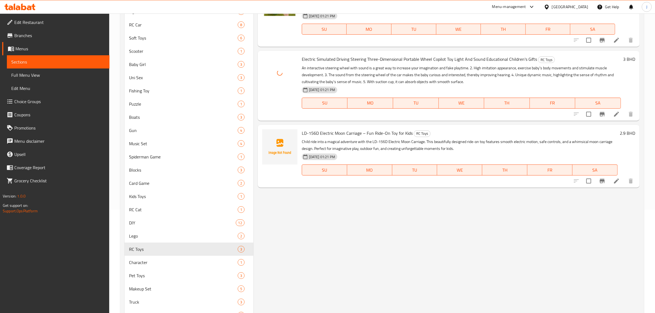
click at [302, 130] on span "LD-156D Electric Moon Carriage – Fun Ride-On Toy for Kids" at bounding box center [357, 133] width 111 height 8
drag, startPoint x: 312, startPoint y: 132, endPoint x: 400, endPoint y: 130, distance: 87.5
click at [400, 130] on span "LD-156D Electric Moon Carriage – Fun Ride-On Toy for Kids" at bounding box center [357, 133] width 111 height 8
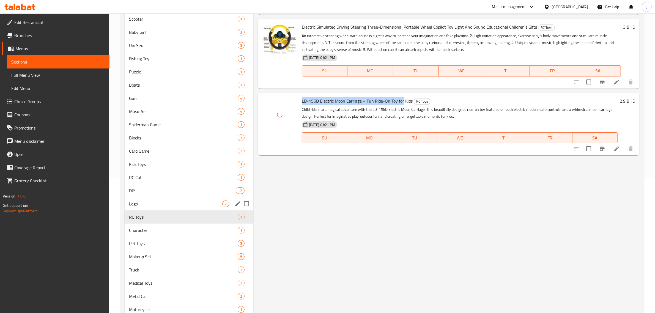
scroll to position [155, 0]
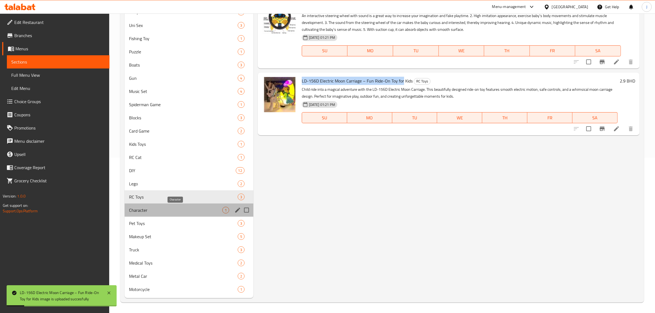
click at [162, 208] on span "Character" at bounding box center [175, 210] width 93 height 7
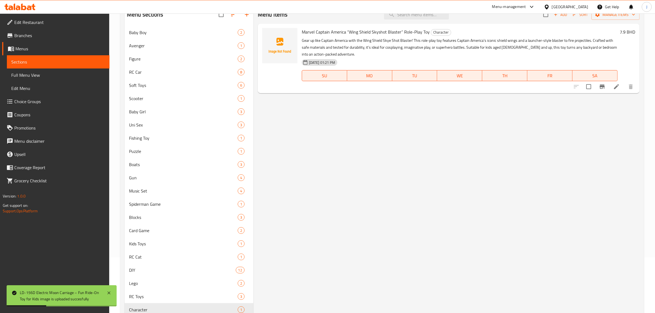
scroll to position [52, 0]
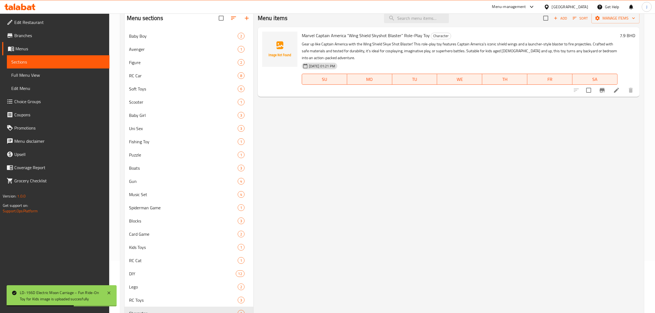
click at [312, 34] on span "Marvel Captain America “Wing Shield Skyshot Blaster” Role-Play Toy" at bounding box center [366, 35] width 128 height 8
drag, startPoint x: 312, startPoint y: 34, endPoint x: 437, endPoint y: 32, distance: 125.2
click at [437, 32] on h6 "Marvel Captain America “Wing Shield Skyshot Blaster” Role-Play Toy Character" at bounding box center [460, 36] width 316 height 8
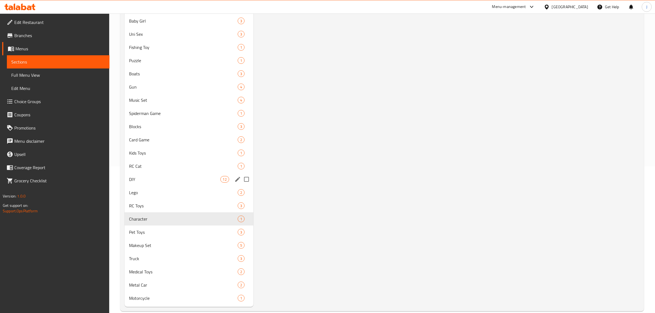
scroll to position [155, 0]
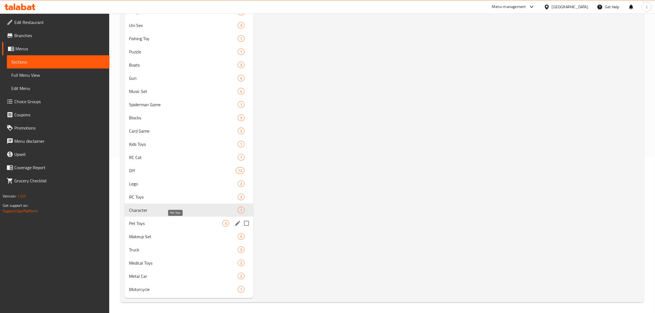
click at [169, 224] on span "Pet Toys" at bounding box center [175, 223] width 93 height 7
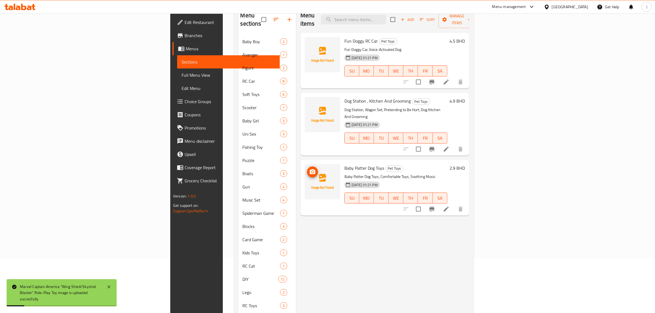
scroll to position [52, 0]
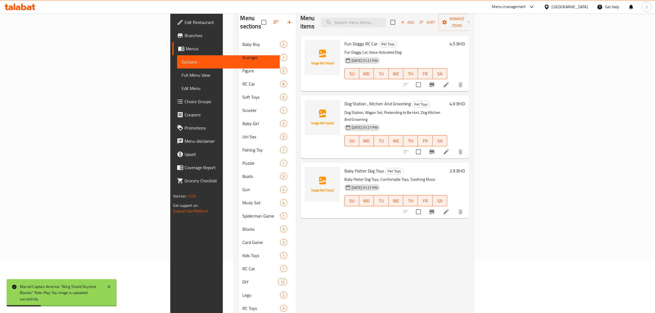
click at [345, 40] on span "Fun Doggy RC Car" at bounding box center [362, 44] width 34 height 8
drag, startPoint x: 322, startPoint y: 34, endPoint x: 333, endPoint y: 34, distance: 10.7
click at [345, 40] on span "Fun Doggy RC Car" at bounding box center [362, 44] width 34 height 8
click at [342, 38] on div "Fun Doggy RC Car Pet Toys Fun Doggy Car, Voice-Activated Dog [DATE] 01:21 PM SU…" at bounding box center [395, 63] width 107 height 51
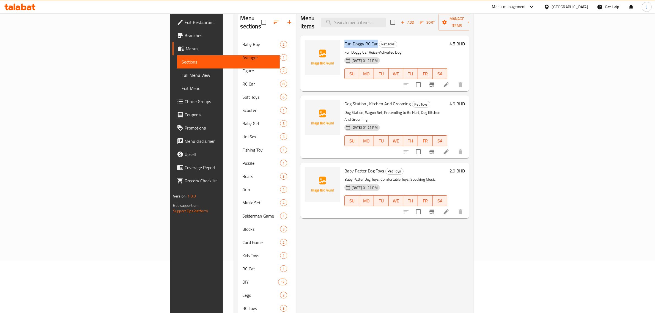
drag, startPoint x: 304, startPoint y: 37, endPoint x: 334, endPoint y: 34, distance: 29.6
click at [342, 38] on div "Fun Doggy RC Car Pet Toys Fun Doggy Car, Voice-Activated Dog [DATE] 01:21 PM SU…" at bounding box center [395, 63] width 107 height 51
click at [345, 100] on span "Dog Station , Kitchen And Grooming" at bounding box center [378, 104] width 67 height 8
drag, startPoint x: 306, startPoint y: 95, endPoint x: 358, endPoint y: 91, distance: 52.8
click at [358, 98] on div "Dog Station , Kitchen And Grooming Pet Toys Dog Station, Wagon Set, Pretending …" at bounding box center [395, 127] width 107 height 58
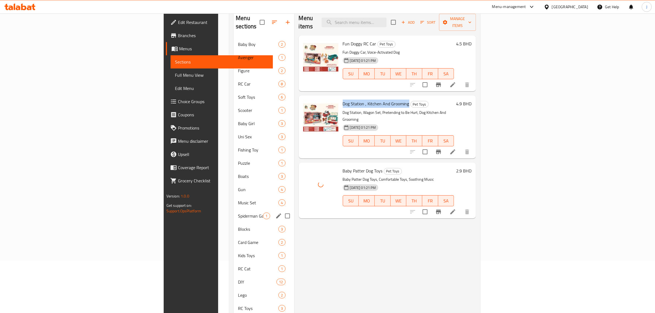
scroll to position [155, 0]
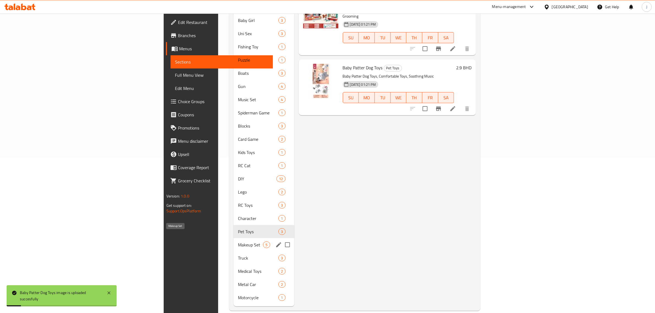
click at [238, 242] on span "Makeup Set" at bounding box center [250, 245] width 25 height 7
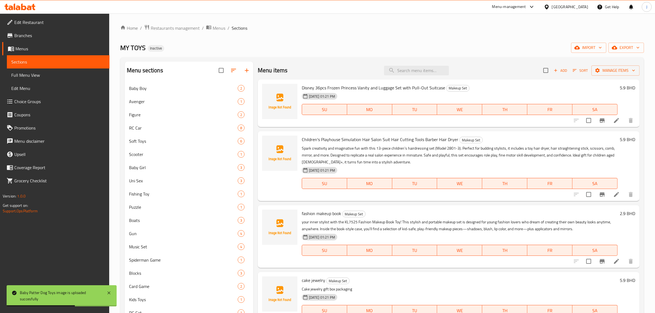
click at [306, 88] on span "Disney 36pcs Frozen Princess Vanity and Luggage Set with Pull-Out Suitcase" at bounding box center [373, 88] width 143 height 8
drag, startPoint x: 306, startPoint y: 88, endPoint x: 427, endPoint y: 91, distance: 120.3
click at [427, 91] on span "Disney 36pcs Frozen Princess Vanity and Luggage Set with Pull-Out Suitcase" at bounding box center [373, 88] width 143 height 8
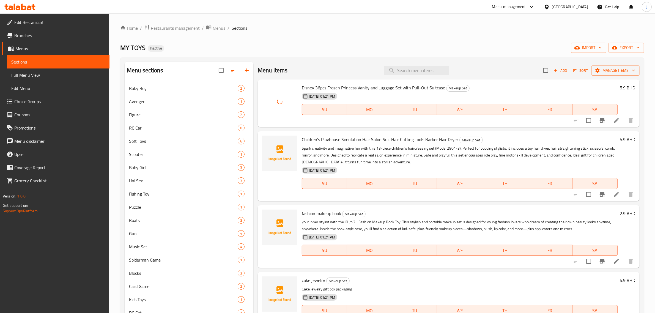
click at [301, 136] on div "Children's Playhouse Simulation Hair Salon Suit Hair Cutting Tools [PERSON_NAME…" at bounding box center [460, 165] width 320 height 65
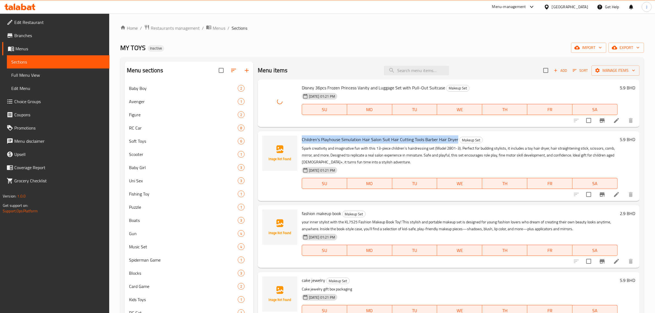
drag, startPoint x: 301, startPoint y: 136, endPoint x: 446, endPoint y: 136, distance: 144.5
click at [446, 136] on div "Children's Playhouse Simulation Hair Salon Suit Hair Cutting Tools [PERSON_NAME…" at bounding box center [460, 165] width 320 height 65
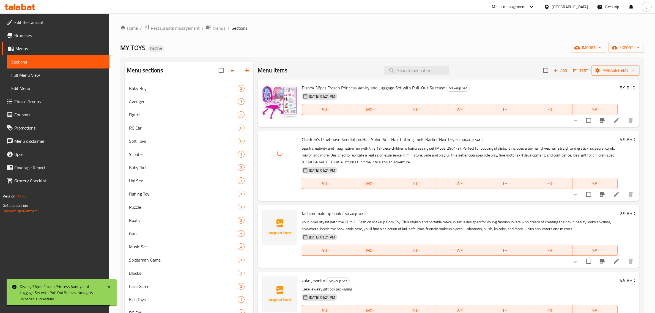
click at [309, 212] on span "fashion makeup book" at bounding box center [321, 213] width 39 height 8
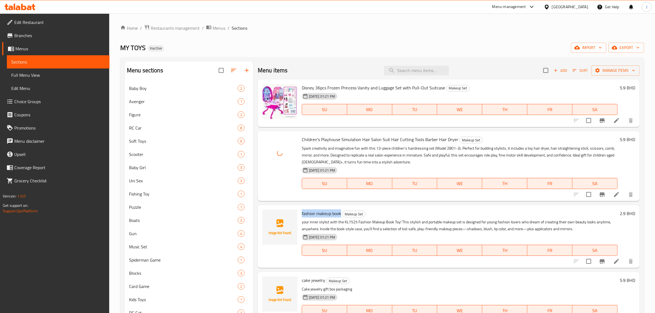
drag, startPoint x: 309, startPoint y: 212, endPoint x: 335, endPoint y: 214, distance: 25.9
click at [335, 214] on span "fashion makeup book" at bounding box center [321, 213] width 39 height 8
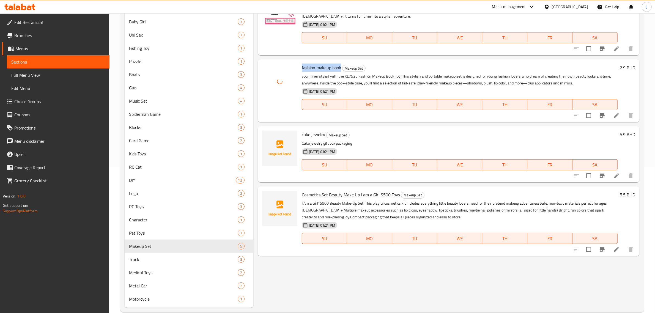
scroll to position [155, 0]
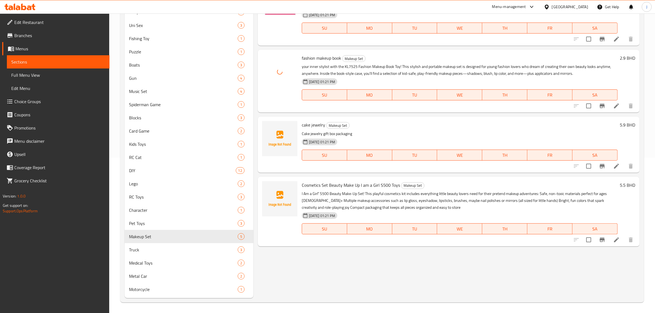
click at [303, 124] on span "cake jewelry" at bounding box center [313, 125] width 23 height 8
drag, startPoint x: 303, startPoint y: 124, endPoint x: 320, endPoint y: 125, distance: 16.8
click at [320, 125] on span "cake jewelry" at bounding box center [313, 125] width 23 height 8
click at [306, 182] on span "Cosmetics Set Beauty Make Up I am a Girl S500 Toys" at bounding box center [351, 185] width 98 height 8
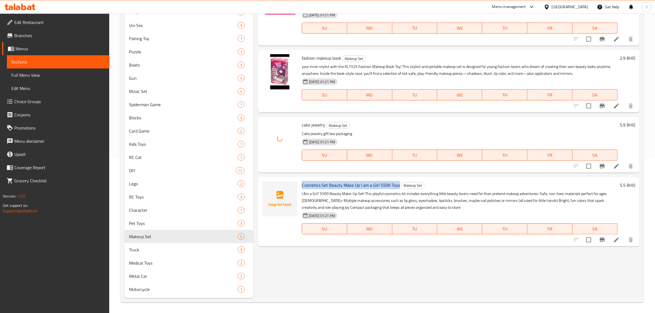
drag, startPoint x: 306, startPoint y: 182, endPoint x: 391, endPoint y: 176, distance: 84.7
click at [391, 176] on div "Menu items Add Sort Manage items Disney 36pcs Frozen Princess Vanity and Luggag…" at bounding box center [446, 102] width 386 height 392
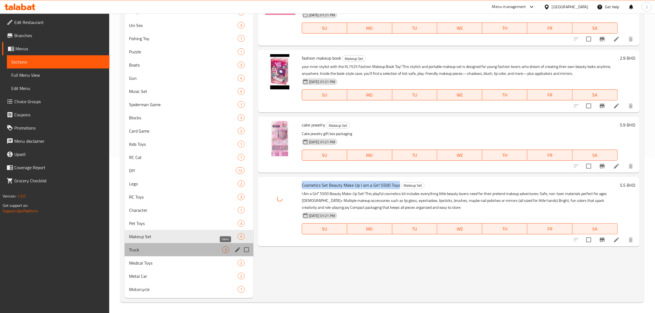
drag, startPoint x: 225, startPoint y: 251, endPoint x: 214, endPoint y: 251, distance: 10.5
click at [221, 251] on div "Truck 3" at bounding box center [189, 249] width 129 height 13
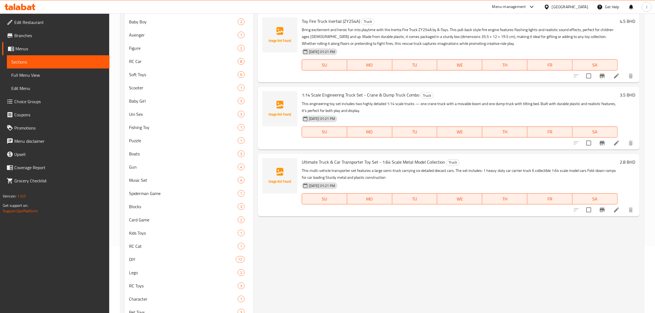
scroll to position [52, 0]
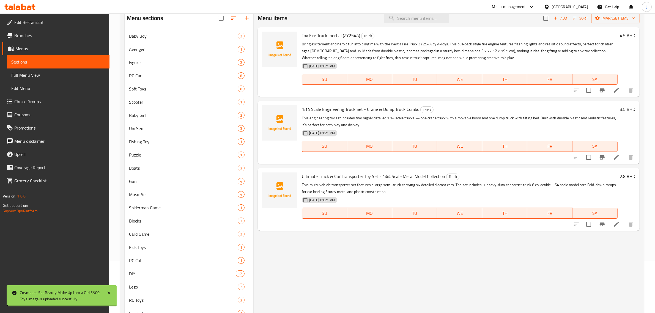
click at [348, 33] on span "Toy Fire Truck Inertial (ZY254A)" at bounding box center [331, 35] width 58 height 8
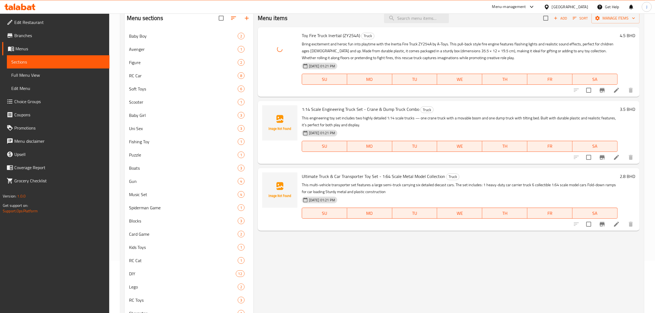
click at [318, 107] on span "1:14 Scale Engineering Truck Set - Crane & Dump Truck Combo" at bounding box center [360, 109] width 117 height 8
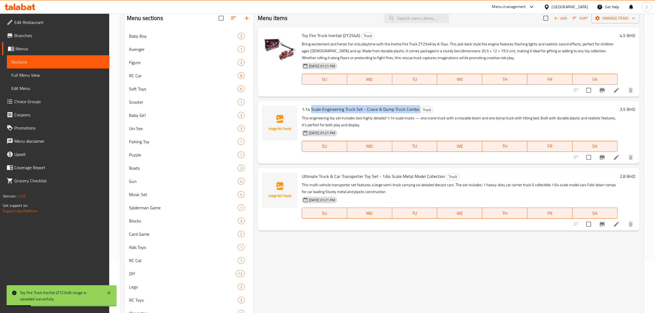
drag, startPoint x: 318, startPoint y: 107, endPoint x: 417, endPoint y: 107, distance: 99.1
click at [417, 107] on span "1:14 Scale Engineering Truck Set - Crane & Dump Truck Combo" at bounding box center [360, 109] width 117 height 8
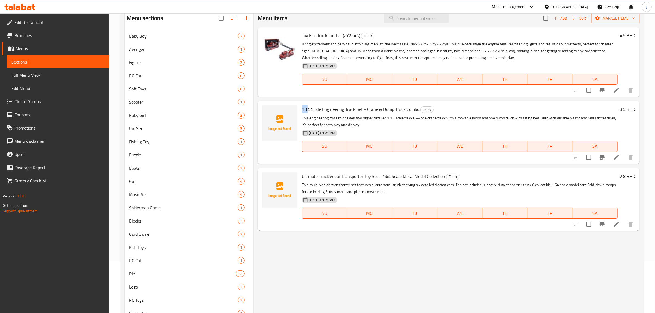
drag, startPoint x: 308, startPoint y: 109, endPoint x: 301, endPoint y: 109, distance: 7.2
click at [301, 109] on div "1:14 Scale Engineering Truck Set - Crane & Dump Truck Combo Truck This engineer…" at bounding box center [460, 132] width 320 height 58
drag, startPoint x: 309, startPoint y: 108, endPoint x: 299, endPoint y: 110, distance: 10.7
click at [299, 110] on div "1:14 Scale Engineering Truck Set - Crane & Dump Truck Combo Truck This engineer…" at bounding box center [449, 132] width 378 height 58
click at [386, 177] on span "Ultimate Truck & Car Transporter Toy Set - 1:64 Scale Metal Model Collection" at bounding box center [373, 176] width 143 height 8
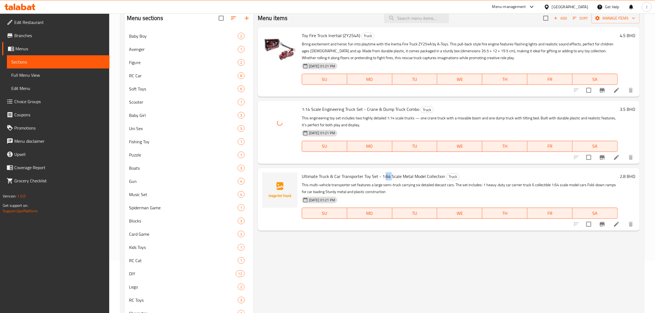
click at [386, 177] on span "Ultimate Truck & Car Transporter Toy Set - 1:64 Scale Metal Model Collection" at bounding box center [373, 176] width 143 height 8
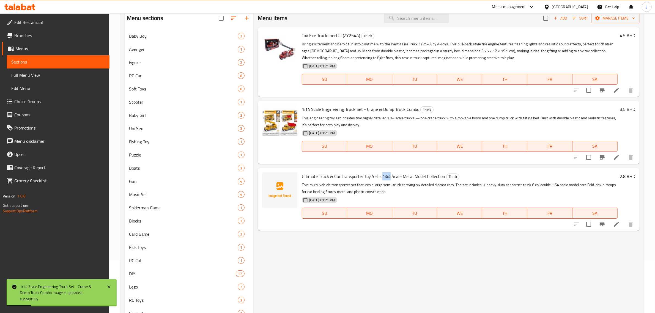
drag, startPoint x: 380, startPoint y: 176, endPoint x: 389, endPoint y: 175, distance: 8.6
click at [389, 175] on span "Ultimate Truck & Car Transporter Toy Set - 1:64 Scale Metal Model Collection" at bounding box center [373, 176] width 143 height 8
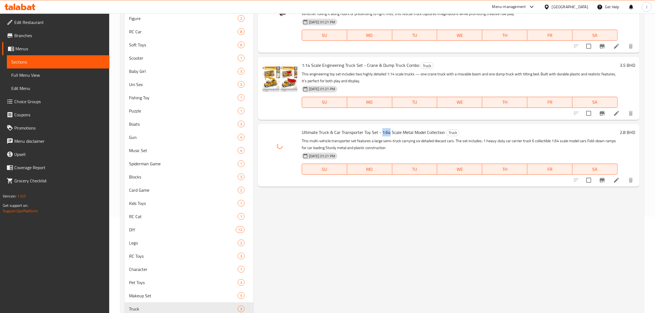
scroll to position [155, 0]
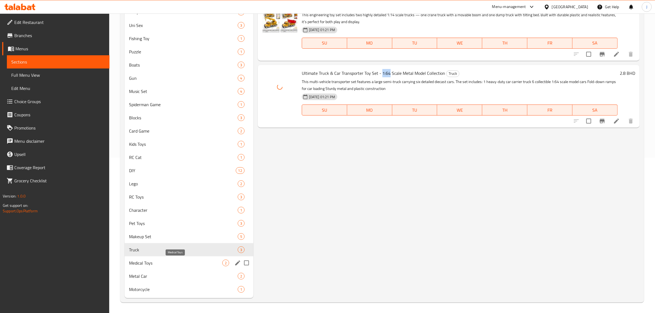
click at [167, 261] on span "Medical Toys" at bounding box center [175, 263] width 93 height 7
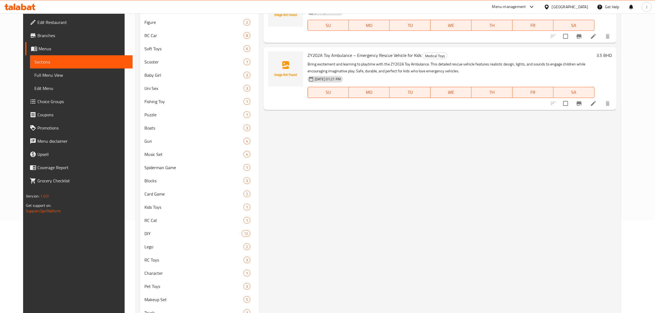
scroll to position [18, 0]
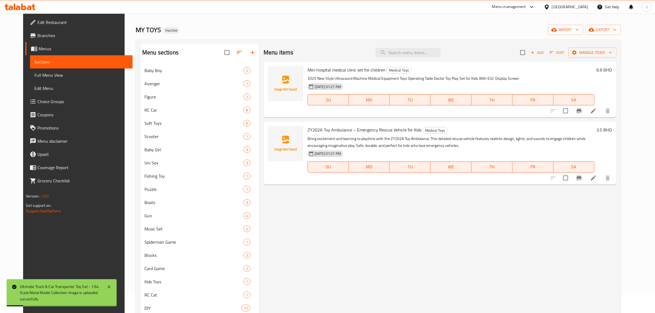
click at [308, 71] on span "Mini hospital medical clinic set for children" at bounding box center [347, 70] width 78 height 8
drag, startPoint x: 304, startPoint y: 71, endPoint x: 372, endPoint y: 71, distance: 68.0
click at [372, 71] on span "Mini hospital medical clinic set for children" at bounding box center [347, 70] width 78 height 8
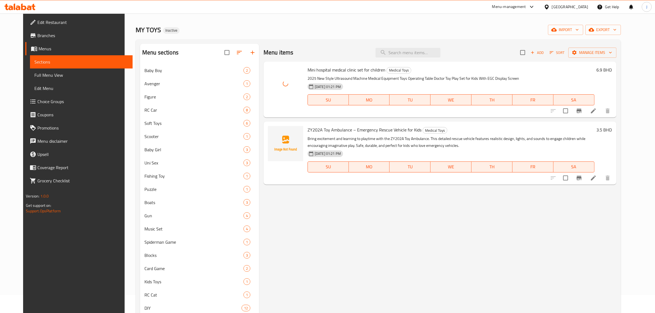
click at [308, 130] on span "ZY202A Toy Ambulance – Emergency Rescue Vehicle for Kids" at bounding box center [365, 130] width 114 height 8
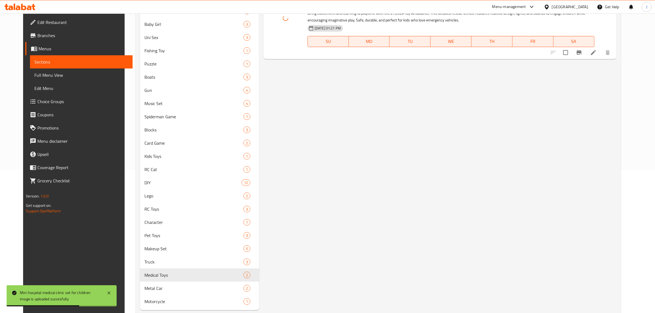
scroll to position [155, 0]
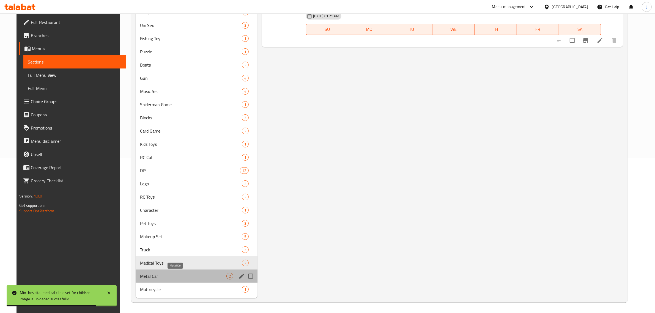
click at [206, 277] on span "Metal Car" at bounding box center [183, 276] width 86 height 7
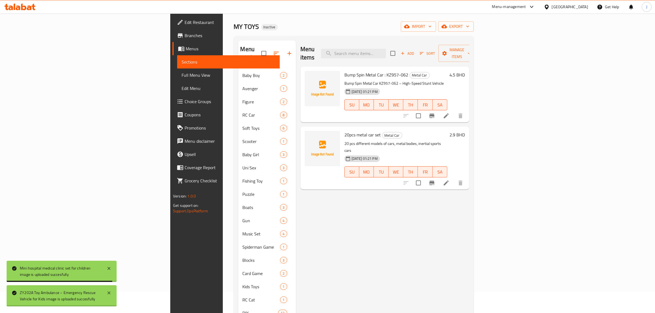
scroll to position [18, 0]
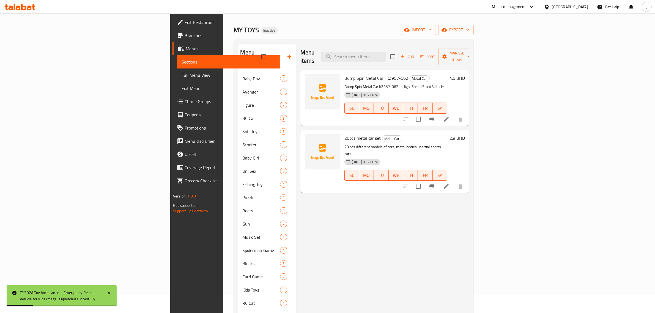
click at [348, 74] on span "Bump Spin Metal Car : KZ957-062" at bounding box center [377, 78] width 64 height 8
click at [345, 74] on span "Bump Spin Metal Car : KZ957-062" at bounding box center [377, 78] width 64 height 8
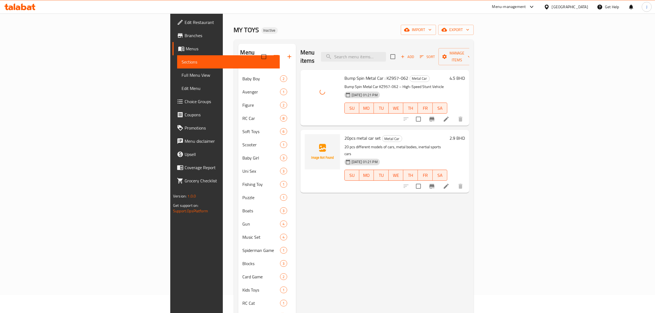
click at [342, 132] on div "20pcs metal car set Metal Car 20 pcs different models of cars, metal bodies, in…" at bounding box center [395, 161] width 107 height 58
drag, startPoint x: 301, startPoint y: 131, endPoint x: 337, endPoint y: 129, distance: 35.8
click at [342, 132] on div "20pcs metal car set Metal Car 20 pcs different models of cars, metal bodies, in…" at bounding box center [395, 161] width 107 height 58
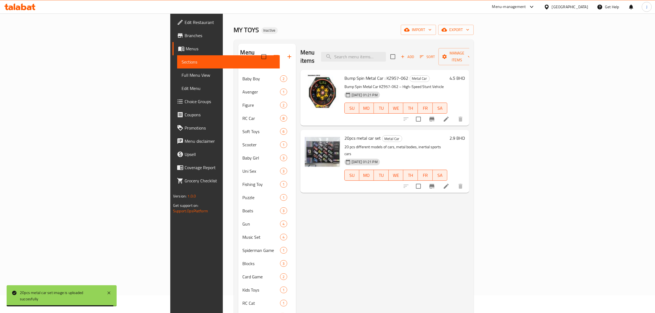
click at [352, 74] on span "Bump Spin Metal Car : KZ957-062" at bounding box center [377, 78] width 64 height 8
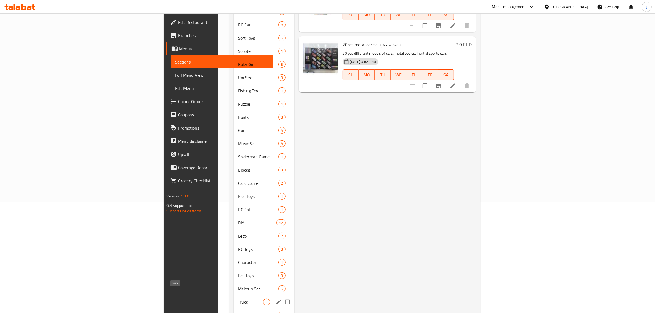
scroll to position [155, 0]
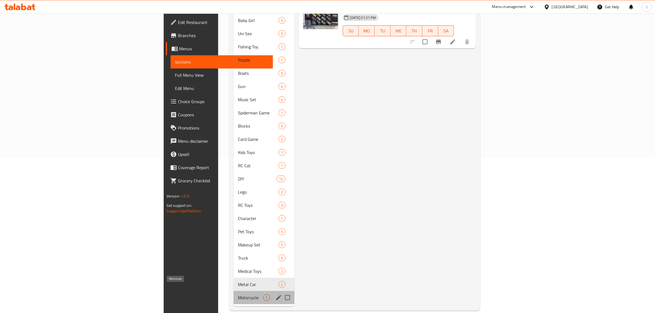
click at [238, 294] on span "Motorcycle" at bounding box center [250, 297] width 25 height 7
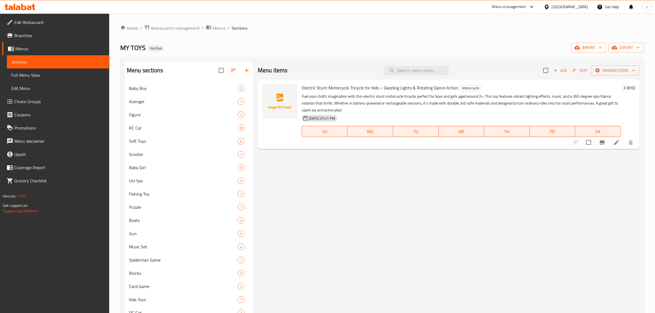
click at [303, 88] on span "Electric Stunt Motorcycle Tricycle for Kids – Dazzling Lights & Rotating Dance …" at bounding box center [380, 88] width 157 height 8
drag, startPoint x: 303, startPoint y: 88, endPoint x: 452, endPoint y: 88, distance: 149.1
click at [452, 88] on span "Electric Stunt Motorcycle Tricycle for Kids – Dazzling Lights & Rotating Dance …" at bounding box center [380, 88] width 157 height 8
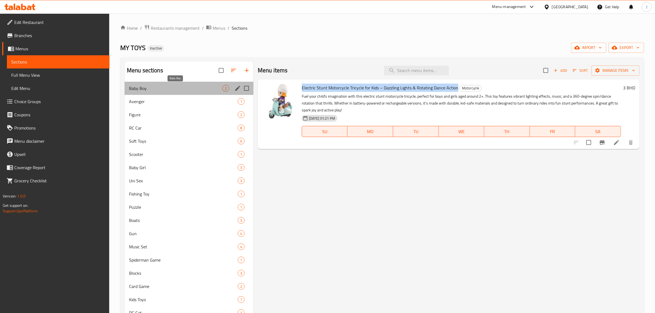
click at [154, 89] on span "Baby Boy" at bounding box center [175, 88] width 93 height 7
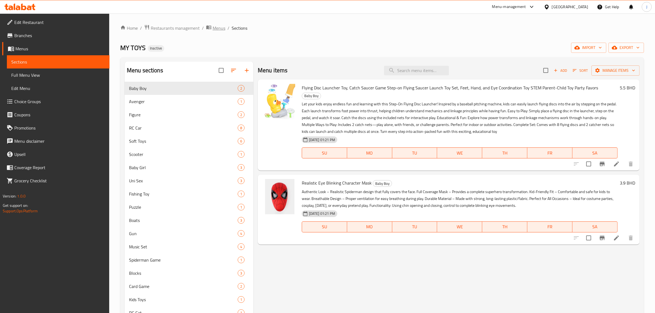
click at [214, 28] on span "Menus" at bounding box center [219, 28] width 13 height 7
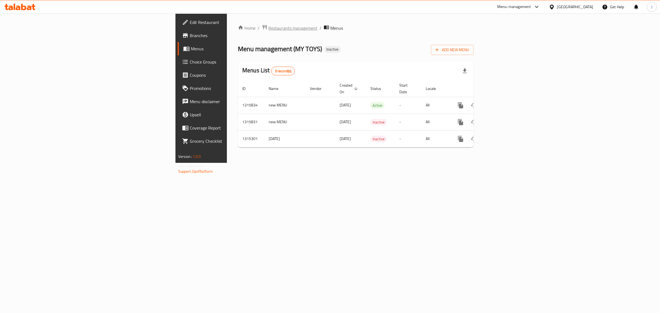
click at [269, 26] on span "Restaurants management" at bounding box center [293, 28] width 49 height 7
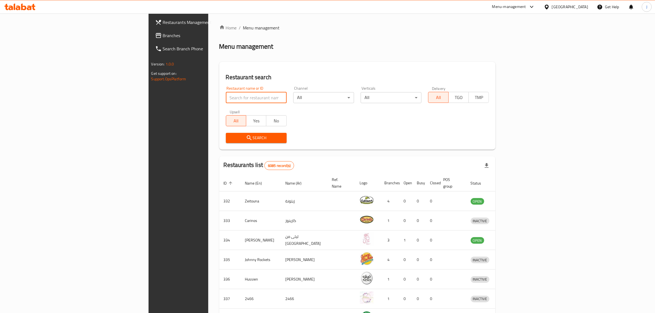
click at [226, 98] on input "search" at bounding box center [256, 97] width 61 height 11
type input "bambo"
click button "Search" at bounding box center [256, 138] width 61 height 10
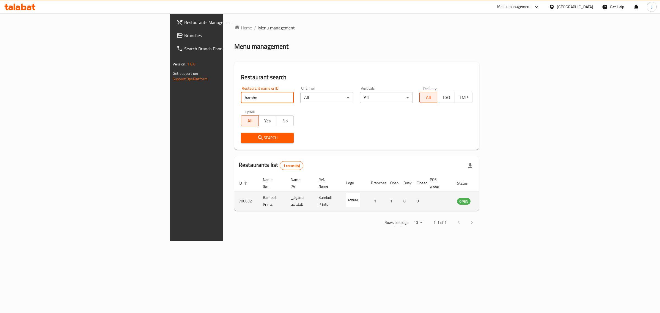
click at [493, 198] on icon "enhanced table" at bounding box center [489, 201] width 7 height 7
